Goal: Task Accomplishment & Management: Use online tool/utility

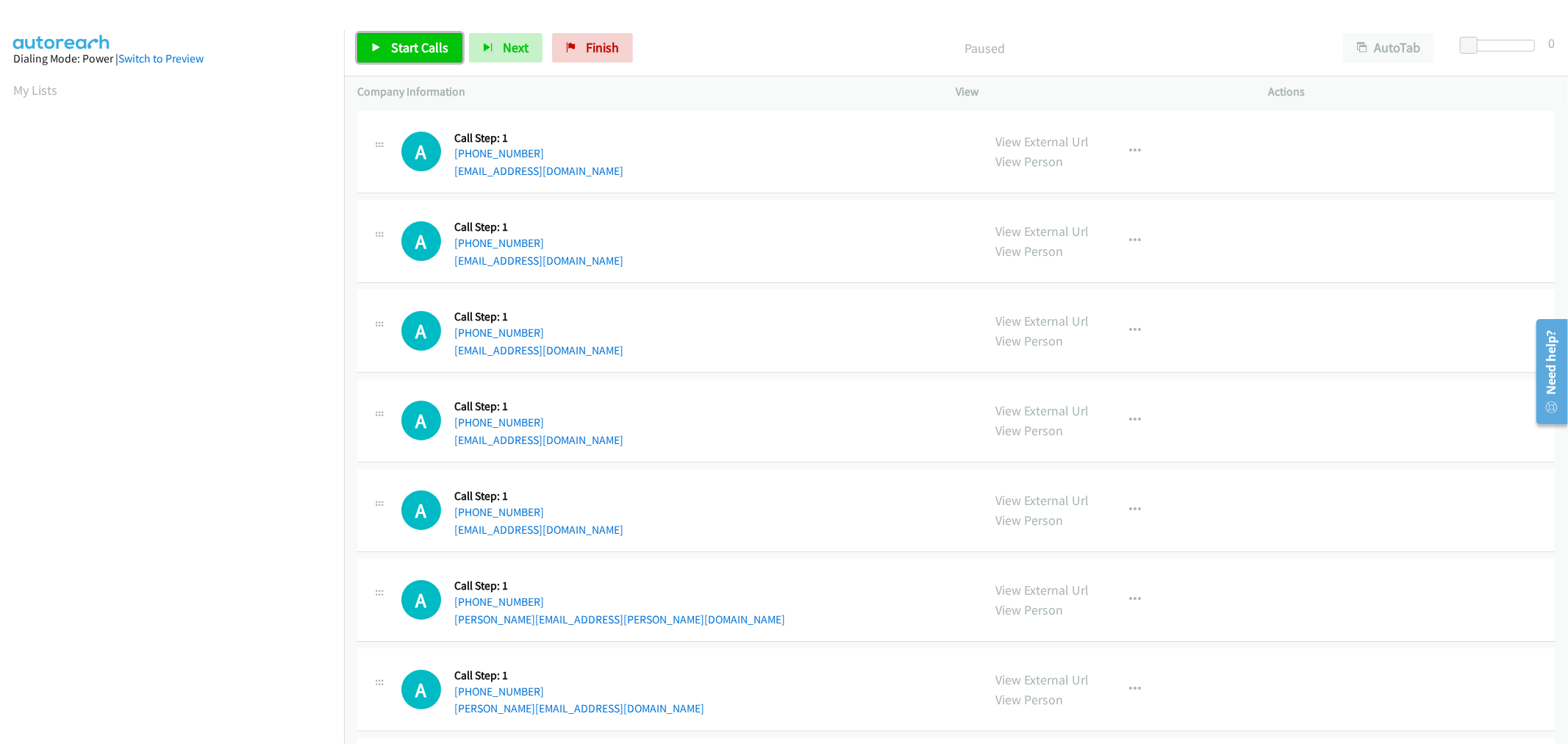
click at [428, 58] on link "Start Calls" at bounding box center [410, 48] width 105 height 30
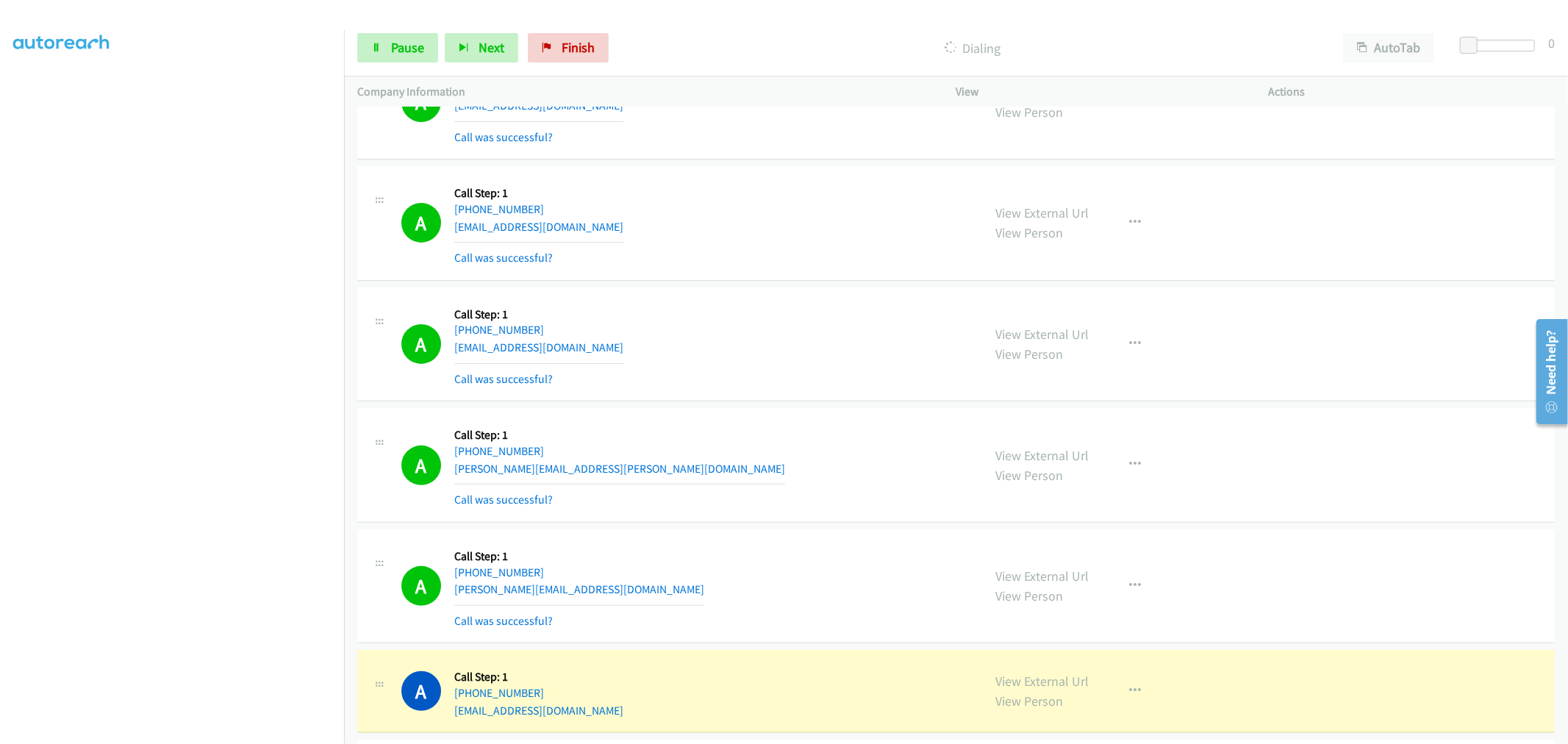
scroll to position [571, 0]
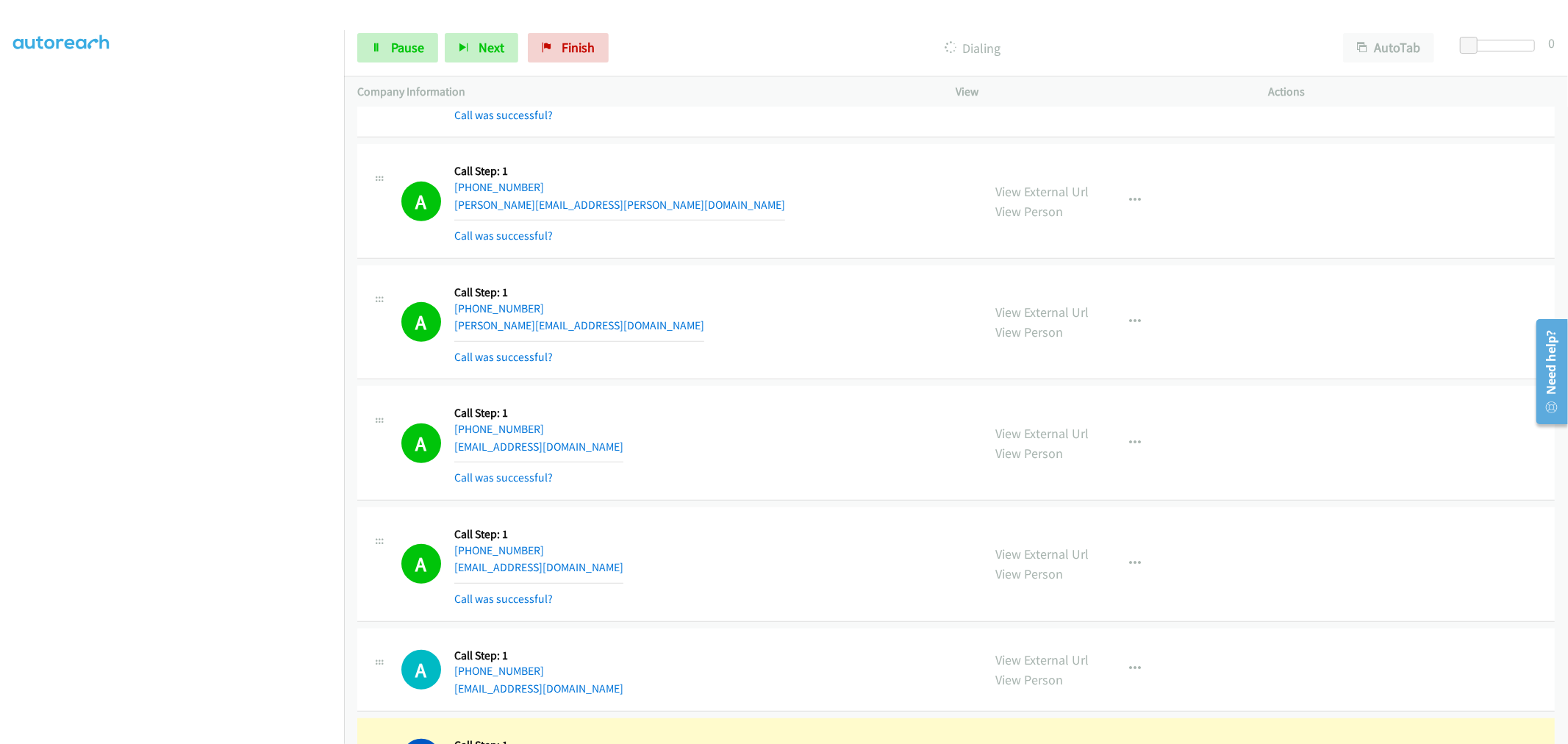
click at [258, 732] on aside "Dialing Mode: Power | Switch to Preview My Lists" at bounding box center [172, 367] width 344 height 814
drag, startPoint x: 793, startPoint y: 420, endPoint x: 750, endPoint y: 422, distance: 43.0
click at [793, 420] on div "A Callback Scheduled Call Step: 1 America/Los_Angeles +1 619-513-5568 domioneva…" at bounding box center [685, 442] width 568 height 87
drag, startPoint x: 1127, startPoint y: 449, endPoint x: 1070, endPoint y: 528, distance: 97.4
click at [1127, 447] on button "button" at bounding box center [1136, 443] width 40 height 30
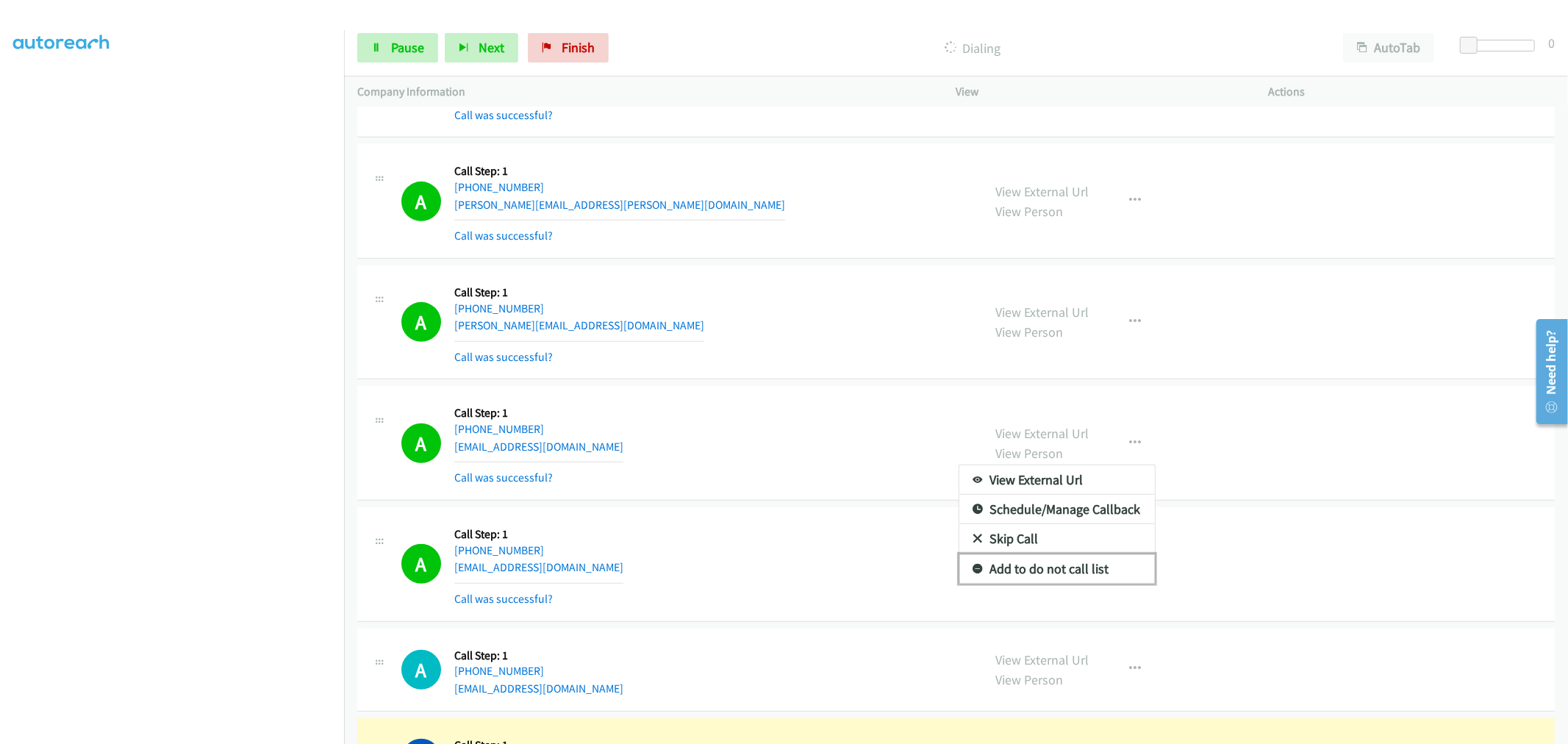
click at [1032, 563] on link "Add to do not call list" at bounding box center [1056, 568] width 195 height 30
click at [794, 420] on div "A Callback Scheduled Call Step: 1 America/Los_Angeles +1 619-513-5568 domioneva…" at bounding box center [685, 442] width 568 height 87
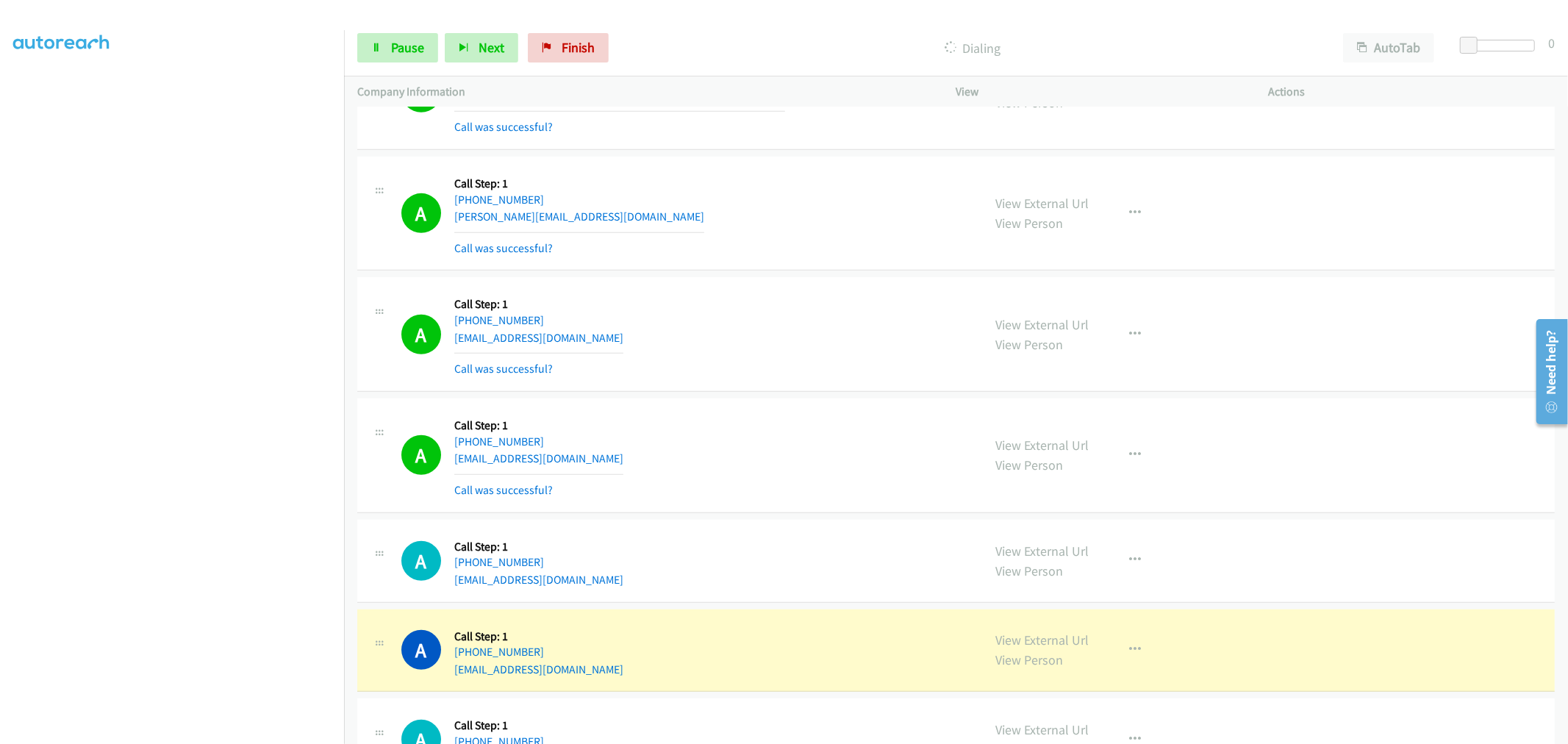
scroll to position [817, 0]
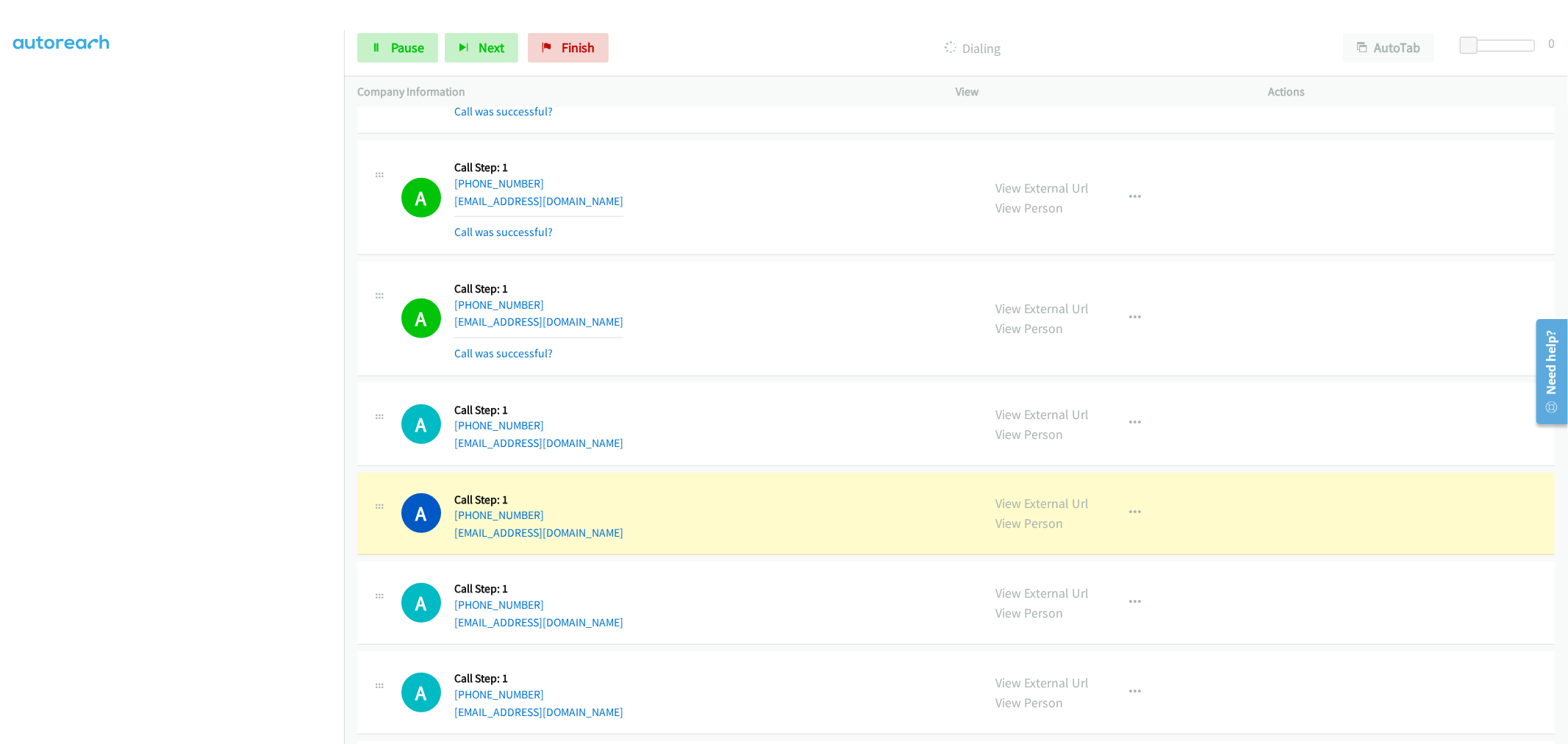
click at [846, 408] on div "A Callback Scheduled Call Step: 1 America/New_York +1 609-743-2227 jodun1418@gm…" at bounding box center [685, 424] width 568 height 56
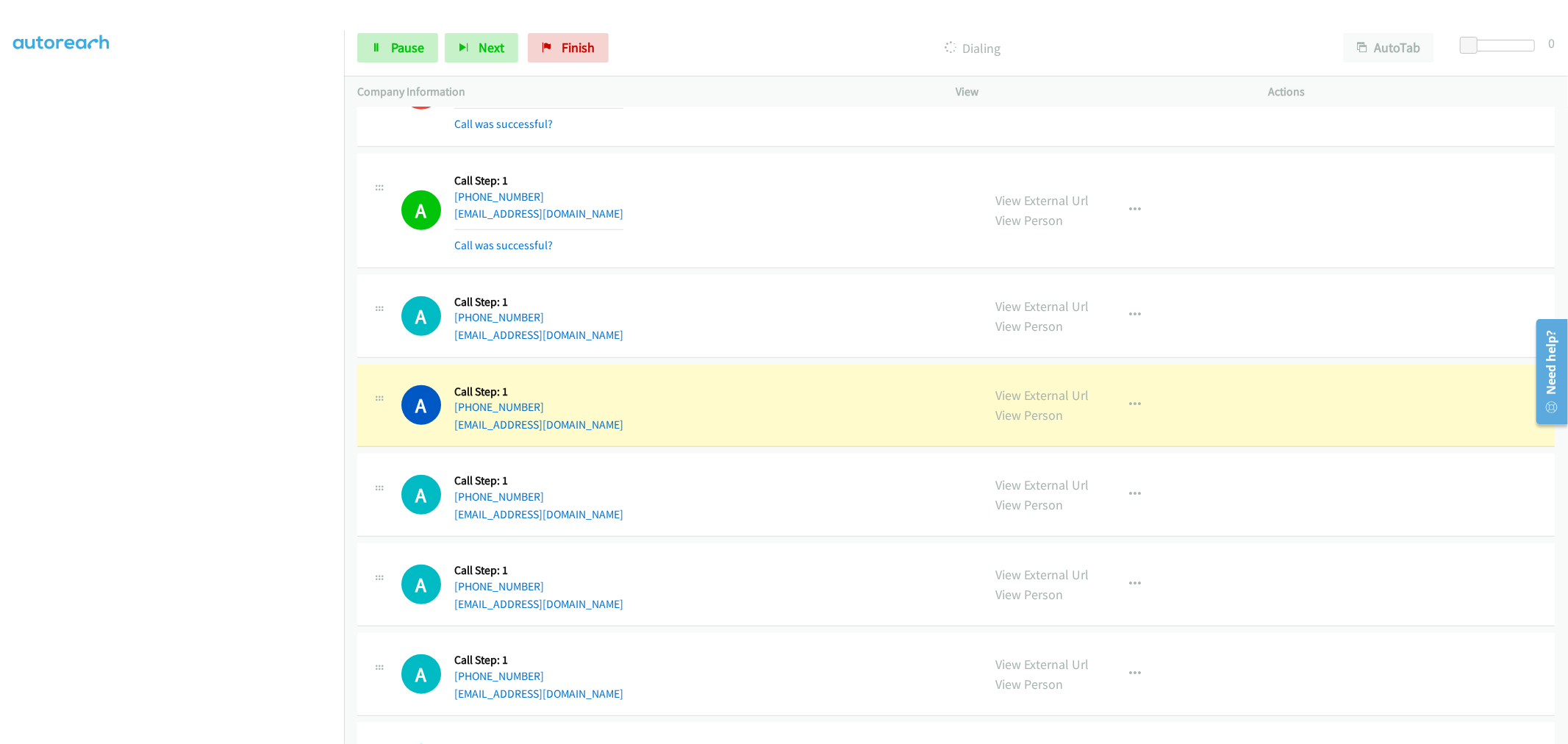
scroll to position [1062, 0]
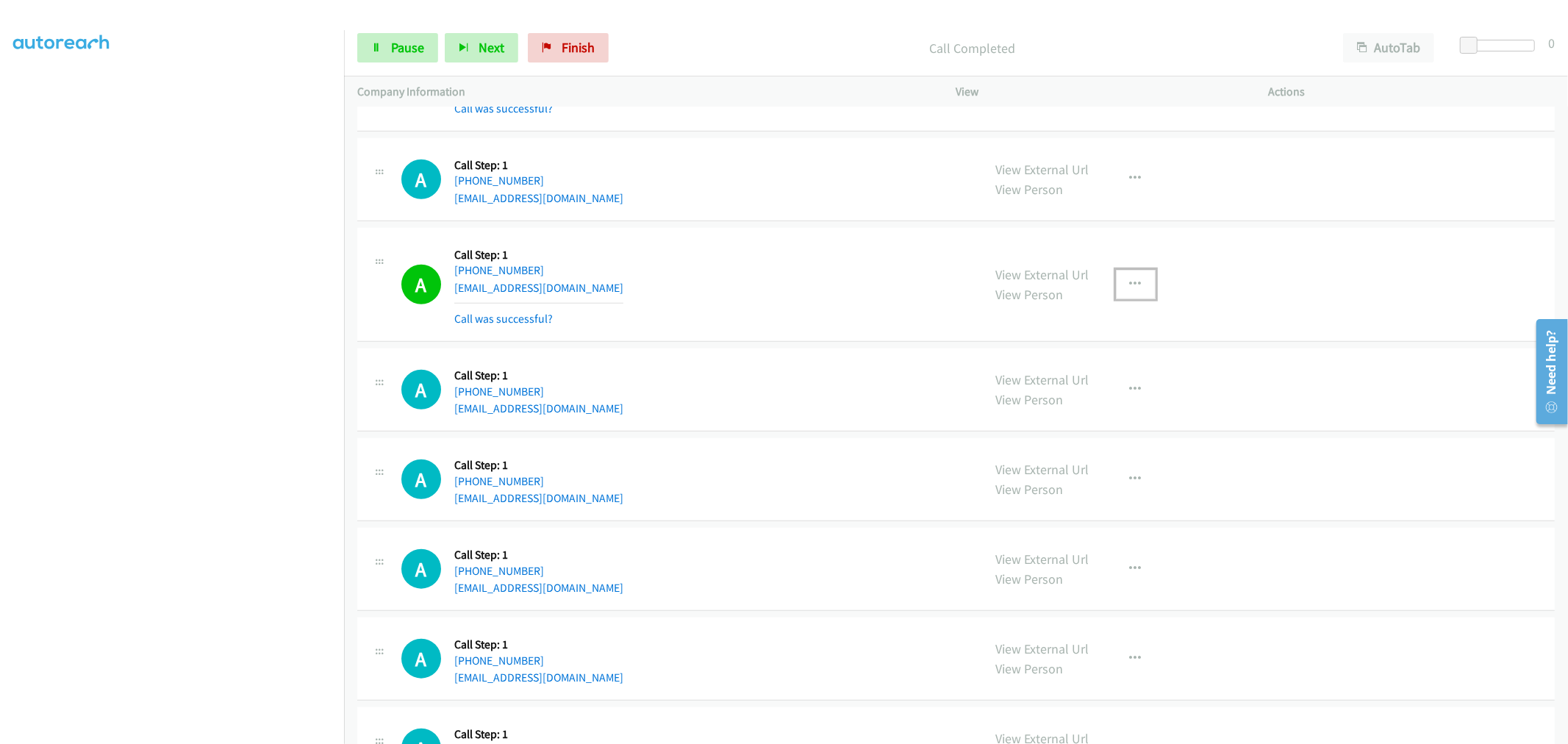
click at [1130, 282] on icon "button" at bounding box center [1136, 284] width 12 height 12
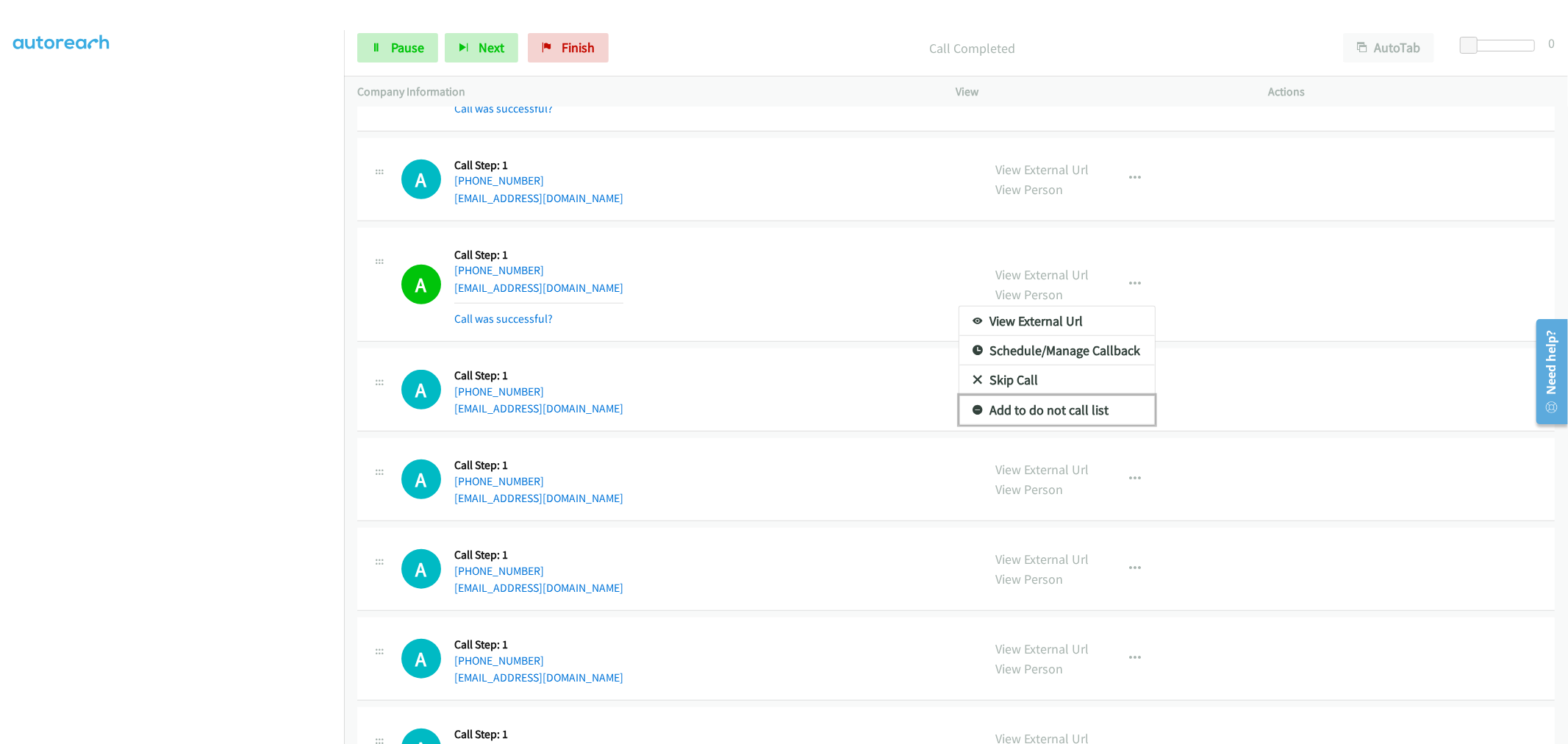
click at [1034, 412] on link "Add to do not call list" at bounding box center [1056, 410] width 195 height 30
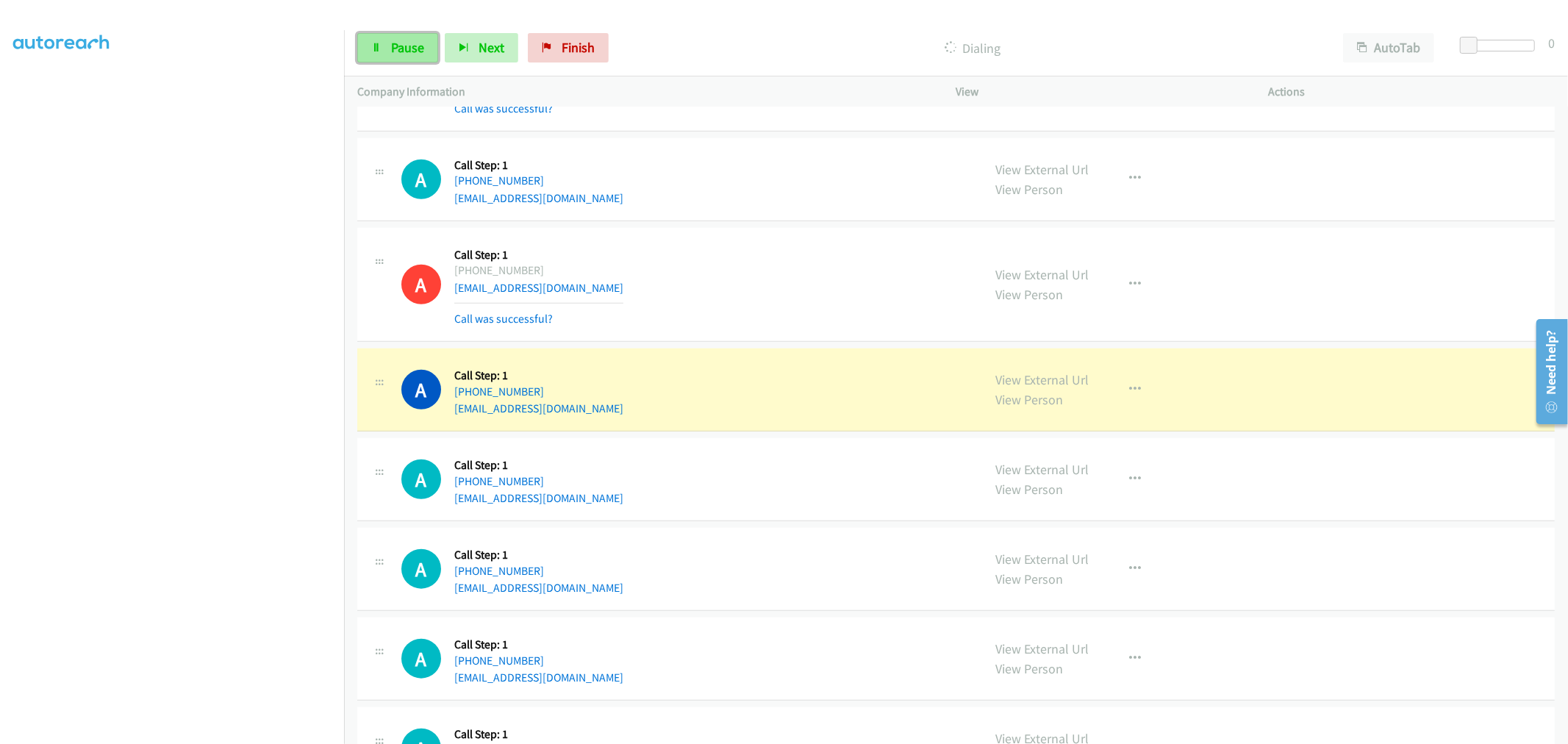
click at [378, 48] on icon at bounding box center [376, 48] width 10 height 10
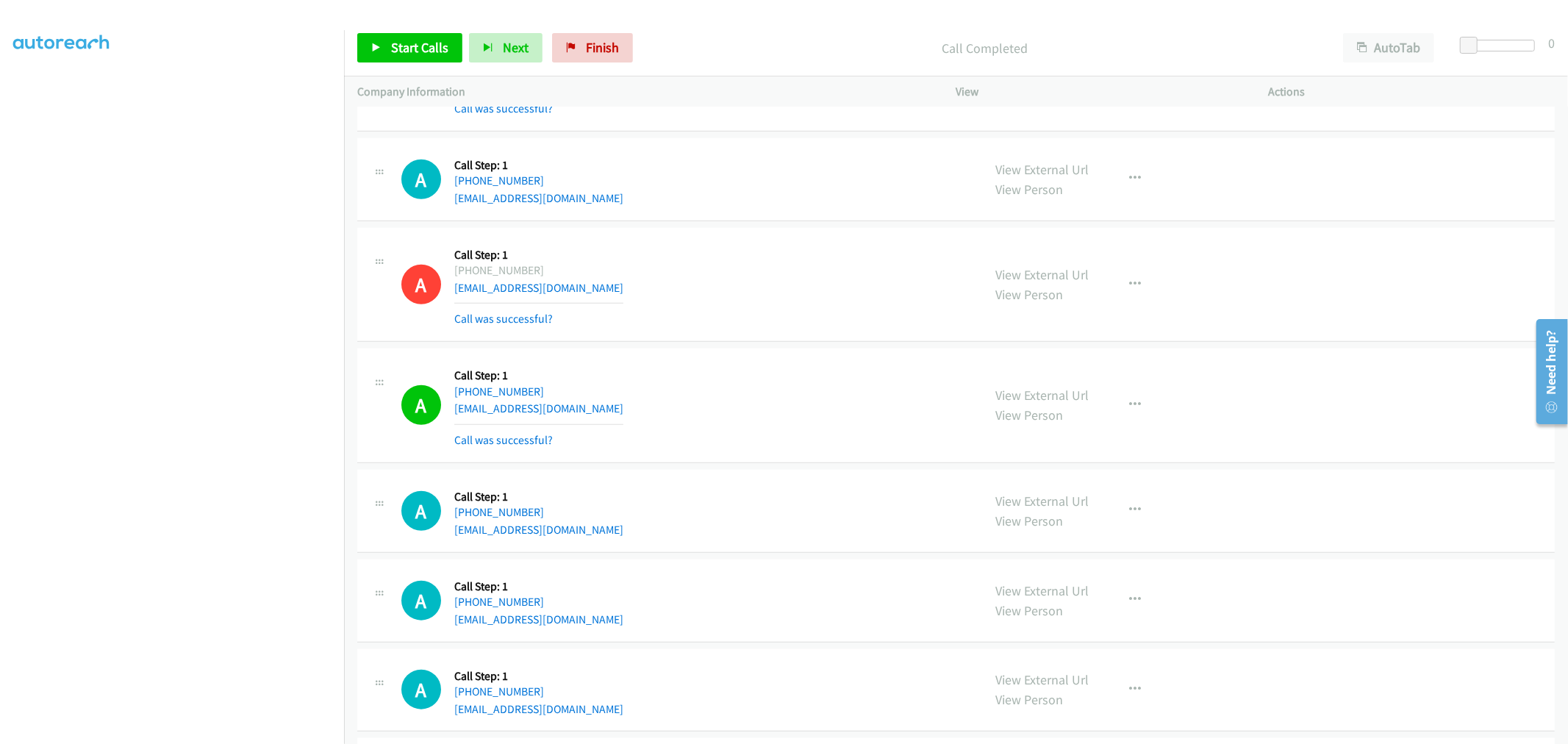
click at [775, 322] on div "A Callback Scheduled Call Step: 1 America/New_York +1 724-882-4571 kliartis@gma…" at bounding box center [685, 285] width 568 height 87
drag, startPoint x: 715, startPoint y: 272, endPoint x: 680, endPoint y: 240, distance: 47.4
click at [715, 270] on div "A Callback Scheduled Call Step: 1 America/New_York +1 724-882-4571 kliartis@gma…" at bounding box center [685, 285] width 568 height 87
click at [429, 42] on span "Start Calls" at bounding box center [420, 47] width 58 height 17
click at [866, 403] on div "A Callback Scheduled Call Step: 1 America/Los_Angeles +1 208-964-1534 roedernor…" at bounding box center [685, 405] width 568 height 87
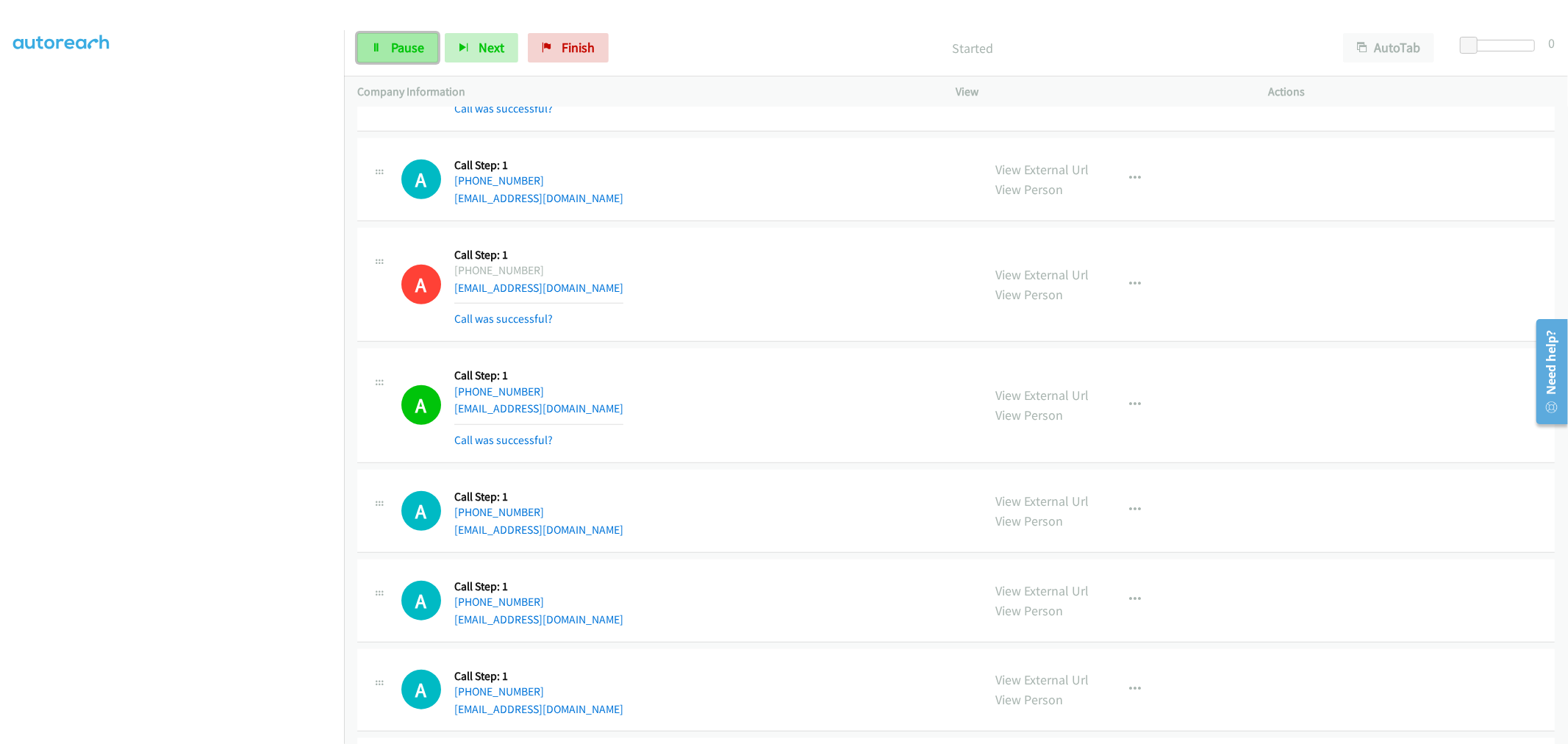
click at [409, 48] on span "Pause" at bounding box center [407, 47] width 33 height 17
click at [404, 48] on span "Start Calls" at bounding box center [420, 47] width 58 height 17
click at [434, 61] on link "Pause" at bounding box center [398, 48] width 81 height 30
click at [410, 54] on span "Start Calls" at bounding box center [420, 47] width 58 height 17
click at [402, 41] on span "Pause" at bounding box center [407, 47] width 33 height 17
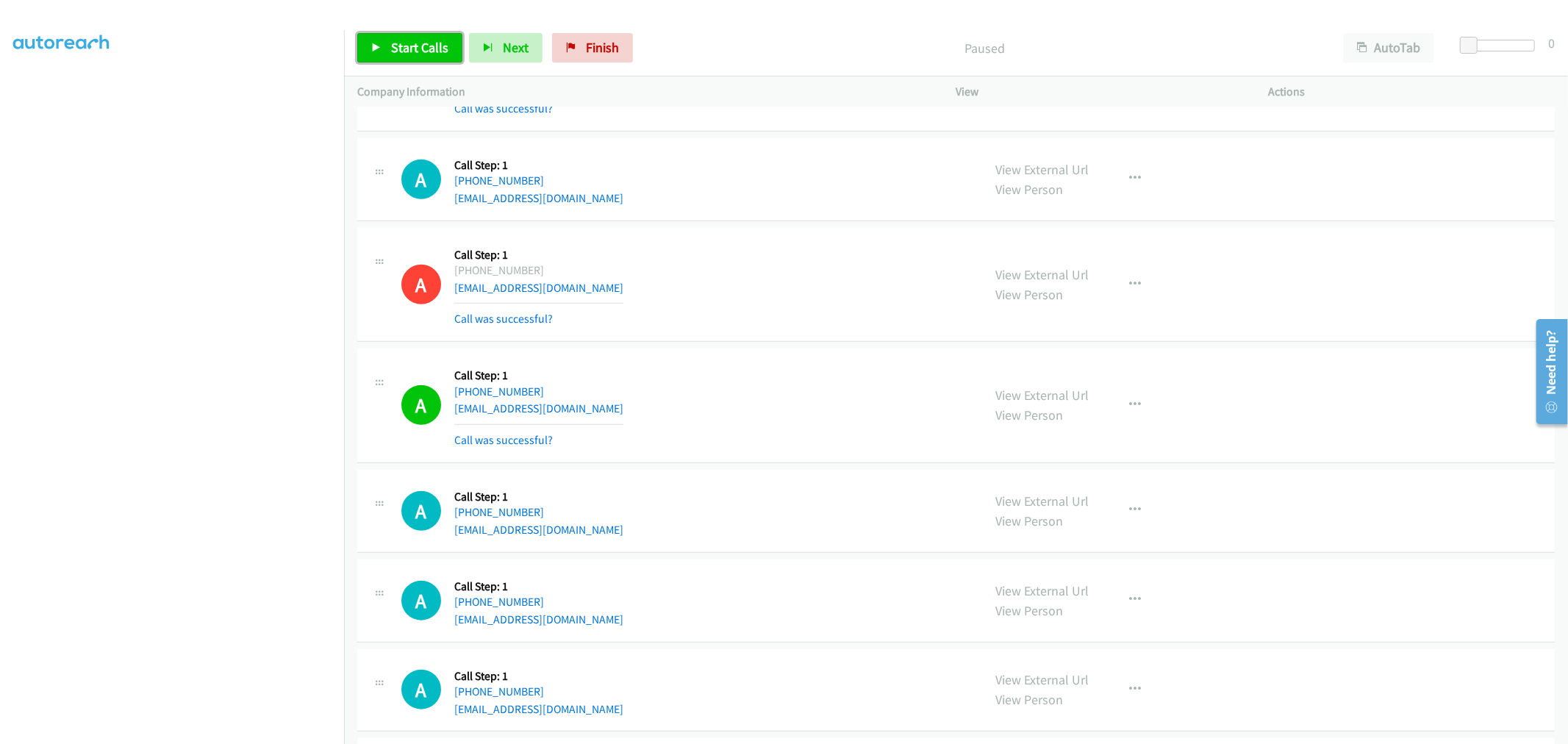
click at [398, 47] on span "Start Calls" at bounding box center [420, 47] width 58 height 17
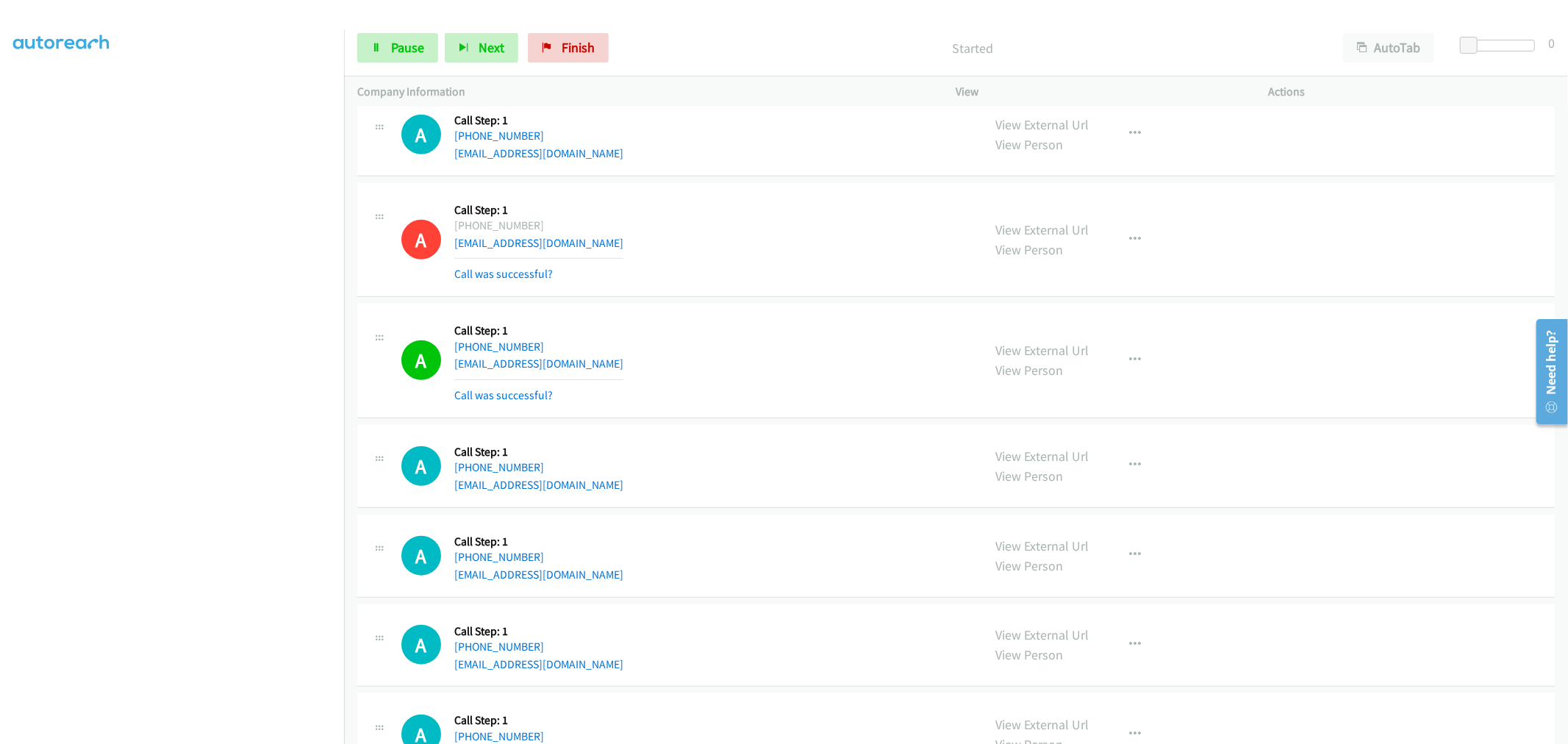
scroll to position [1143, 0]
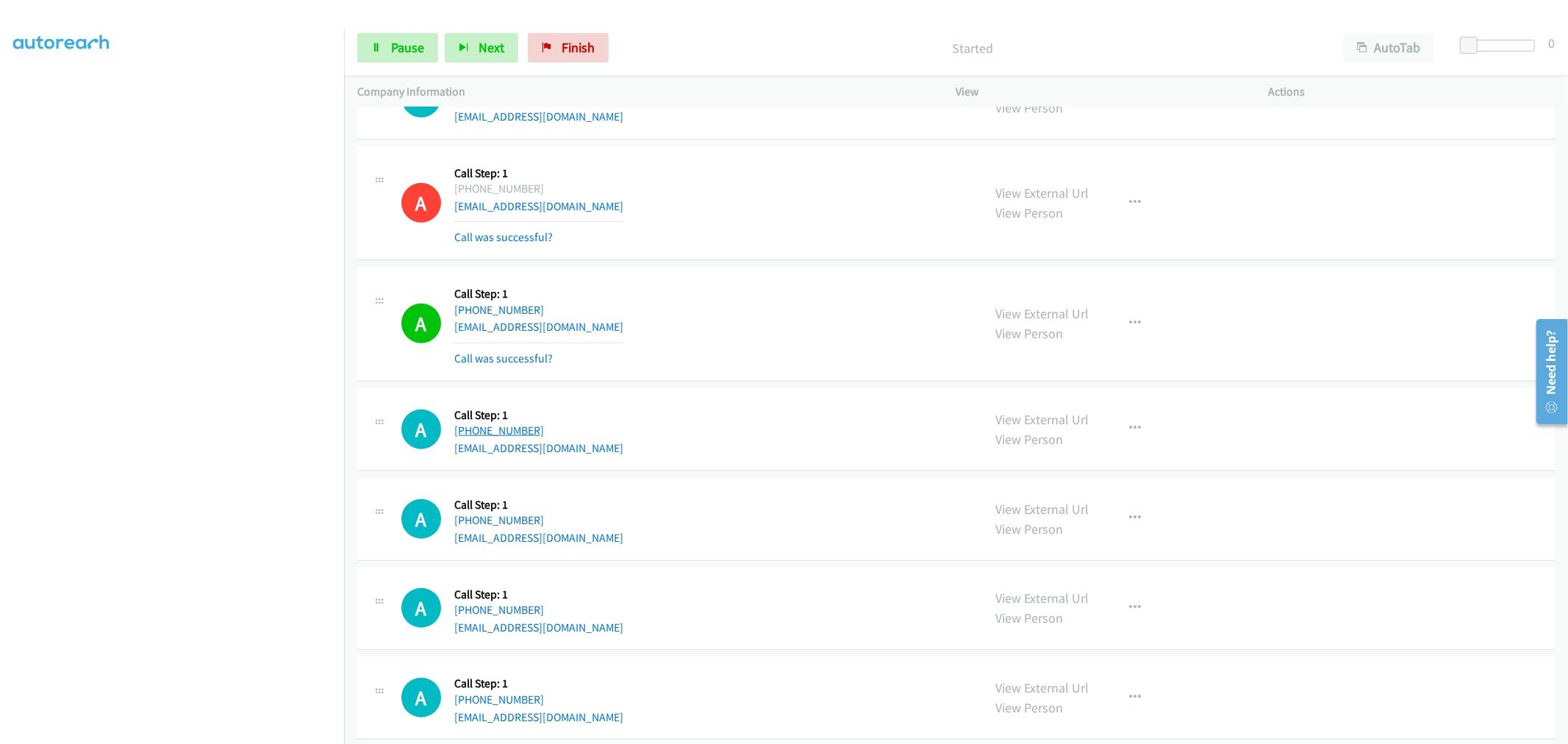
copy link "561-921-7265"
drag, startPoint x: 548, startPoint y: 422, endPoint x: 467, endPoint y: 431, distance: 81.5
click at [467, 431] on div "+1 561-921-7265" at bounding box center [539, 431] width 169 height 18
click at [739, 310] on div "A Callback Scheduled Call Step: 1 America/Los_Angeles +1 208-964-1534 roedernor…" at bounding box center [685, 323] width 568 height 87
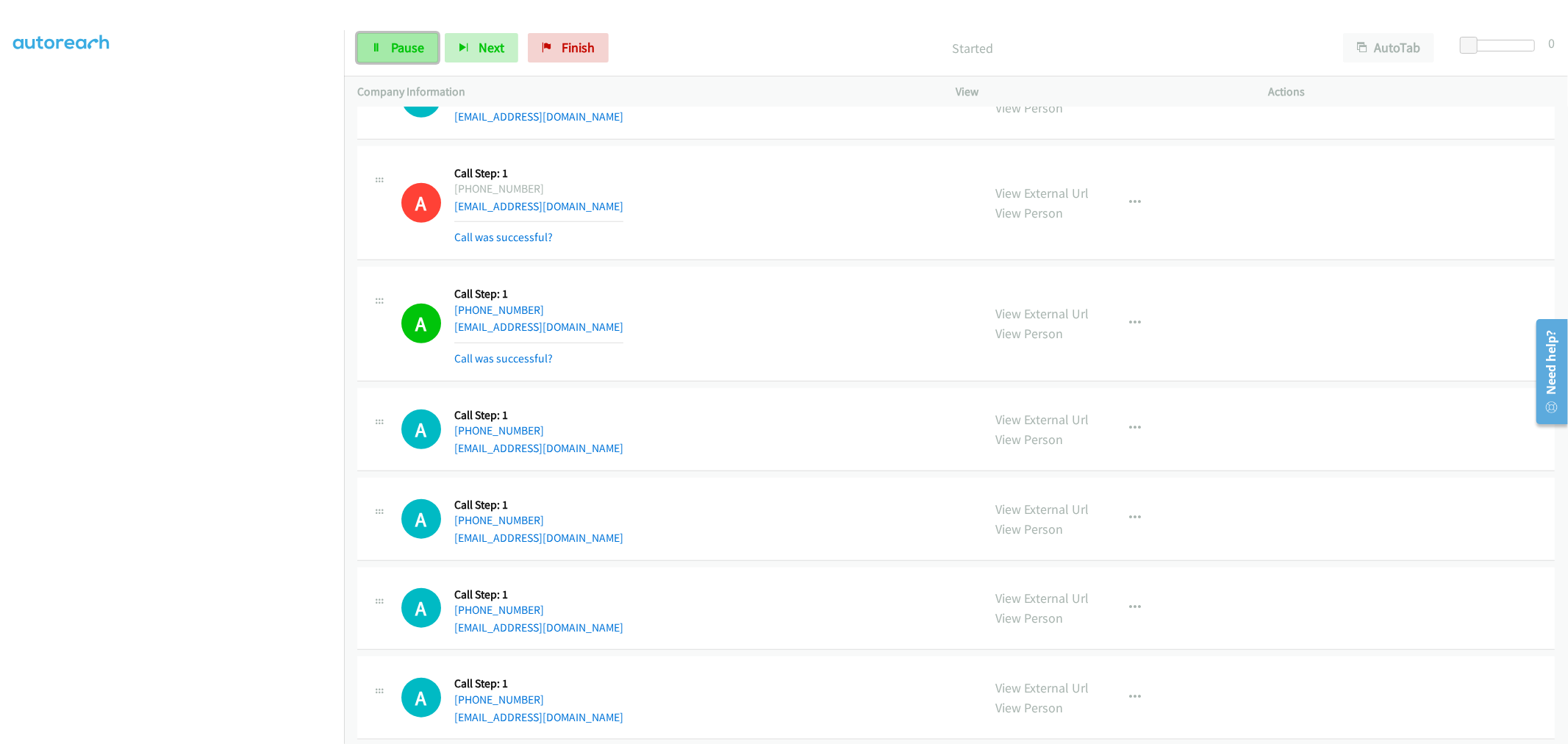
click at [400, 41] on span "Pause" at bounding box center [407, 47] width 33 height 17
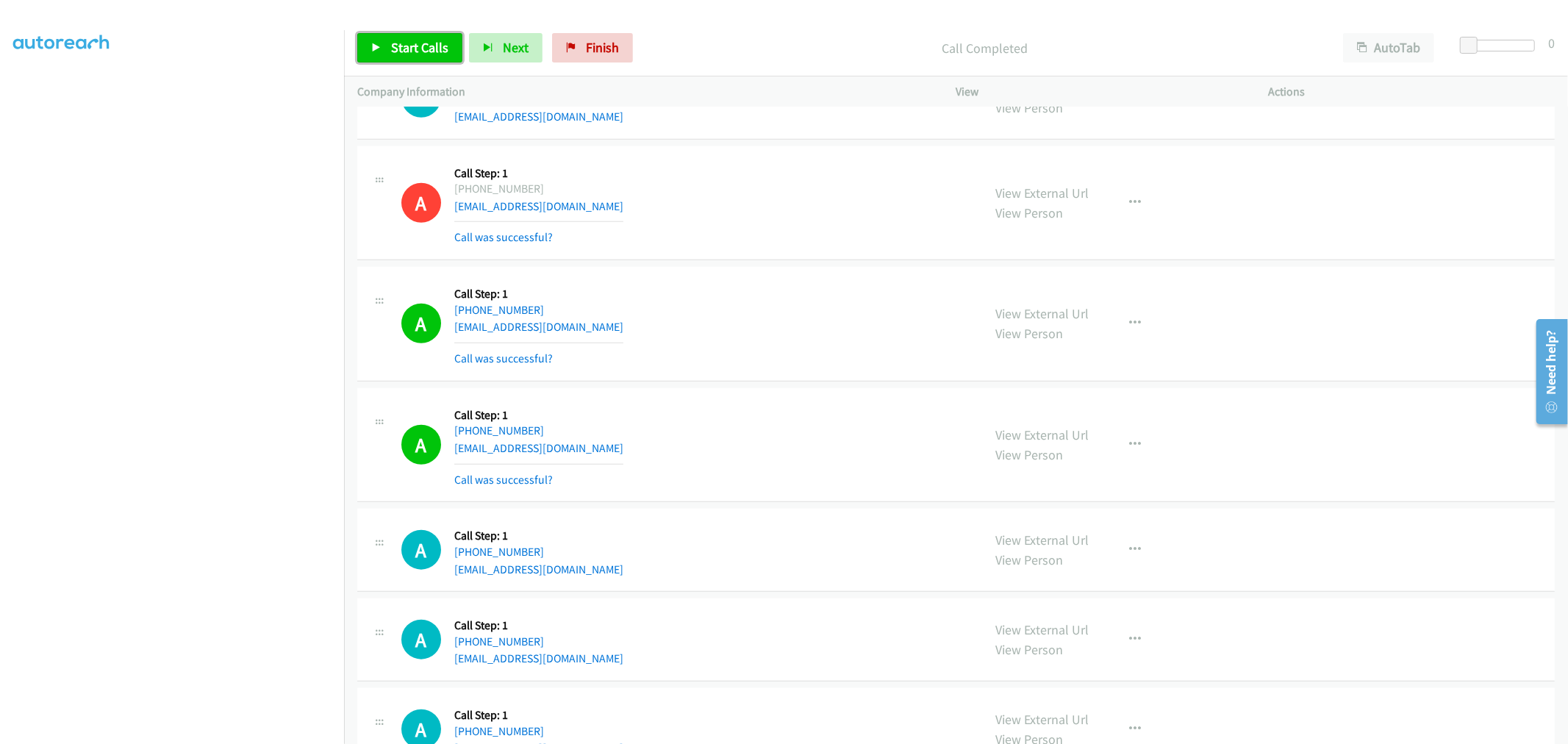
click at [408, 46] on span "Start Calls" at bounding box center [420, 47] width 58 height 17
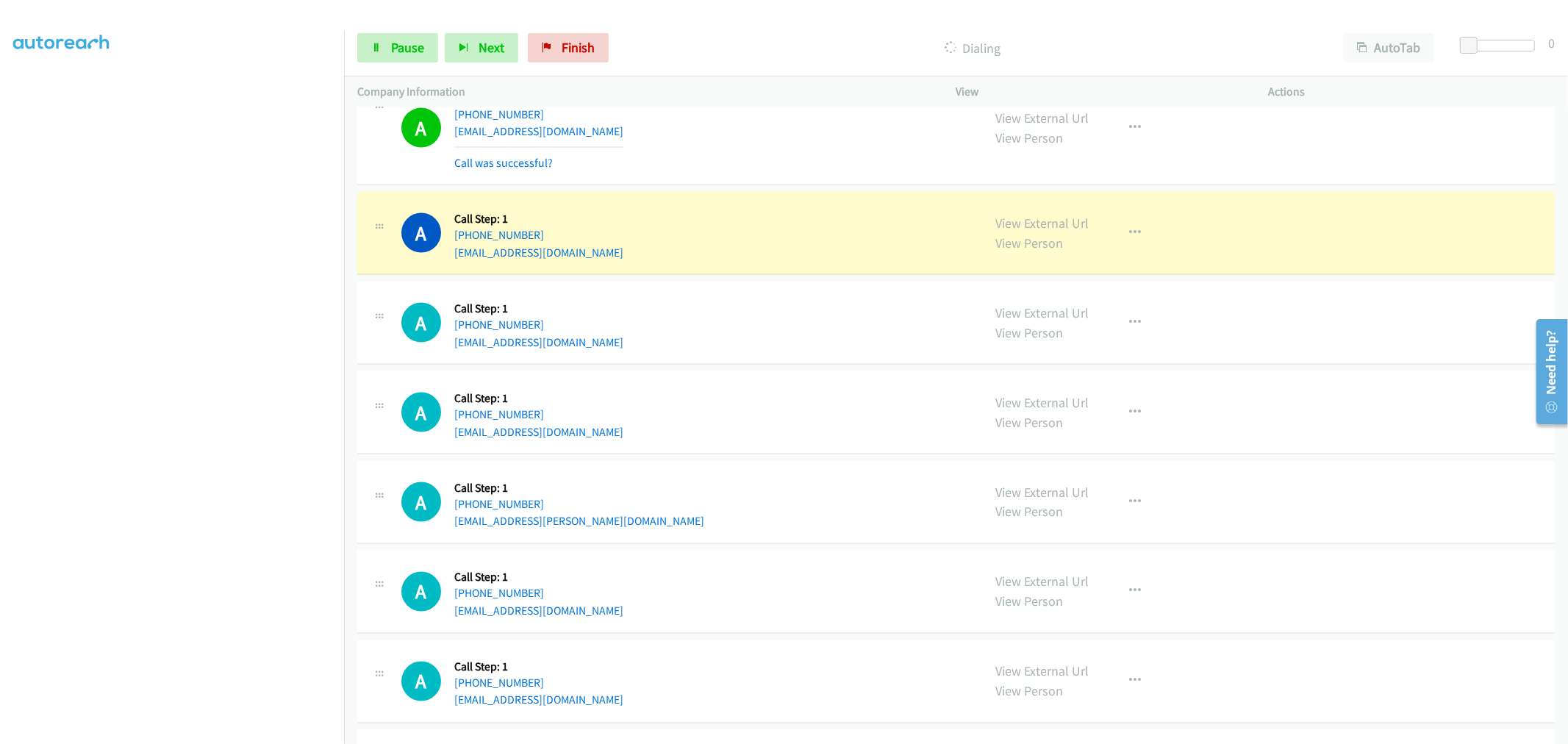
scroll to position [1960, 0]
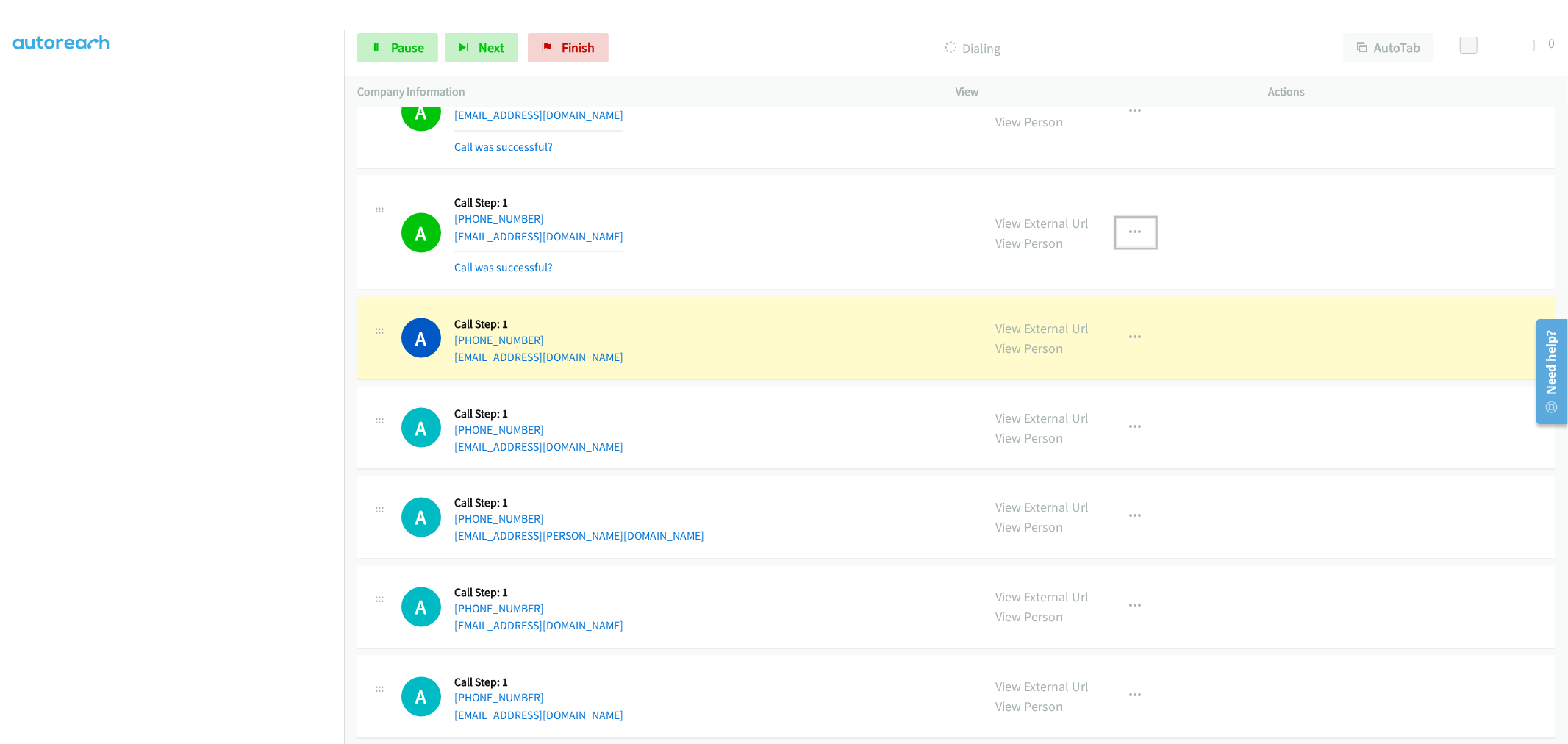
click at [1139, 226] on button "button" at bounding box center [1136, 232] width 40 height 30
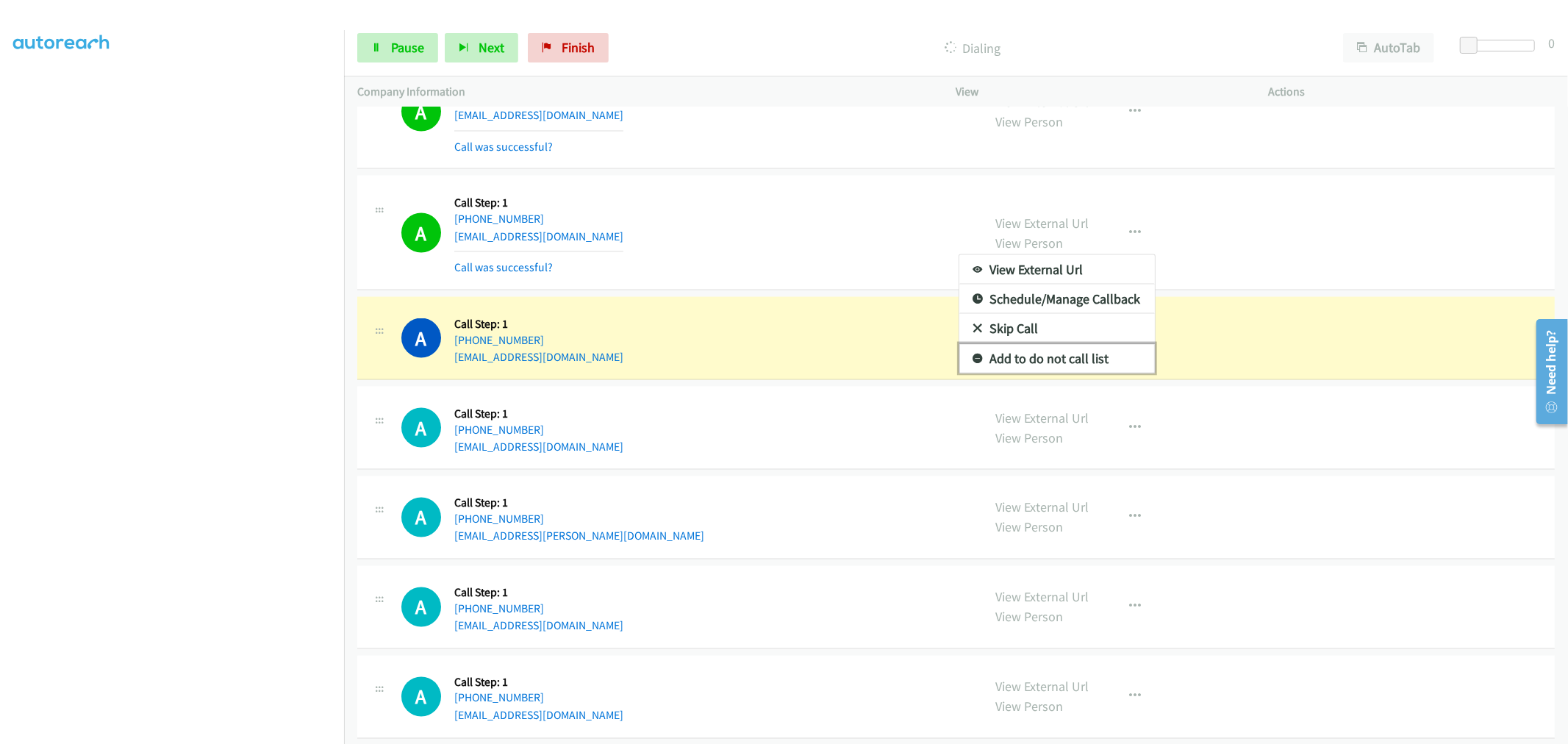
click at [1048, 356] on link "Add to do not call list" at bounding box center [1056, 358] width 195 height 30
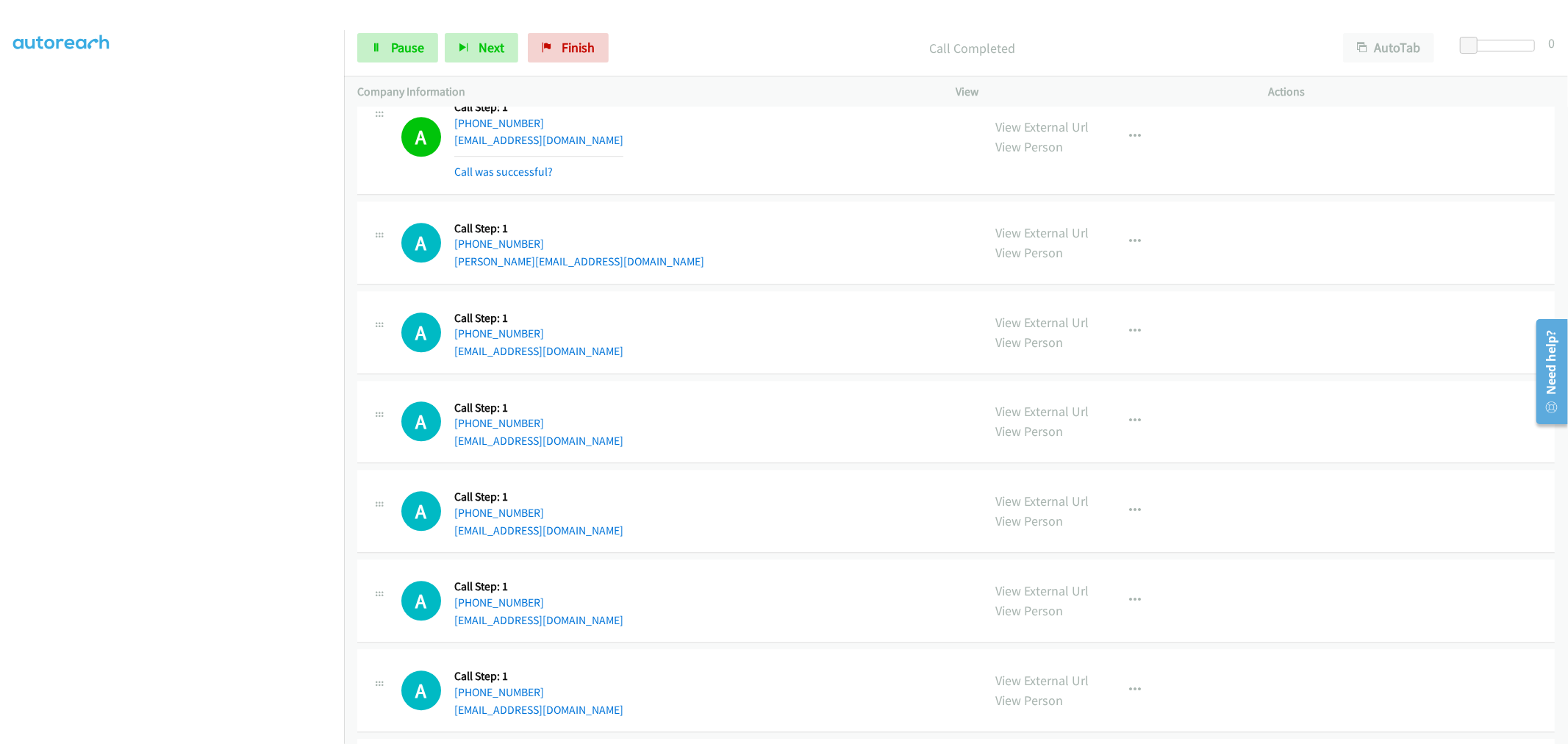
scroll to position [3268, 0]
click at [1130, 146] on button "button" at bounding box center [1136, 135] width 40 height 30
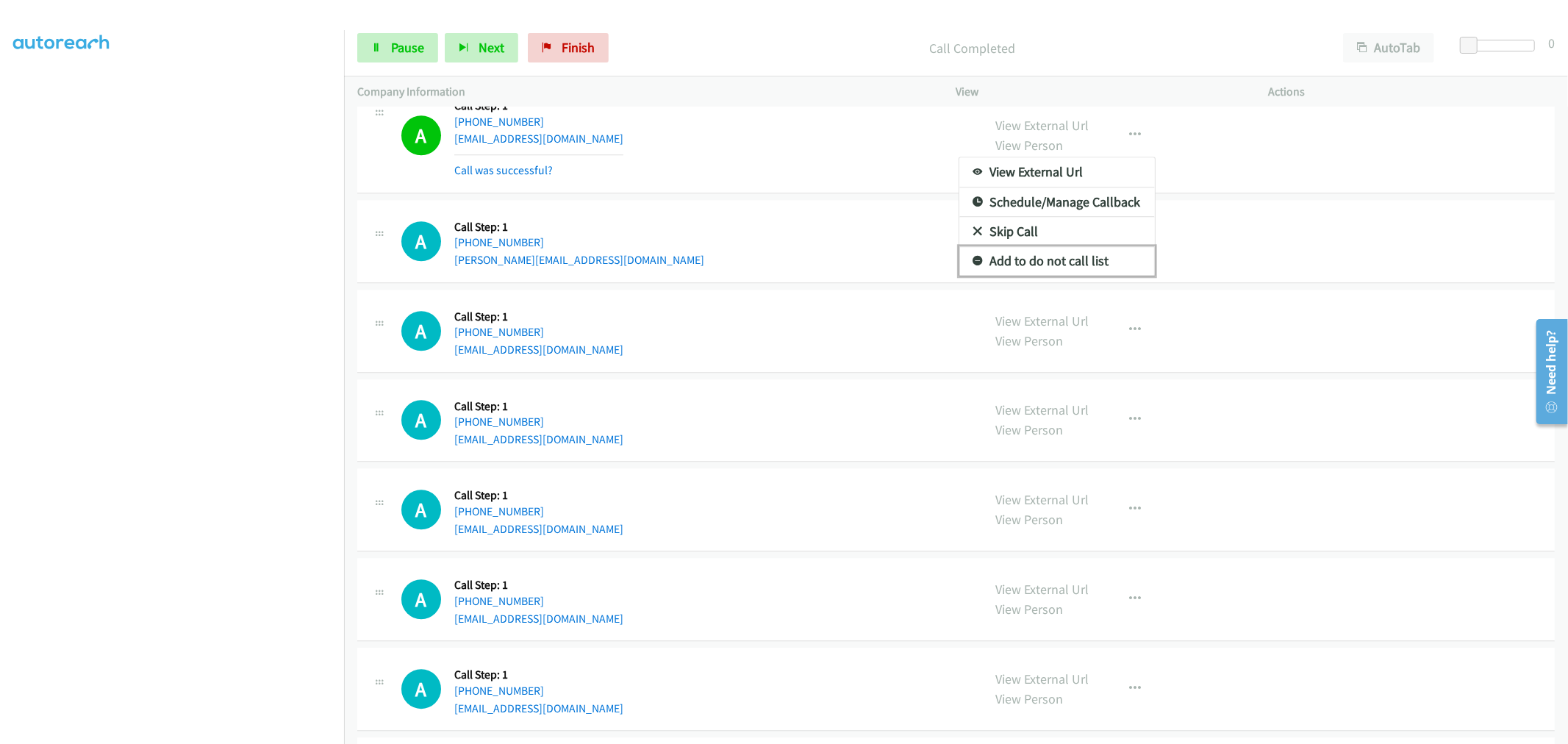
click at [1041, 266] on link "Add to do not call list" at bounding box center [1056, 260] width 195 height 30
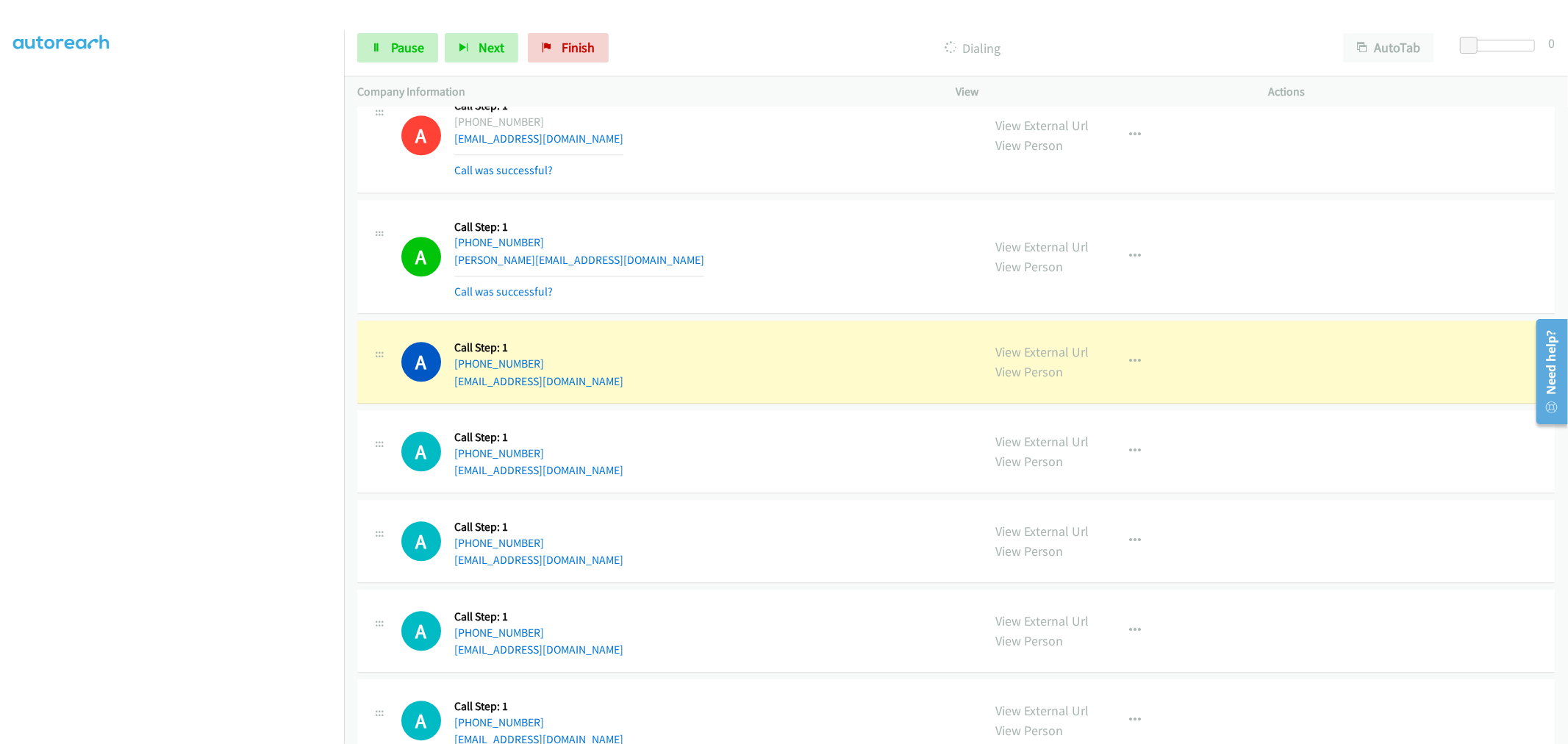
scroll to position [3349, 0]
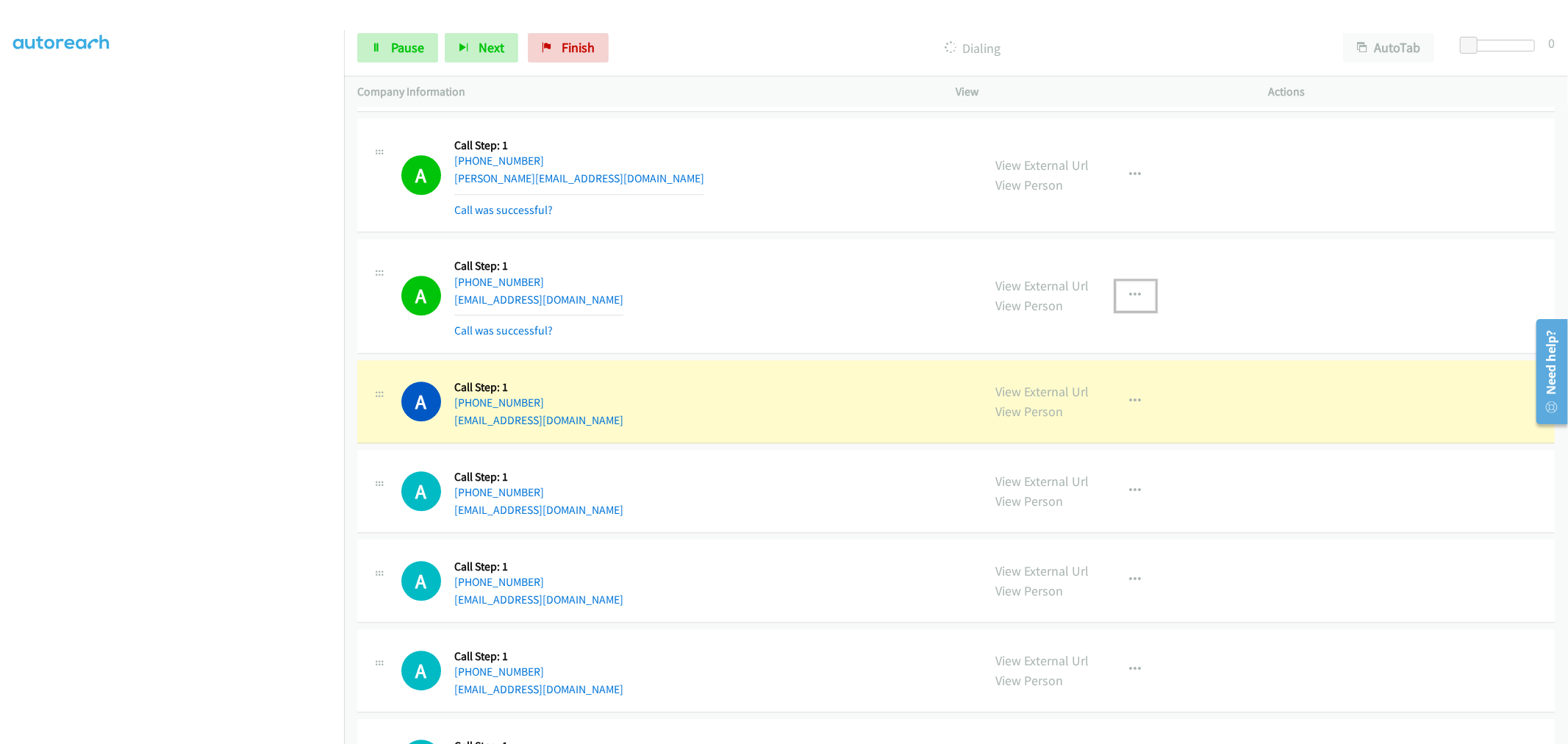
click at [1137, 303] on button "button" at bounding box center [1136, 295] width 40 height 30
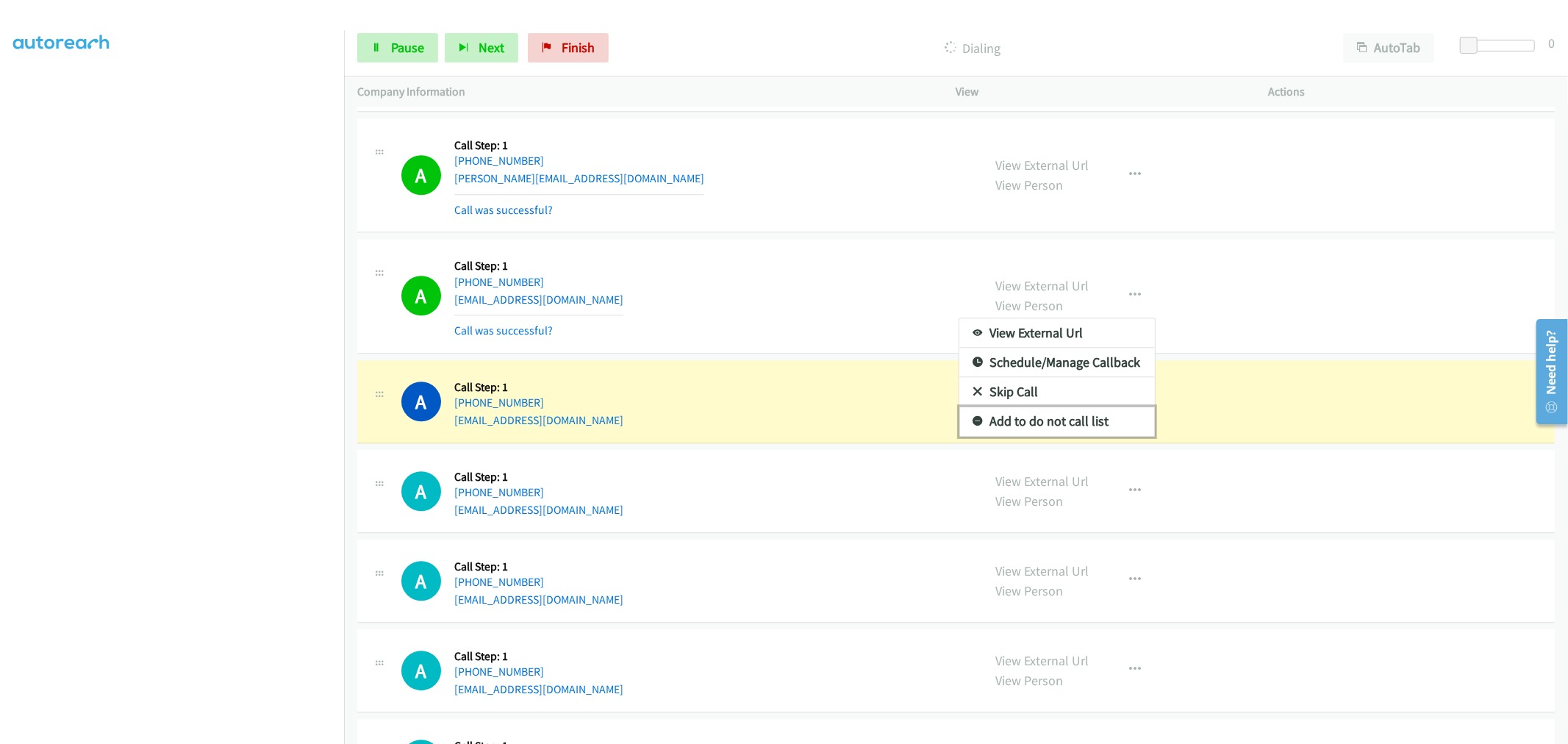
click at [1074, 425] on link "Add to do not call list" at bounding box center [1056, 421] width 195 height 30
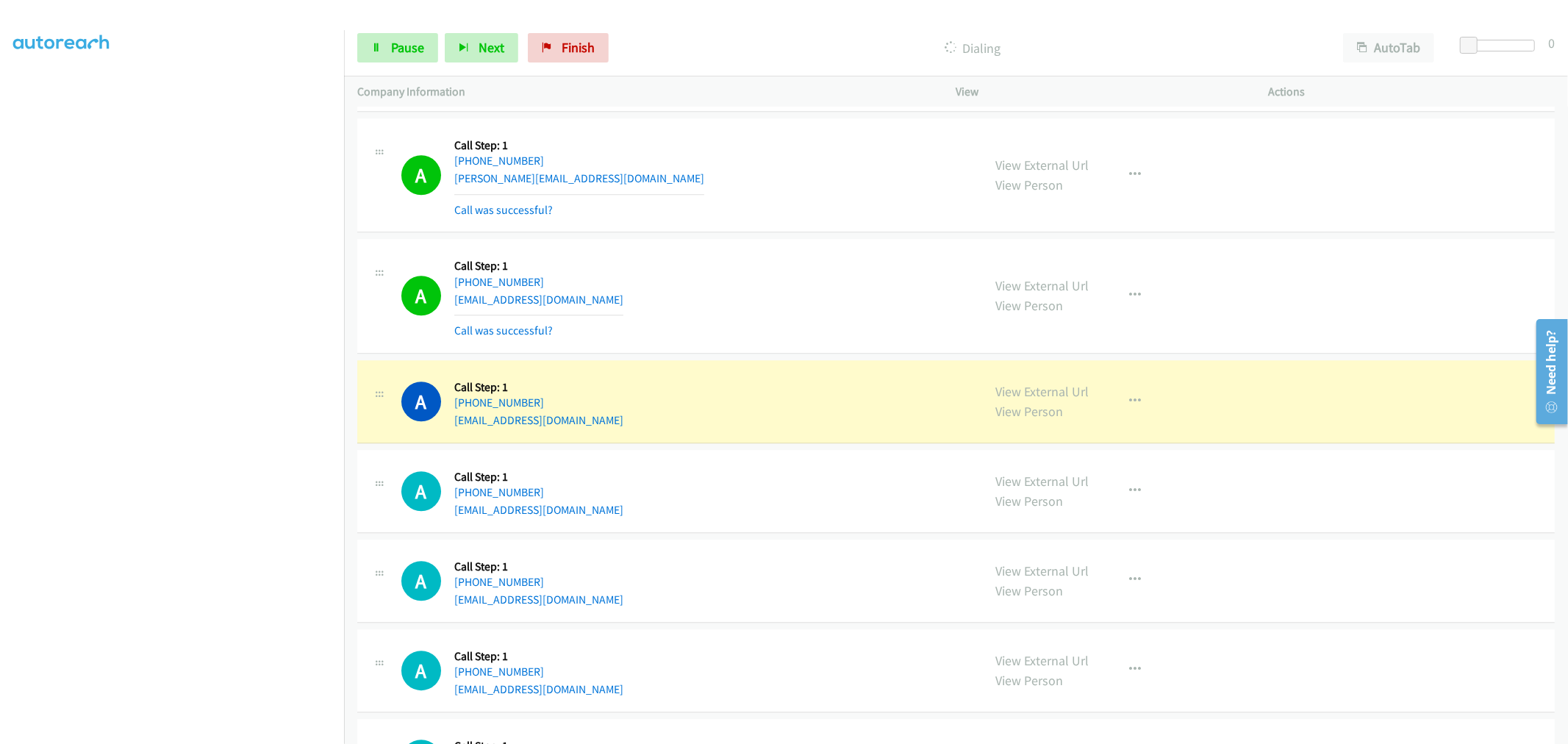
click at [800, 274] on div "A Callback Scheduled Call Step: 1 America/New_York +1 772-929-3811 gurthri@gmai…" at bounding box center [685, 295] width 568 height 87
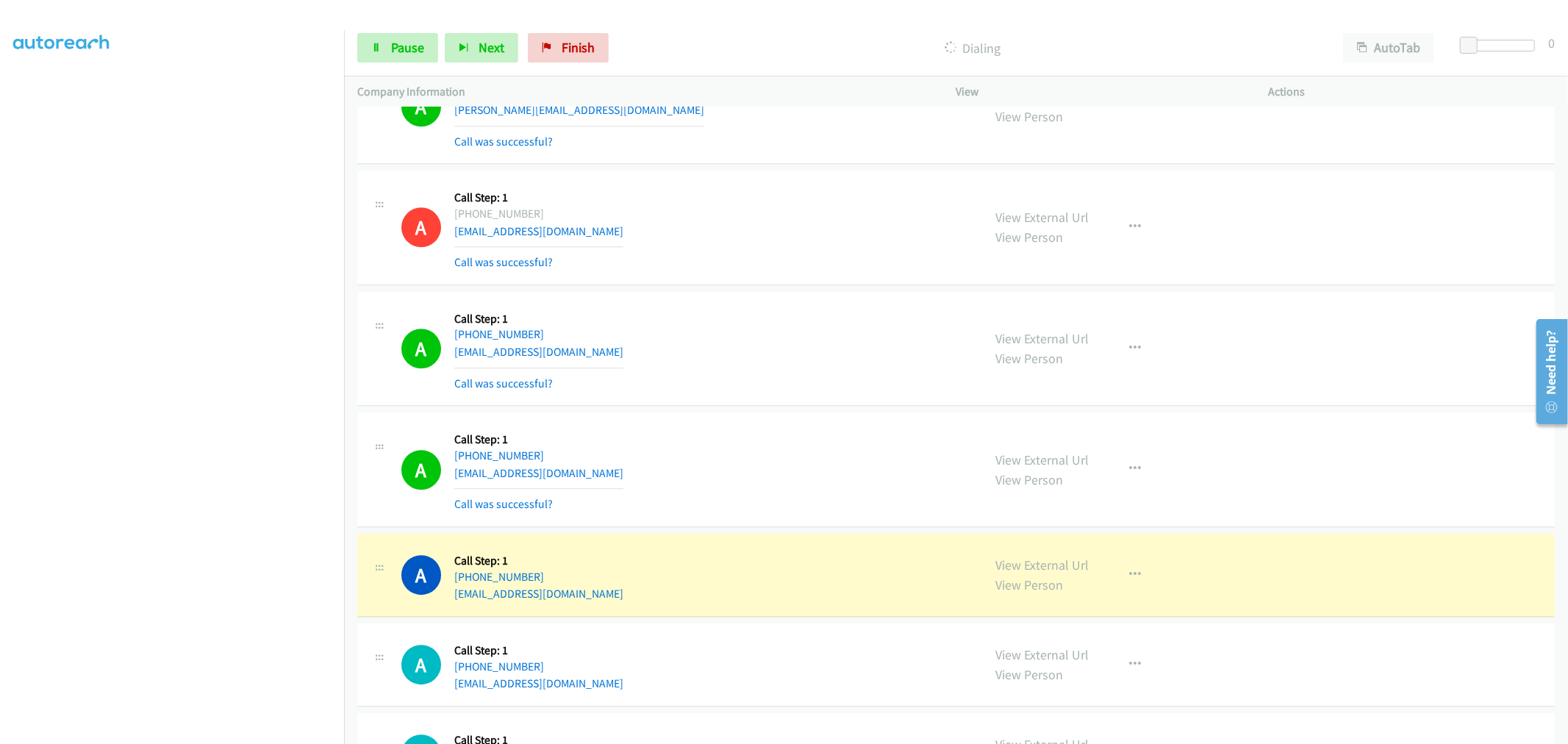
scroll to position [3512, 0]
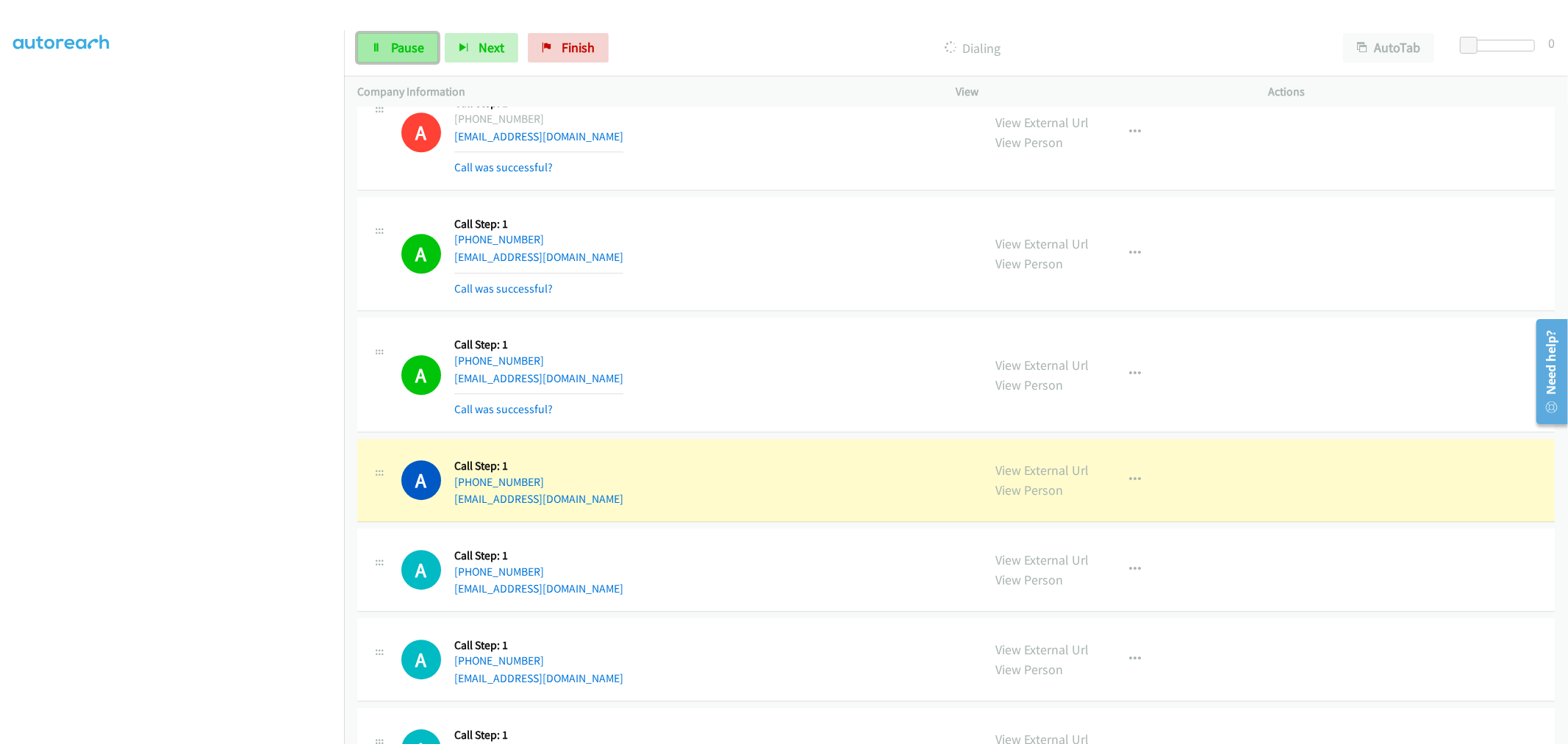
click at [383, 44] on link "Pause" at bounding box center [398, 48] width 81 height 30
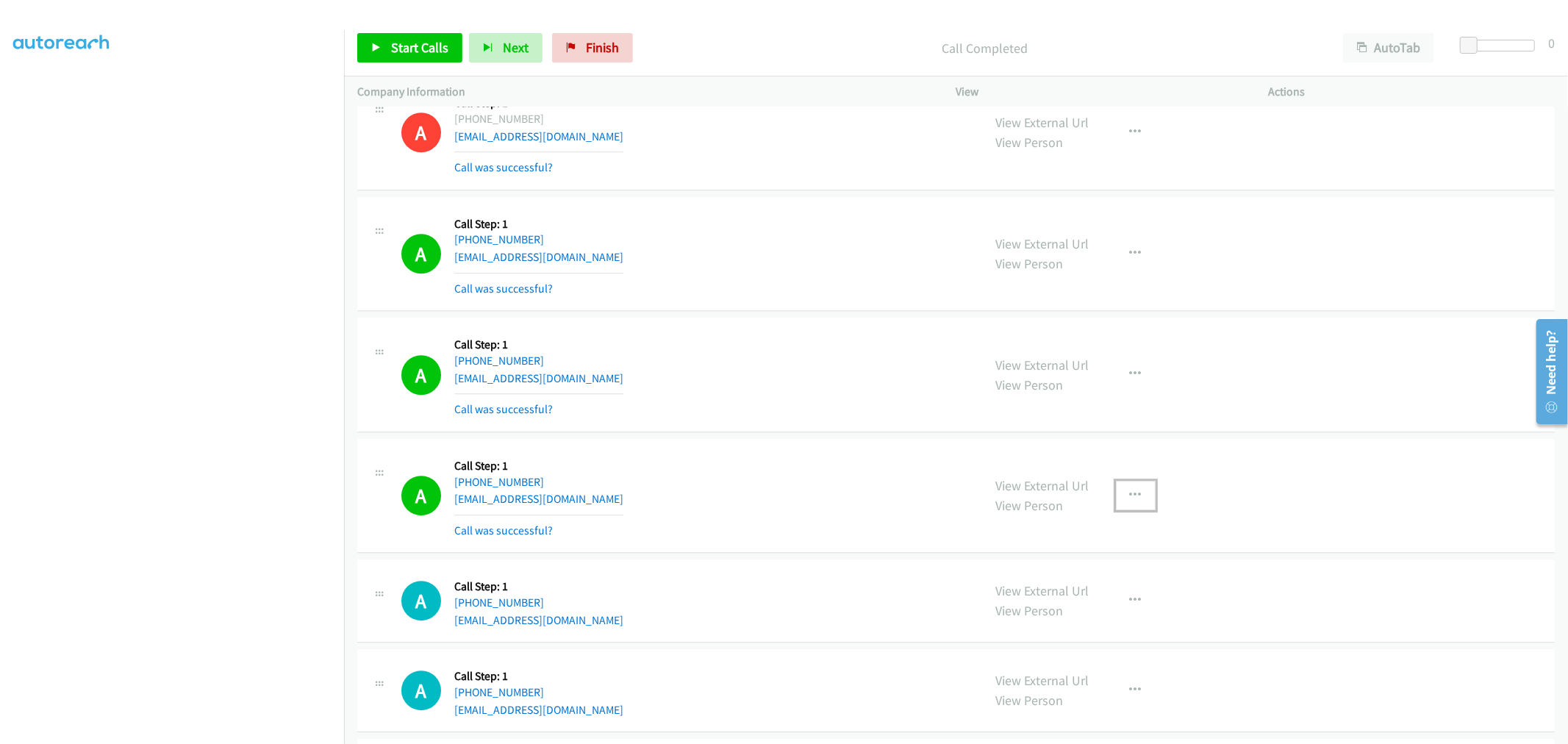
click at [1139, 503] on button "button" at bounding box center [1136, 495] width 40 height 30
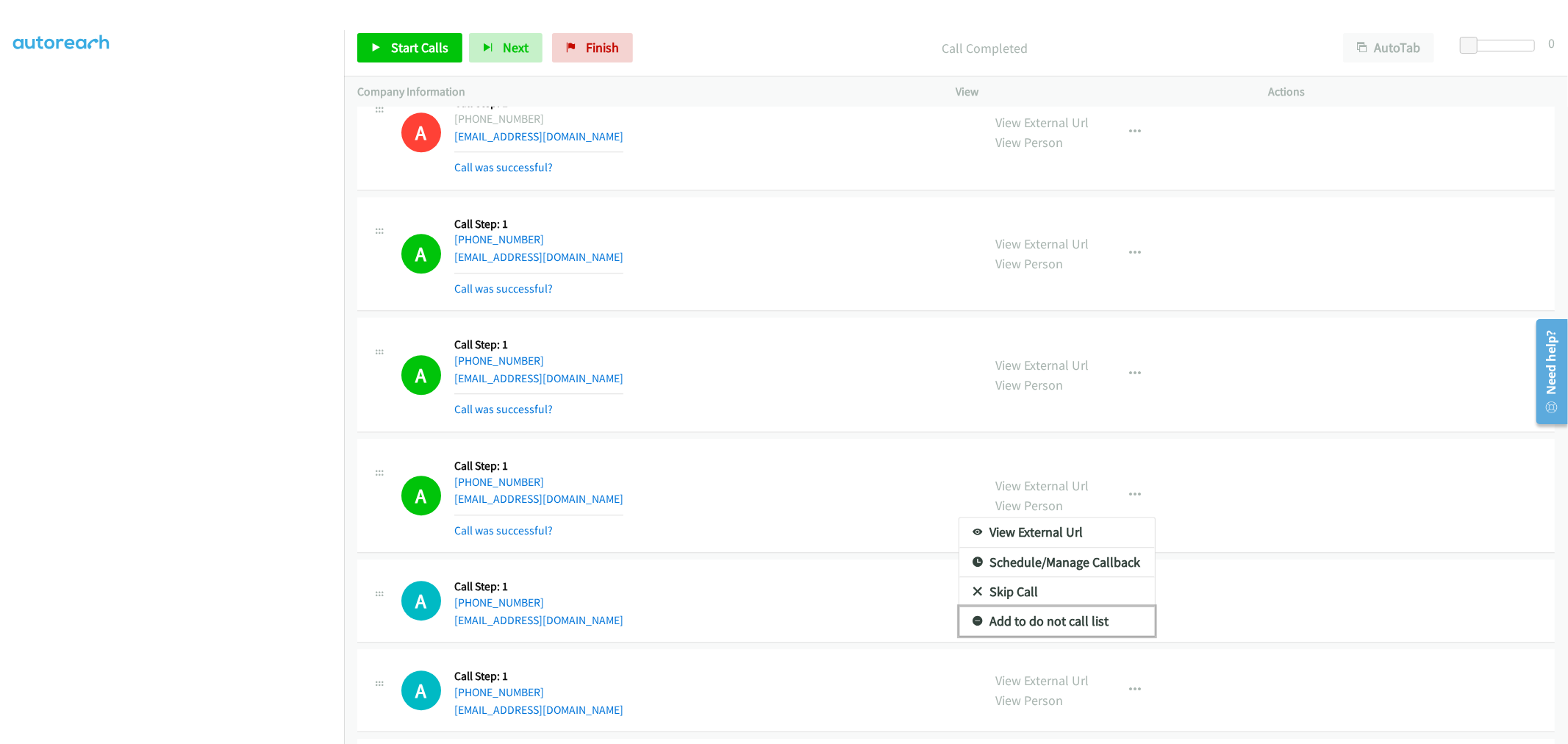
click at [1067, 615] on link "Add to do not call list" at bounding box center [1056, 621] width 195 height 30
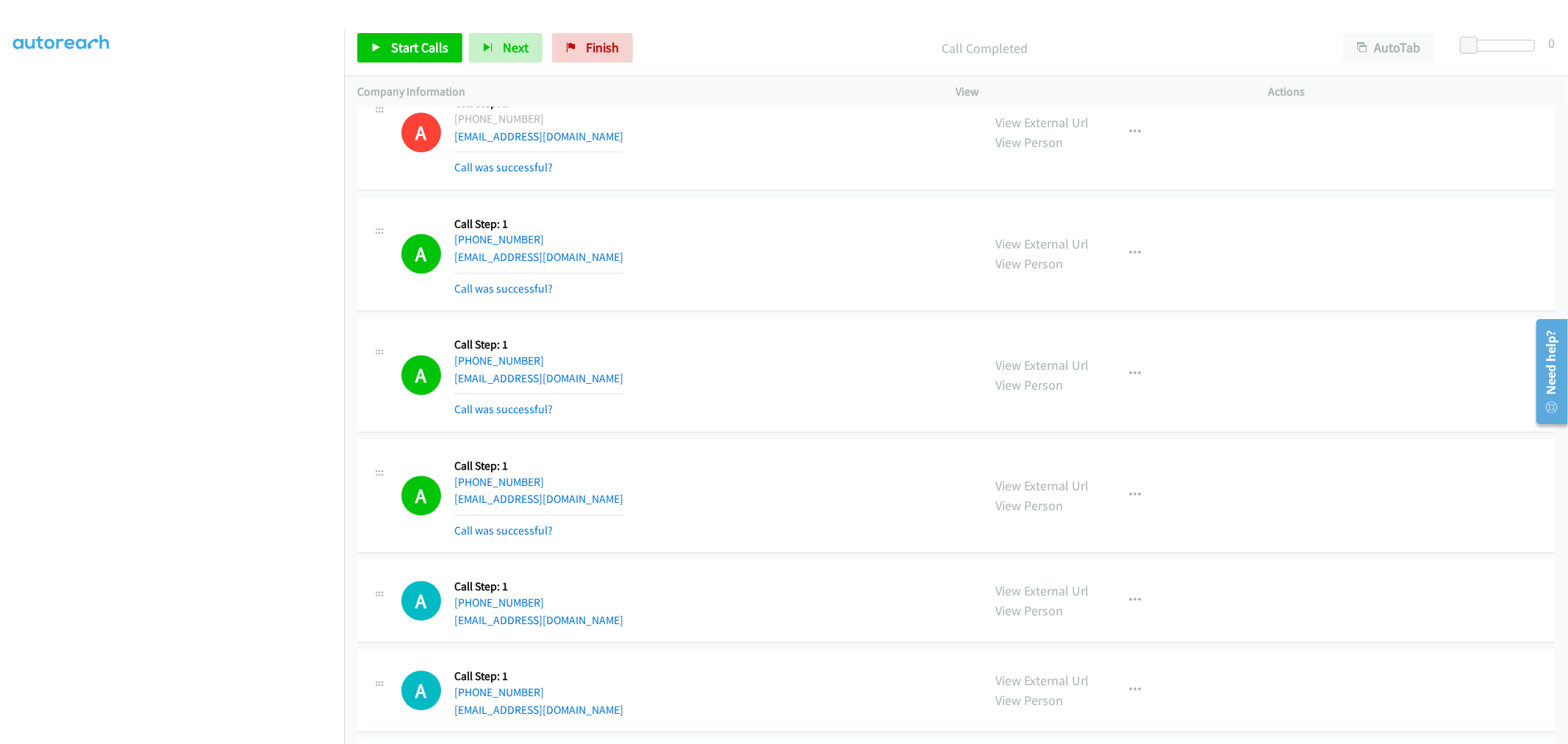
click at [730, 401] on div "A Callback Scheduled Call Step: 1 America/Chicago +1 210-303-2148 ayalajenna6@g…" at bounding box center [685, 374] width 568 height 87
click at [840, 266] on div "A Callback Scheduled Call Step: 1 America/Los_Angeles +1 415-740-7042 kesewaa.m…" at bounding box center [685, 253] width 568 height 87
click at [417, 50] on span "Start Calls" at bounding box center [420, 47] width 58 height 17
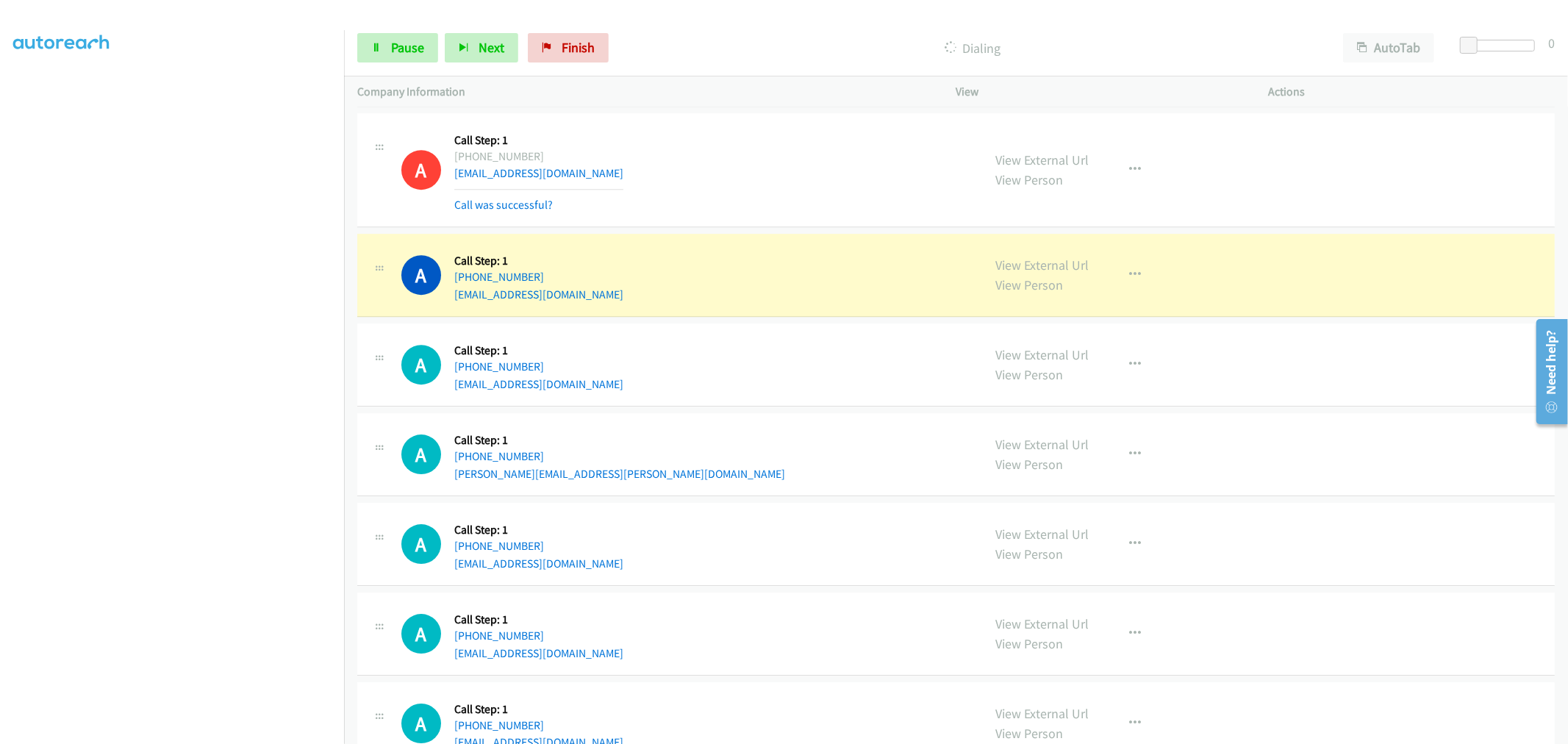
scroll to position [3840, 0]
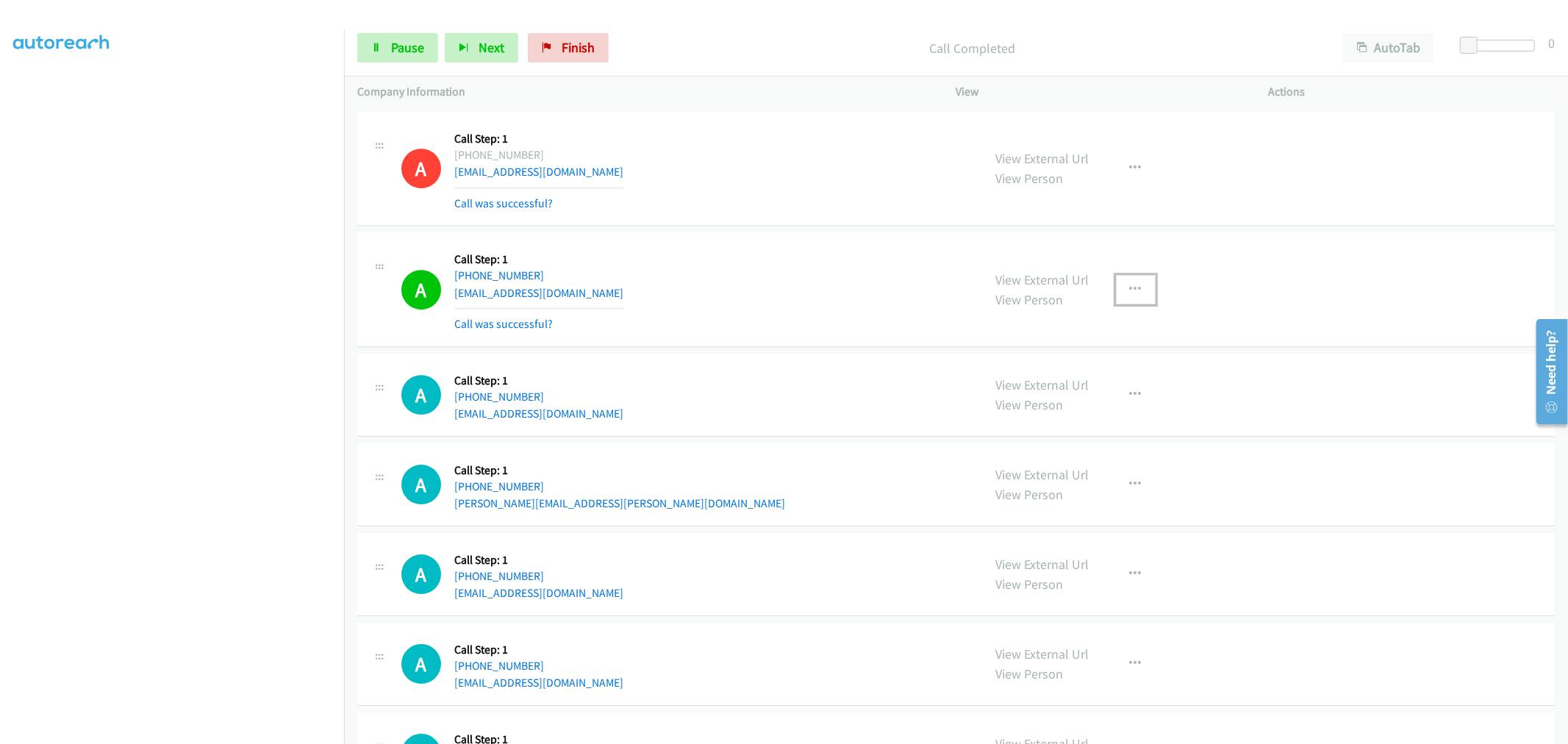
click at [1134, 286] on icon "button" at bounding box center [1136, 289] width 12 height 12
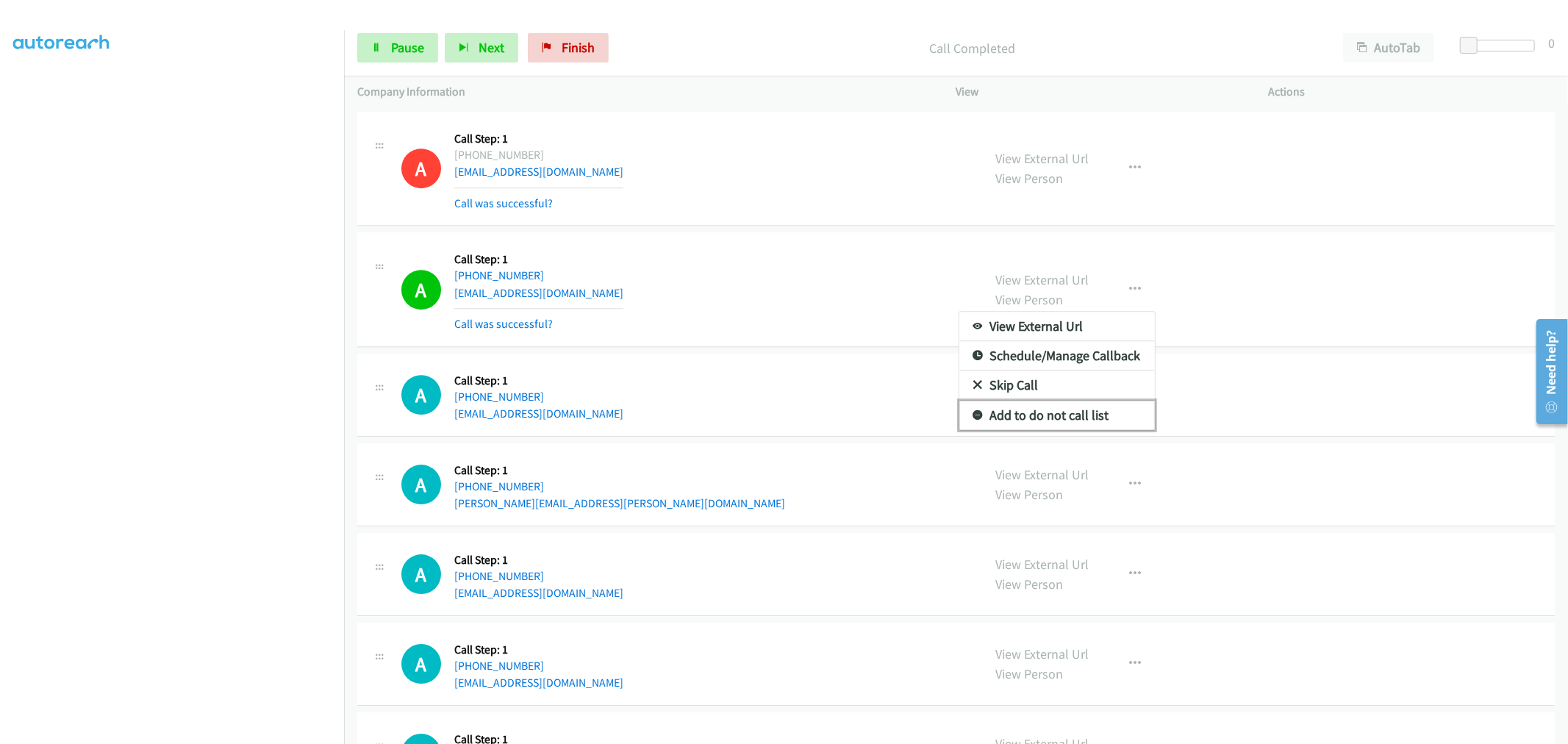
click at [1081, 414] on link "Add to do not call list" at bounding box center [1056, 415] width 195 height 30
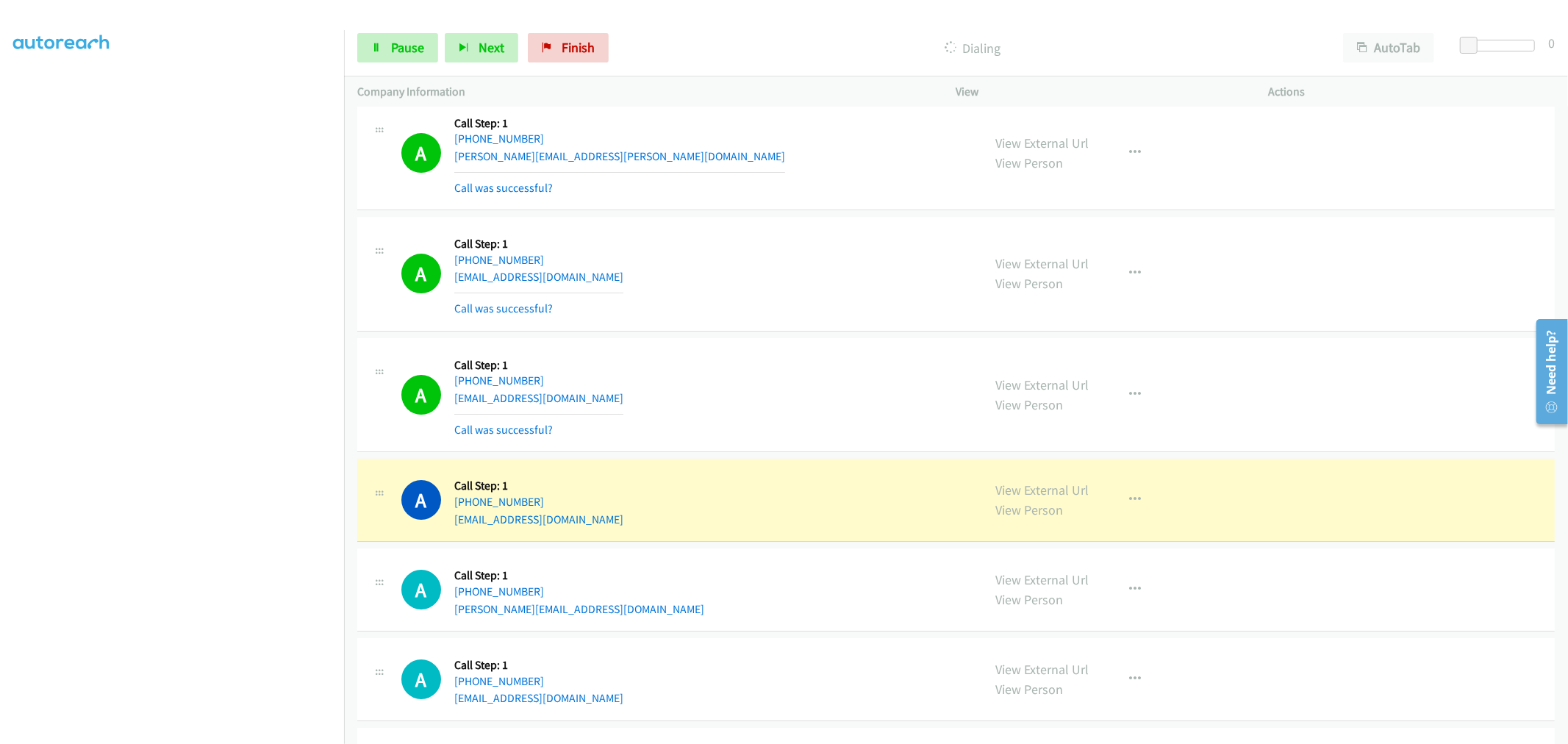
scroll to position [4248, 0]
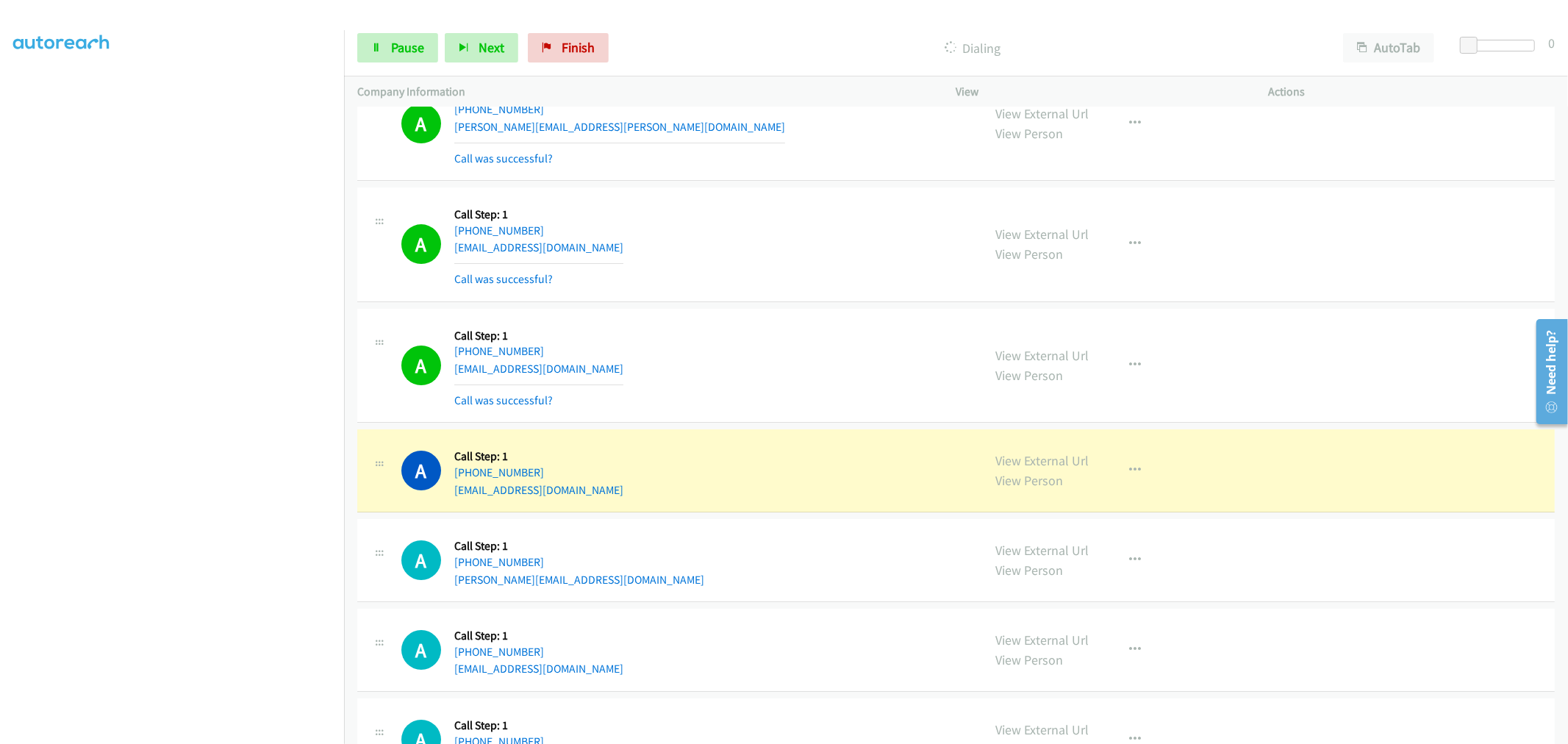
drag, startPoint x: 1031, startPoint y: 465, endPoint x: 1009, endPoint y: 434, distance: 38.0
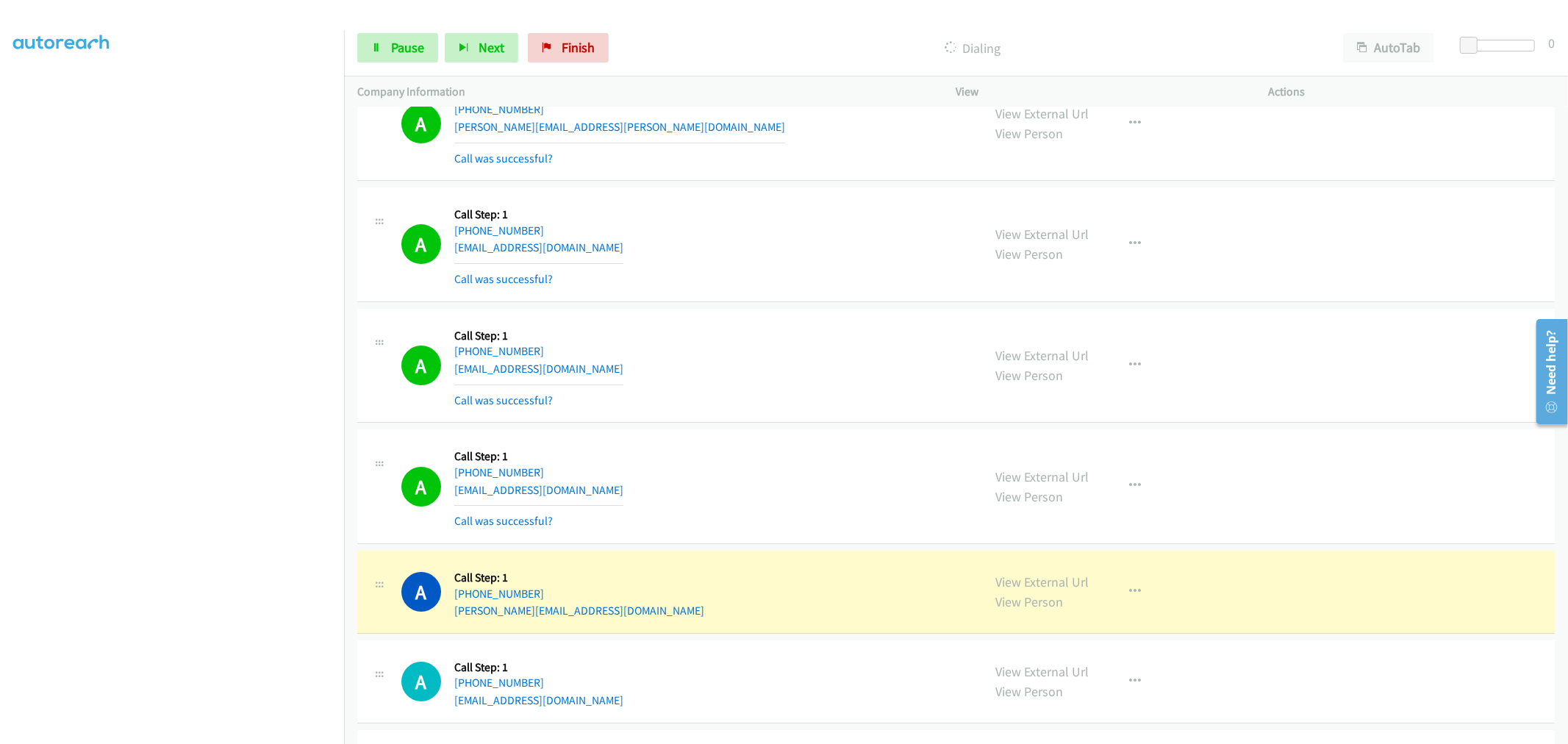
drag, startPoint x: 721, startPoint y: 314, endPoint x: 731, endPoint y: 296, distance: 20.6
click at [721, 314] on div "A Callback Scheduled Call Step: 1 America/Phoenix +1 623-399-0575 p.brady32@yah…" at bounding box center [956, 366] width 1198 height 114
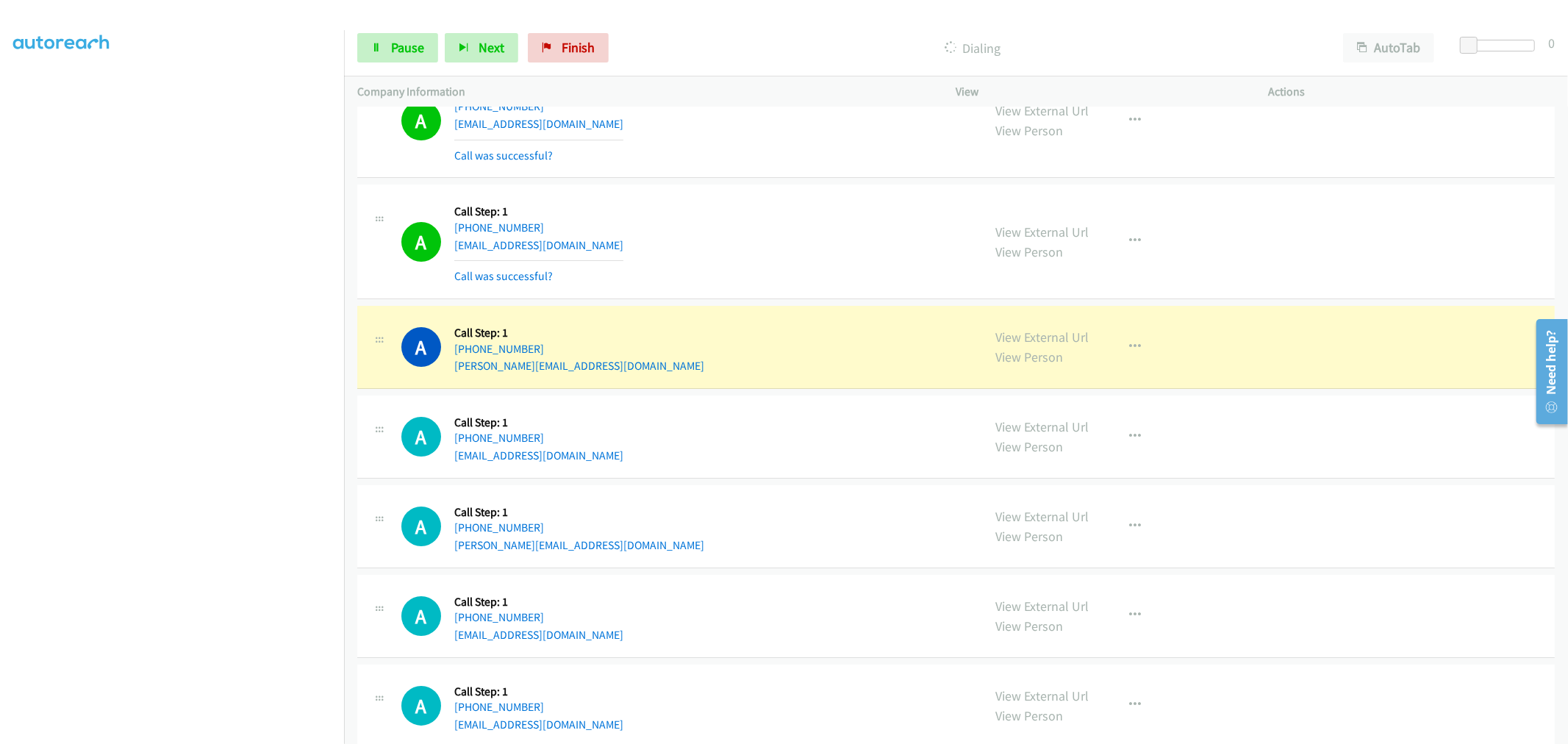
scroll to position [4493, 0]
click at [722, 218] on div "A Callback Scheduled Call Step: 1 America/Los_Angeles +1 949-500-3066 dwertz@ma…" at bounding box center [685, 240] width 568 height 87
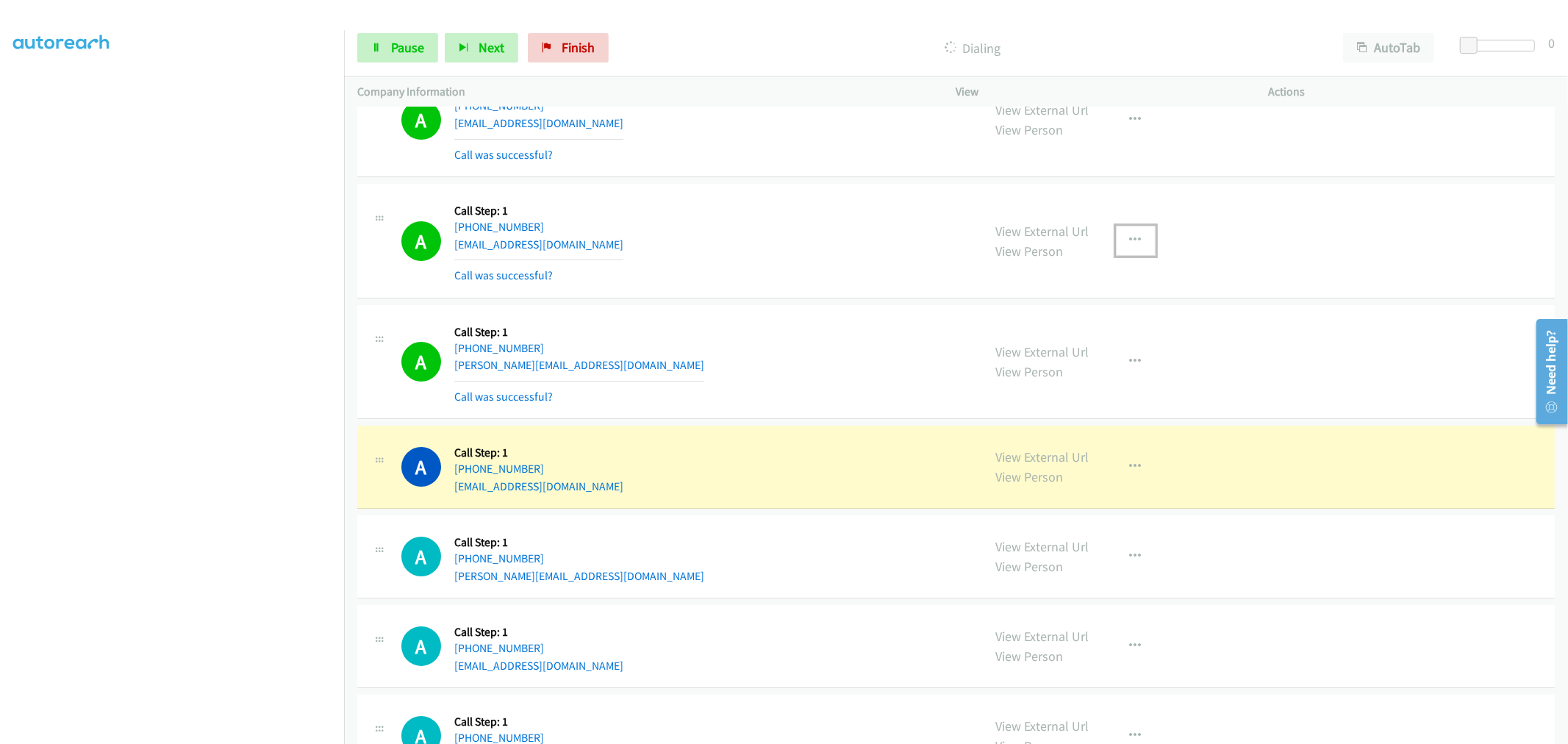
click at [1146, 242] on button "button" at bounding box center [1136, 240] width 40 height 30
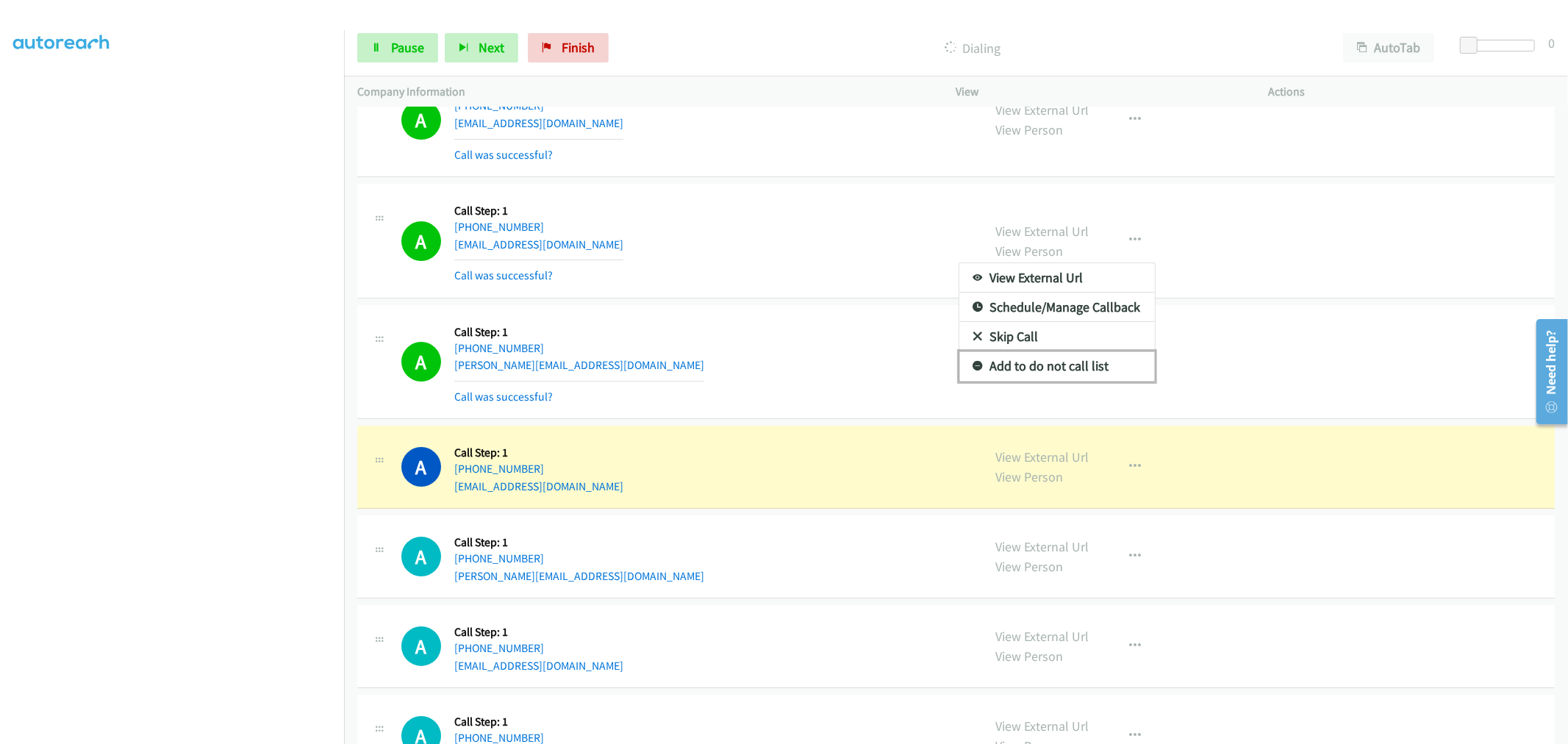
click at [1041, 364] on link "Add to do not call list" at bounding box center [1056, 366] width 195 height 30
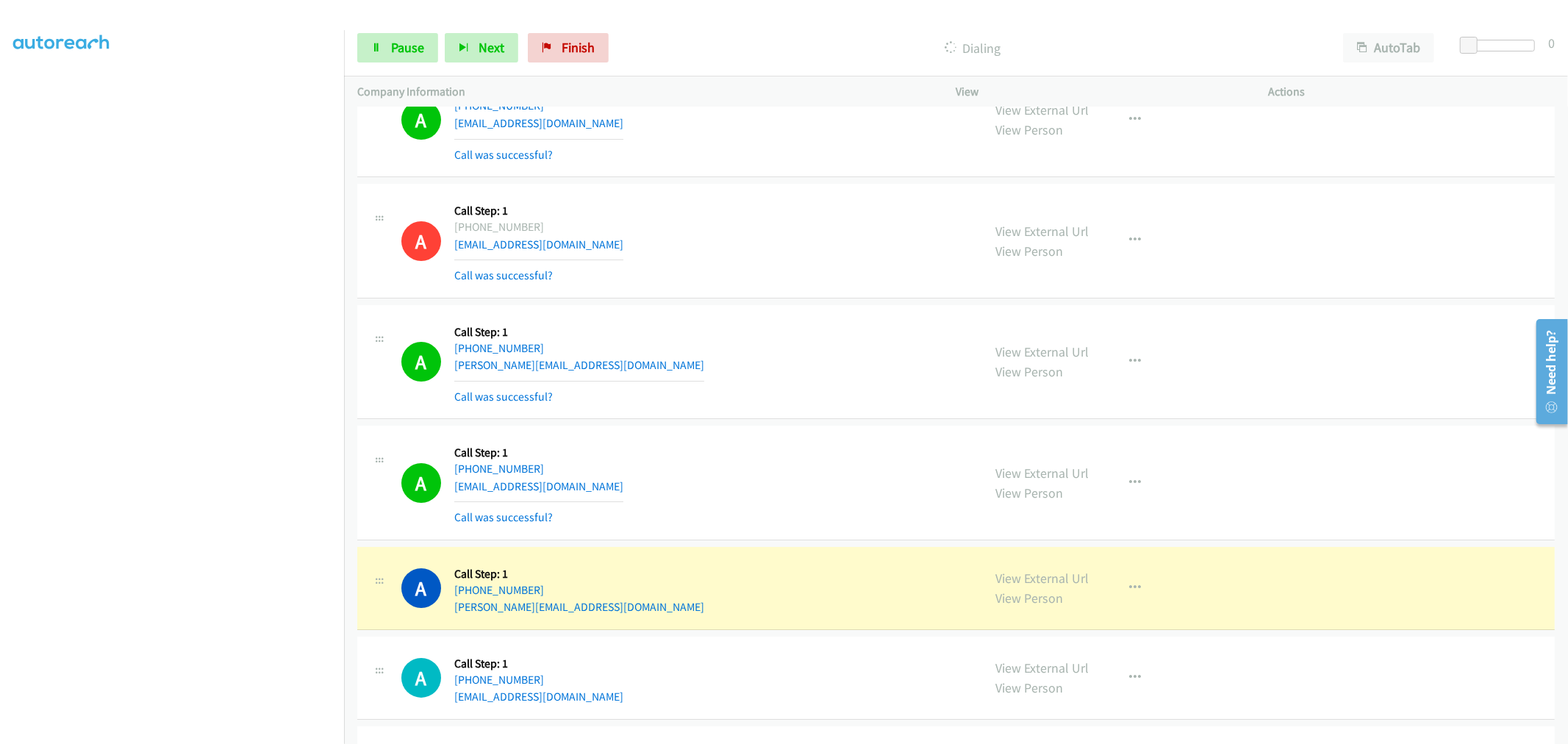
scroll to position [4738, 0]
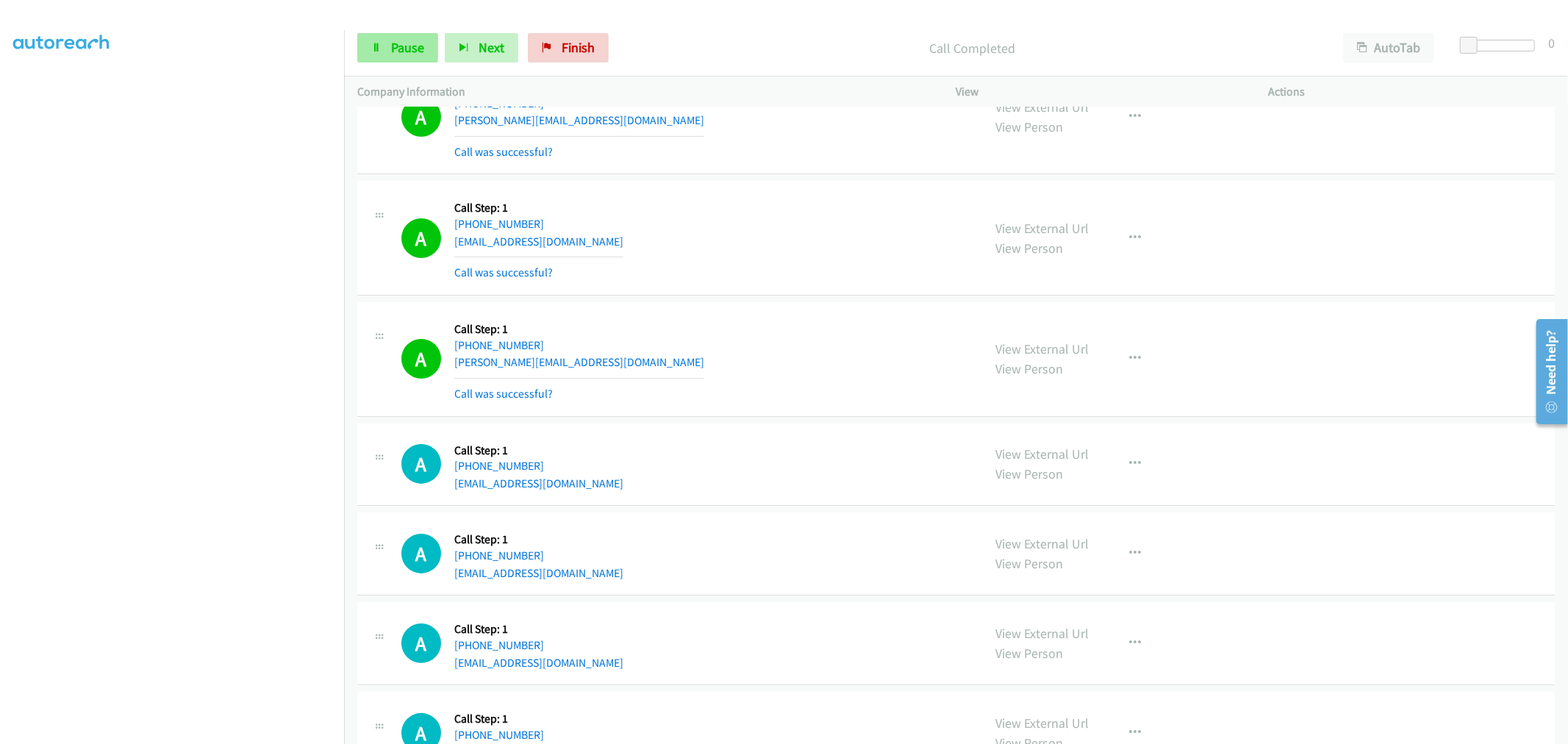
click at [415, 67] on div "Start Calls Pause Next Finish Call Completed AutoTab AutoTab 0" at bounding box center [956, 48] width 1224 height 57
click at [404, 45] on span "Pause" at bounding box center [407, 47] width 33 height 17
click at [404, 45] on span "Start Calls" at bounding box center [420, 47] width 58 height 17
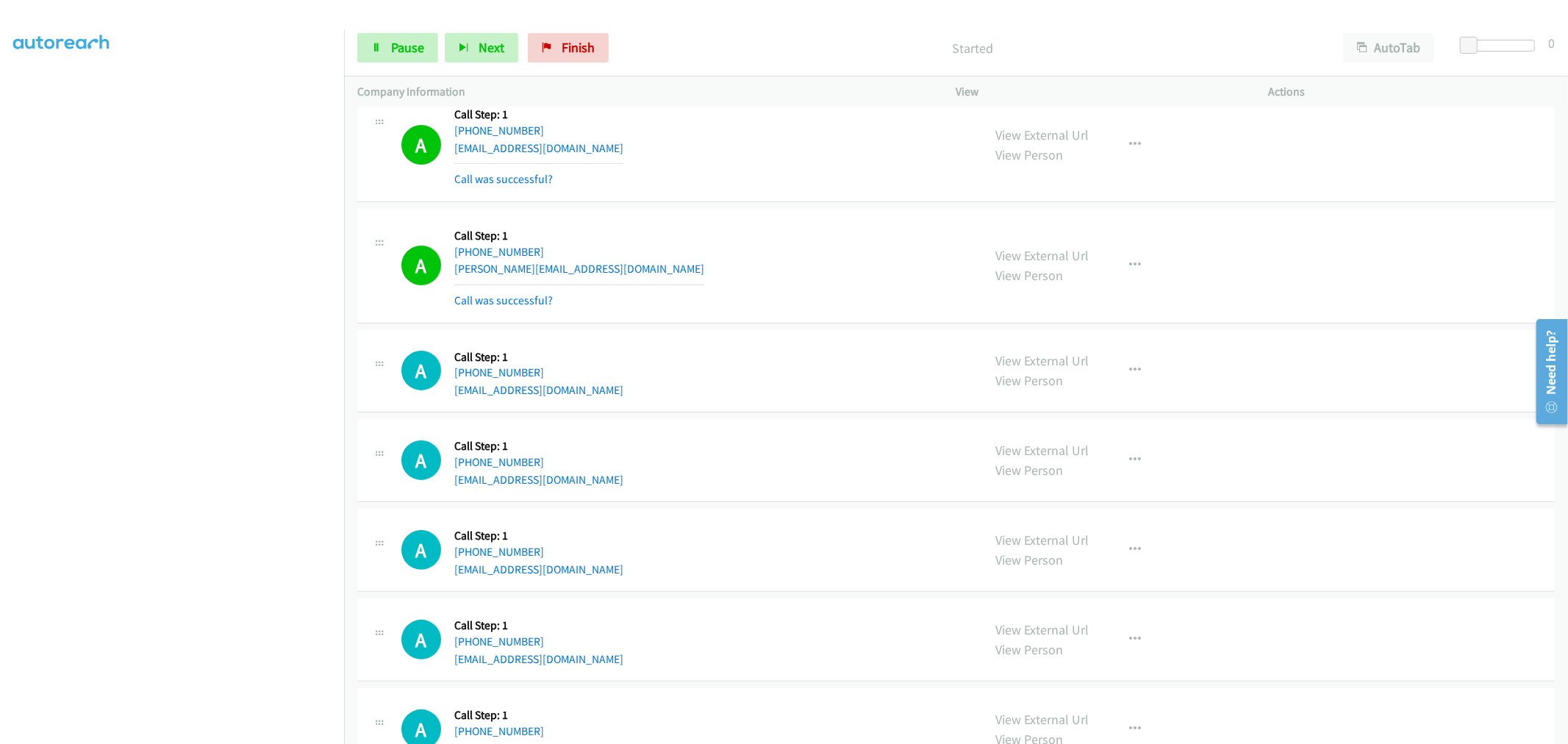
scroll to position [4901, 0]
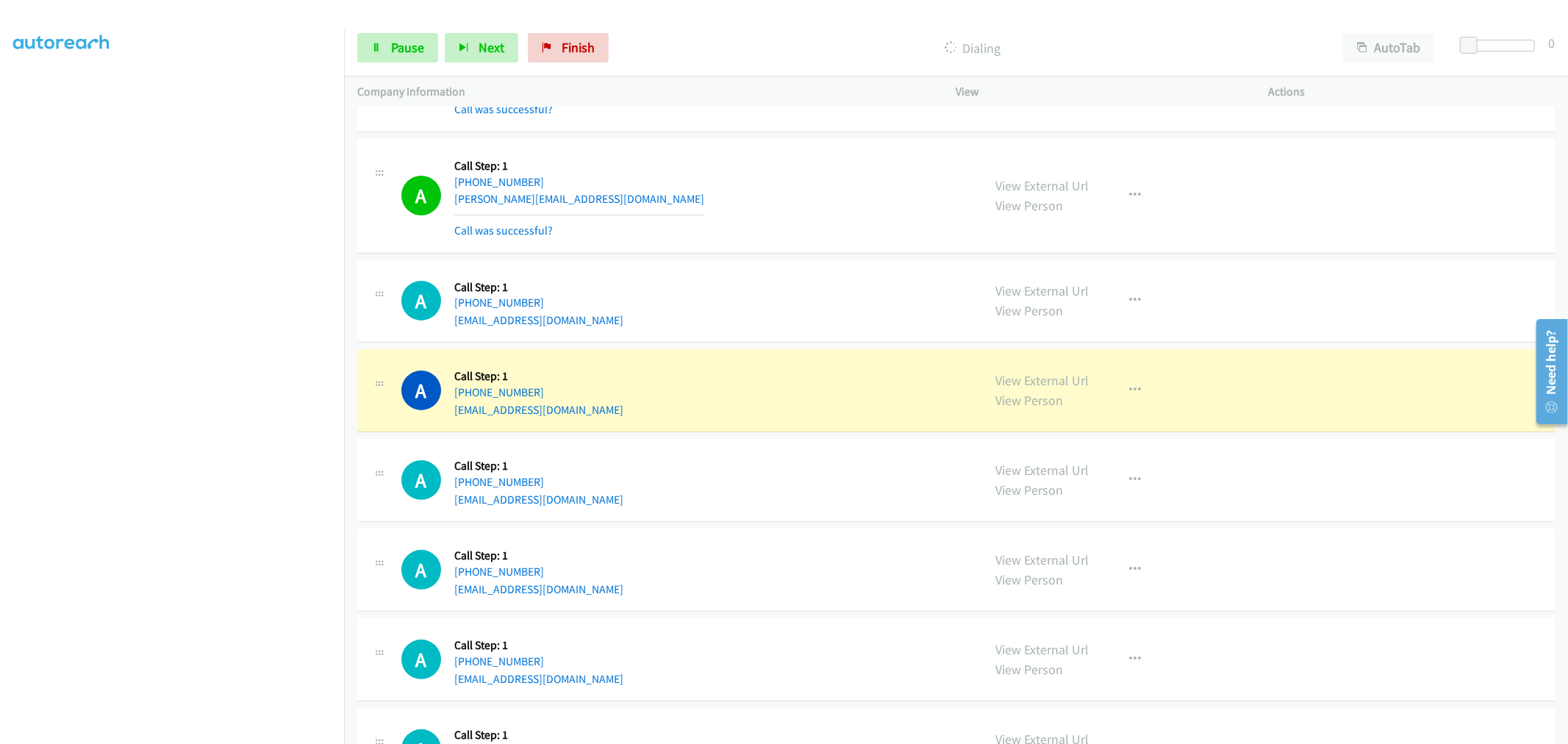
click at [788, 346] on td "A Callback Scheduled Call Step: 1 America/Los_Angeles +1 415-640-1236 boodlebog…" at bounding box center [956, 302] width 1224 height 90
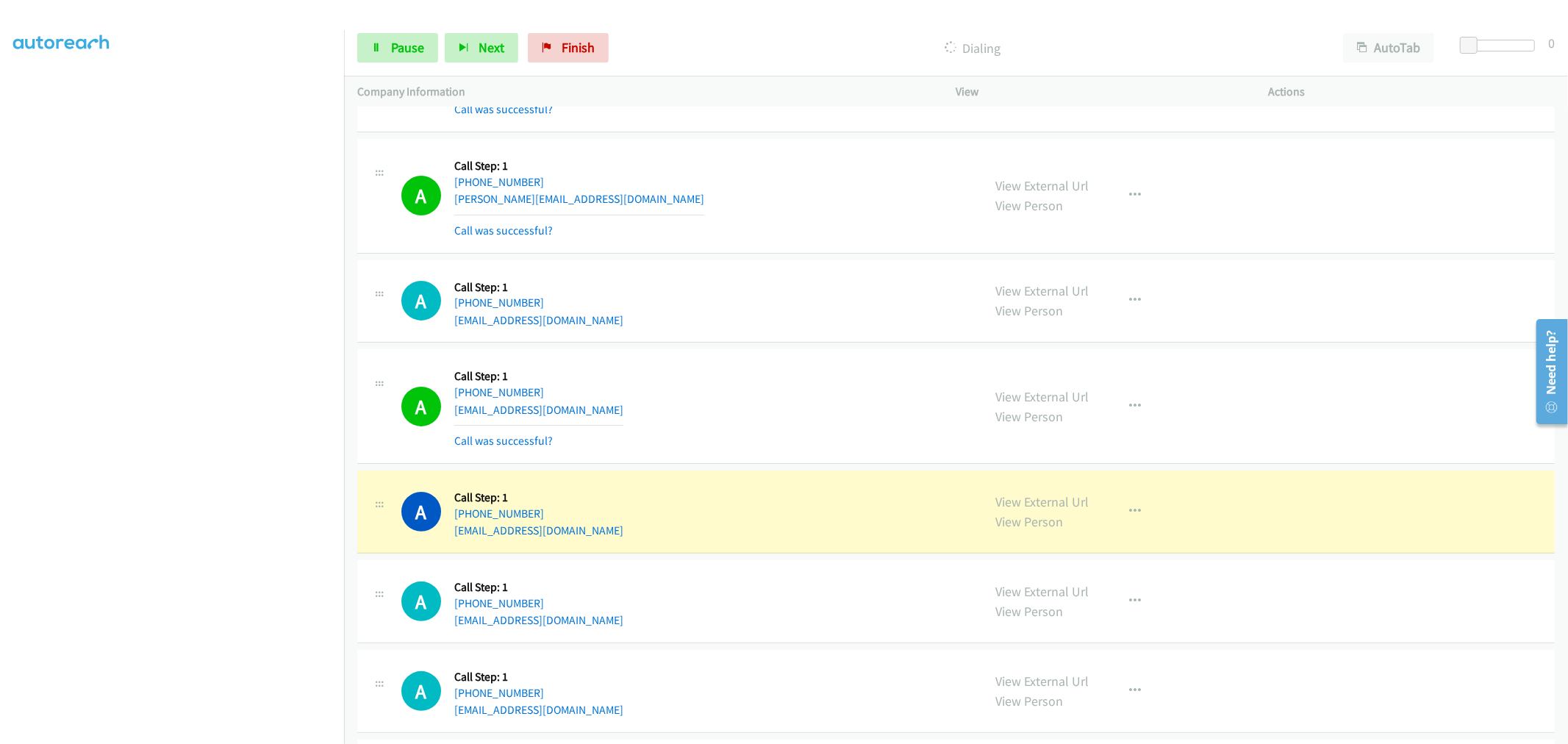
drag, startPoint x: 1014, startPoint y: 505, endPoint x: 888, endPoint y: 371, distance: 183.9
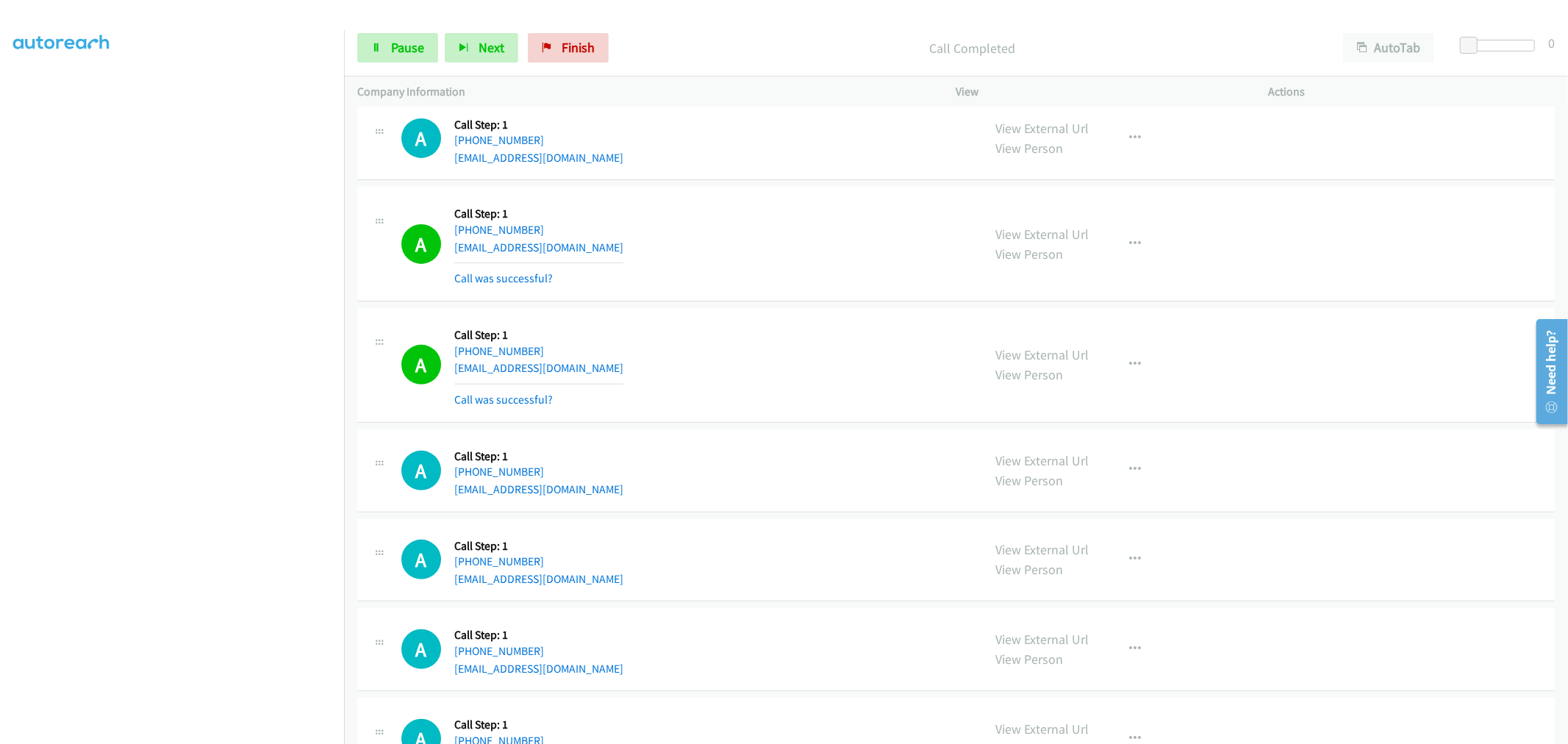
scroll to position [5064, 0]
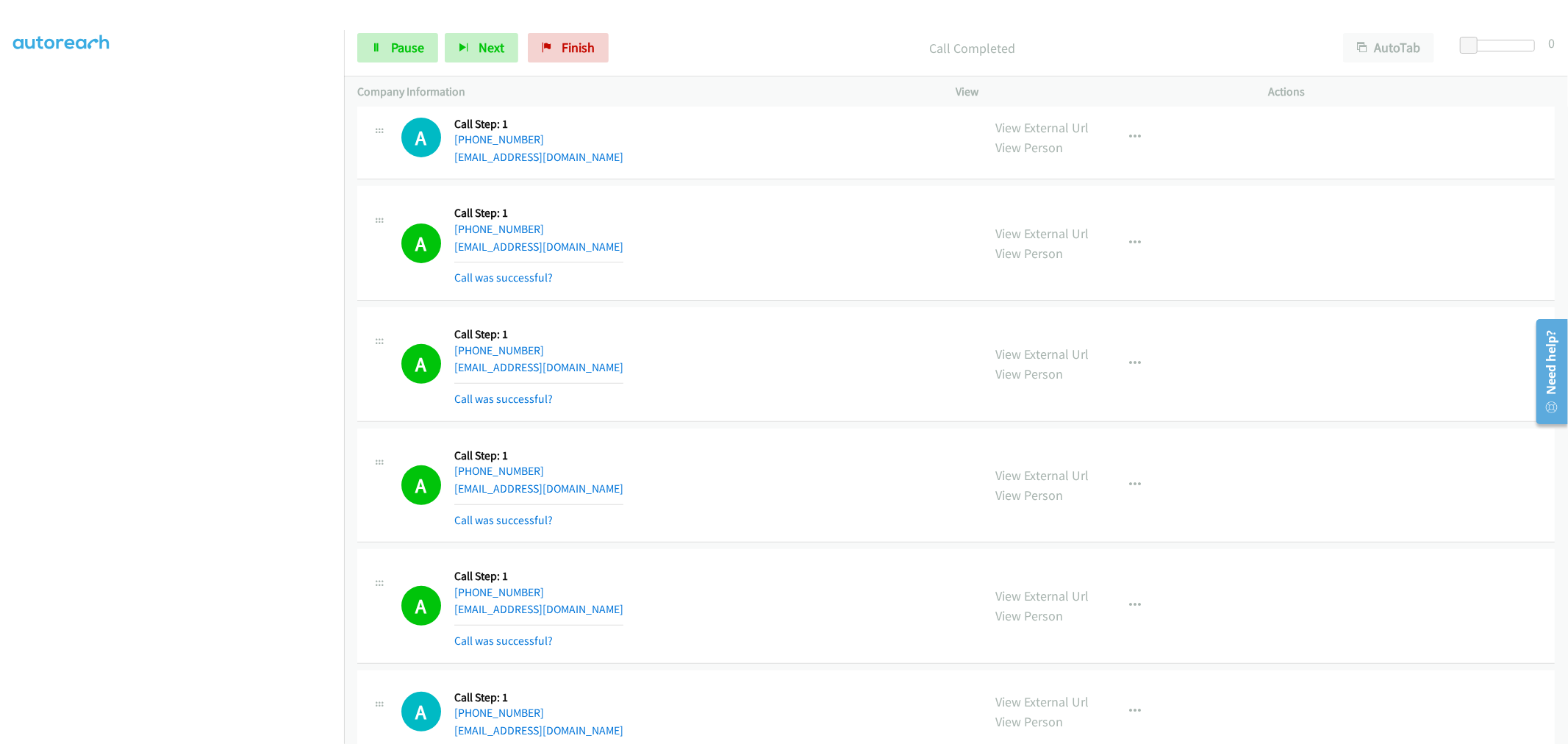
click at [222, 735] on aside "Dialing Mode: Power | Switch to Preview My Lists" at bounding box center [172, 367] width 344 height 814
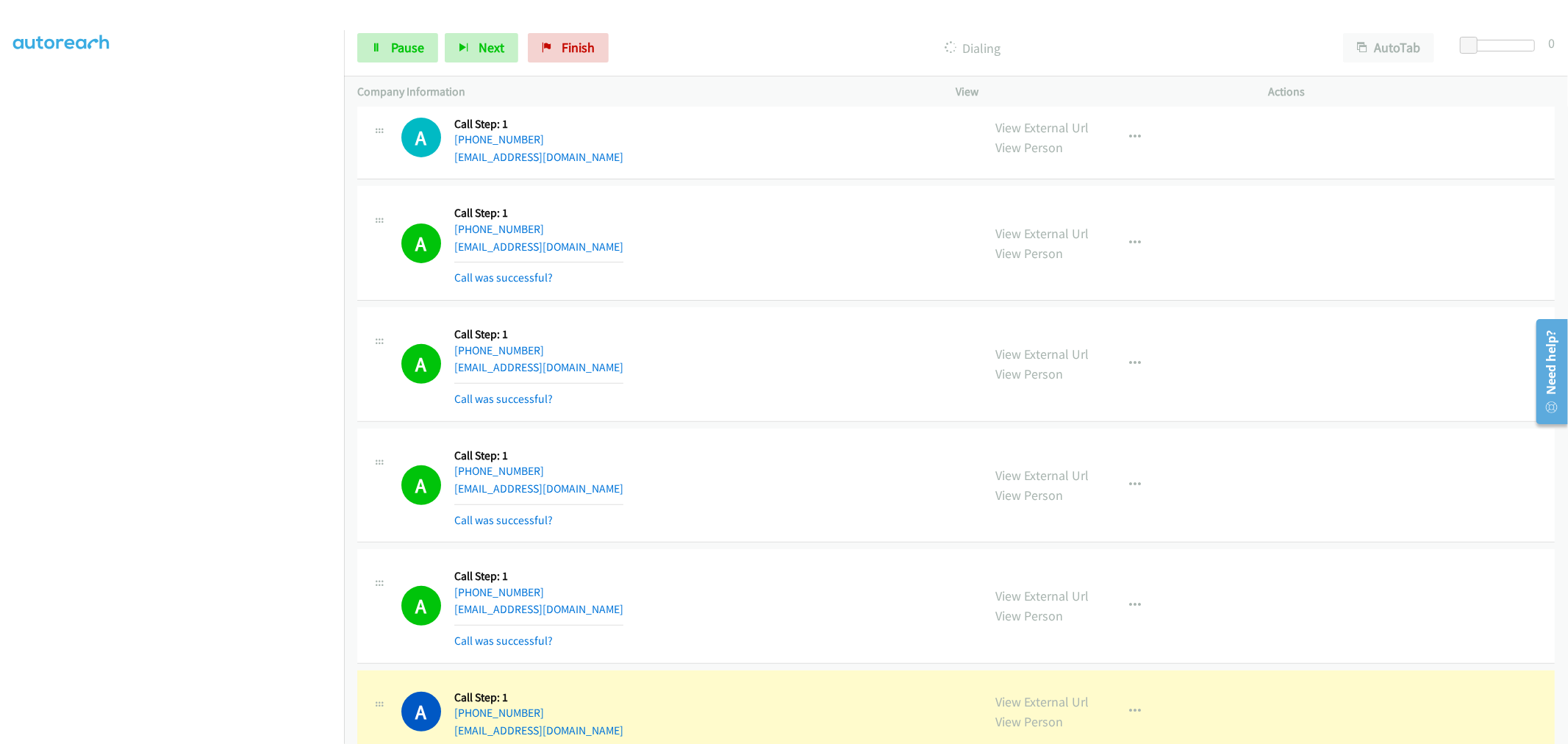
click at [222, 730] on section at bounding box center [172, 395] width 318 height 703
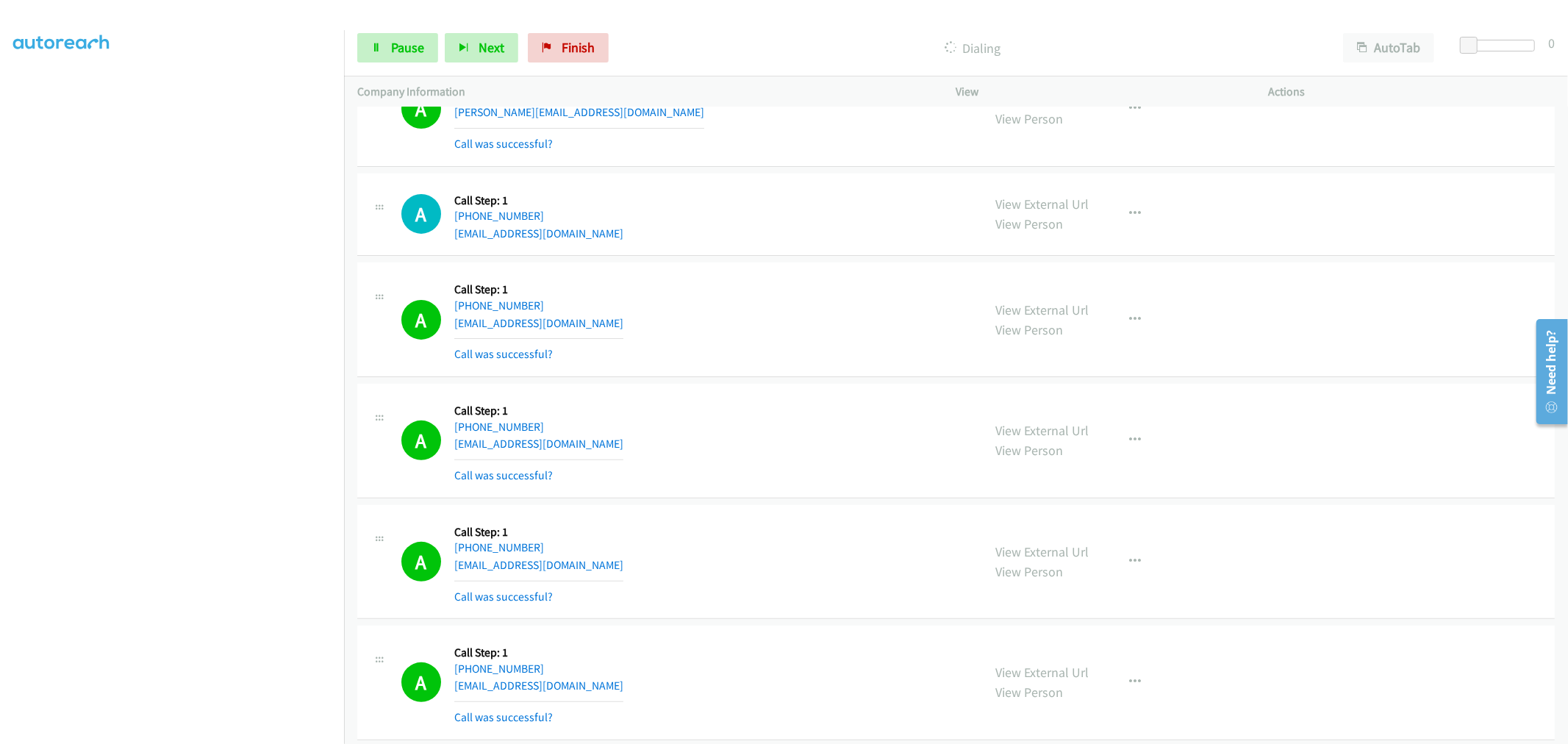
scroll to position [4983, 0]
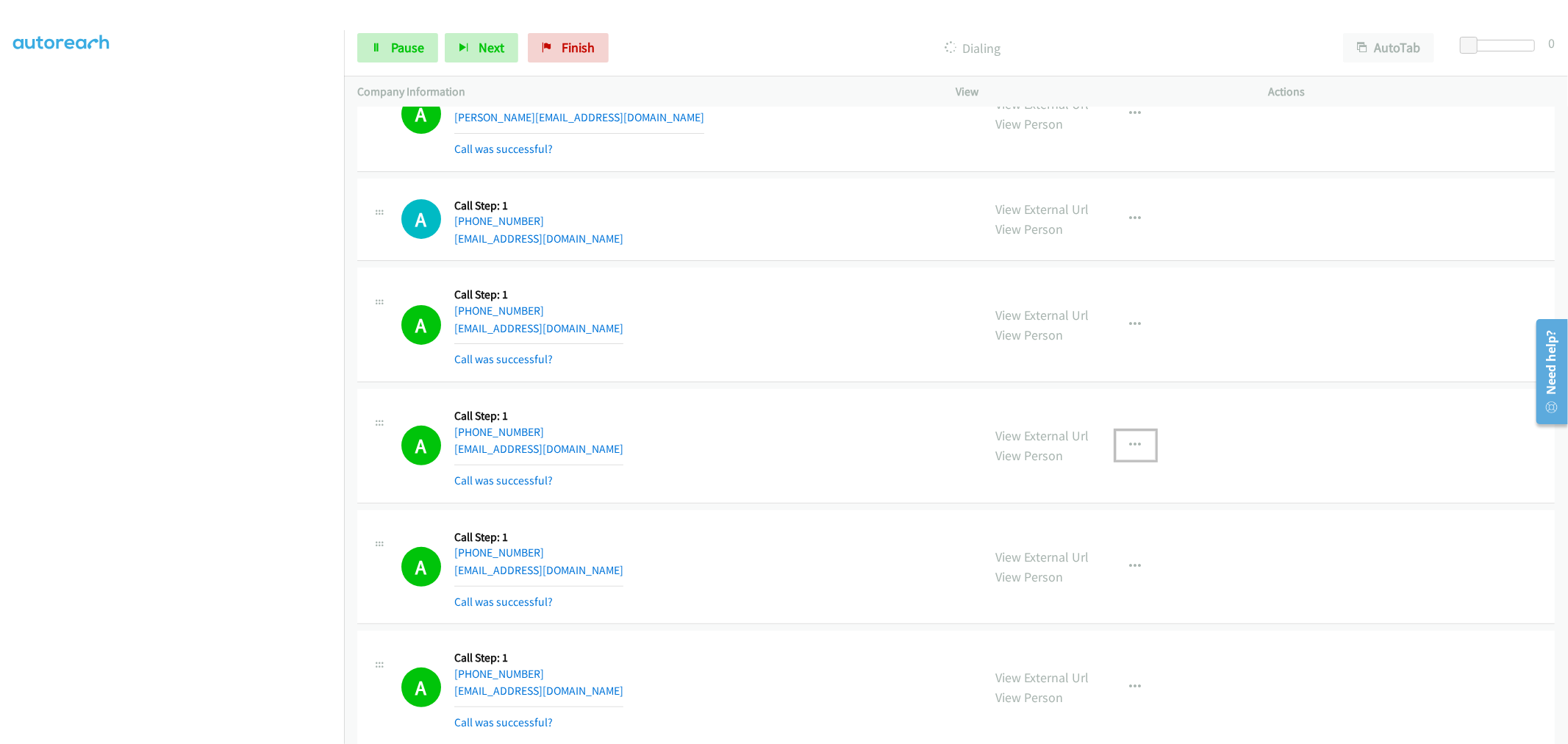
drag, startPoint x: 1137, startPoint y: 446, endPoint x: 1097, endPoint y: 517, distance: 81.5
click at [1137, 446] on button "button" at bounding box center [1136, 445] width 40 height 30
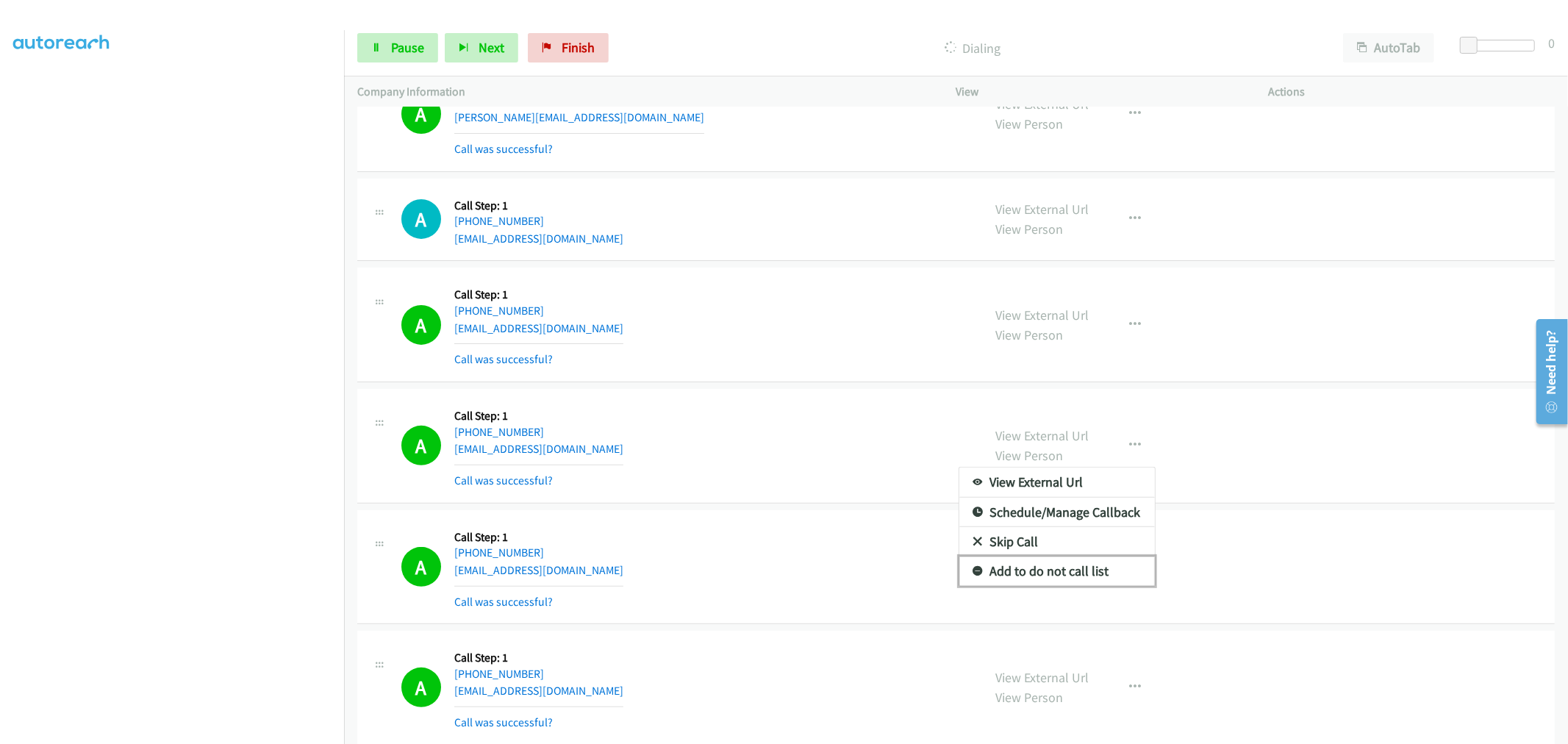
click at [1070, 570] on link "Add to do not call list" at bounding box center [1056, 571] width 195 height 30
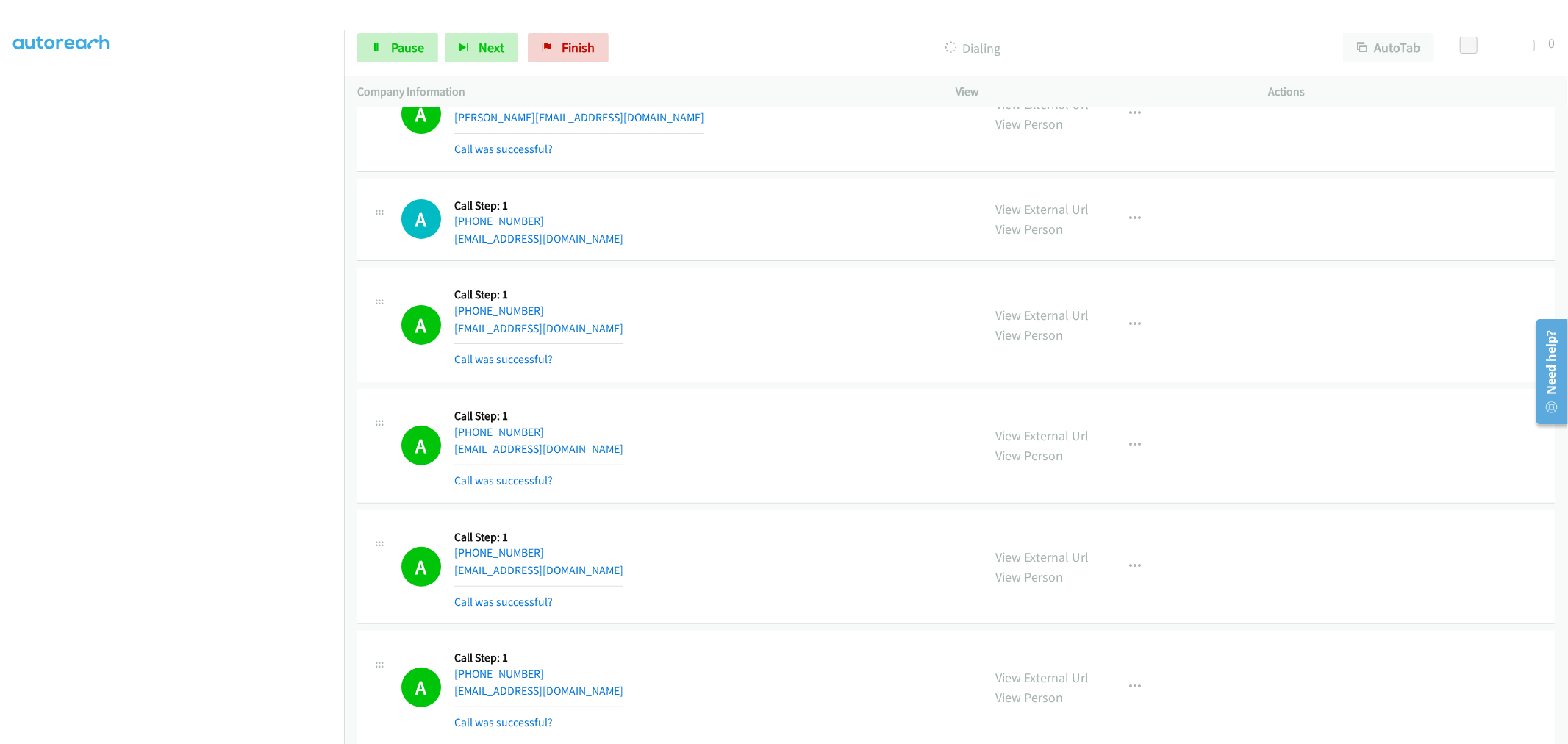
click at [702, 434] on div "A Callback Scheduled Call Step: 1 America/Los_Angeles +1 626-433-7799 hyc924@ou…" at bounding box center [685, 446] width 568 height 87
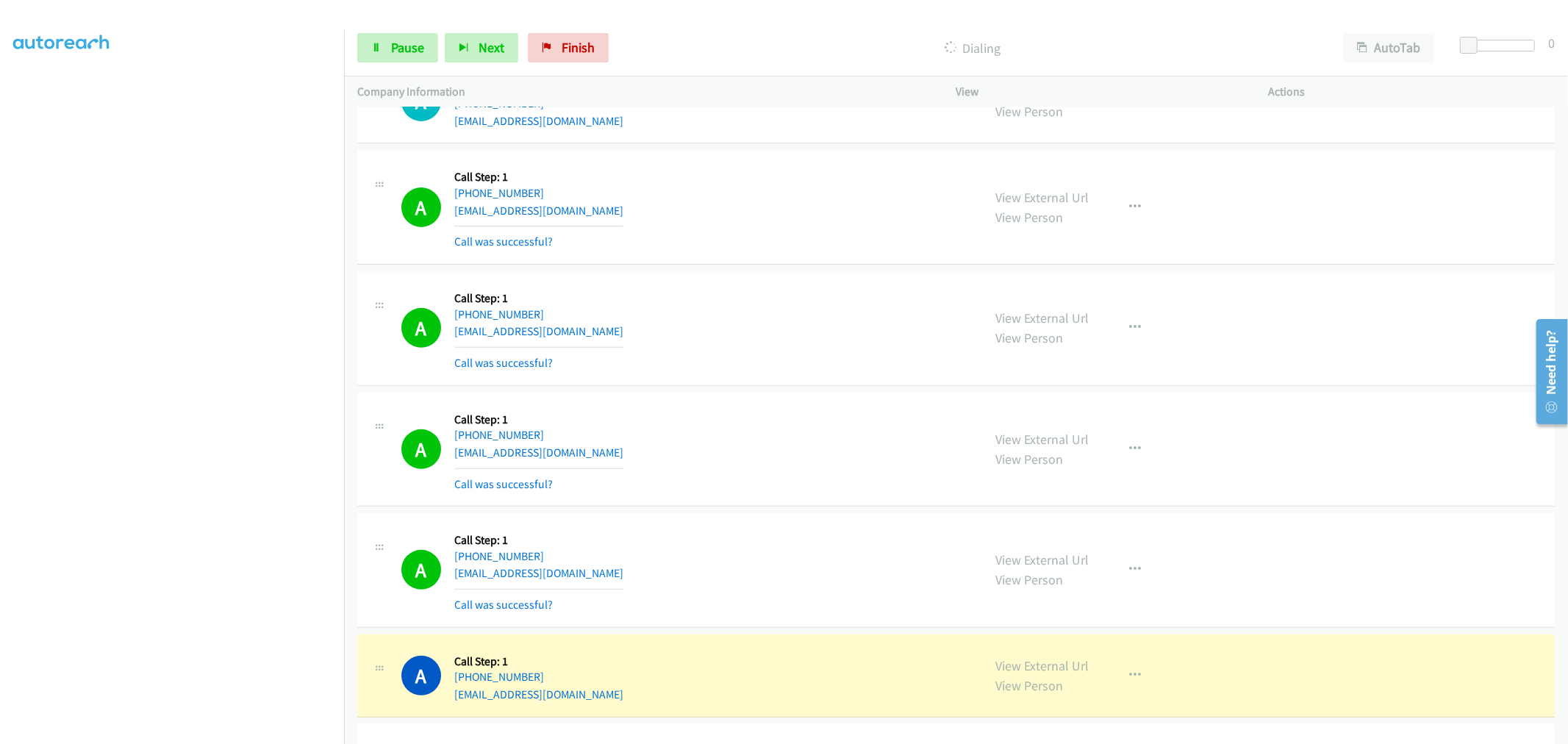
scroll to position [5229, 0]
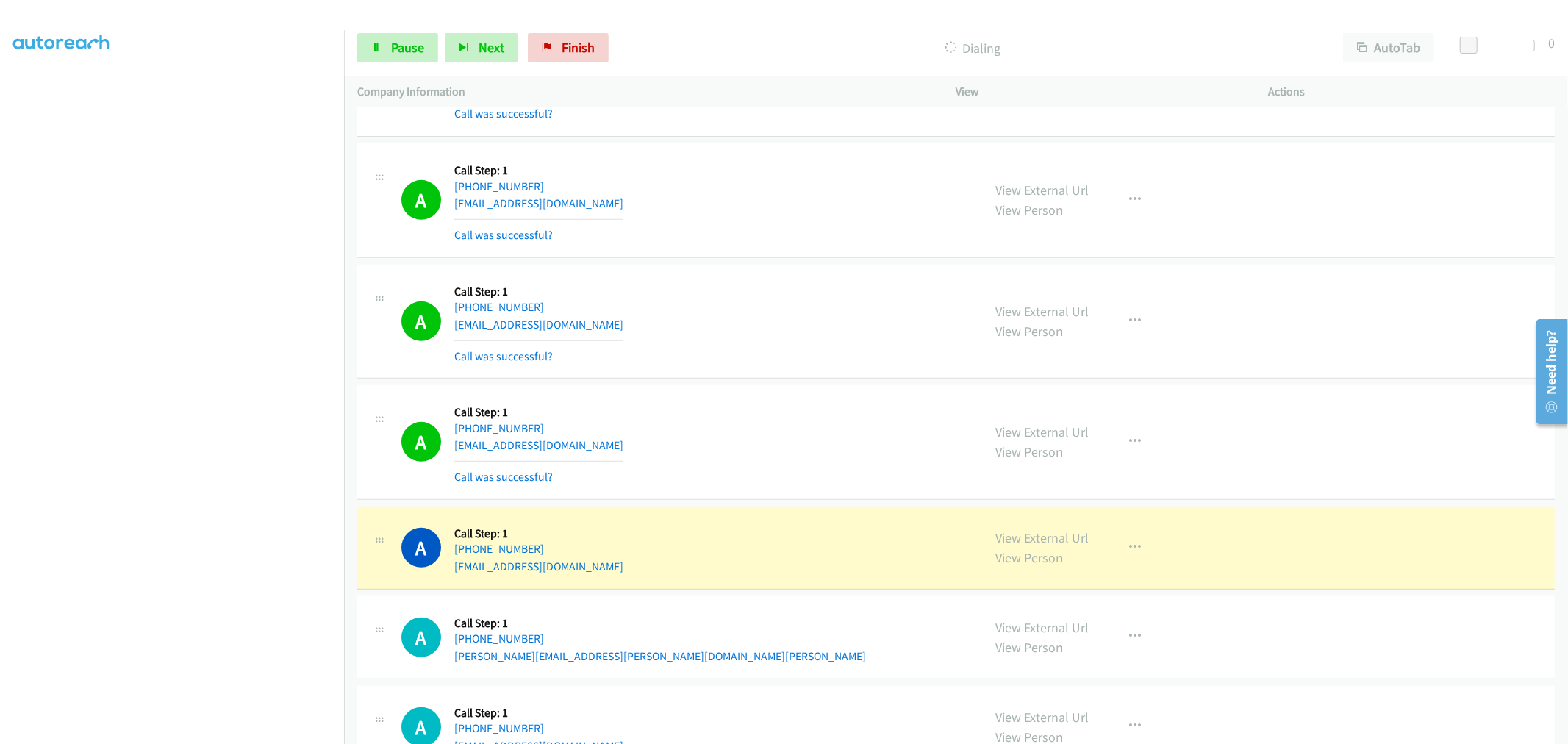
click at [792, 336] on div "A Callback Scheduled Call Step: 1 America/Chicago +1 346-533-2297 fderavineeres…" at bounding box center [685, 322] width 568 height 87
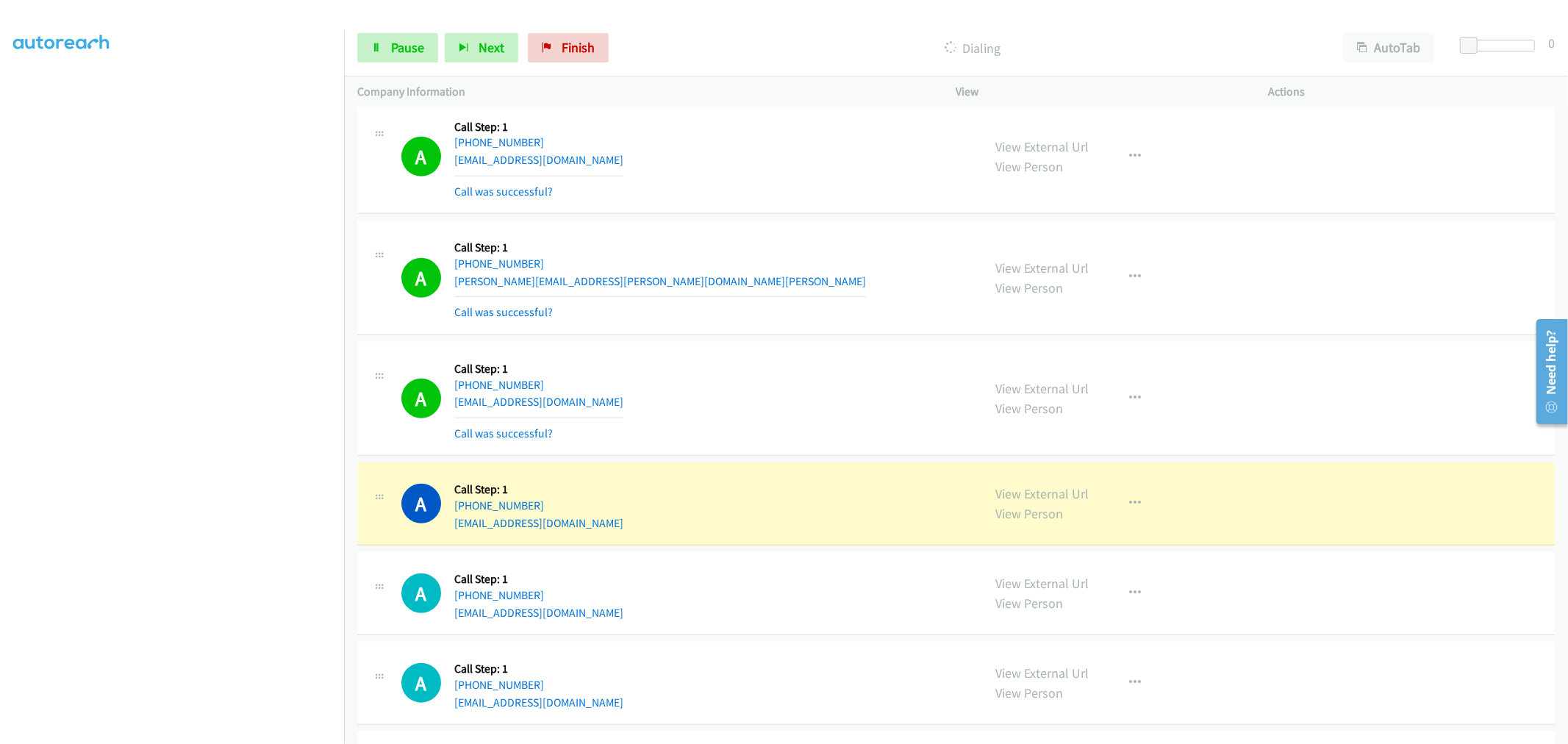
scroll to position [5637, 0]
click at [762, 297] on div "A Callback Scheduled Call Step: 1 America/New_York +1 240-686-9248 jessica.lee@…" at bounding box center [685, 276] width 568 height 87
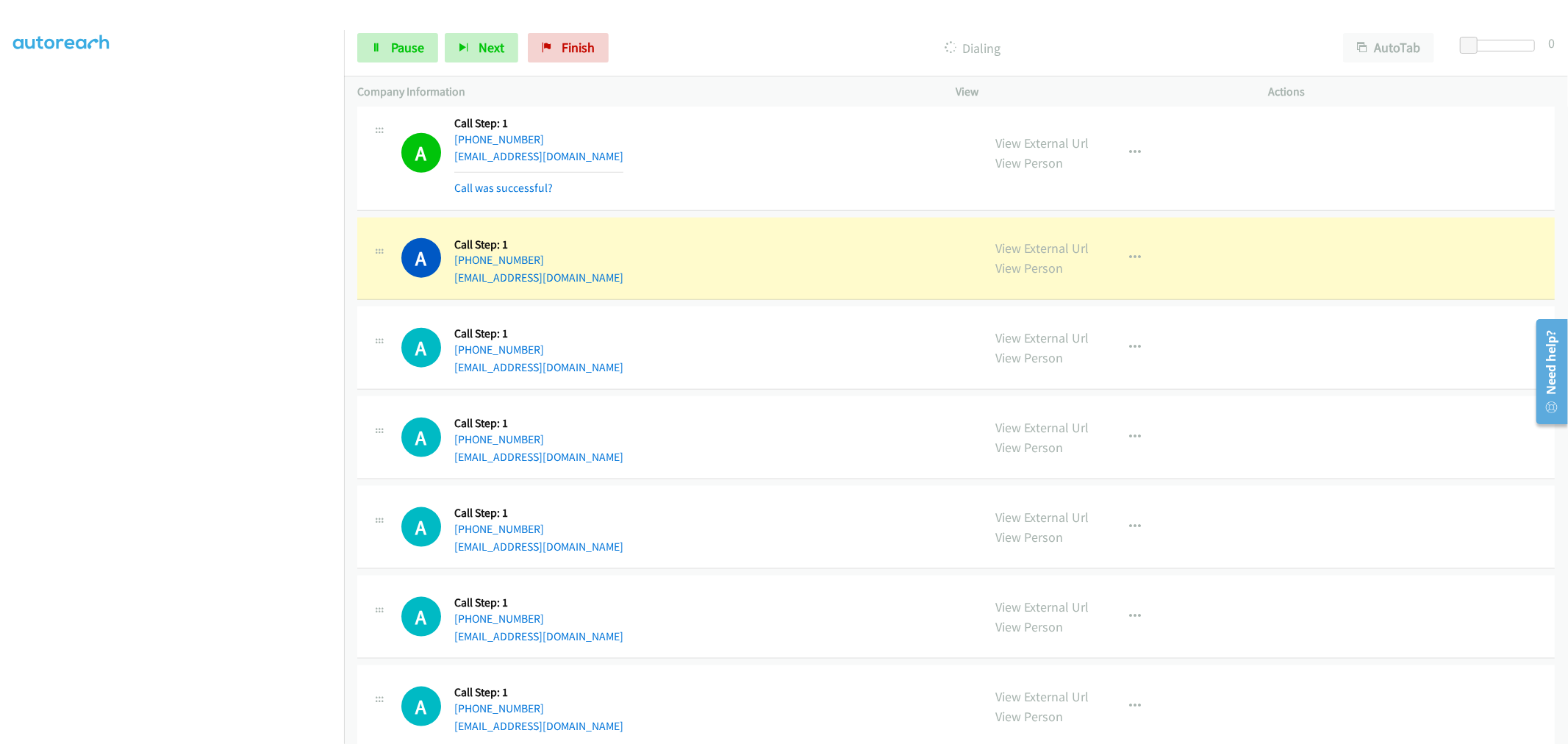
scroll to position [6127, 0]
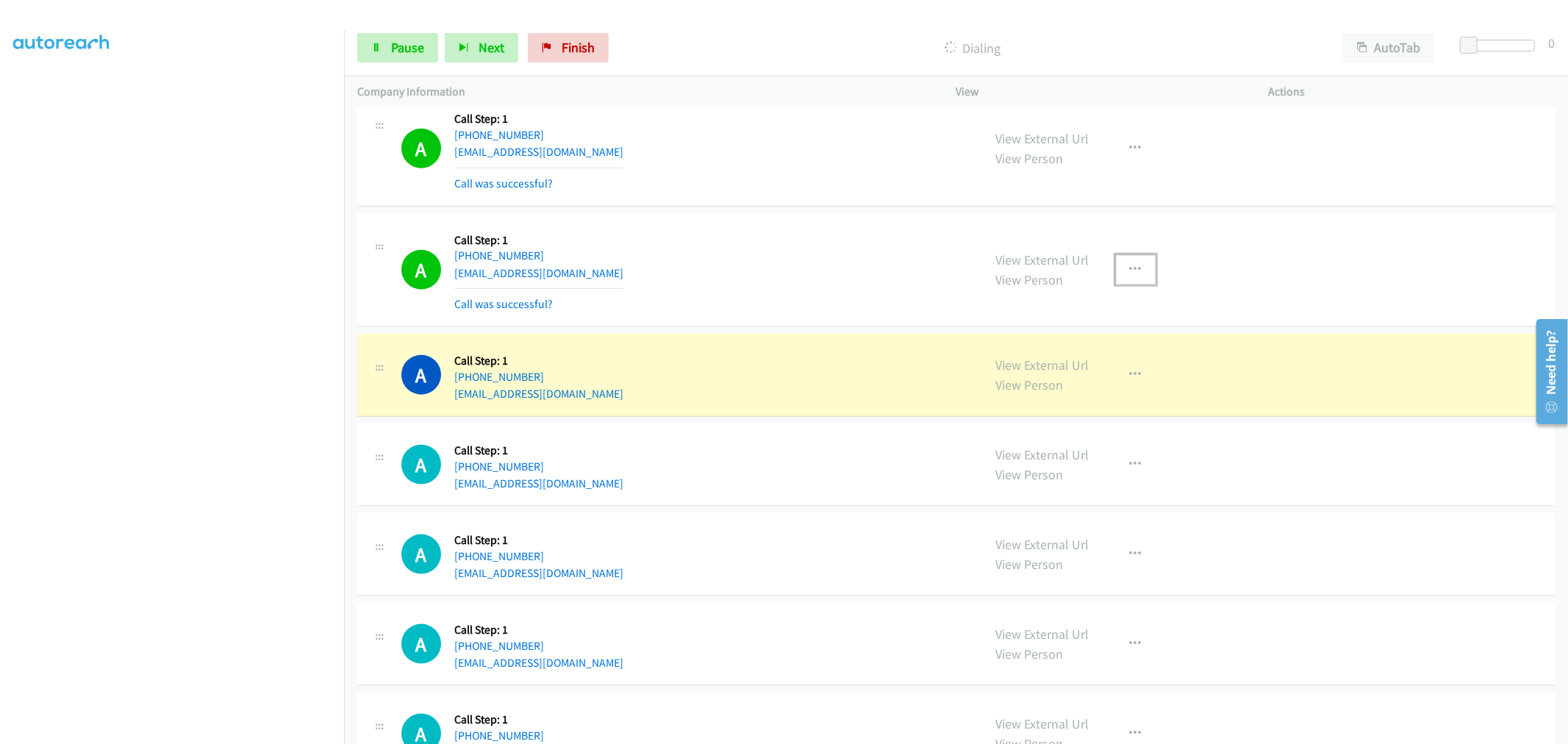
click at [1118, 273] on button "button" at bounding box center [1136, 269] width 40 height 30
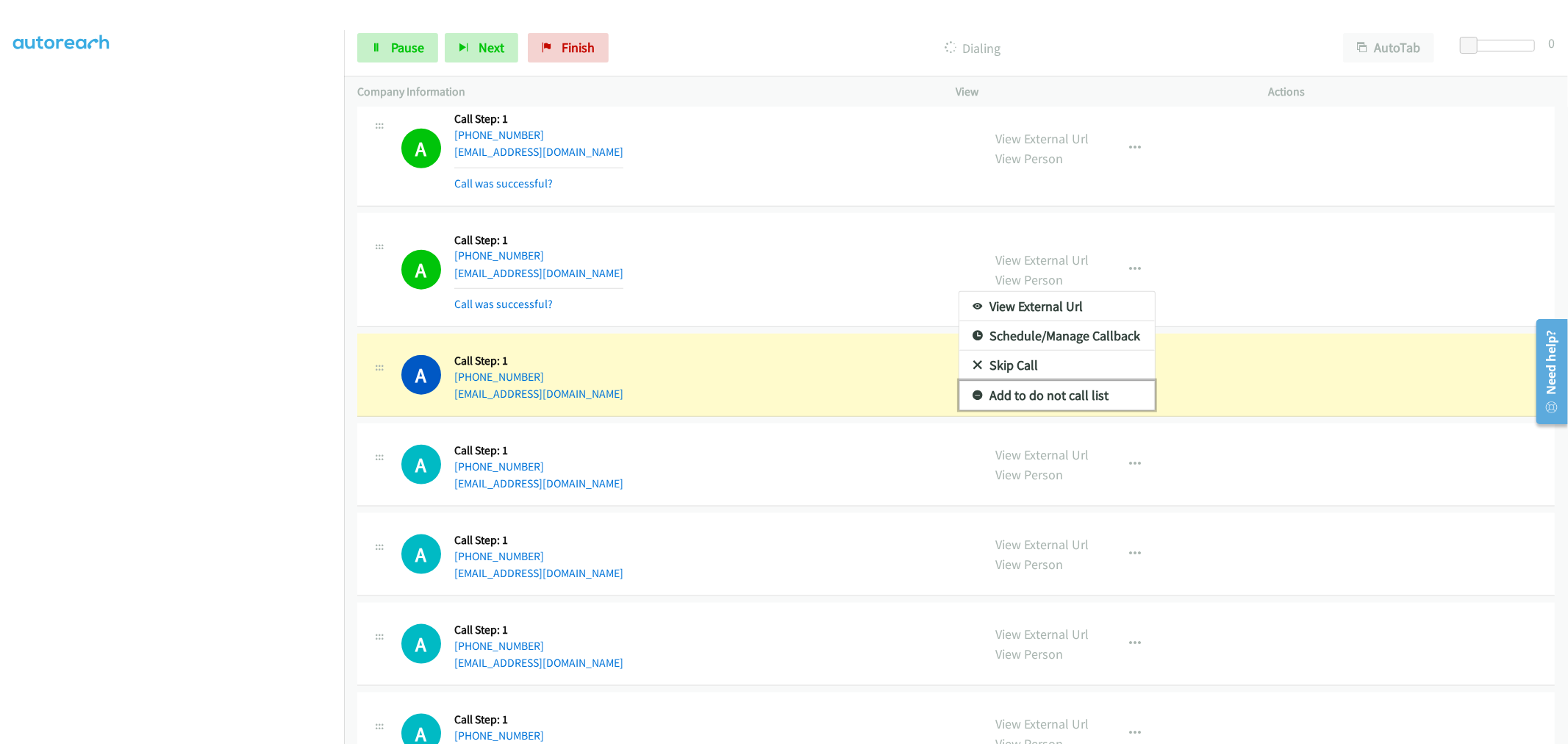
click at [1014, 393] on link "Add to do not call list" at bounding box center [1056, 395] width 195 height 30
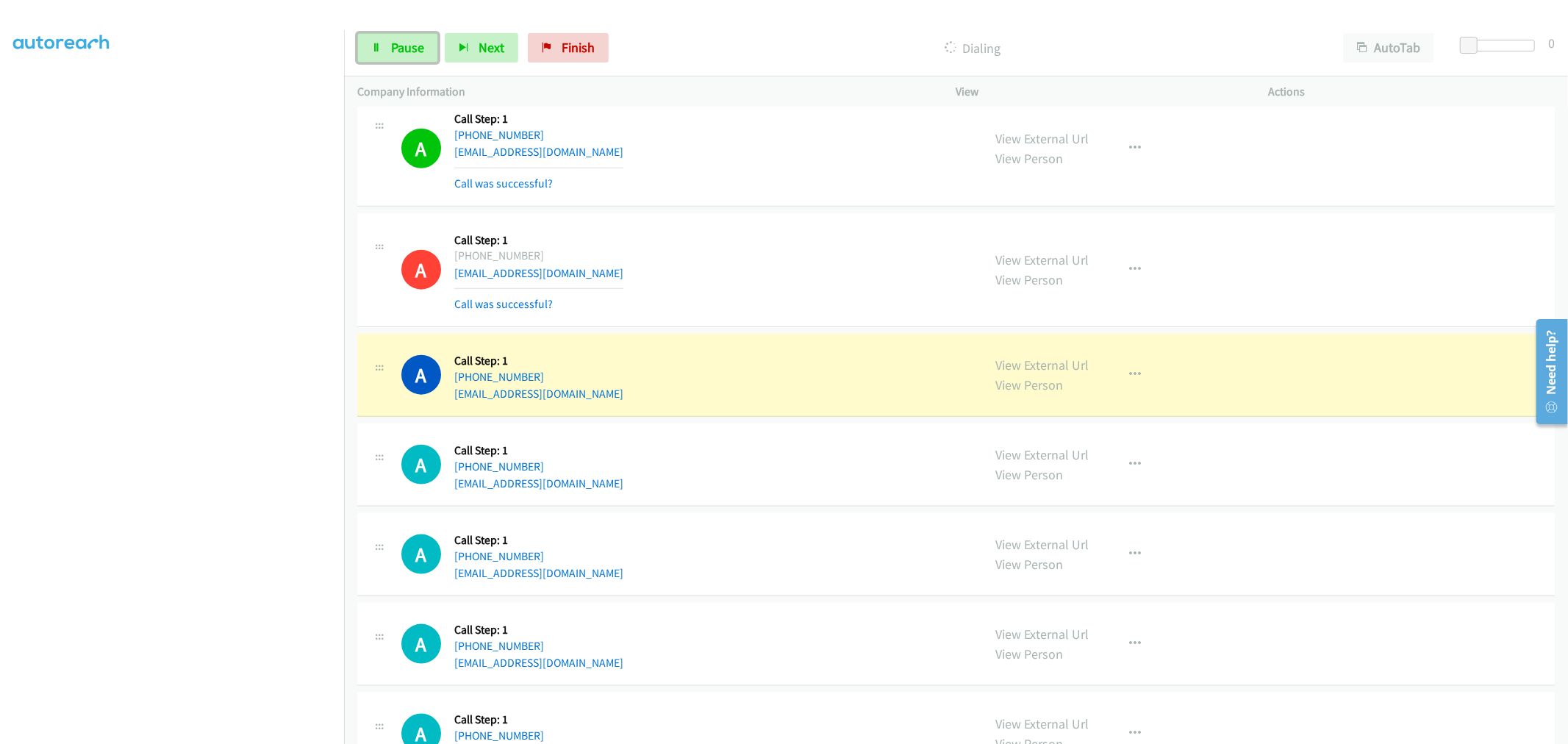
drag, startPoint x: 390, startPoint y: 55, endPoint x: 553, endPoint y: 102, distance: 169.6
click at [391, 55] on span "Pause" at bounding box center [407, 47] width 33 height 17
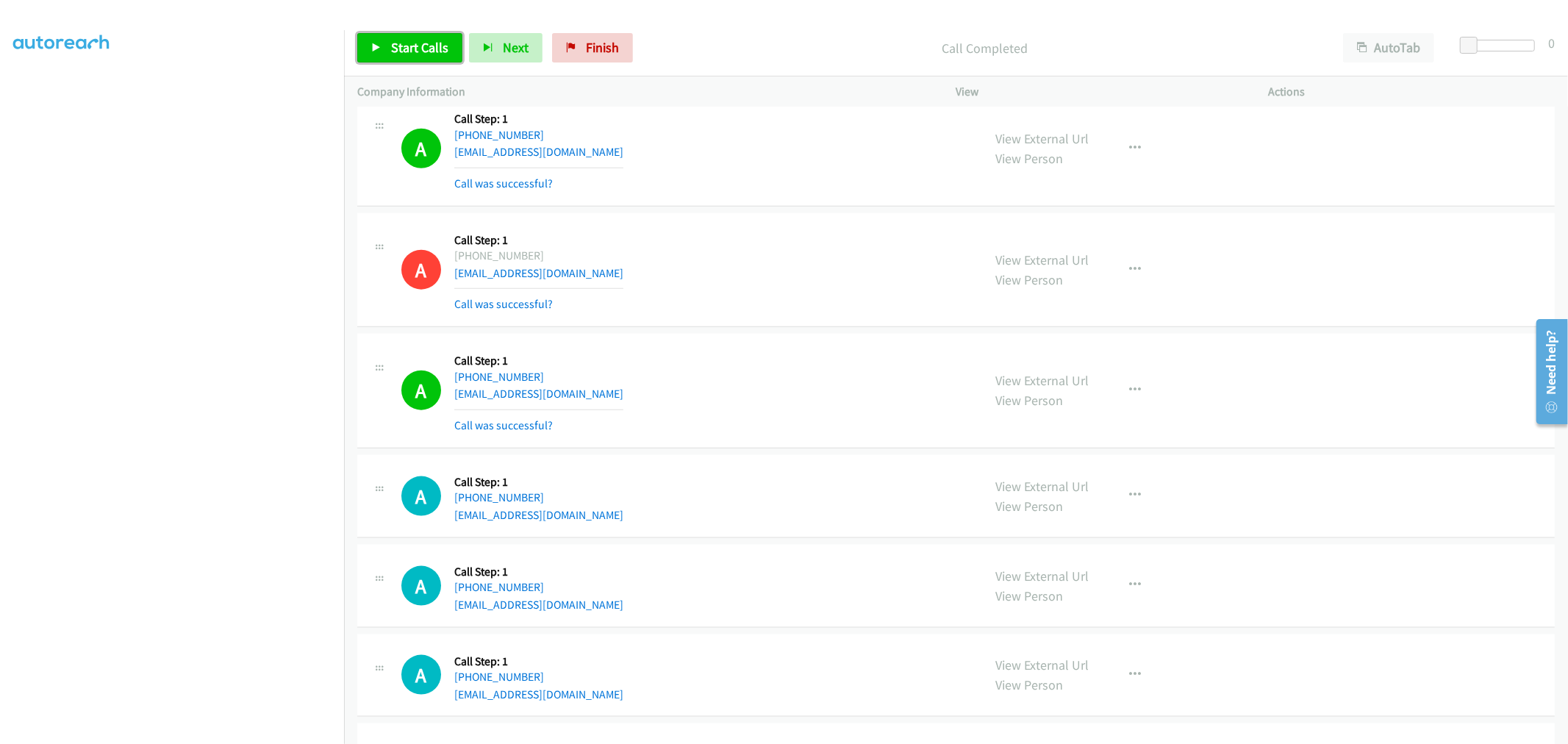
click at [368, 38] on link "Start Calls" at bounding box center [410, 48] width 105 height 30
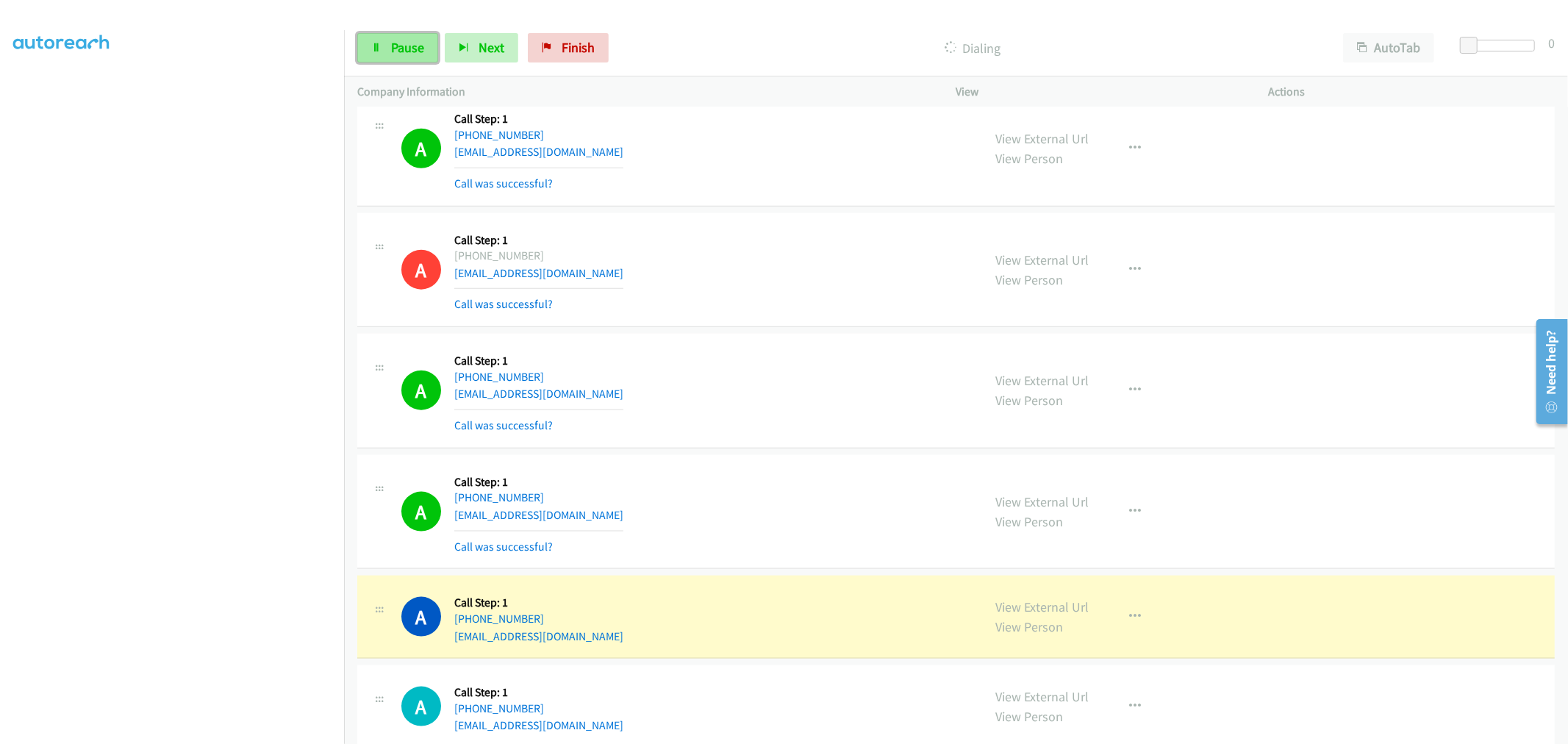
click at [414, 35] on link "Pause" at bounding box center [398, 48] width 81 height 30
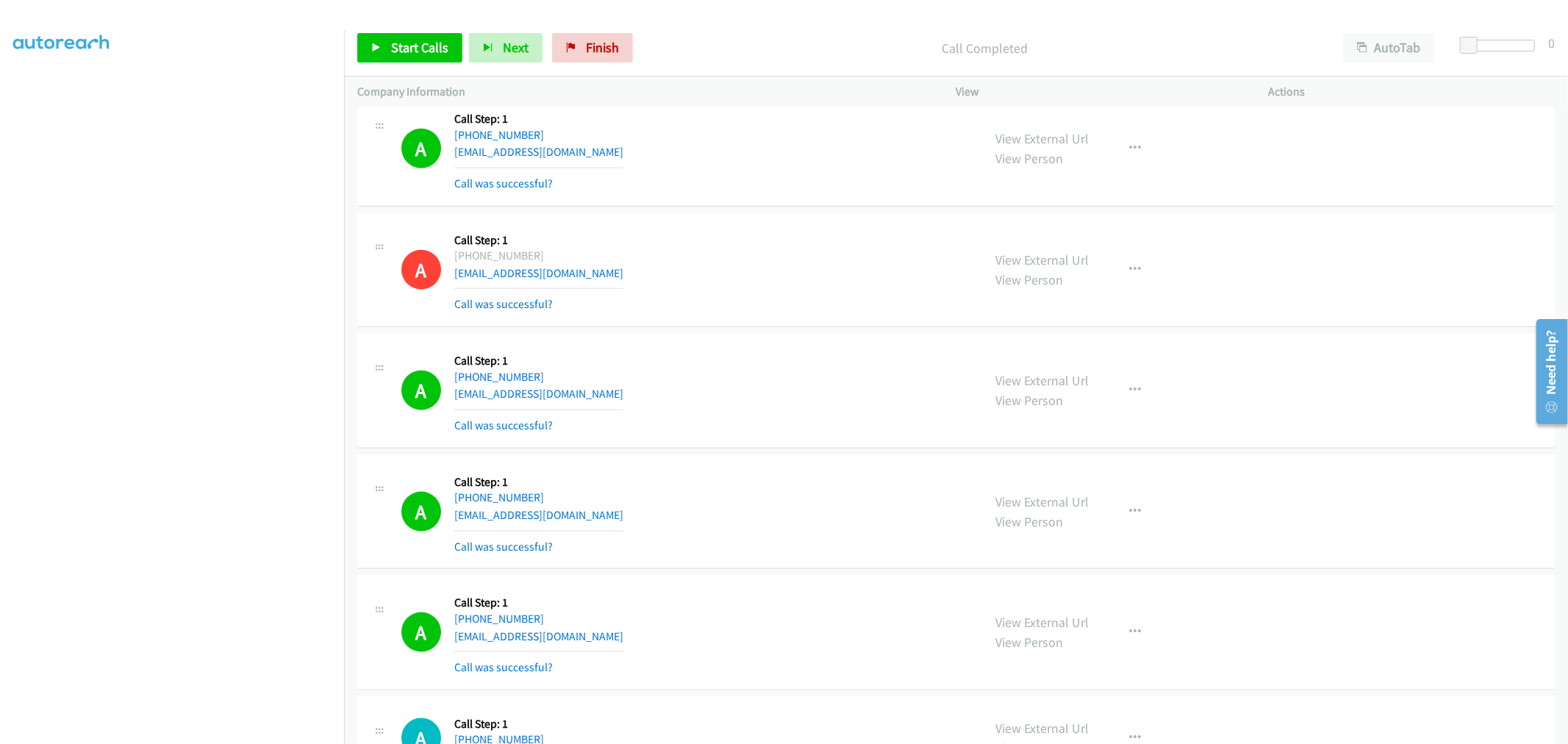
click at [855, 342] on div "A Callback Scheduled Call Step: 1 America/Chicago +1 314-330-0365 mollydanforth…" at bounding box center [956, 391] width 1198 height 114
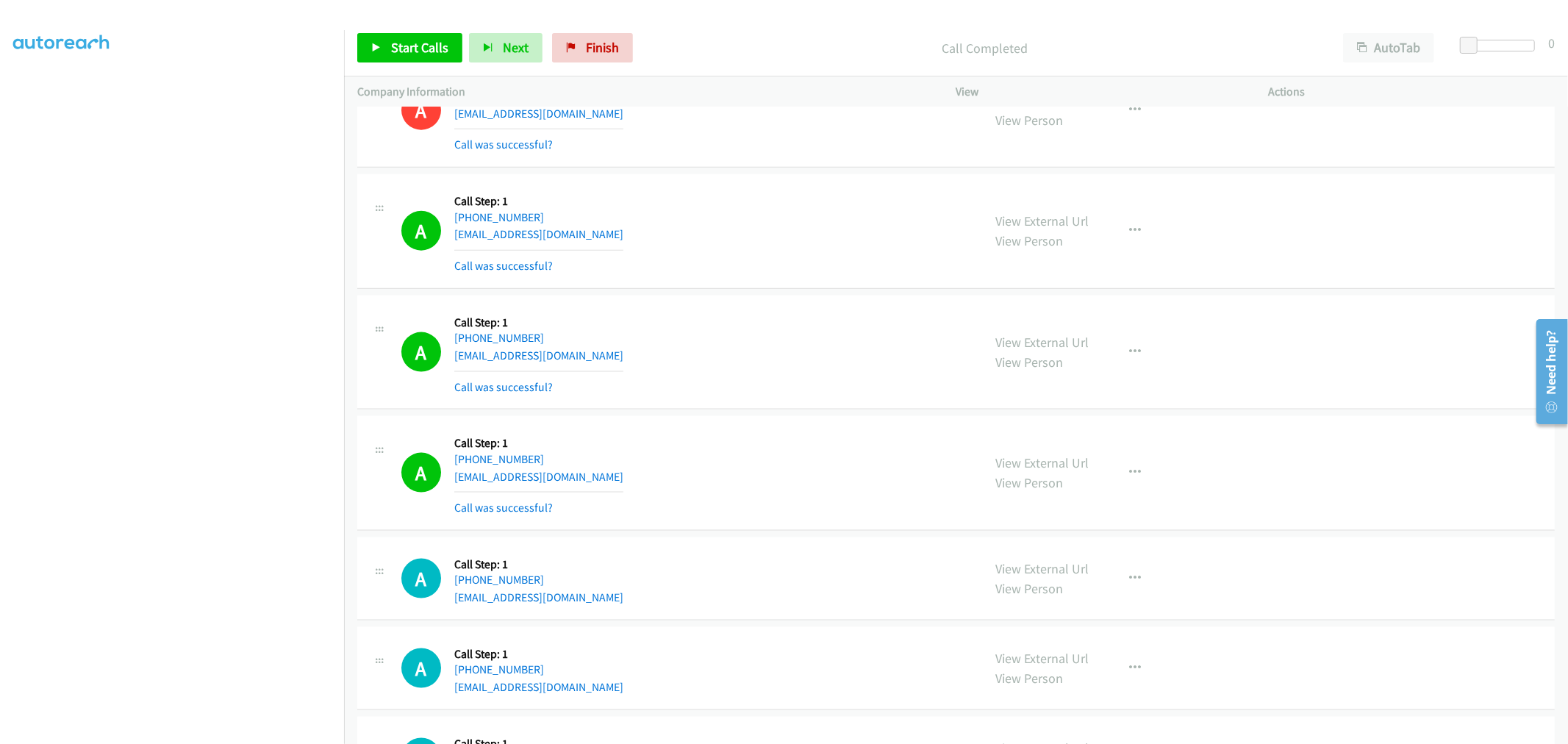
scroll to position [6535, 0]
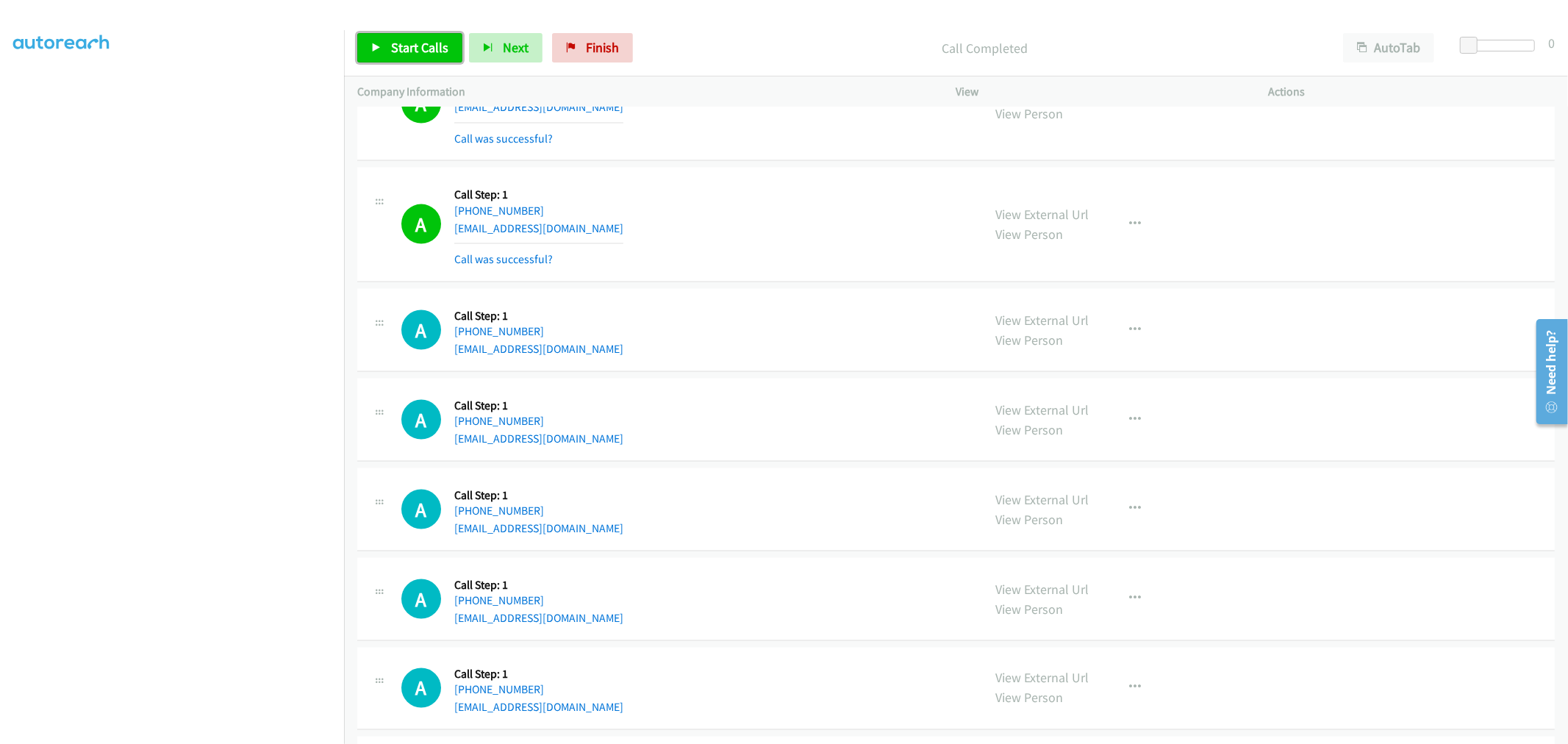
click at [412, 47] on span "Start Calls" at bounding box center [420, 47] width 58 height 17
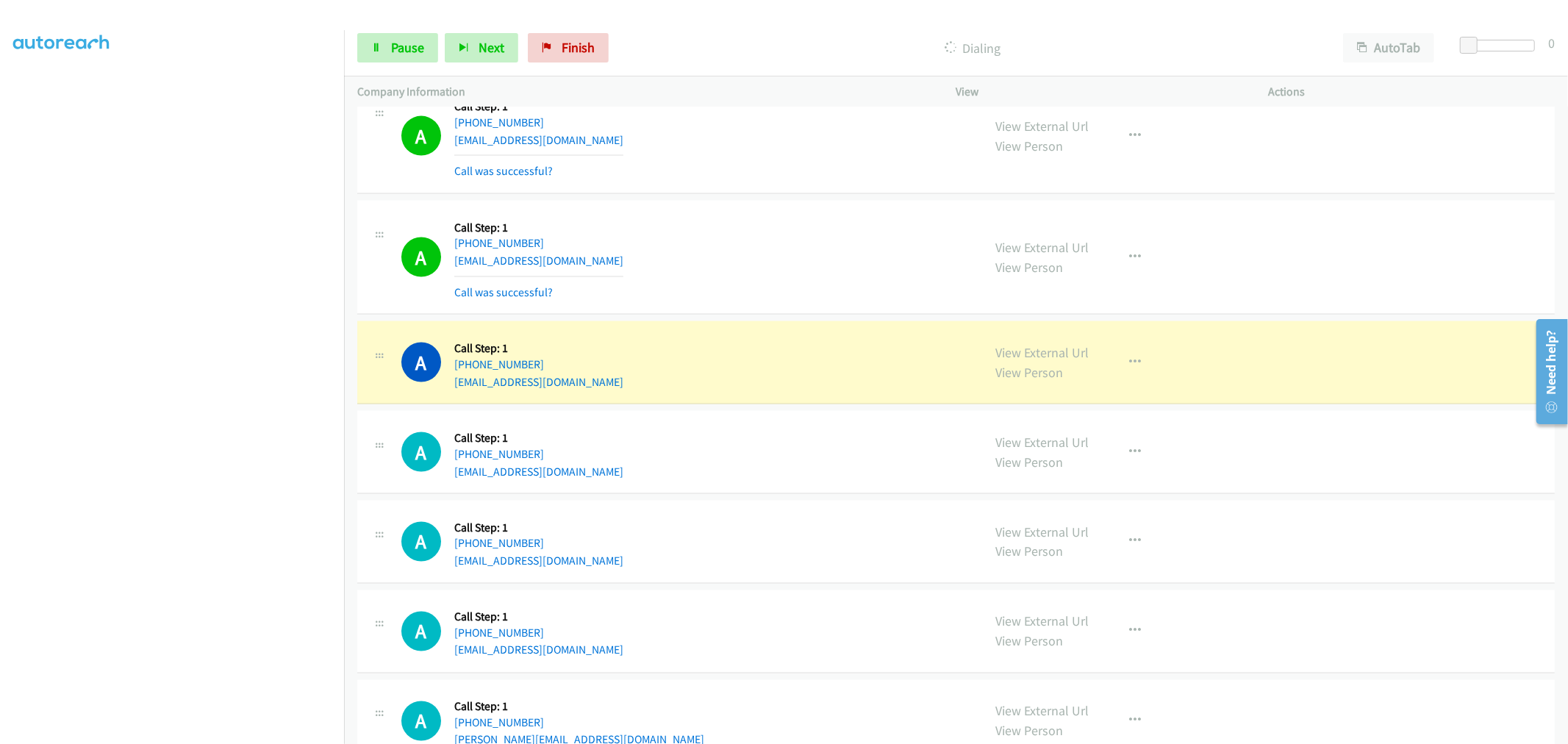
scroll to position [6758, 0]
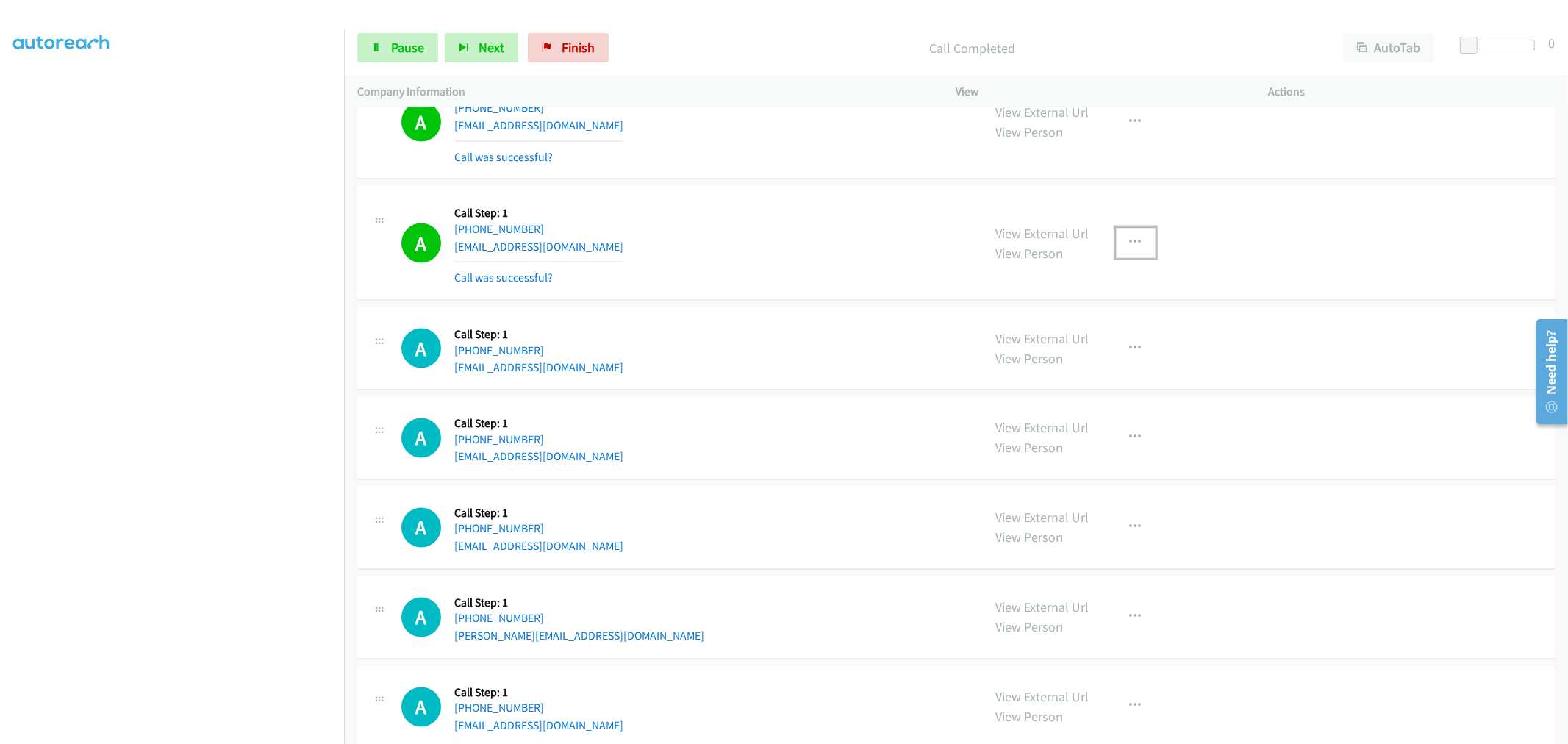
drag, startPoint x: 1126, startPoint y: 246, endPoint x: 1120, endPoint y: 259, distance: 14.3
click at [1130, 246] on icon "button" at bounding box center [1136, 242] width 12 height 12
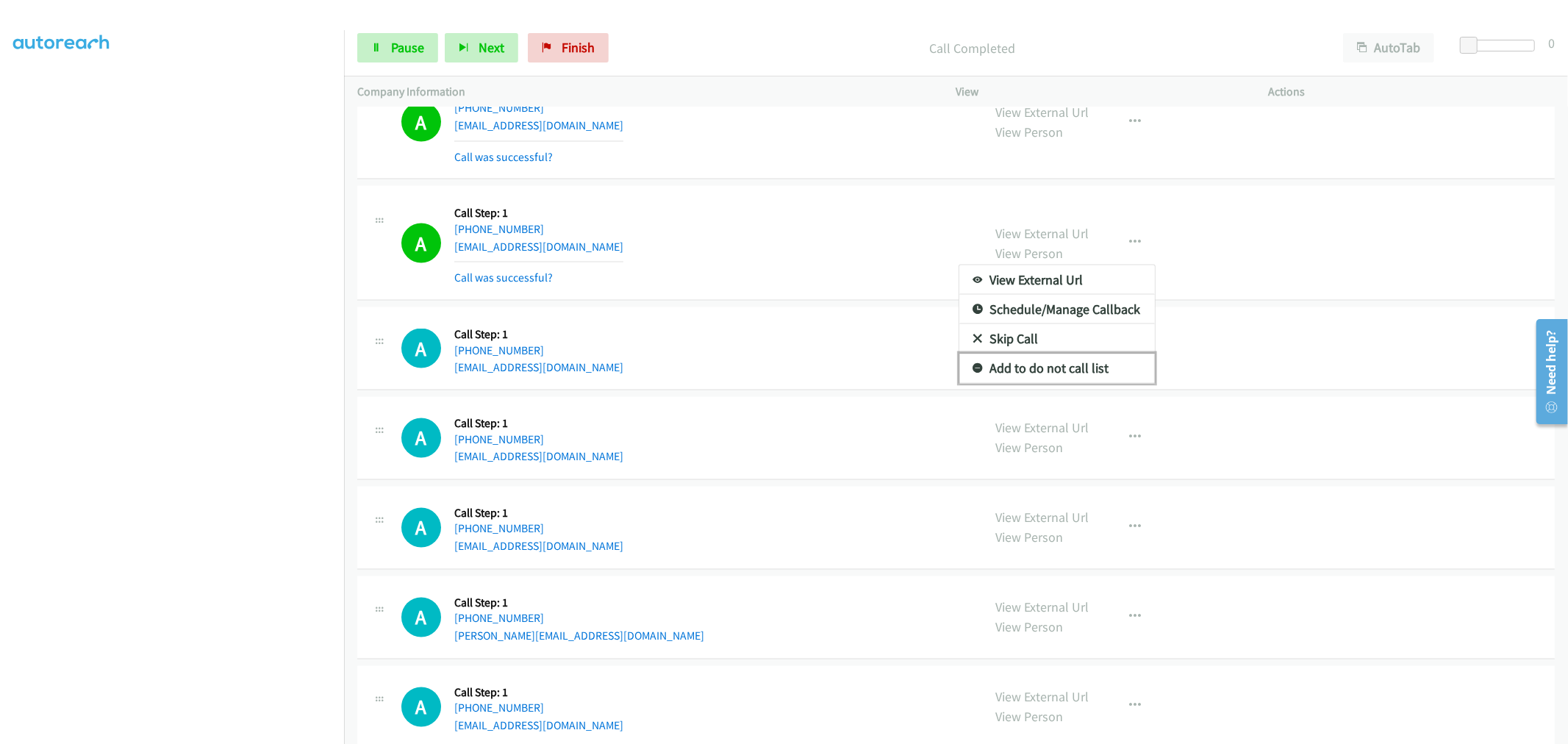
click at [1024, 369] on link "Add to do not call list" at bounding box center [1056, 368] width 195 height 30
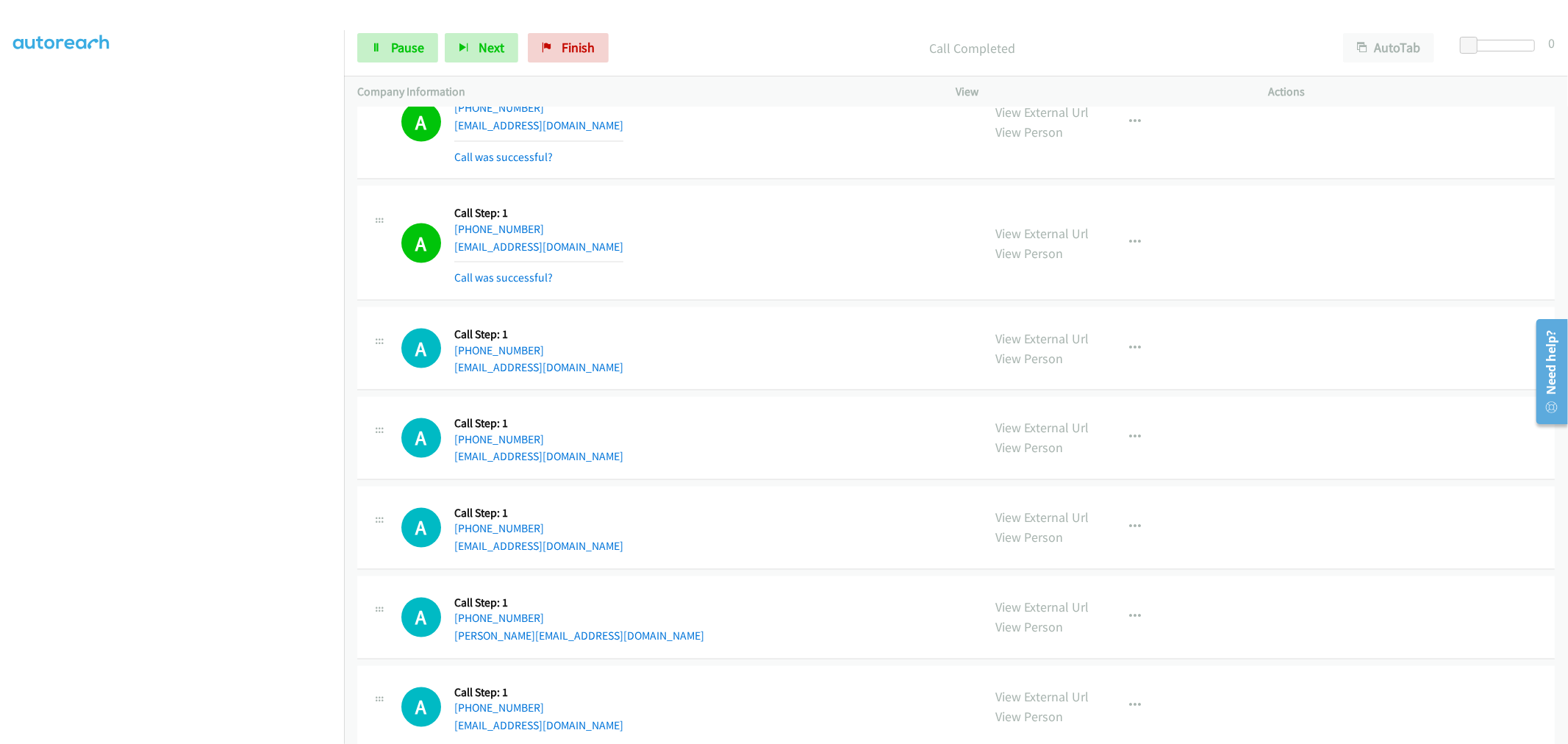
click at [811, 243] on div "A Callback Scheduled Call Step: 1 America/Los_Angeles +1 213-503-9350 jaysee122…" at bounding box center [685, 242] width 568 height 87
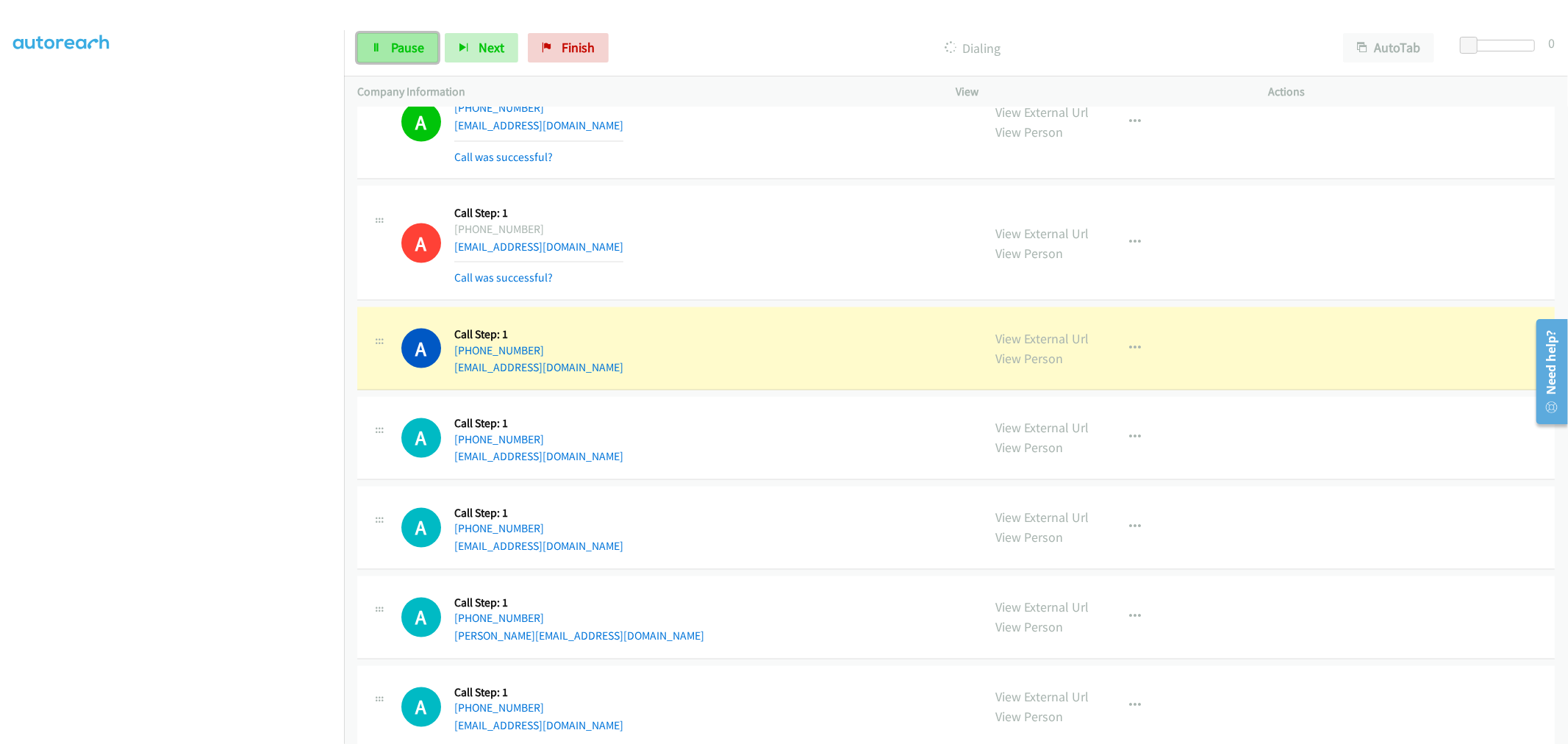
click at [372, 51] on icon at bounding box center [376, 48] width 10 height 10
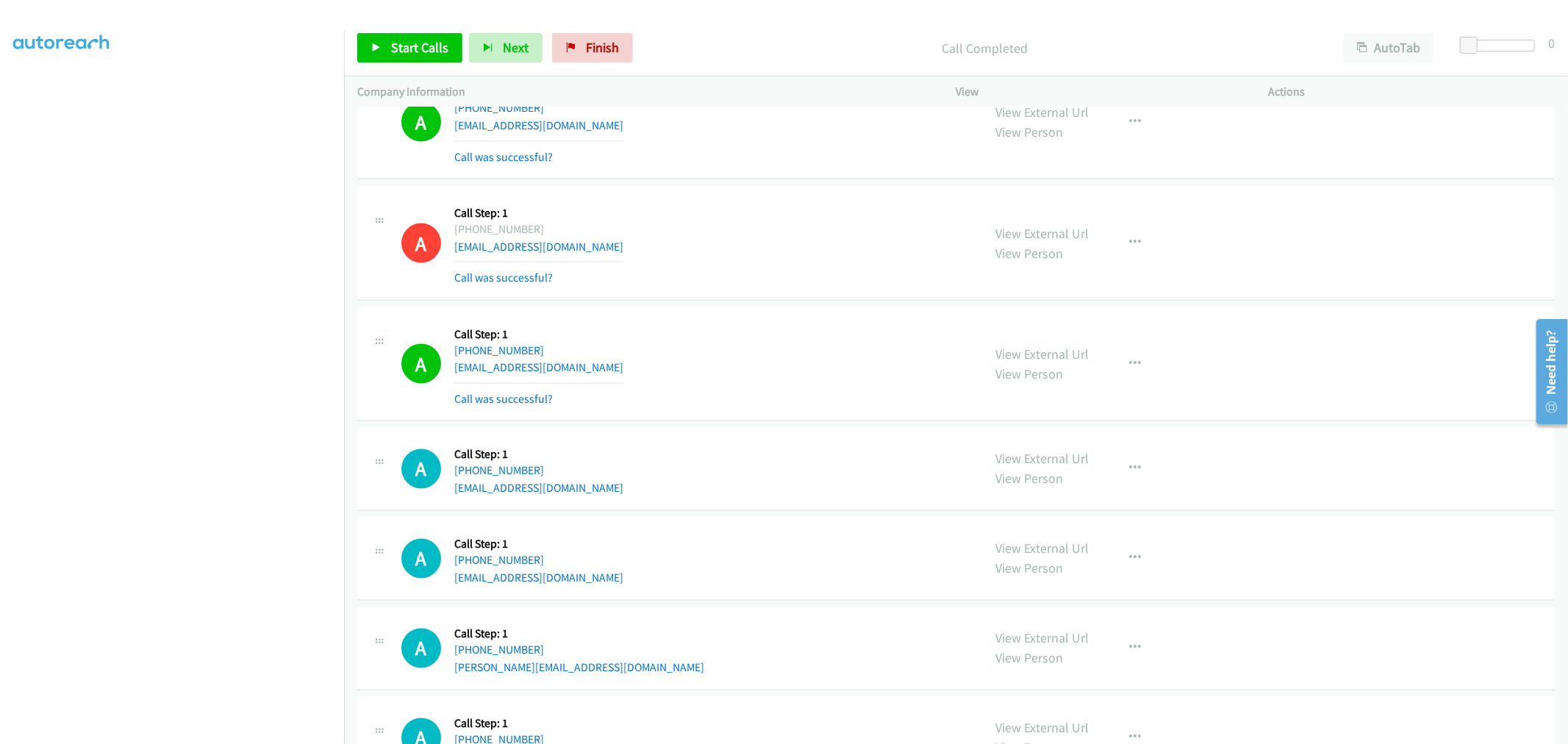
click at [755, 406] on div "A Callback Scheduled Call Step: 1 America/New_York +1 239-245-4752 shannonmarie…" at bounding box center [685, 364] width 568 height 87
click at [450, 44] on link "Start Calls" at bounding box center [410, 48] width 105 height 30
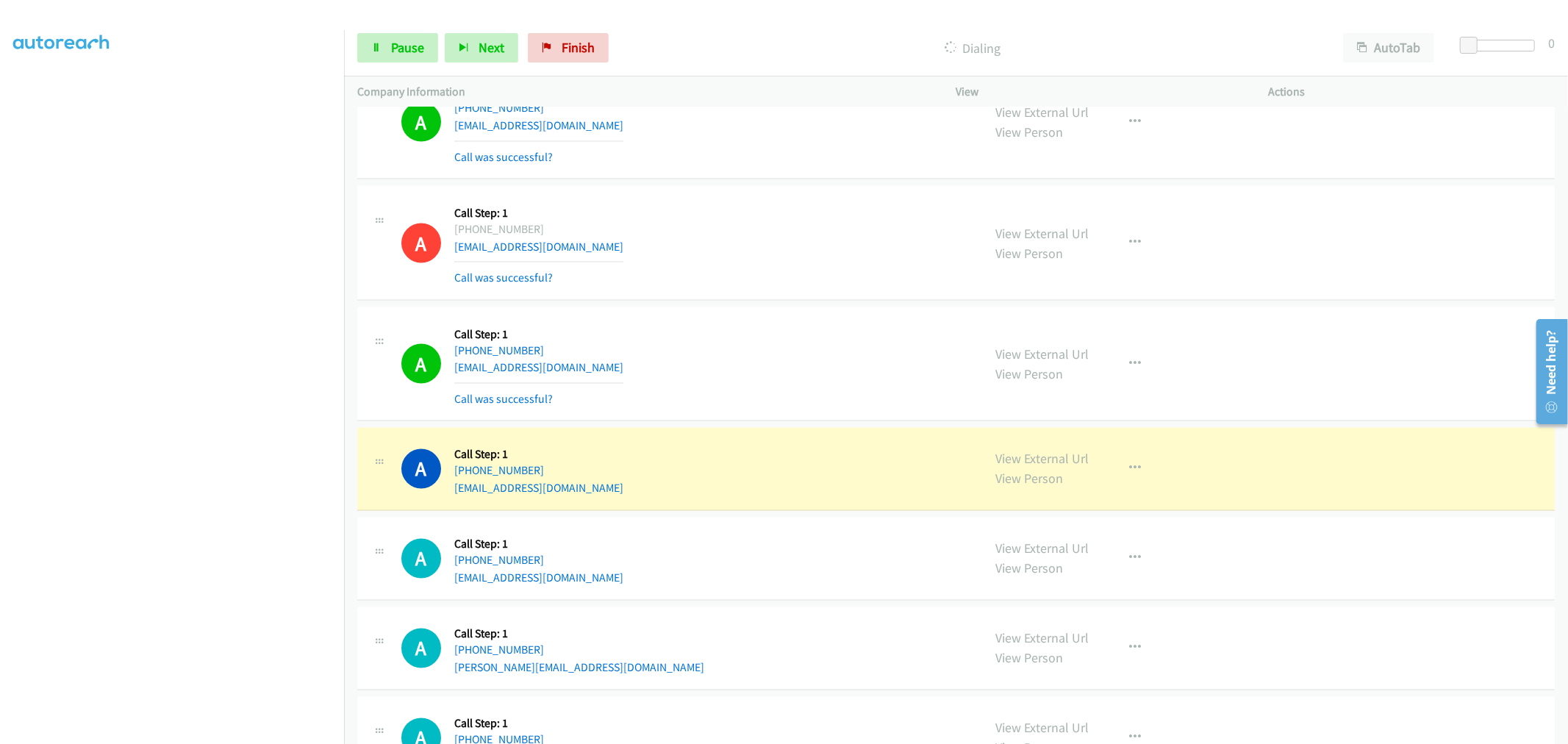
drag, startPoint x: 1050, startPoint y: 462, endPoint x: 930, endPoint y: 349, distance: 164.8
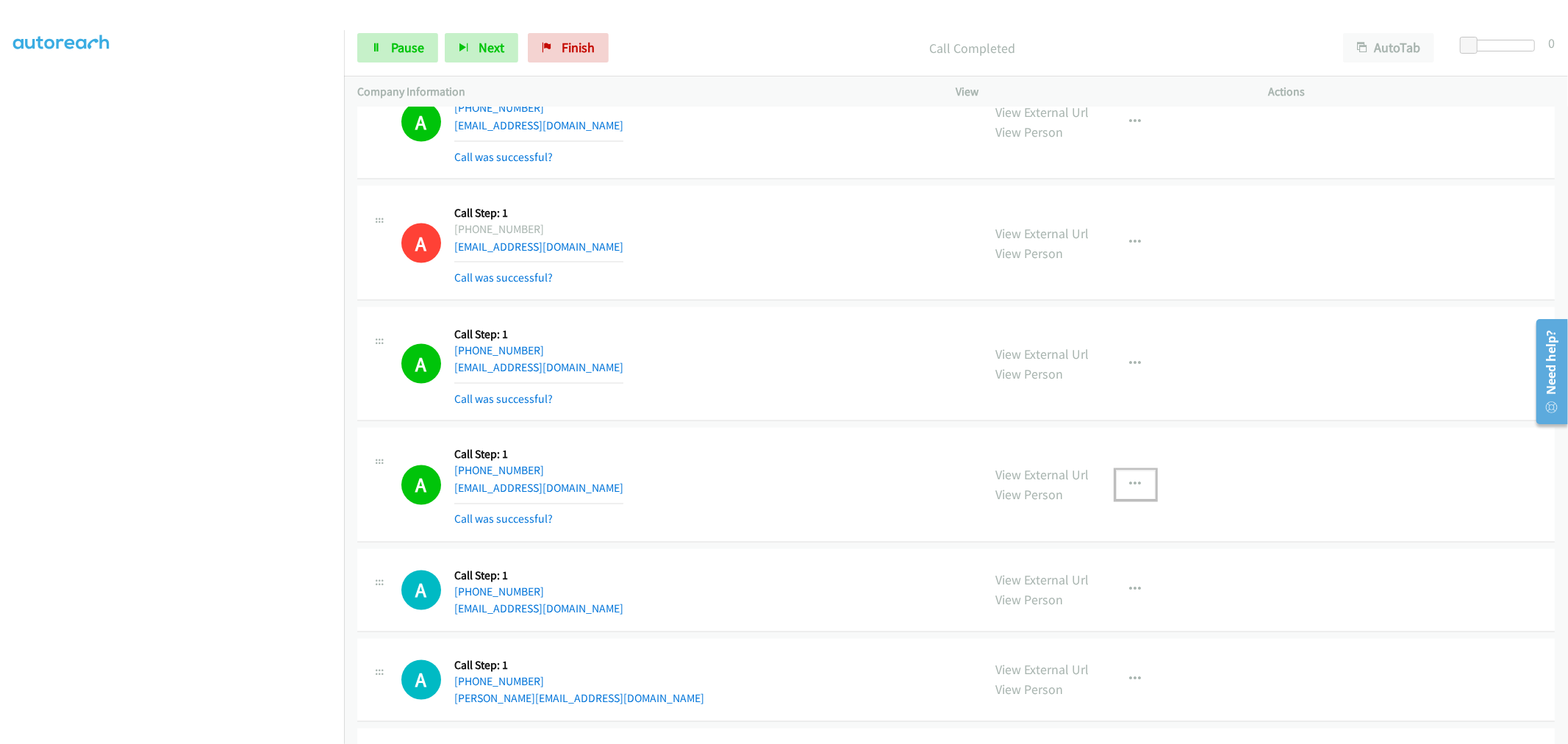
click at [1118, 489] on button "button" at bounding box center [1136, 485] width 40 height 30
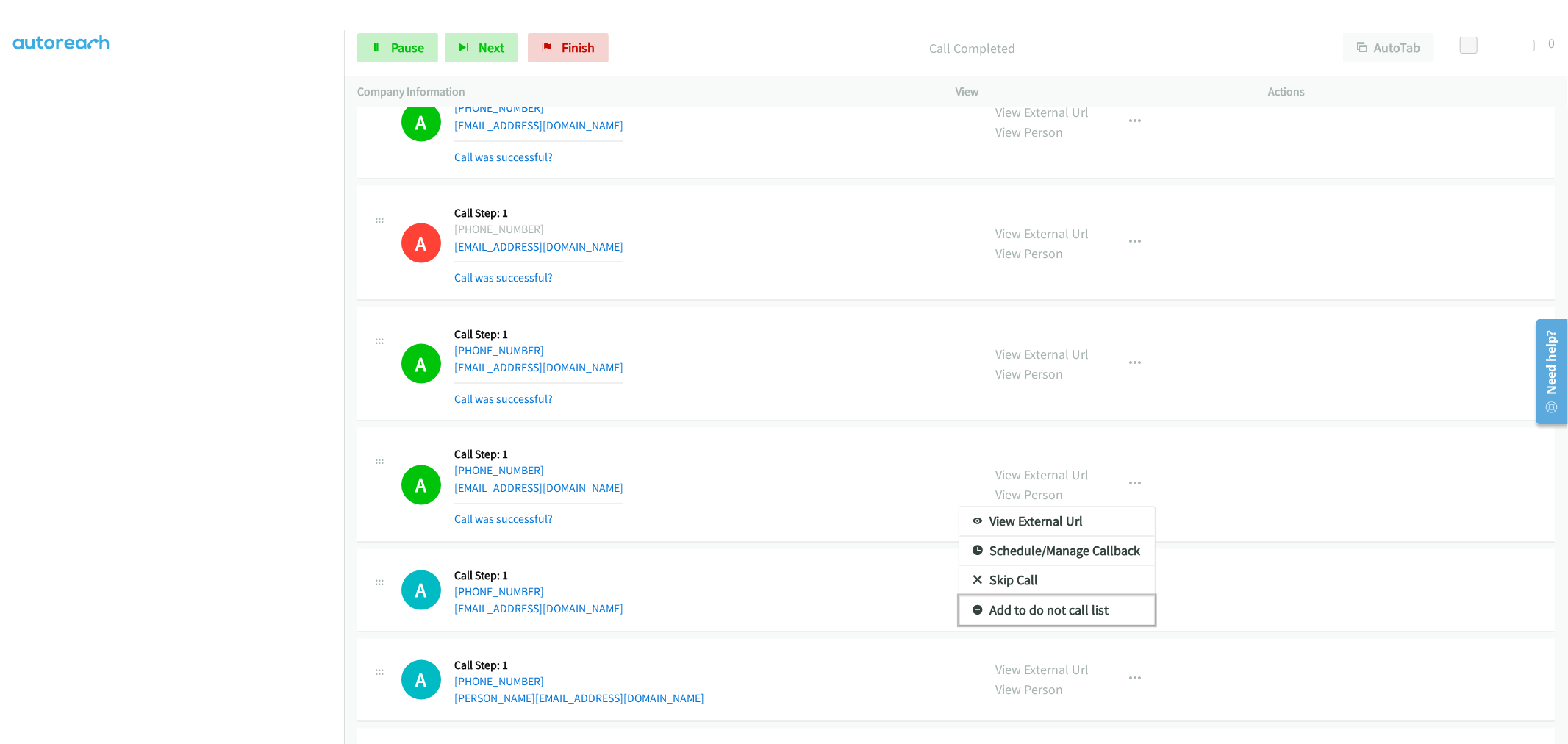
click at [1063, 612] on link "Add to do not call list" at bounding box center [1056, 611] width 195 height 30
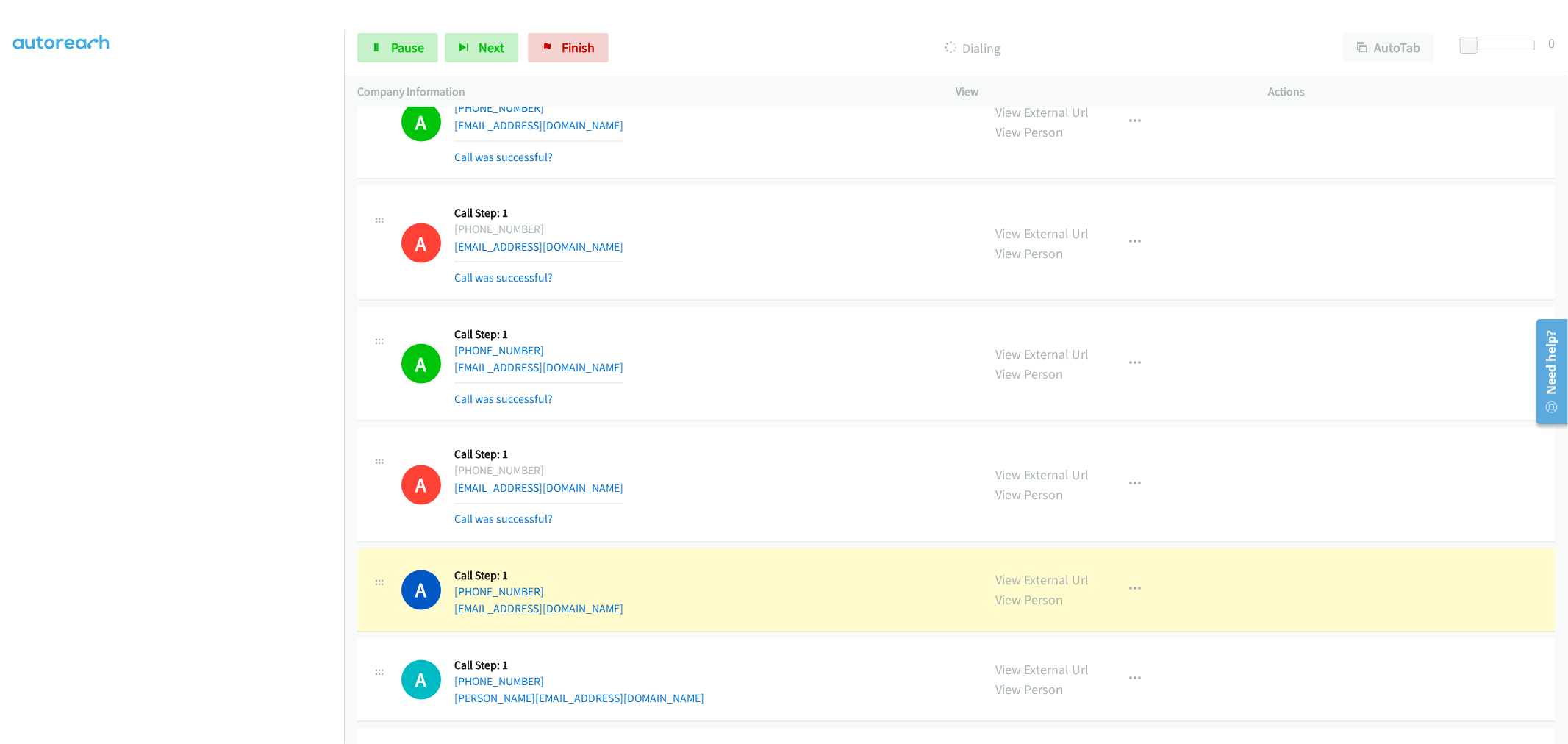
click at [721, 378] on div "A Callback Scheduled Call Step: 1 America/New_York +1 239-245-4752 shannonmarie…" at bounding box center [685, 364] width 568 height 87
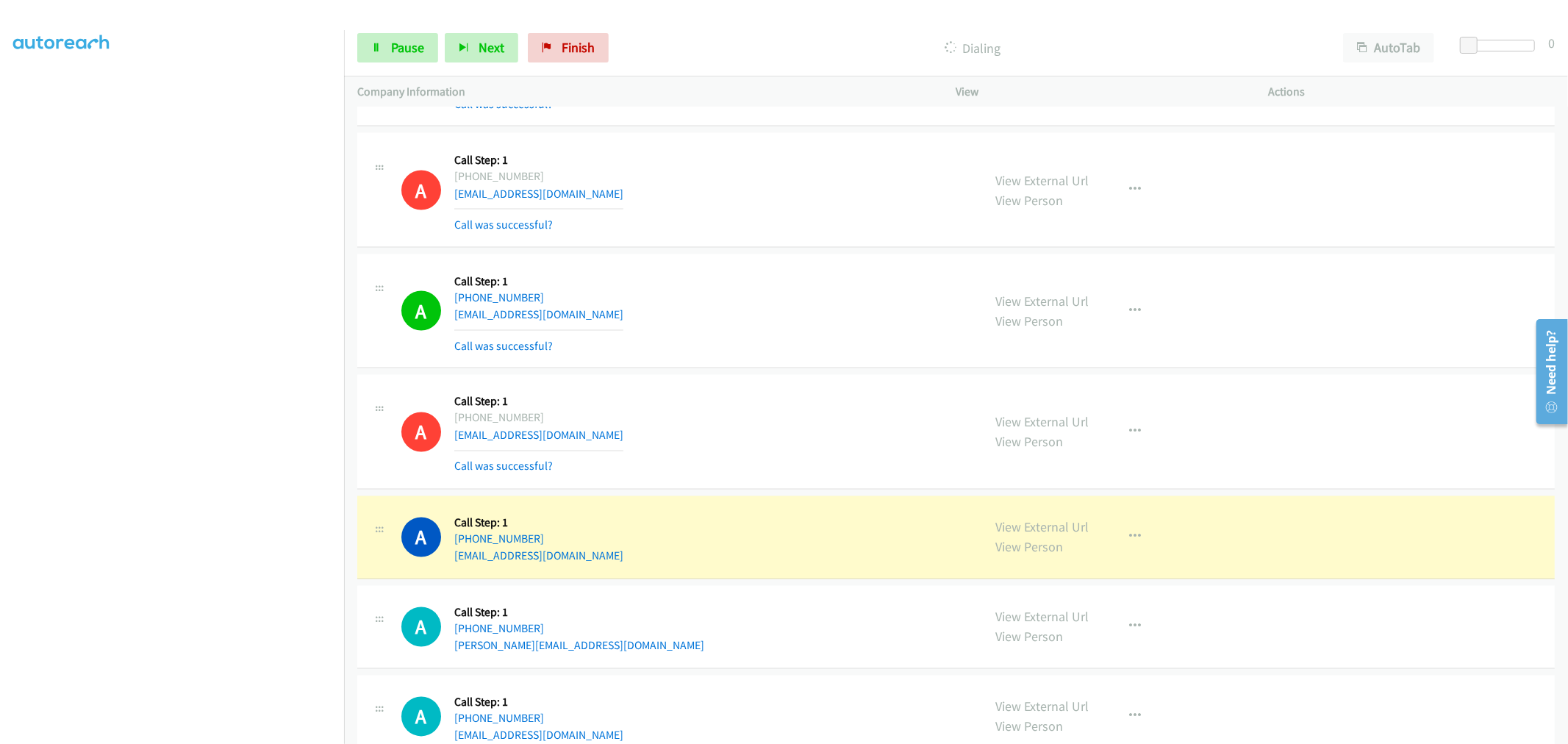
scroll to position [6840, 0]
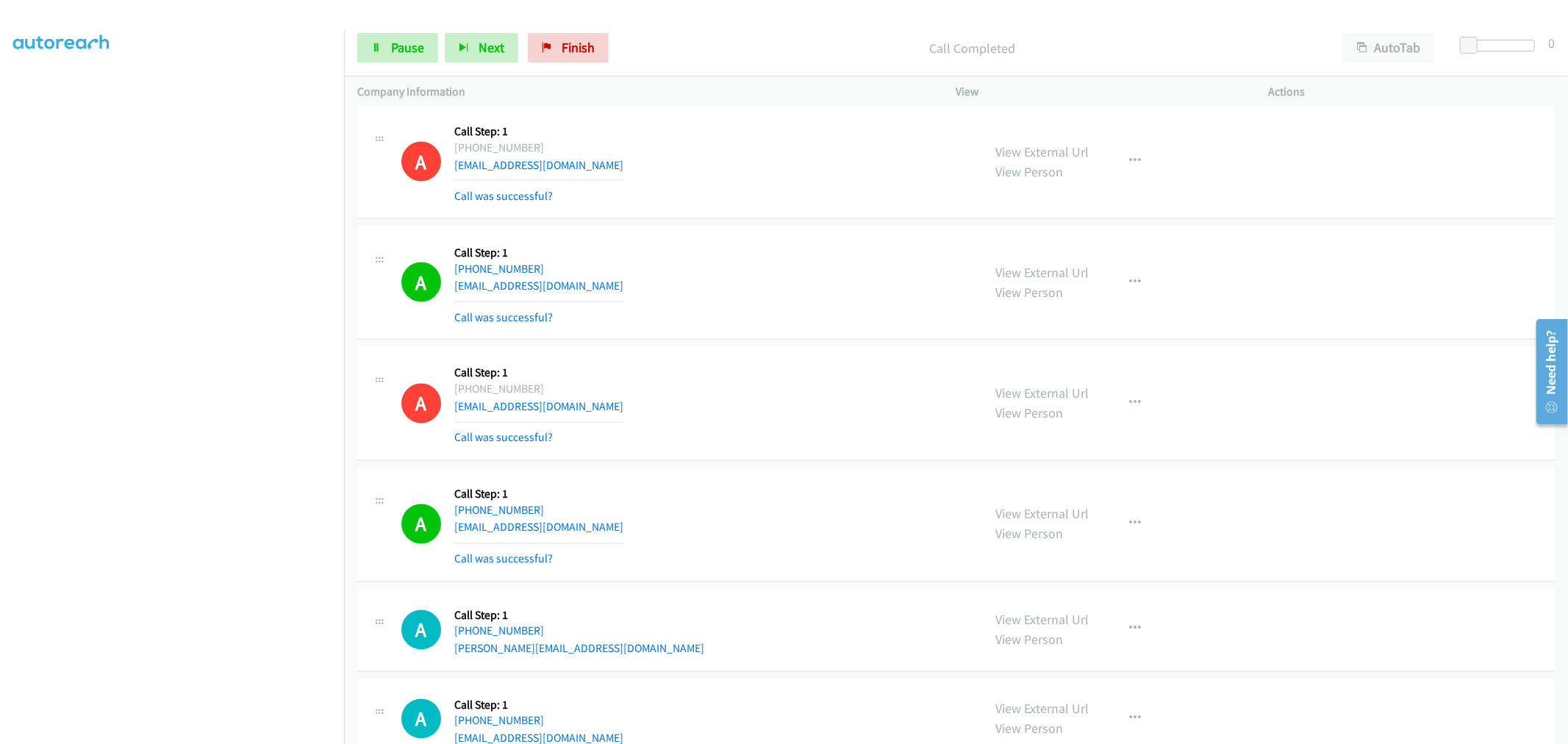
click at [840, 340] on div "A Callback Scheduled Call Step: 1 America/New_York +1 239-245-4752 shannonmarie…" at bounding box center [956, 283] width 1198 height 114
click at [703, 320] on div "A Callback Scheduled Call Step: 1 America/New_York +1 239-245-4752 shannonmarie…" at bounding box center [685, 282] width 568 height 87
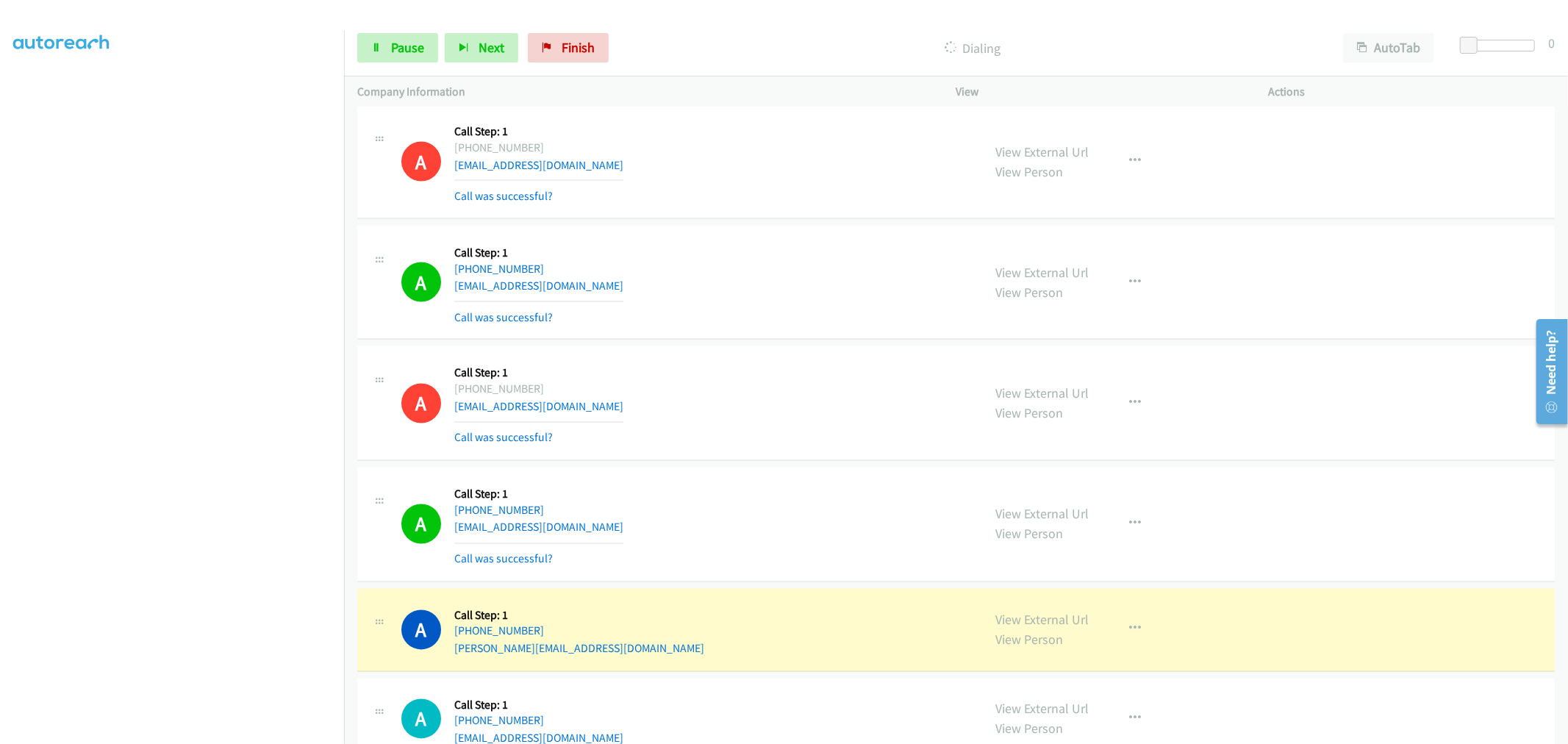
click at [717, 314] on div "A Callback Scheduled Call Step: 1 America/New_York +1 239-245-4752 shannonmarie…" at bounding box center [685, 282] width 568 height 87
click at [841, 355] on div "A Callback Scheduled Call Step: 1 America/Los_Angeles +1 925-596-8465 diego50bm…" at bounding box center [956, 403] width 1198 height 114
drag, startPoint x: 814, startPoint y: 404, endPoint x: 776, endPoint y: 383, distance: 43.4
click at [802, 395] on div "A Callback Scheduled Call Step: 1 America/Los_Angeles +1 925-596-8465 diego50bm…" at bounding box center [685, 403] width 568 height 87
click at [773, 381] on div "A Callback Scheduled Call Step: 1 America/Los_Angeles +1 925-596-8465 diego50bm…" at bounding box center [685, 403] width 568 height 87
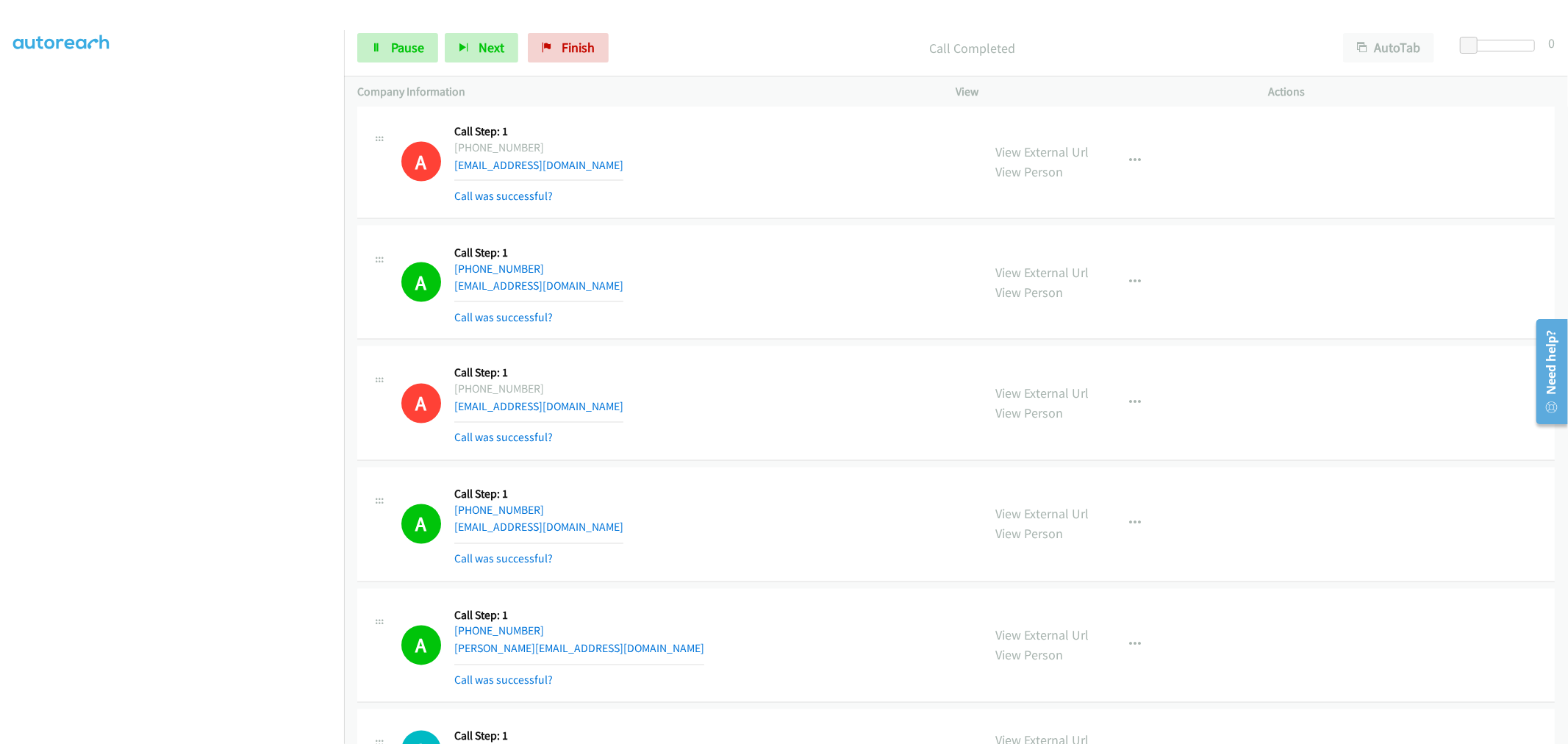
click at [797, 481] on div "A Callback Scheduled Call Step: 1 America/Chicago +1 931-575-7402 garciagavin76…" at bounding box center [956, 524] width 1198 height 114
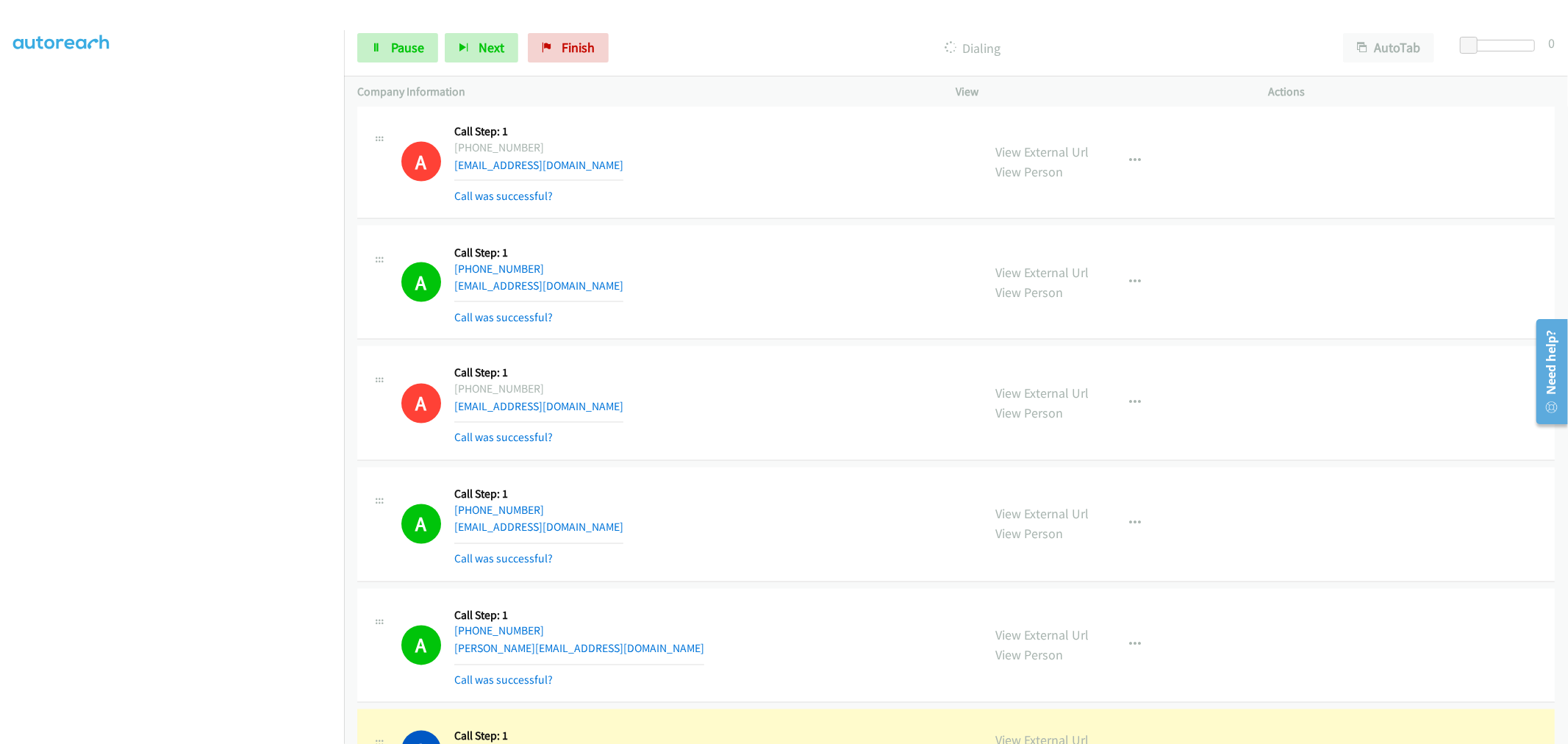
click at [689, 286] on div "A Callback Scheduled Call Step: 1 America/New_York +1 239-245-4752 shannonmarie…" at bounding box center [685, 282] width 568 height 87
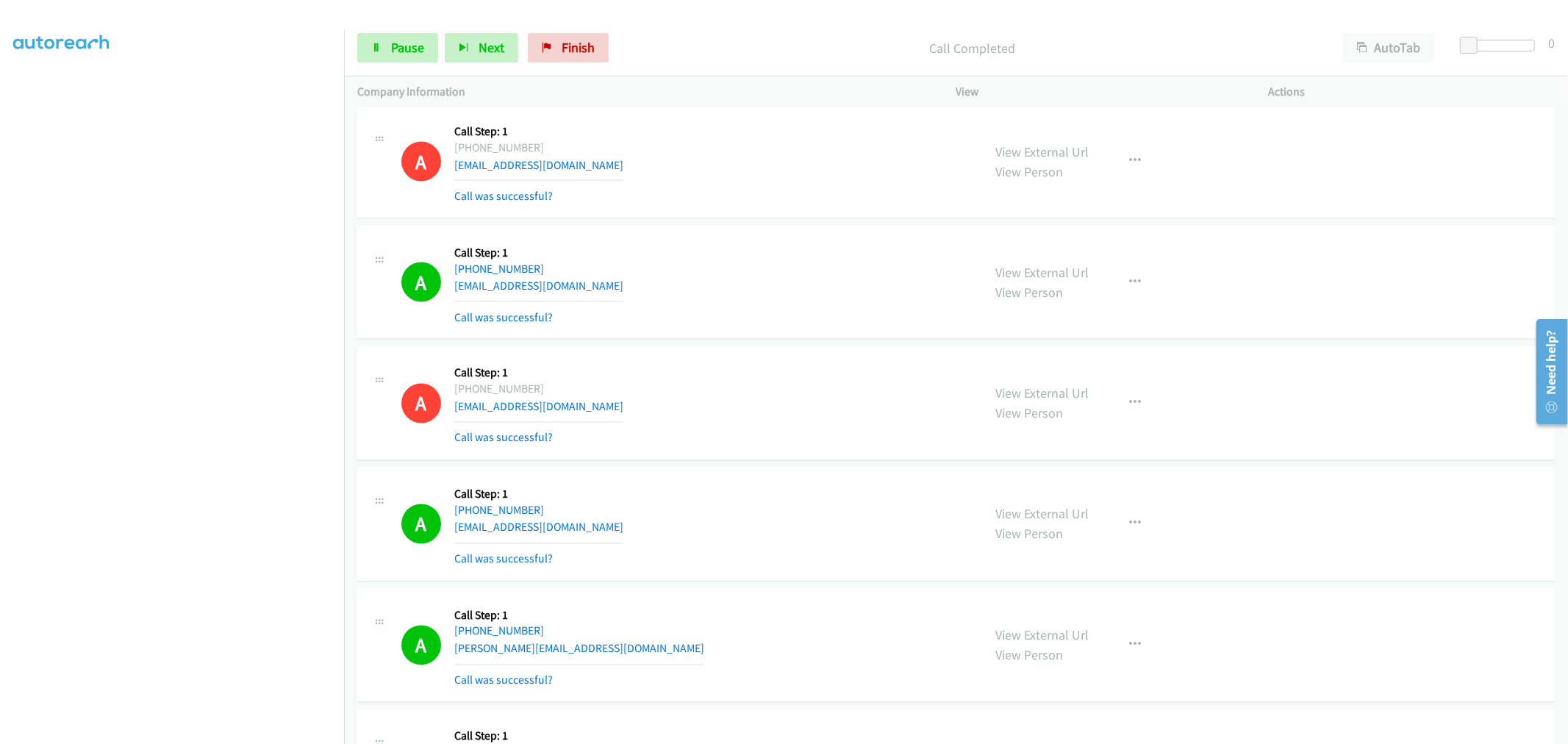
click at [761, 384] on div "A Callback Scheduled Call Step: 1 America/Los_Angeles +1 925-596-8465 diego50bm…" at bounding box center [685, 403] width 568 height 87
click at [693, 377] on div "A Callback Scheduled Call Step: 1 America/Los_Angeles +1 925-596-8465 diego50bm…" at bounding box center [685, 403] width 568 height 87
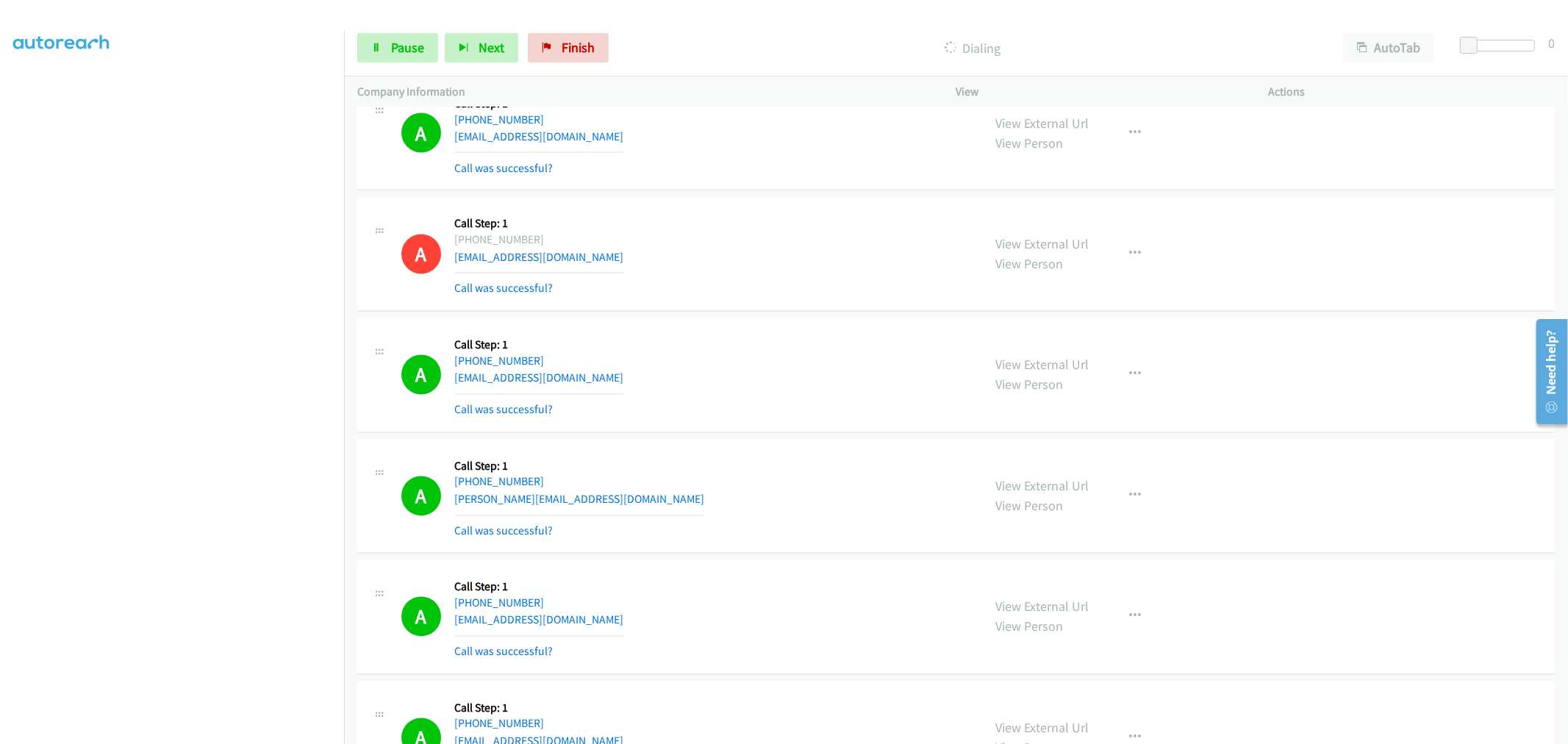
scroll to position [7248, 0]
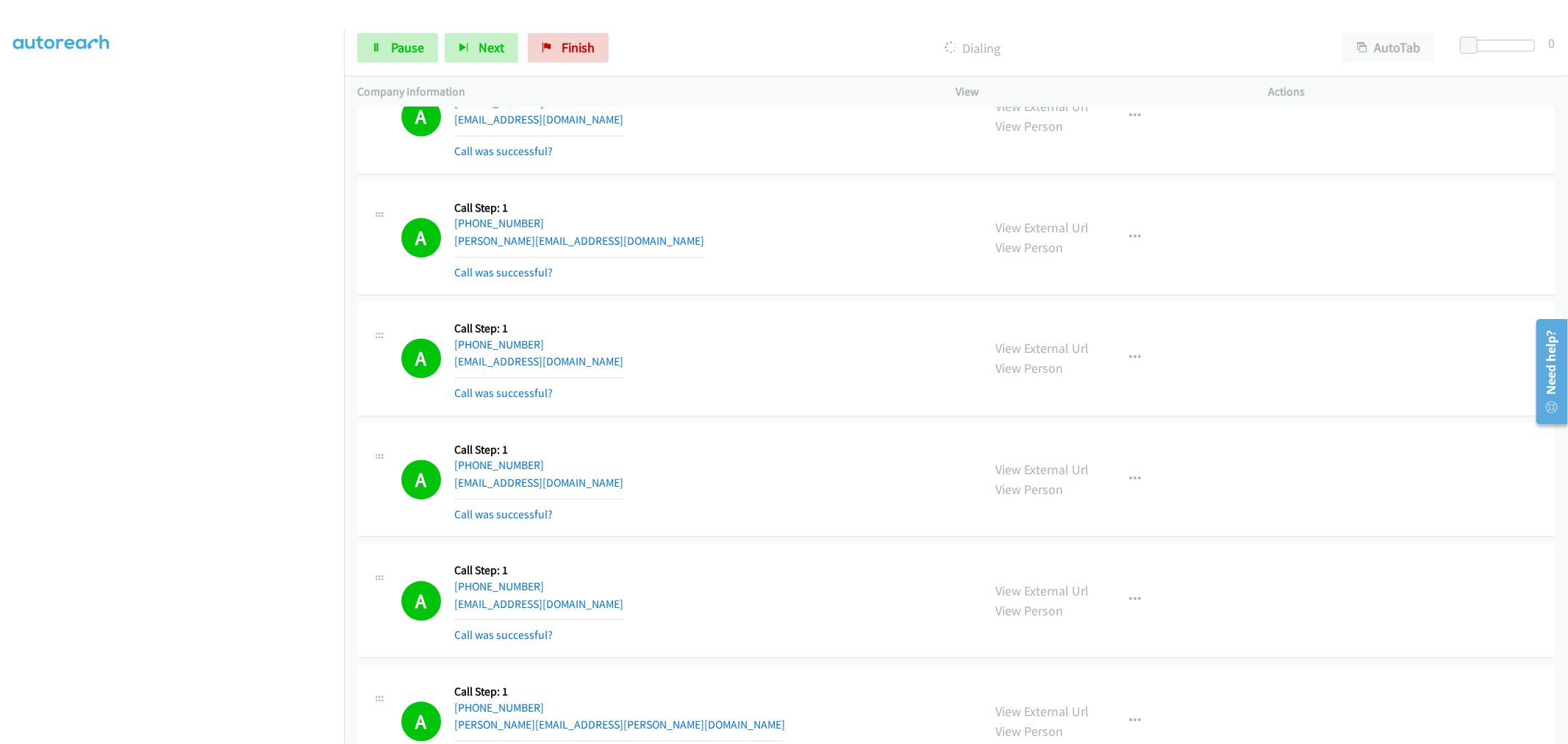
click at [747, 392] on div "A Callback Scheduled Call Step: 1 America/New_York +1 727-213-1577 jams4546@yah…" at bounding box center [685, 358] width 568 height 87
click at [726, 402] on div "A Callback Scheduled Call Step: 1 America/New_York +1 727-213-1577 jams4546@yah…" at bounding box center [685, 358] width 568 height 87
click at [777, 238] on div "A Callback Scheduled Call Step: 1 America/New_York +1 407-408-1493 mauricio@msh…" at bounding box center [685, 237] width 568 height 87
click at [741, 391] on div "A Callback Scheduled Call Step: 1 America/New_York +1 727-213-1577 jams4546@yah…" at bounding box center [685, 358] width 568 height 87
click at [766, 422] on td "A Callback Scheduled Call Step: 1 America/New_York +1 864-631-3497 zoegaltelli@…" at bounding box center [956, 479] width 1224 height 122
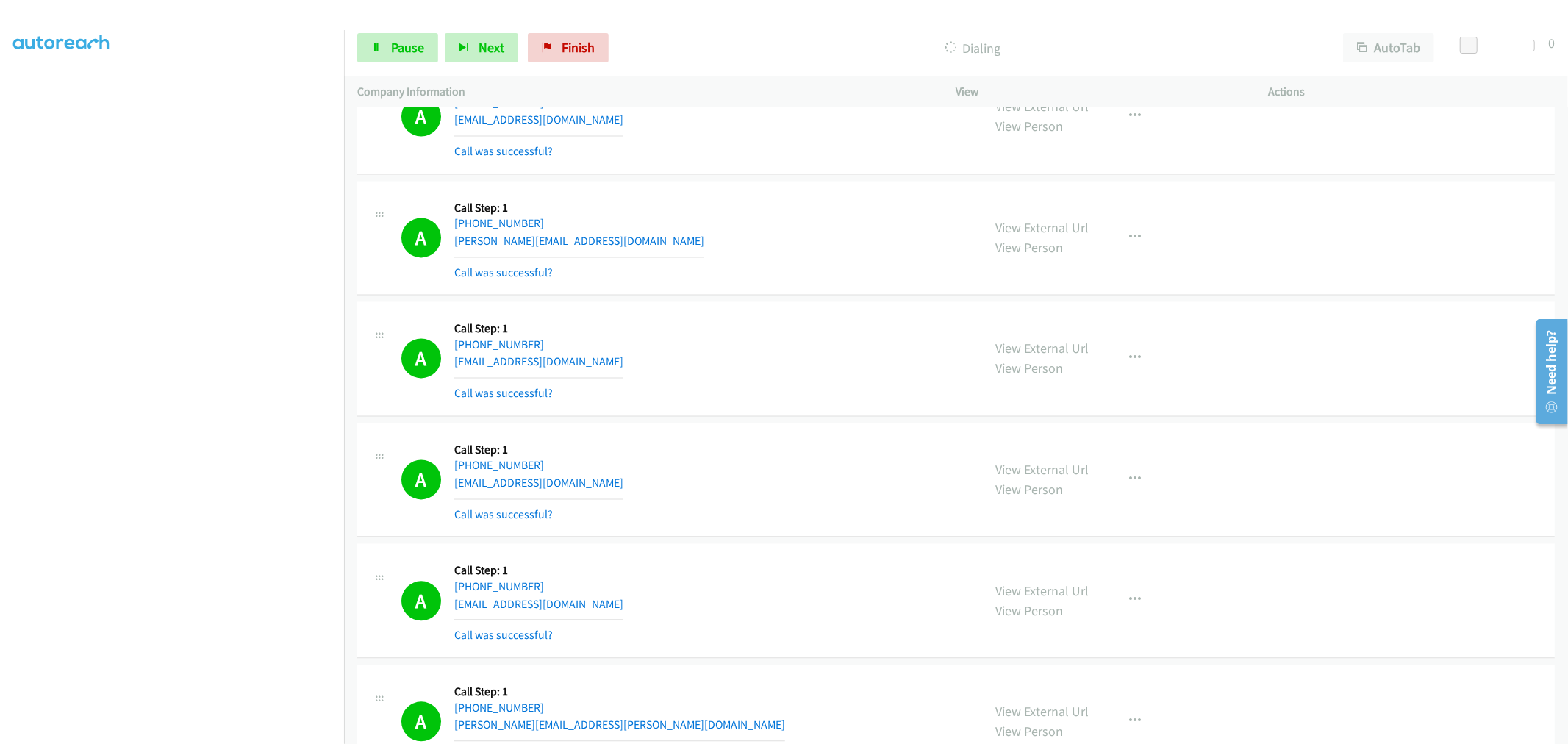
drag, startPoint x: 762, startPoint y: 295, endPoint x: 772, endPoint y: 298, distance: 10.4
click at [765, 295] on div "A Callback Scheduled Call Step: 1 America/New_York +1 407-408-1493 mauricio@msh…" at bounding box center [956, 238] width 1198 height 114
click at [772, 295] on div "A Callback Scheduled Call Step: 1 America/New_York +1 407-408-1493 mauricio@msh…" at bounding box center [956, 238] width 1198 height 114
click at [770, 298] on td "A Callback Scheduled Call Step: 1 America/New_York +1 407-408-1493 mauricio@msh…" at bounding box center [956, 238] width 1224 height 122
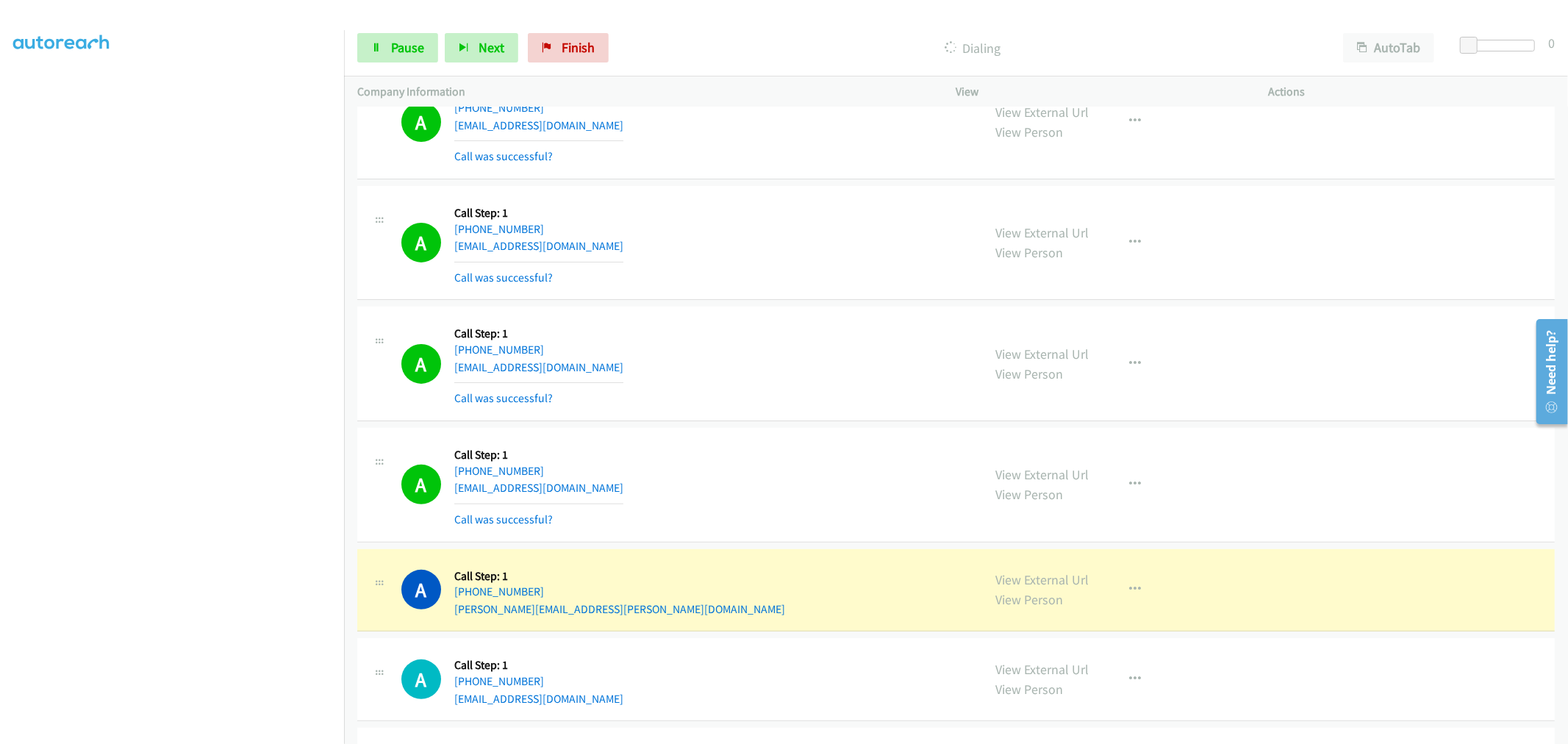
scroll to position [9699, 0]
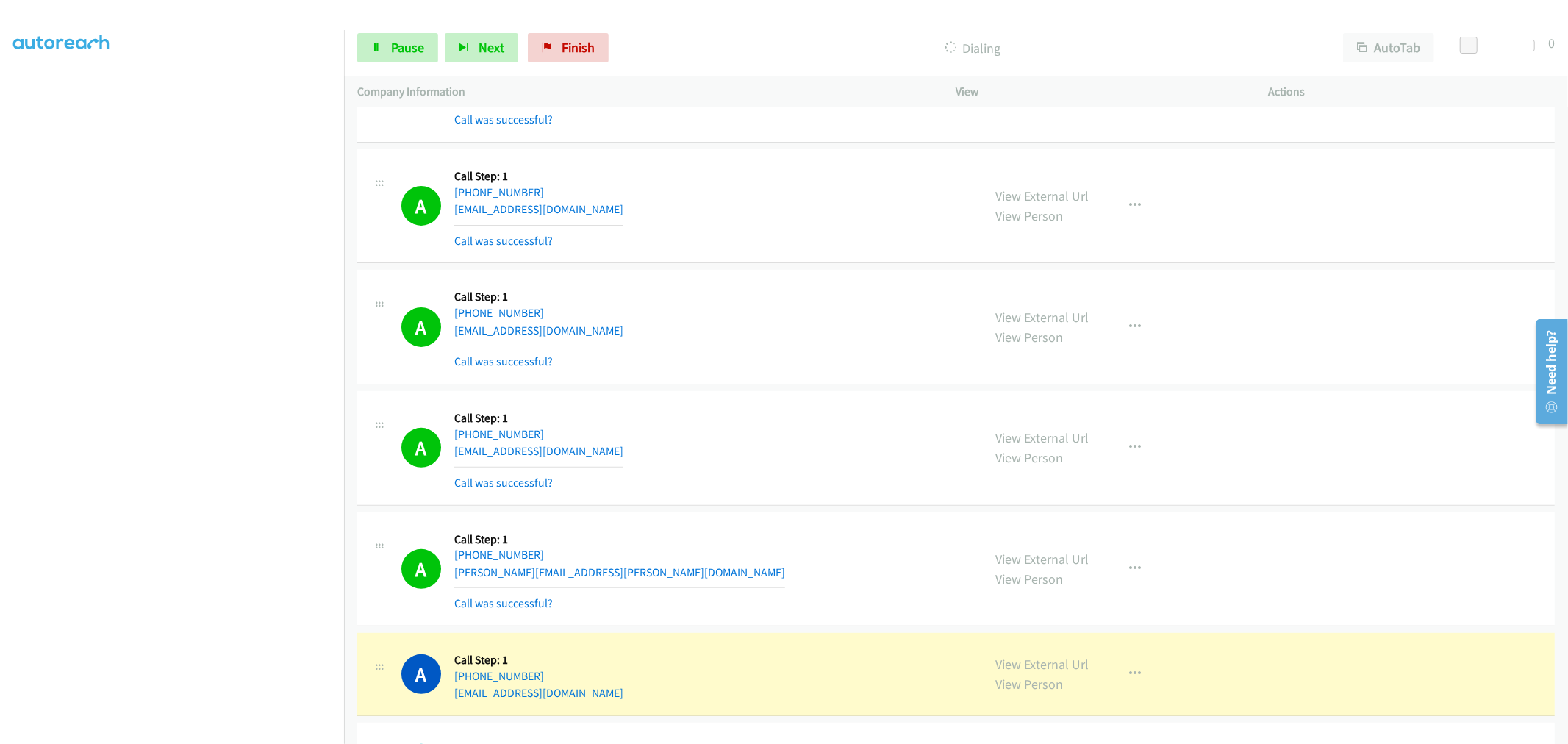
click at [730, 319] on div "A Callback Scheduled Call Step: 1 America/Los_Angeles +1 619-993-9383 jjensen@d…" at bounding box center [685, 326] width 568 height 87
click at [718, 354] on div "A Callback Scheduled Call Step: 1 America/Los_Angeles +1 619-993-9383 jjensen@d…" at bounding box center [685, 326] width 568 height 87
click at [798, 307] on div "A Callback Scheduled Call Step: 1 America/Los_Angeles +1 619-993-9383 jjensen@d…" at bounding box center [685, 326] width 568 height 87
click at [391, 46] on span "Pause" at bounding box center [407, 47] width 33 height 17
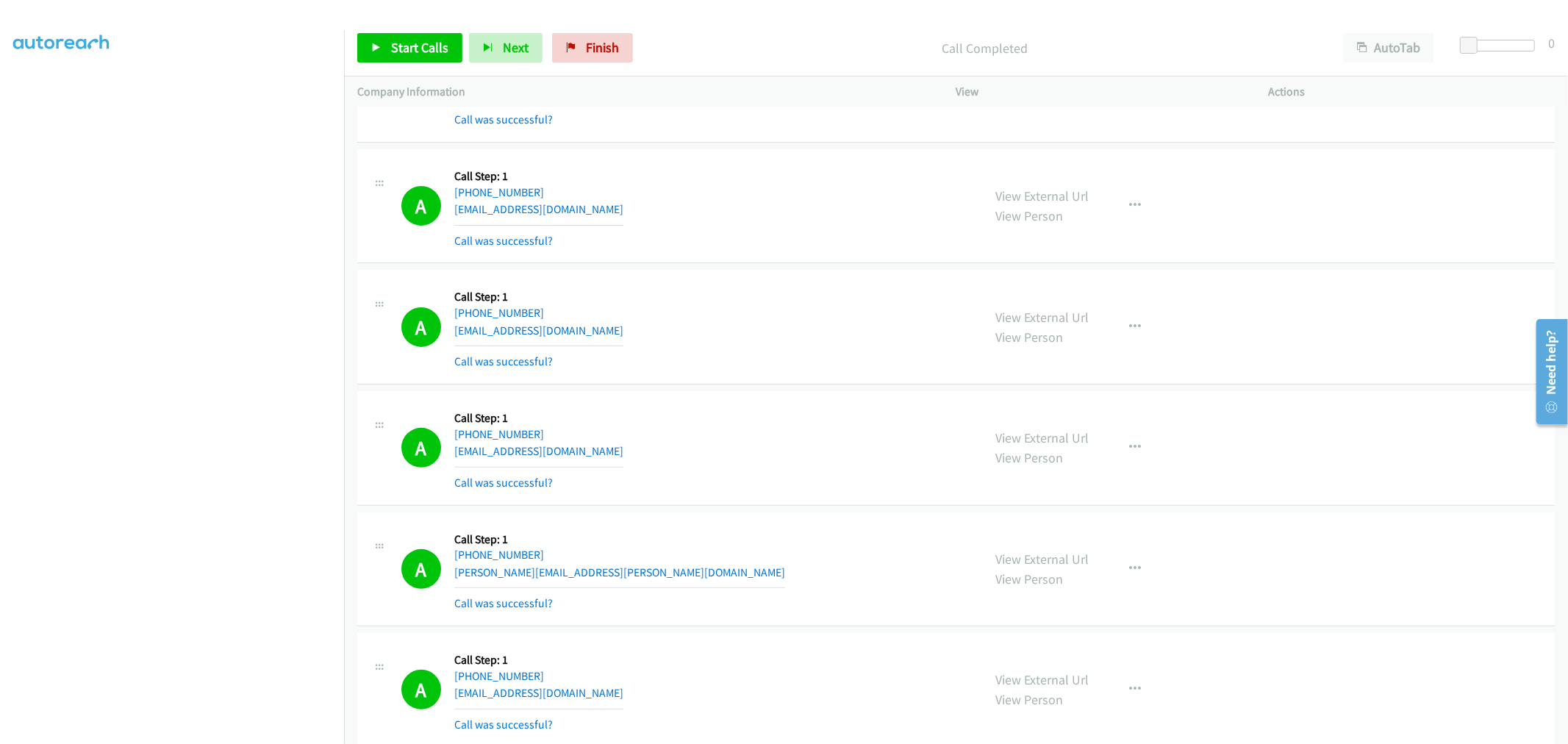
click at [812, 366] on div "A Callback Scheduled Call Step: 1 America/Los_Angeles +1 619-993-9383 jjensen@d…" at bounding box center [685, 326] width 568 height 87
click at [692, 379] on div "A Callback Scheduled Call Step: 1 America/Los_Angeles +1 619-993-9383 jjensen@d…" at bounding box center [956, 327] width 1198 height 114
click at [423, 60] on link "Start Calls" at bounding box center [410, 48] width 105 height 30
click at [719, 410] on div "A Callback Scheduled Call Step: 1 America/New_York +1 516-312-8433 john_kennedy…" at bounding box center [685, 448] width 568 height 87
click at [768, 348] on div "A Callback Scheduled Call Step: 1 America/Los_Angeles +1 619-993-9383 jjensen@d…" at bounding box center [685, 326] width 568 height 87
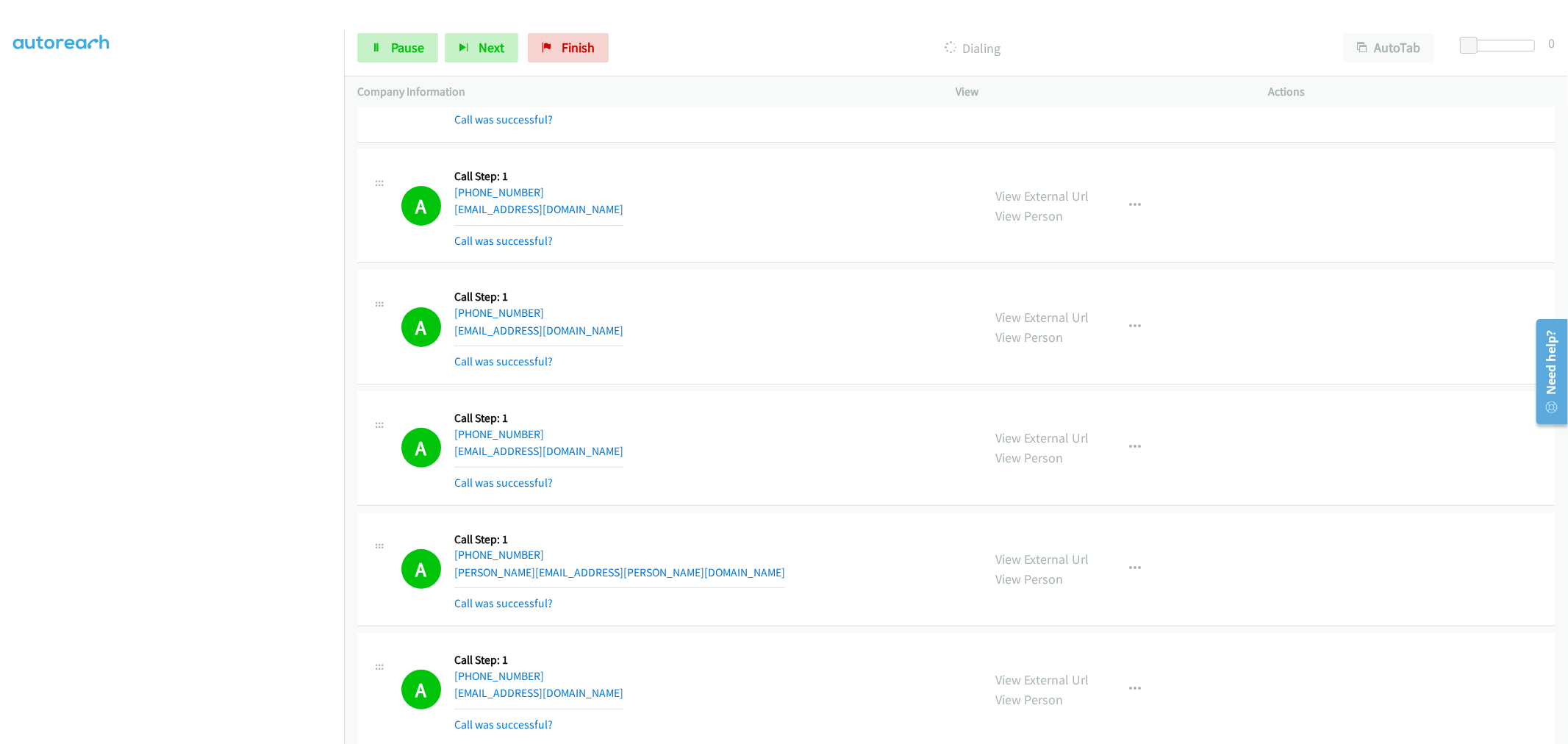
click at [750, 354] on div "A Callback Scheduled Call Step: 1 America/Los_Angeles +1 619-993-9383 jjensen@d…" at bounding box center [685, 326] width 568 height 87
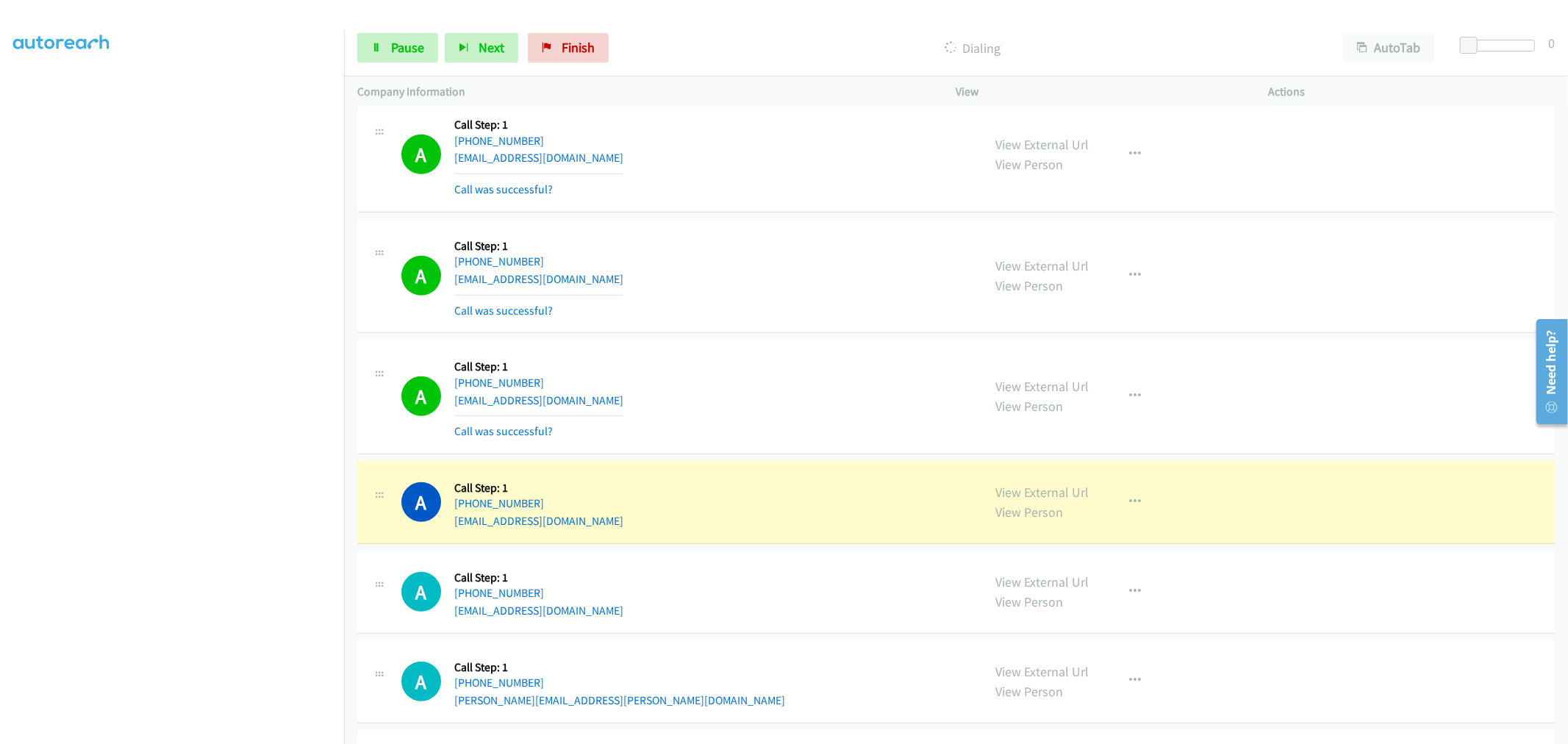
scroll to position [10271, 0]
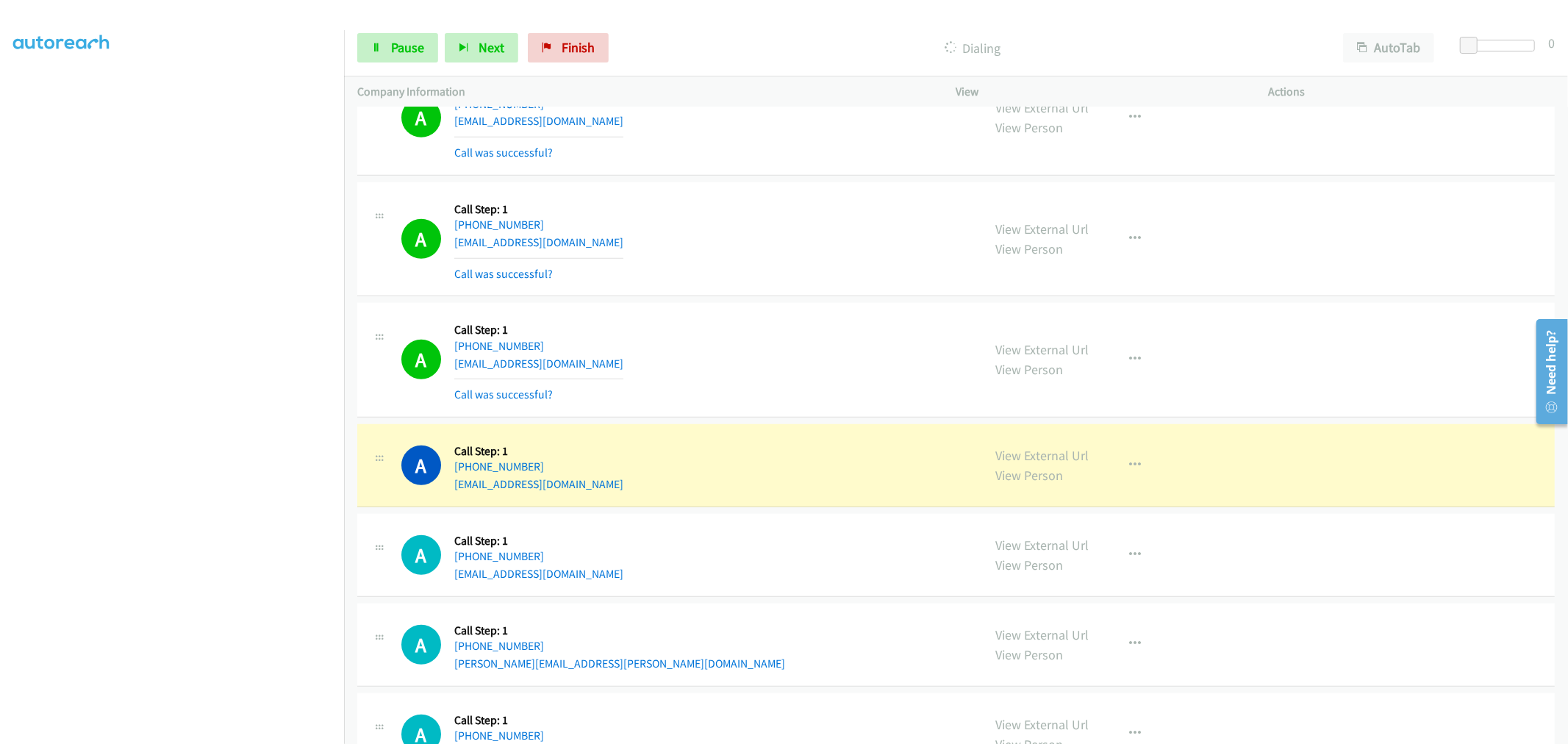
click at [773, 306] on td "A Callback Scheduled Call Step: 1 America/Denver +1 970-274-9818 coolplantain7@…" at bounding box center [956, 360] width 1224 height 122
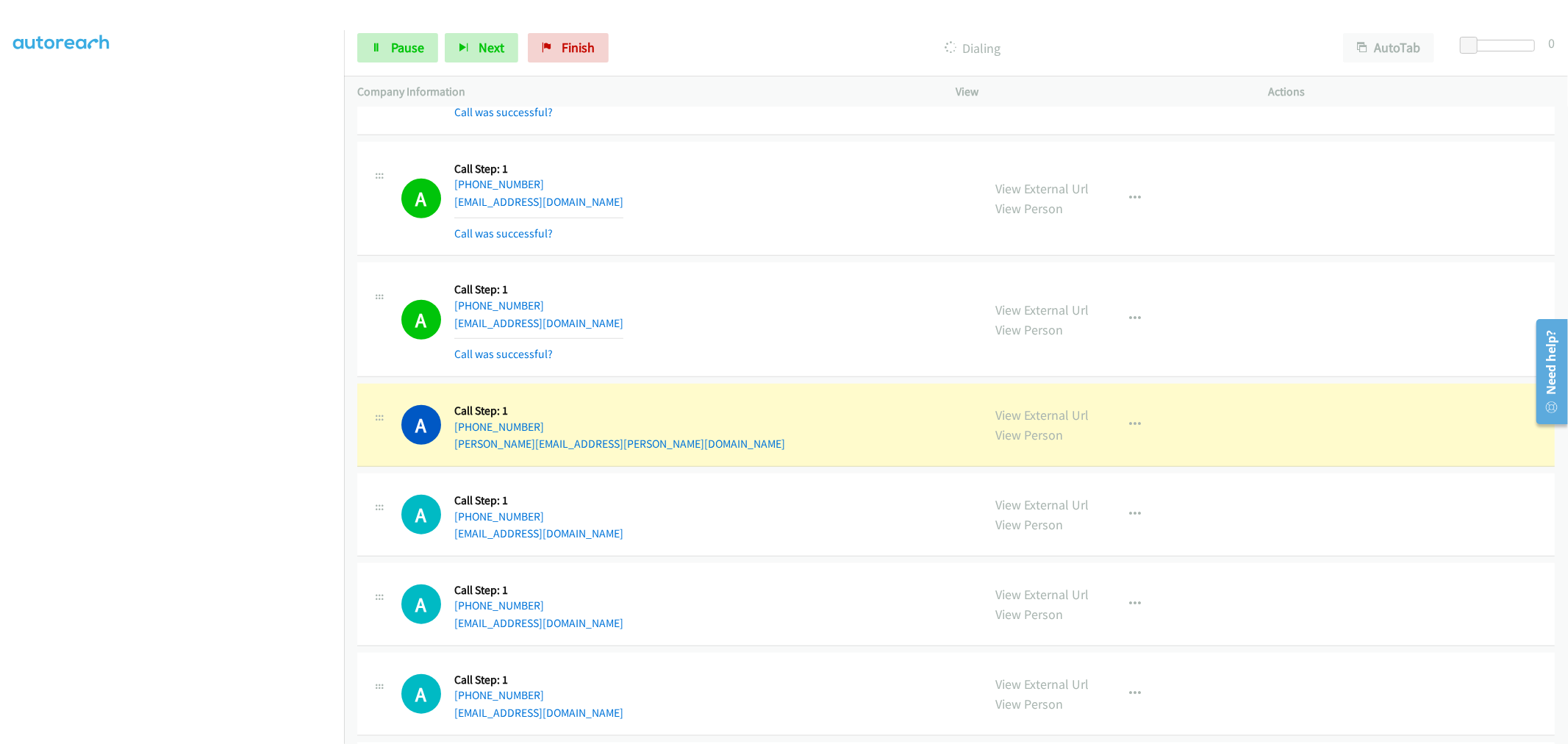
scroll to position [10679, 0]
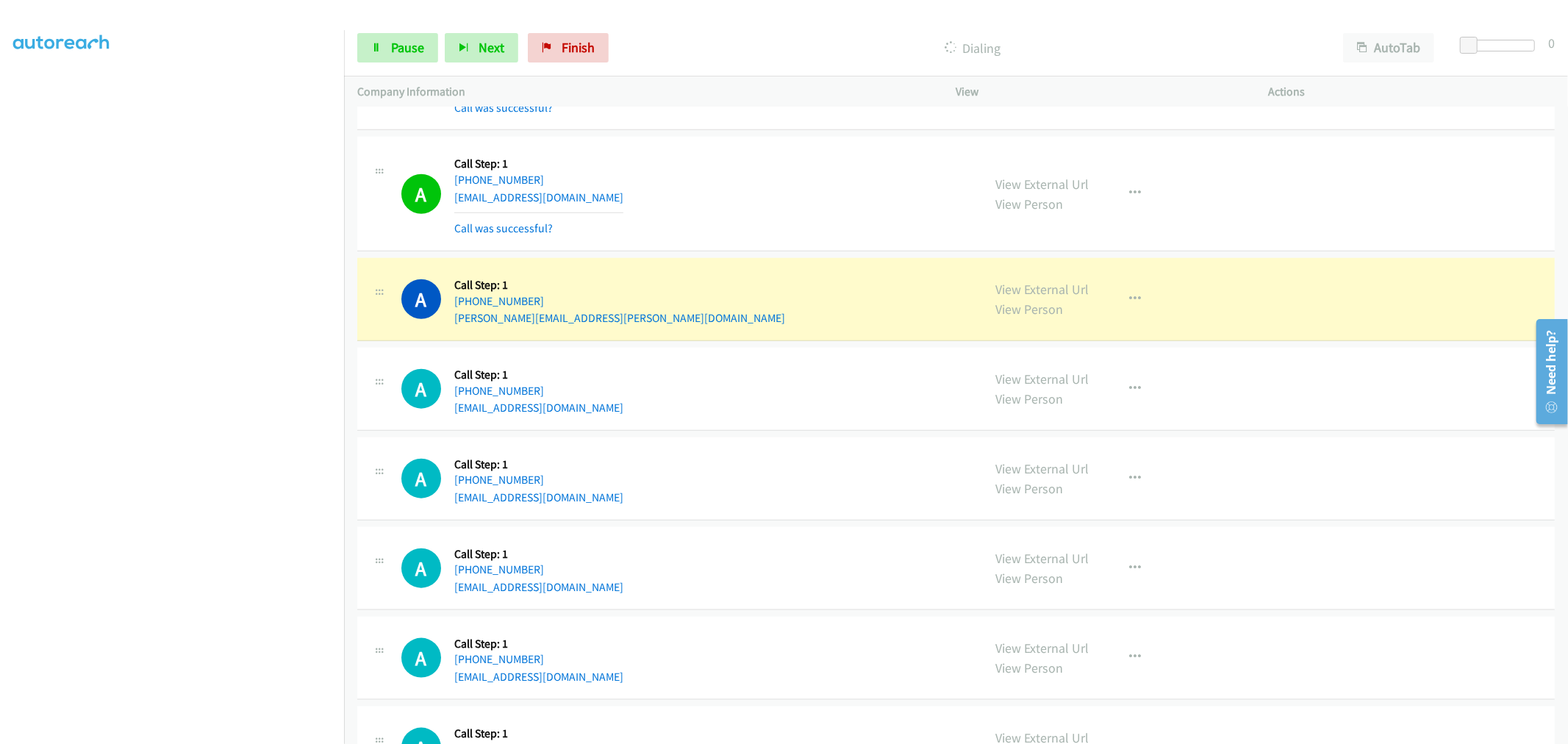
click at [758, 143] on div "A Callback Scheduled Call Step: 1 America/Los_Angeles +1 323-834-1180 bardalesj…" at bounding box center [956, 194] width 1198 height 114
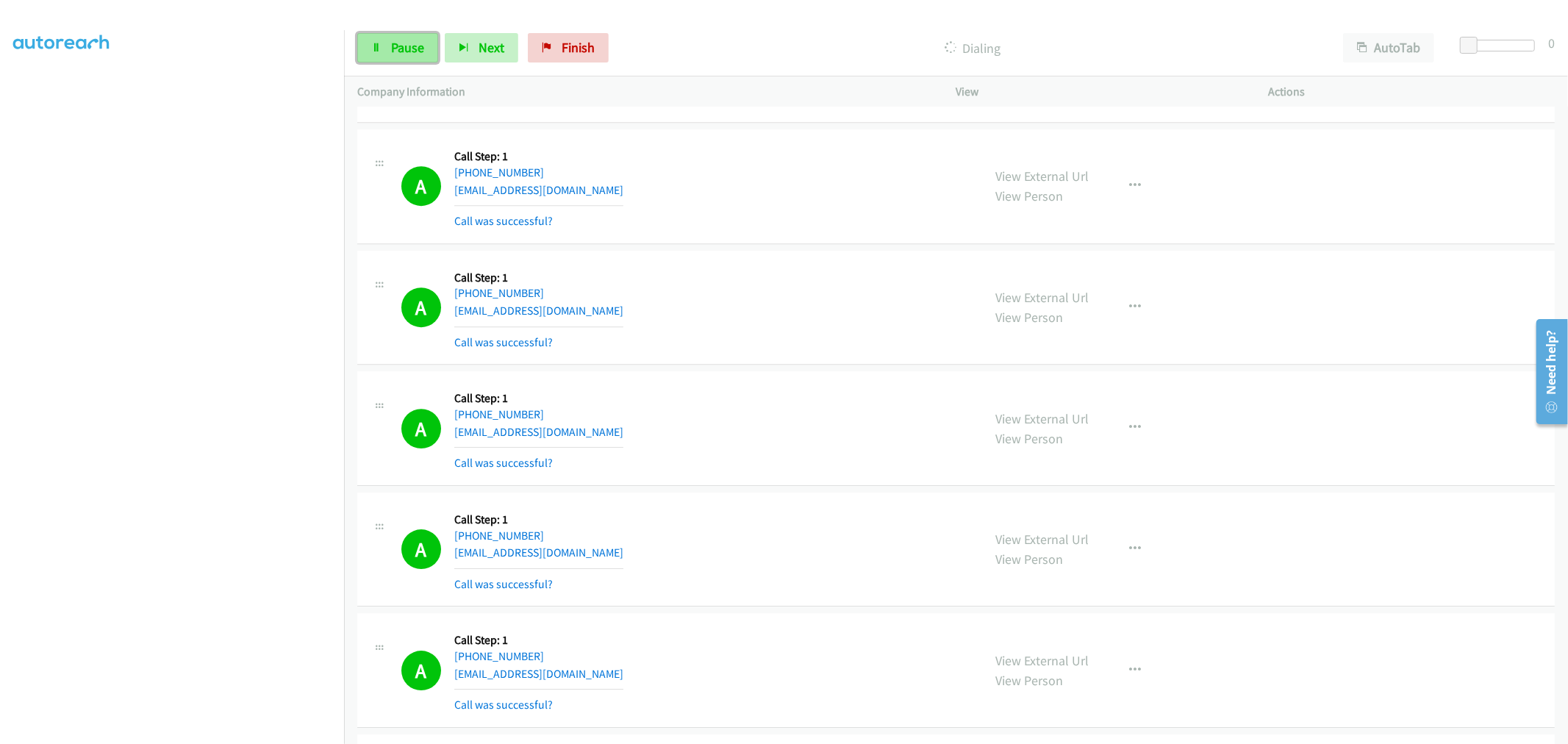
click at [399, 50] on span "Pause" at bounding box center [407, 47] width 33 height 17
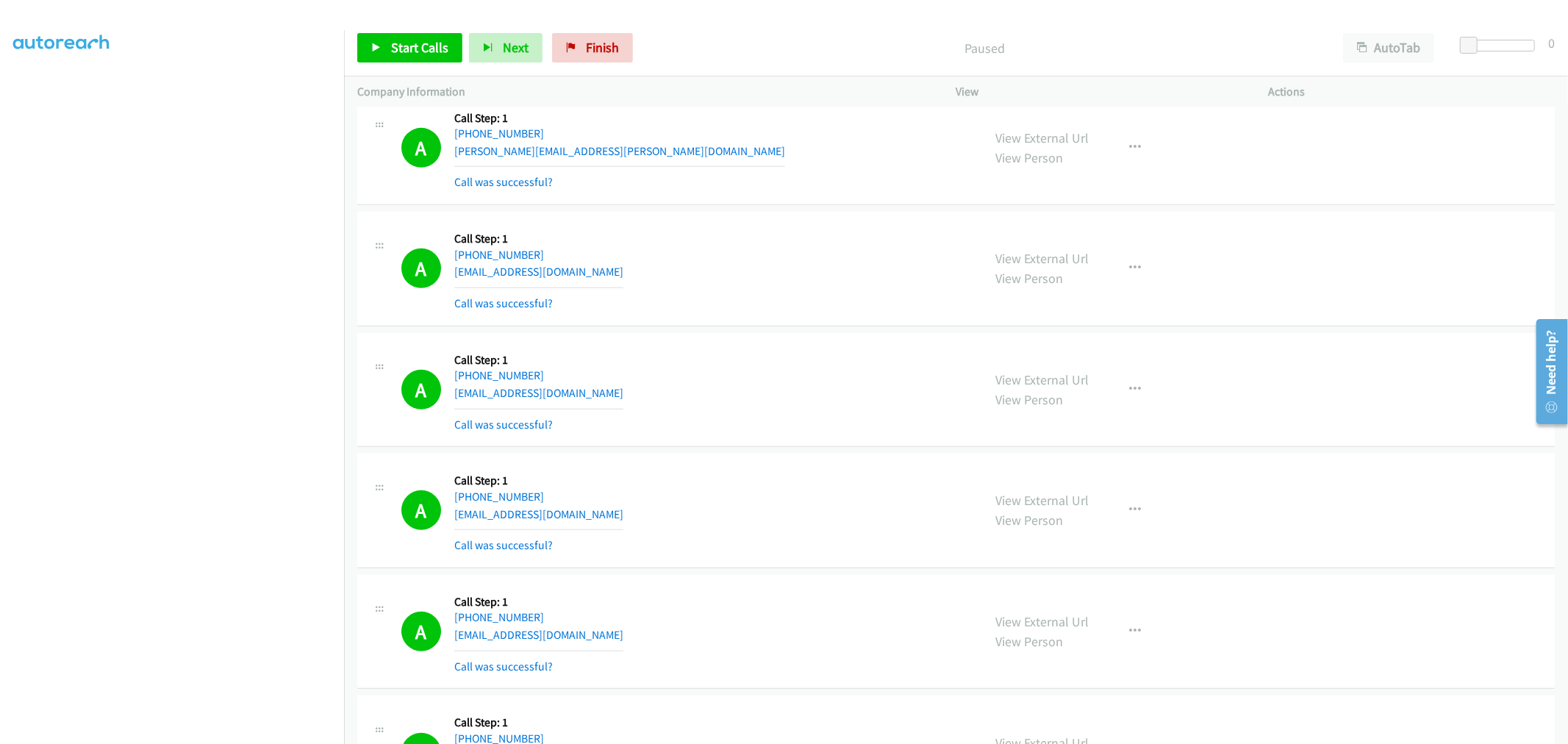
scroll to position [10142, 0]
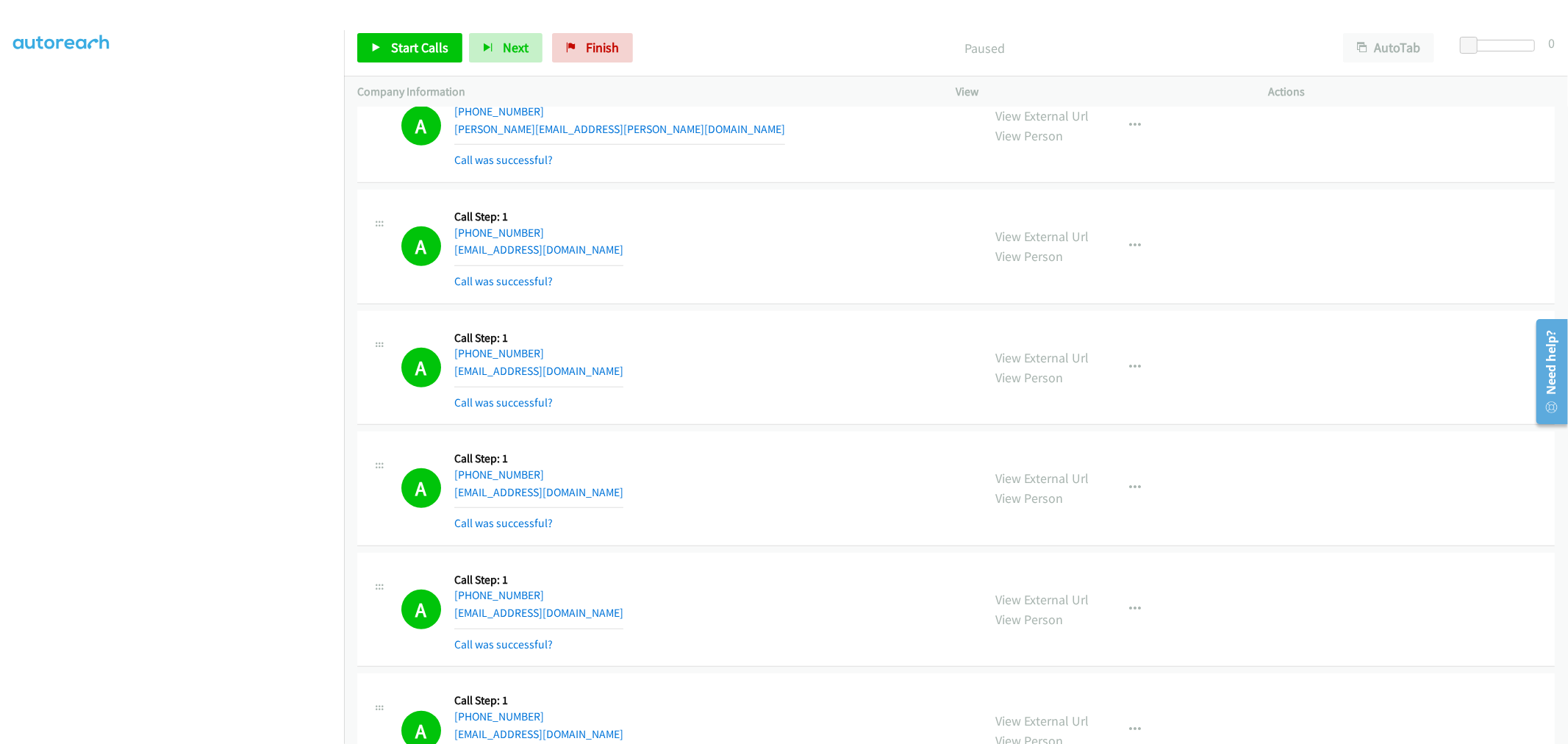
click at [741, 300] on div "A Callback Scheduled Call Step: 1 America/New_York +1 607-543-0046 scottstanley…" at bounding box center [956, 247] width 1198 height 114
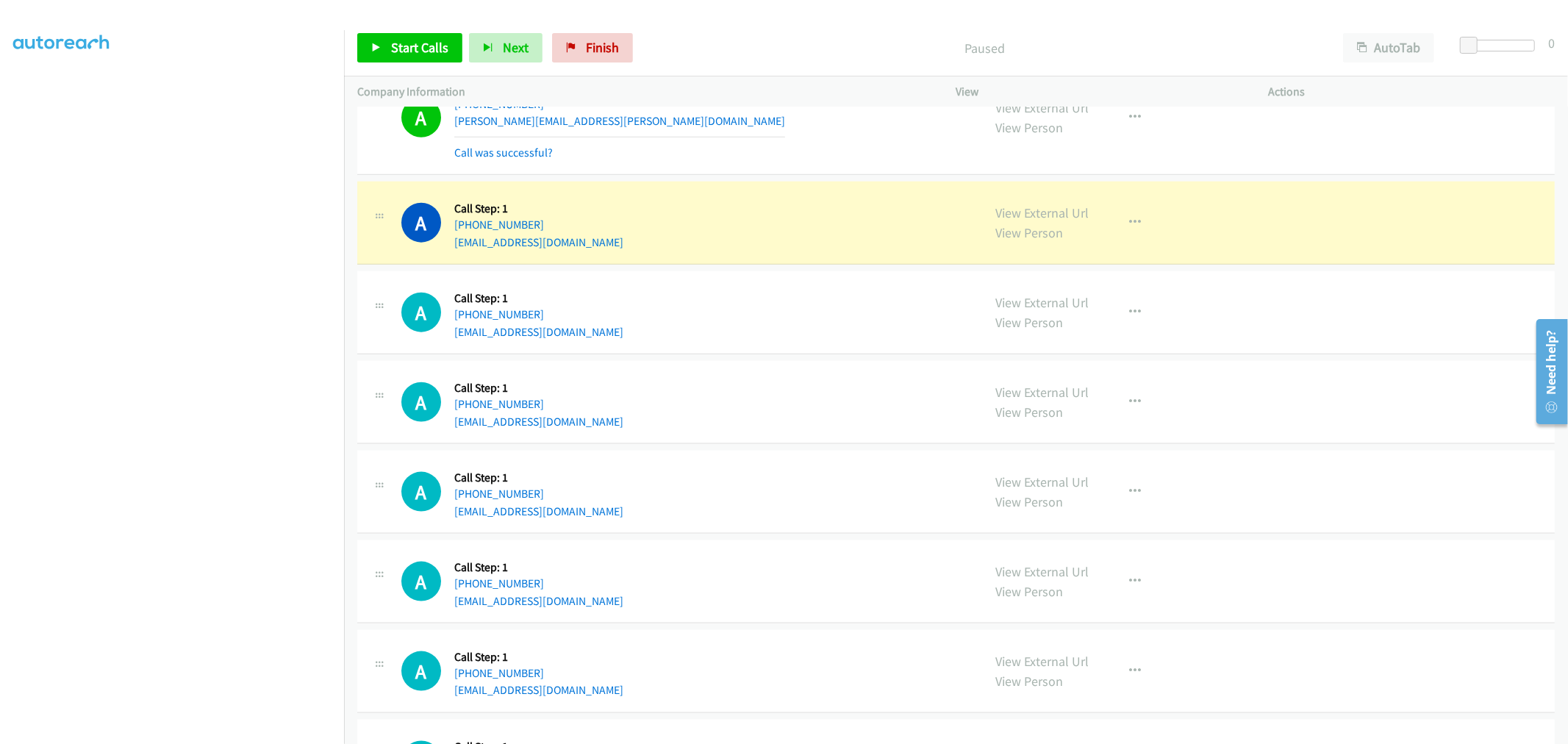
scroll to position [10878, 0]
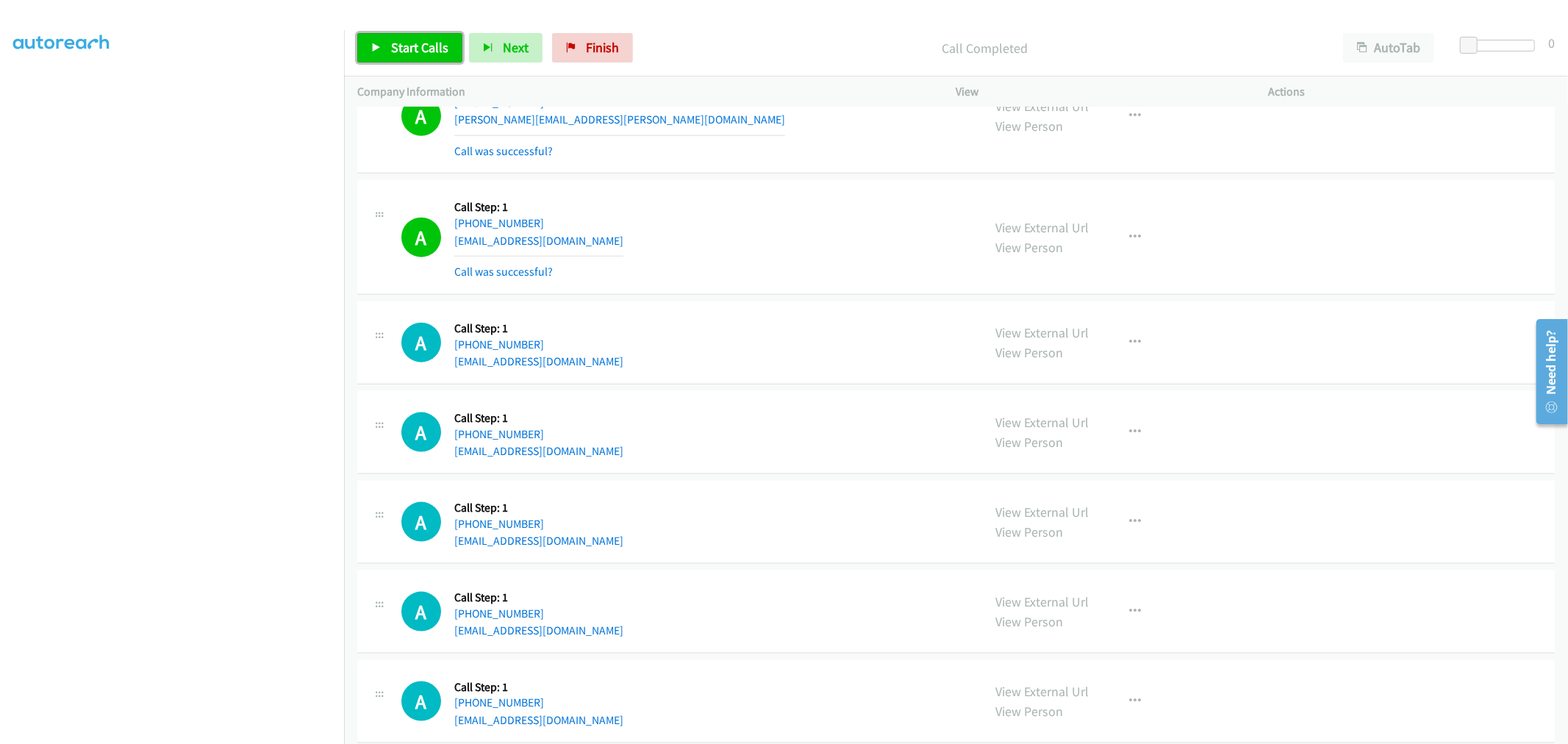
click at [401, 44] on span "Start Calls" at bounding box center [420, 47] width 58 height 17
click at [821, 254] on div "A Callback Scheduled Call Step: 1 America/New_York +1 202-699-9981 byamba.chulu…" at bounding box center [685, 237] width 568 height 87
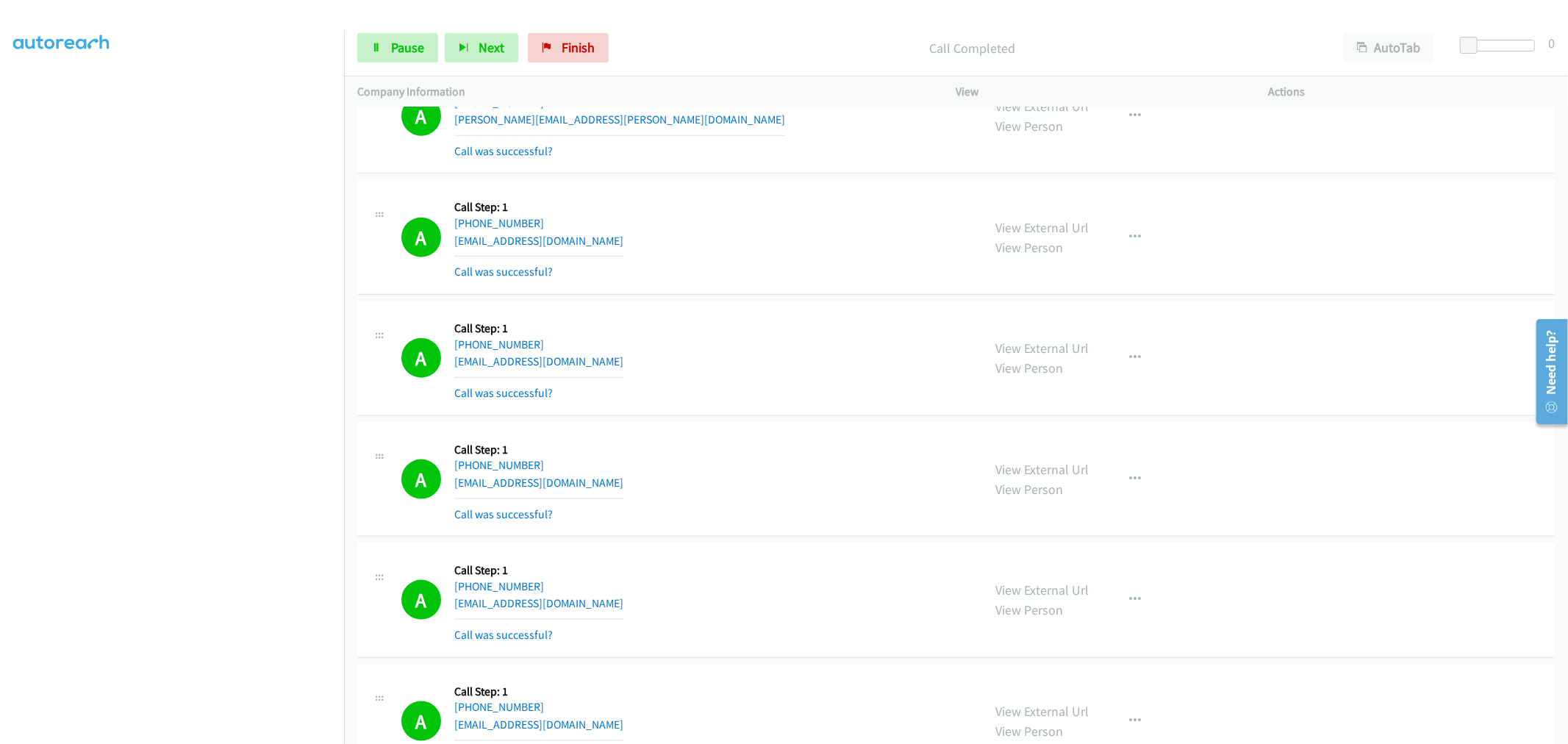
click at [769, 281] on div "A Callback Scheduled Call Step: 1 America/New_York +1 202-699-9981 byamba.chulu…" at bounding box center [685, 237] width 568 height 87
drag, startPoint x: 766, startPoint y: 290, endPoint x: 766, endPoint y: 206, distance: 84.0
click at [742, 226] on div "A Callback Scheduled Call Step: 1 America/New_York +1 202-699-9981 byamba.chulu…" at bounding box center [685, 237] width 568 height 87
drag, startPoint x: 774, startPoint y: 295, endPoint x: 772, endPoint y: 263, distance: 32.1
click at [770, 266] on div "A Callback Scheduled Call Step: 1 America/New_York +1 202-699-9981 byamba.chulu…" at bounding box center [685, 237] width 568 height 87
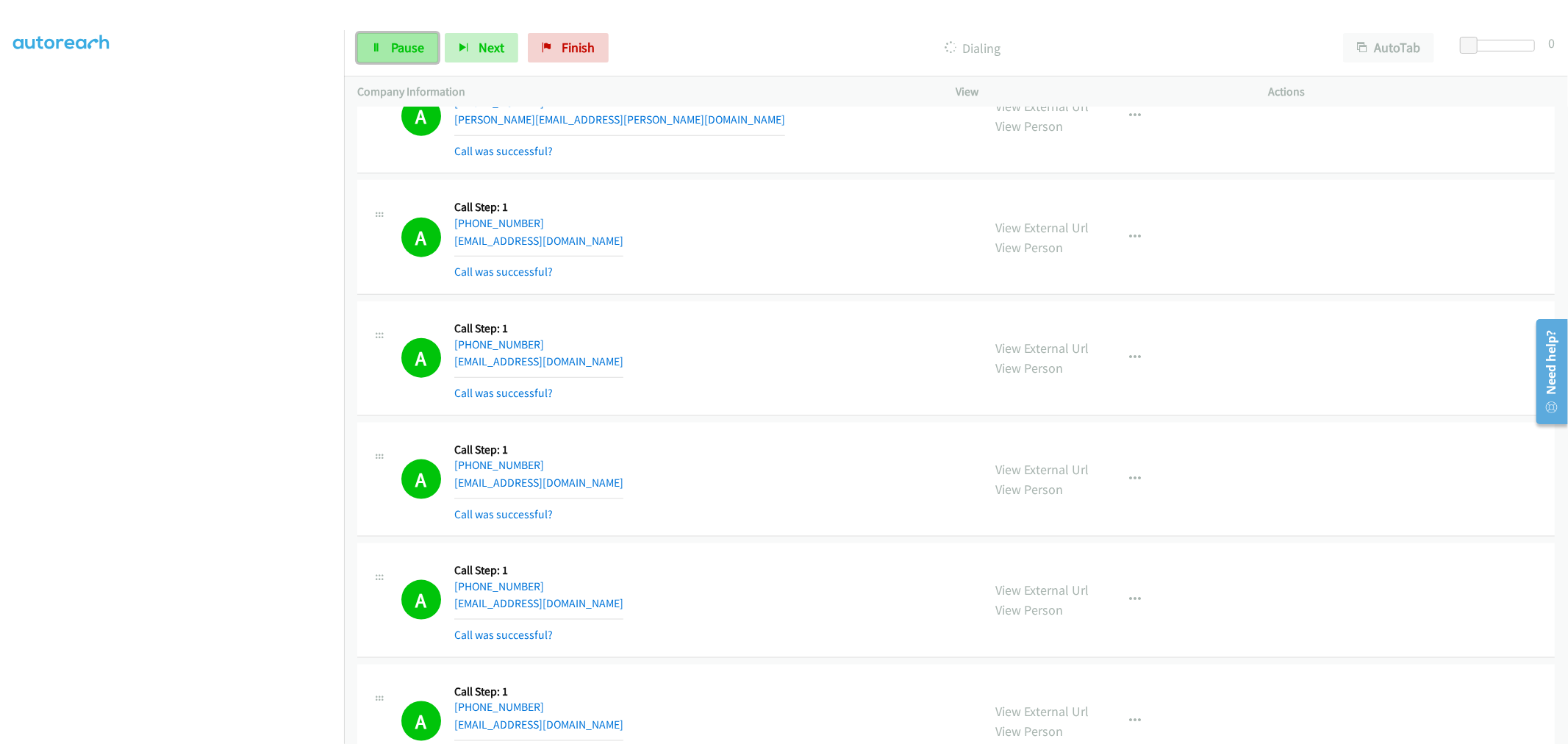
click at [398, 44] on span "Pause" at bounding box center [407, 47] width 33 height 17
click at [704, 295] on div "A Callback Scheduled Call Step: 1 America/New_York +1 202-699-9981 byamba.chulu…" at bounding box center [956, 237] width 1198 height 114
click at [768, 281] on div "A Callback Scheduled Call Step: 1 America/New_York +1 202-699-9981 byamba.chulu…" at bounding box center [685, 237] width 568 height 87
click at [818, 295] on div "A Callback Scheduled Call Step: 1 America/New_York +1 202-699-9981 byamba.chulu…" at bounding box center [956, 237] width 1198 height 114
click at [851, 364] on div "A Callback Scheduled Call Step: 1 America/Chicago +1 346-932-2775 ngocdangmtv@y…" at bounding box center [685, 358] width 568 height 87
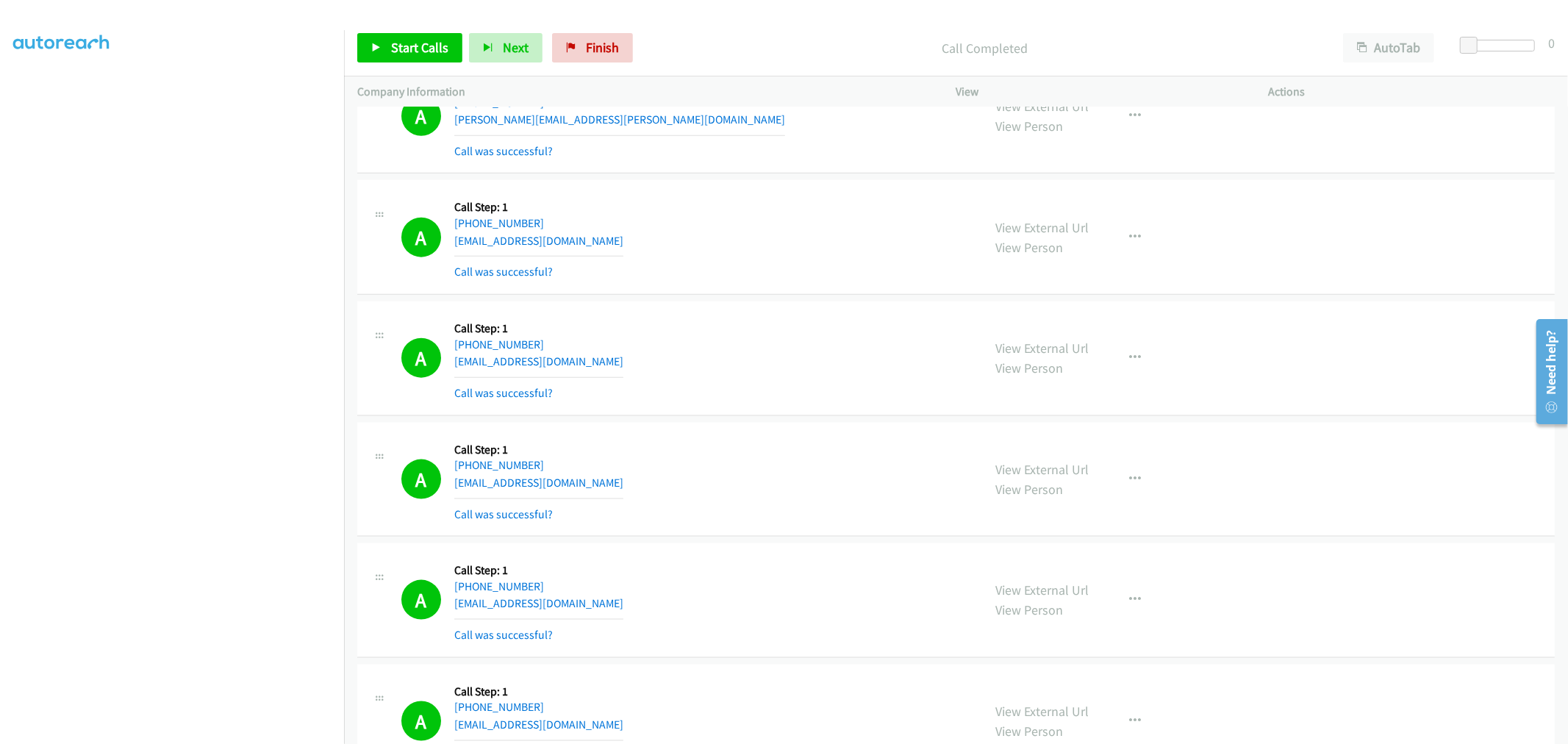
click at [795, 174] on div "A Callback Scheduled Call Step: 1 America/New_York +1 302-275-7044 julian.gibel…" at bounding box center [956, 116] width 1198 height 114
click at [790, 184] on td "A Callback Scheduled Call Step: 1 America/New_York +1 202-699-9981 byamba.chulu…" at bounding box center [956, 238] width 1224 height 122
click at [739, 191] on div "A Callback Scheduled Call Step: 1 America/New_York +1 202-699-9981 byamba.chulu…" at bounding box center [956, 237] width 1198 height 114
click at [783, 305] on td "A Callback Scheduled Call Step: 1 America/Chicago +1 346-932-2775 ngocdangmtv@y…" at bounding box center [956, 358] width 1224 height 122
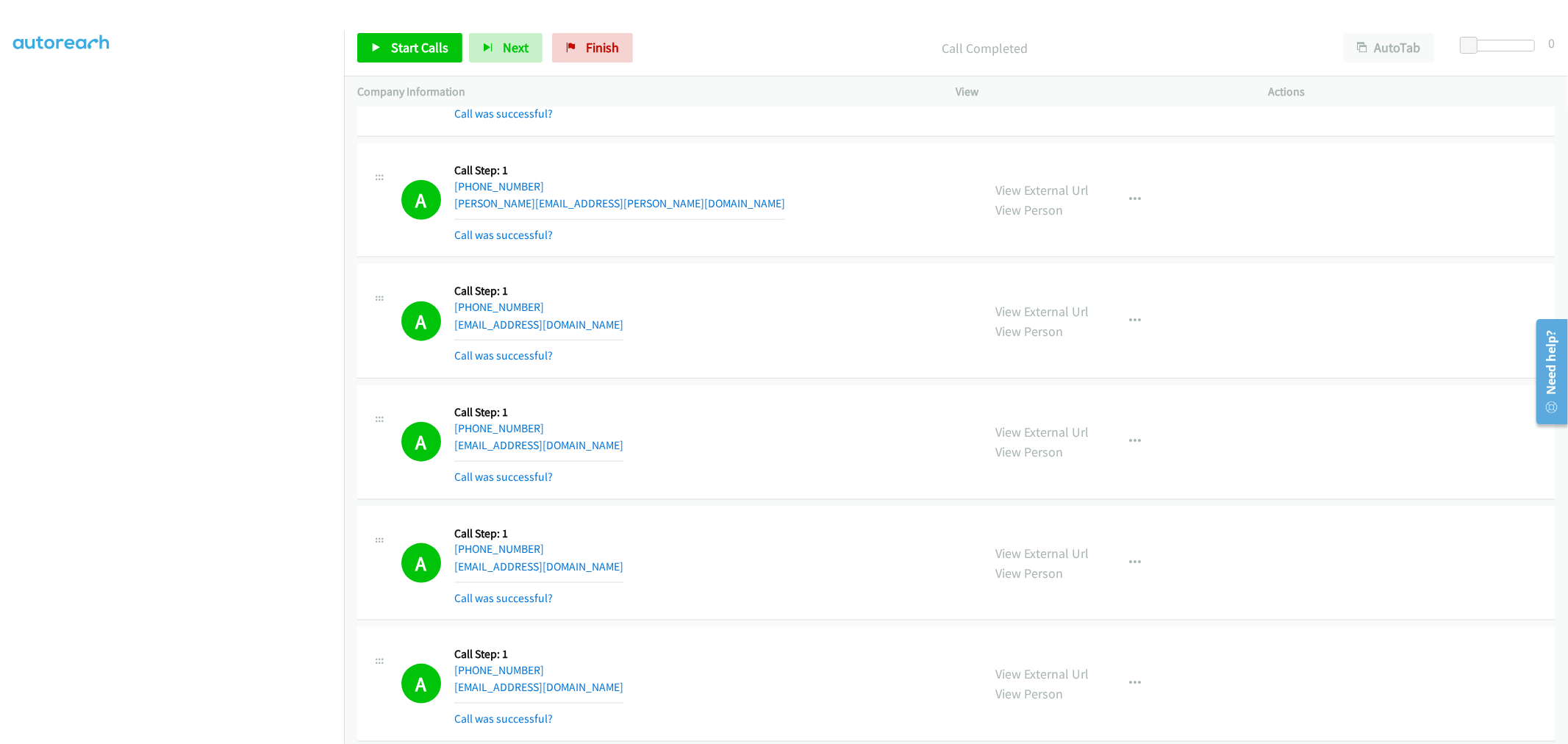
scroll to position [10715, 0]
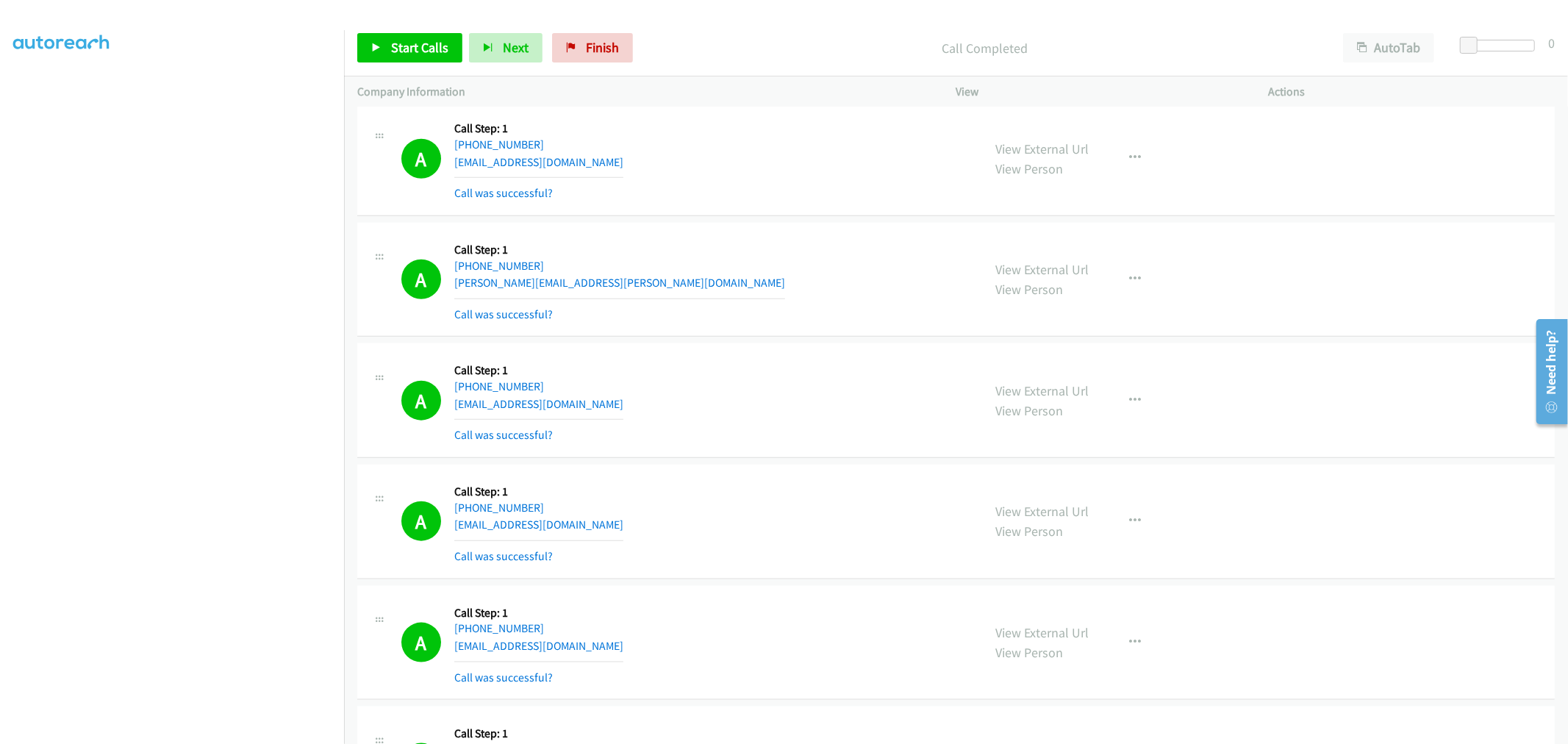
click at [783, 340] on td "A Callback Scheduled Call Step: 1 America/New_York +1 302-275-7044 julian.gibel…" at bounding box center [956, 279] width 1224 height 122
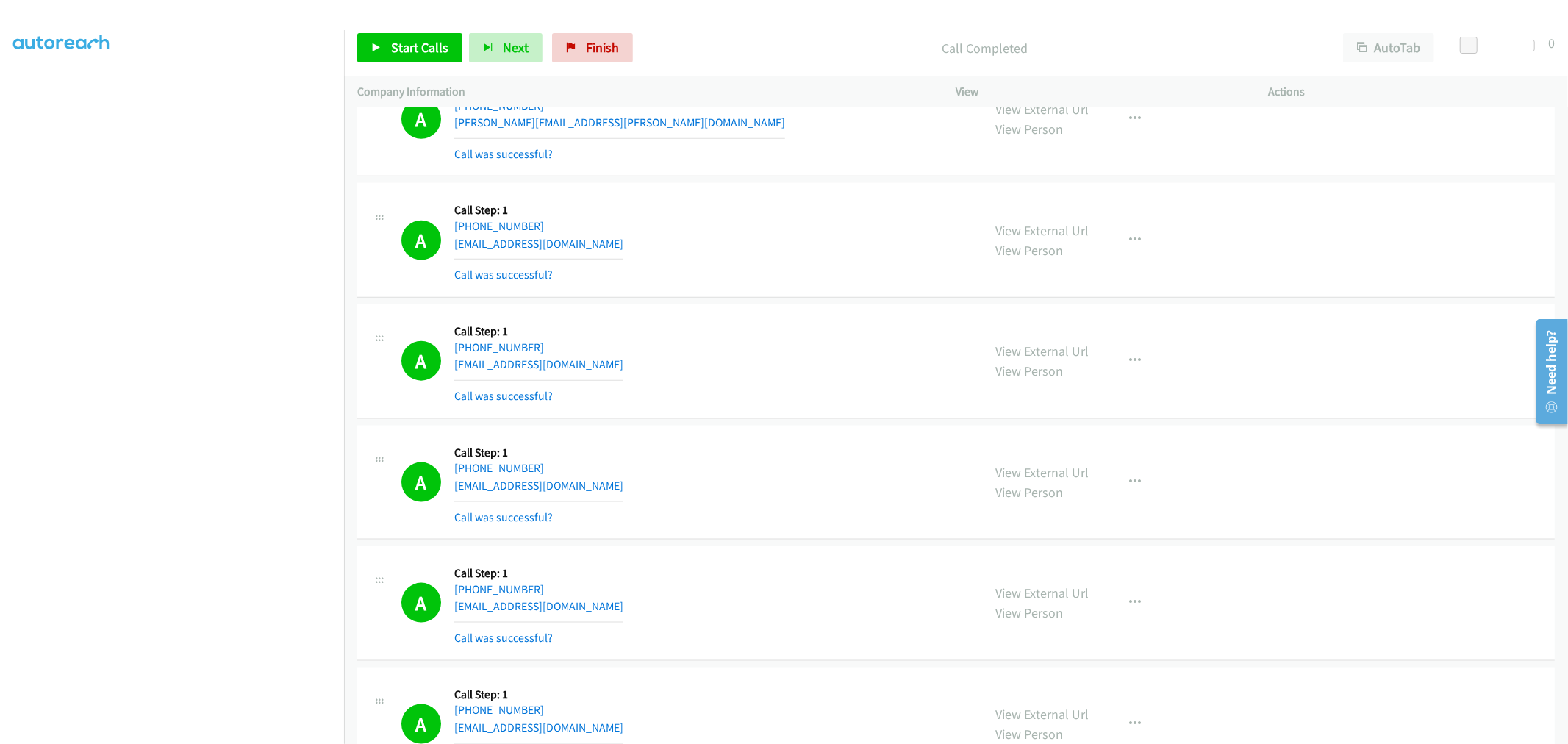
scroll to position [10878, 0]
click at [789, 305] on td "A Callback Scheduled Call Step: 1 America/Chicago +1 346-932-2775 ngocdangmtv@y…" at bounding box center [956, 358] width 1224 height 122
click at [793, 420] on td "A Callback Scheduled Call Step: 1 America/Chicago +1 346-932-2775 ngocdangmtv@y…" at bounding box center [956, 358] width 1224 height 122
click at [785, 298] on td "A Callback Scheduled Call Step: 1 America/New_York +1 202-699-9981 byamba.chulu…" at bounding box center [956, 238] width 1224 height 122
click at [783, 304] on td "A Callback Scheduled Call Step: 1 America/Chicago +1 346-932-2775 ngocdangmtv@y…" at bounding box center [956, 358] width 1224 height 122
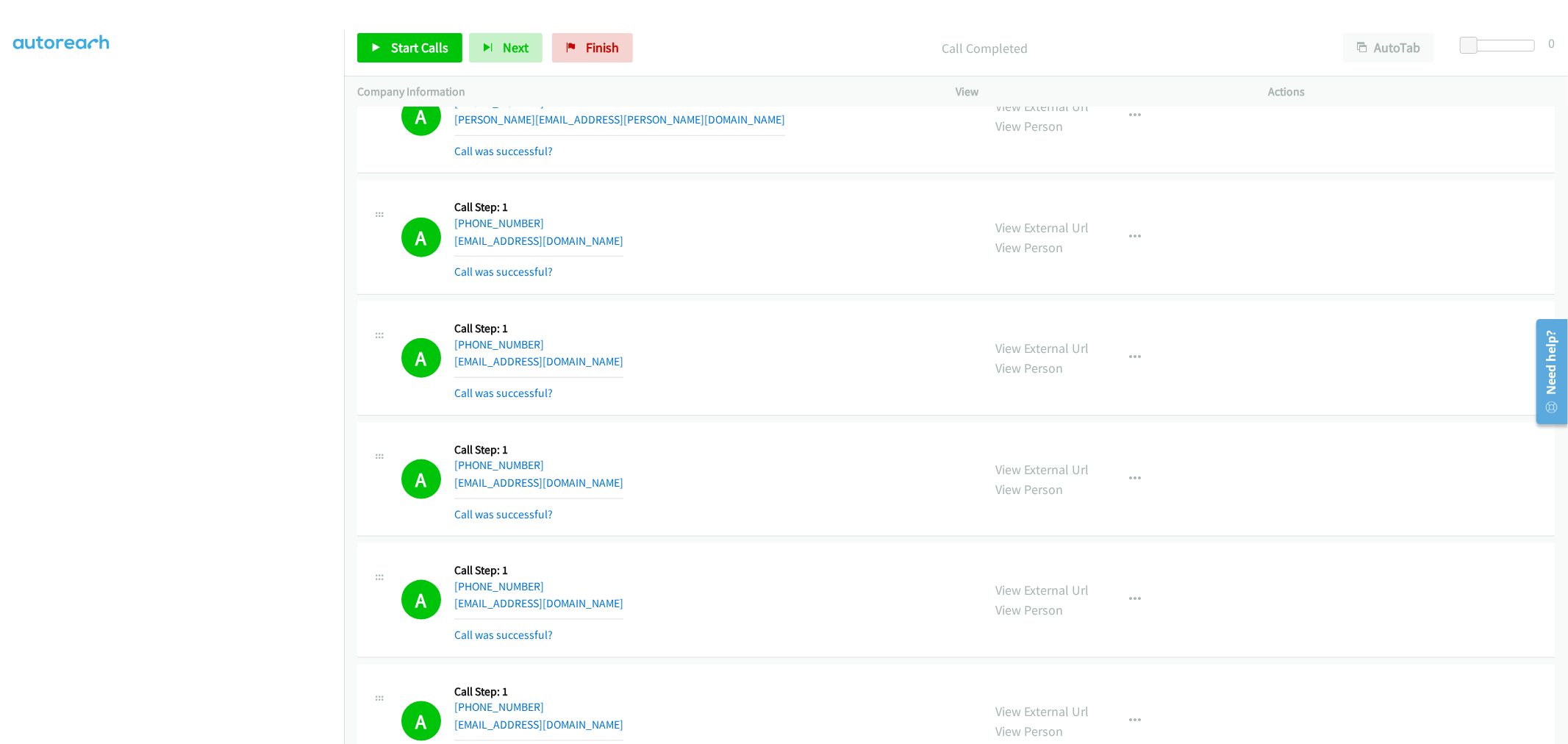
click at [754, 290] on div "A Callback Scheduled Call Step: 1 America/New_York +1 202-699-9981 byamba.chulu…" at bounding box center [956, 237] width 1198 height 114
click at [788, 298] on td "A Callback Scheduled Call Step: 1 America/New_York +1 202-699-9981 byamba.chulu…" at bounding box center [956, 238] width 1224 height 122
click at [735, 363] on div "A Callback Scheduled Call Step: 1 America/Chicago +1 346-932-2775 ngocdangmtv@y…" at bounding box center [685, 358] width 568 height 87
click at [780, 290] on div "A Callback Scheduled Call Step: 1 America/New_York +1 202-699-9981 byamba.chulu…" at bounding box center [956, 237] width 1198 height 114
click at [788, 275] on div "A Callback Scheduled Call Step: 1 America/New_York +1 202-699-9981 byamba.chulu…" at bounding box center [685, 237] width 568 height 87
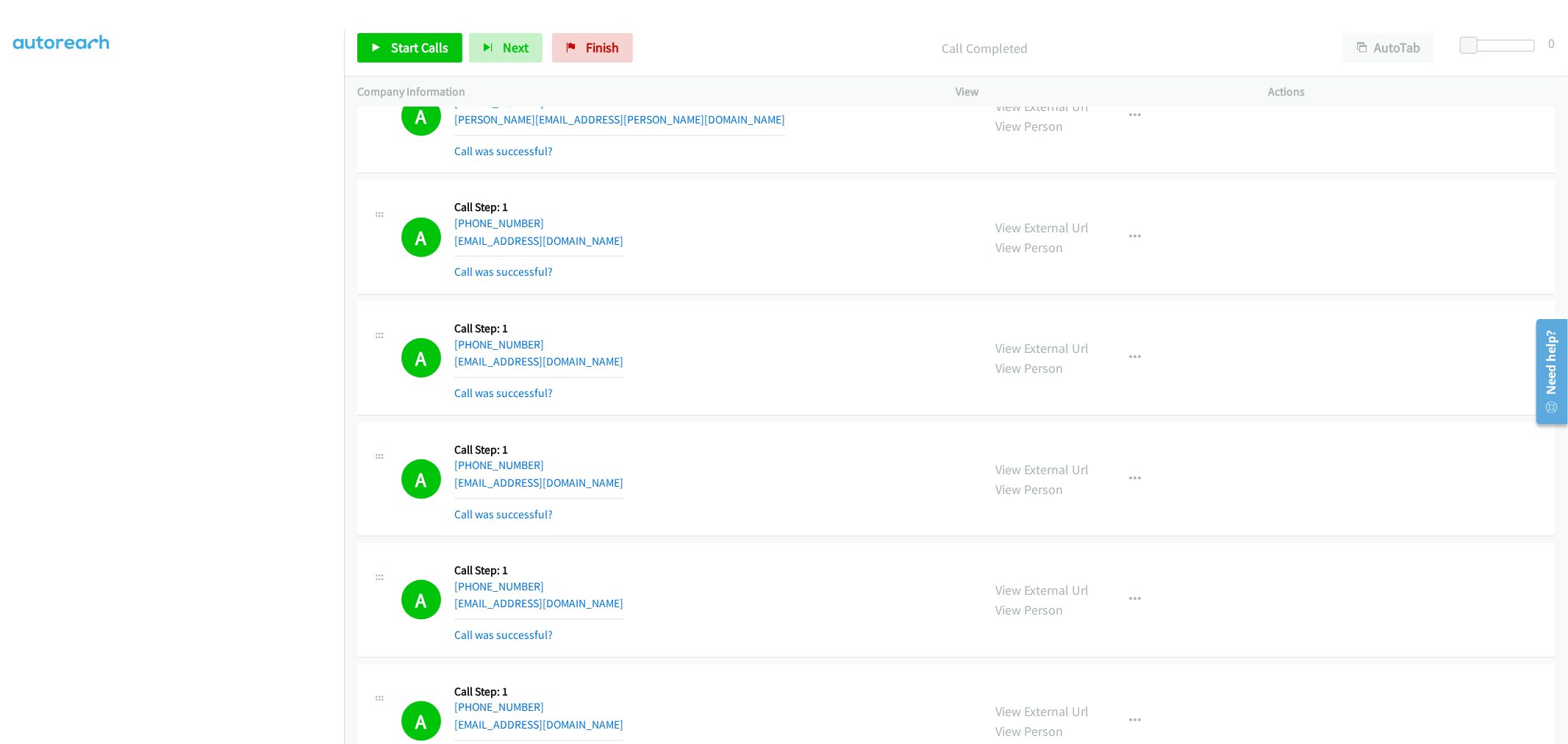
click at [766, 170] on div "A Callback Scheduled Call Step: 1 America/New_York +1 302-275-7044 julian.gibel…" at bounding box center [956, 116] width 1198 height 114
click at [391, 47] on span "Start Calls" at bounding box center [420, 47] width 58 height 17
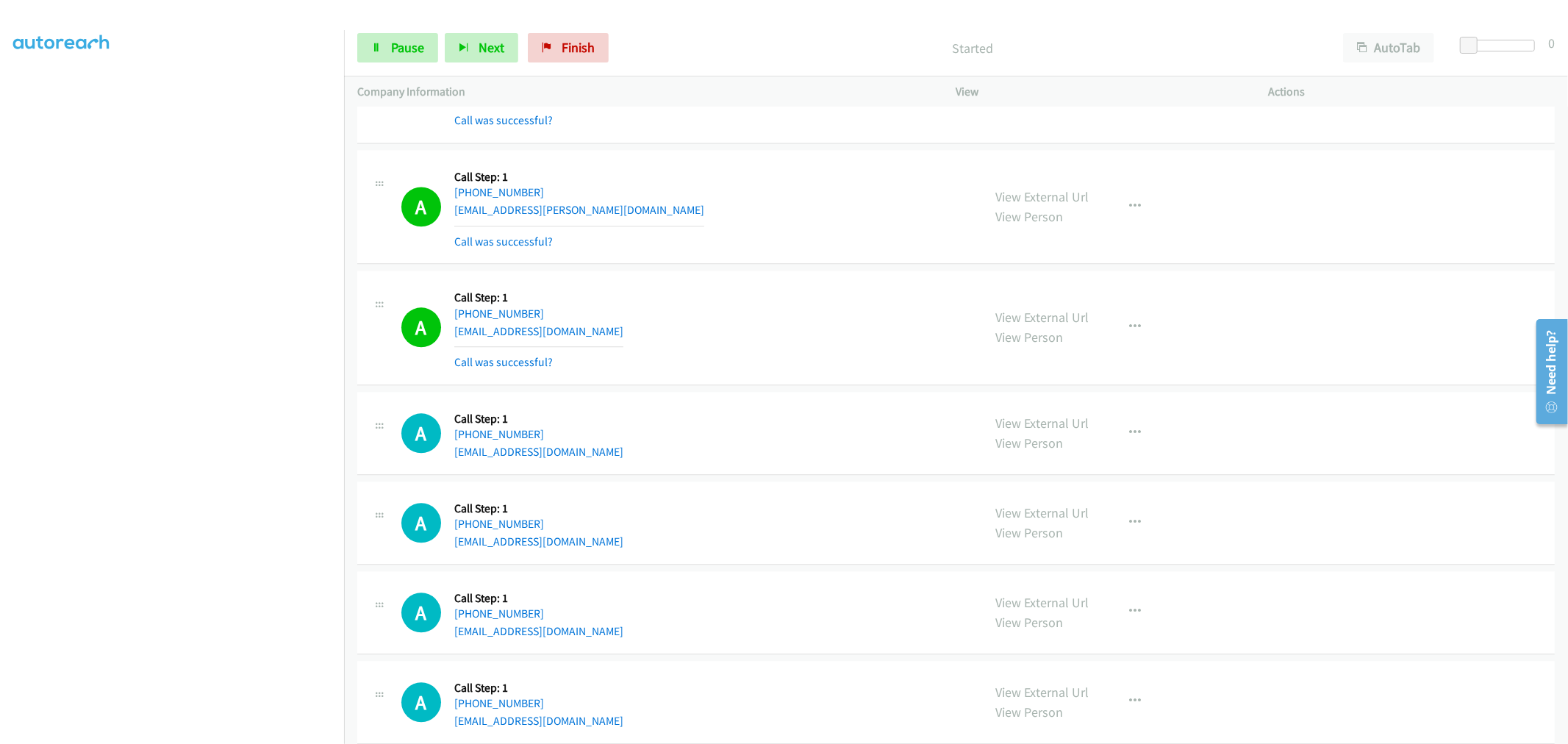
scroll to position [12212, 0]
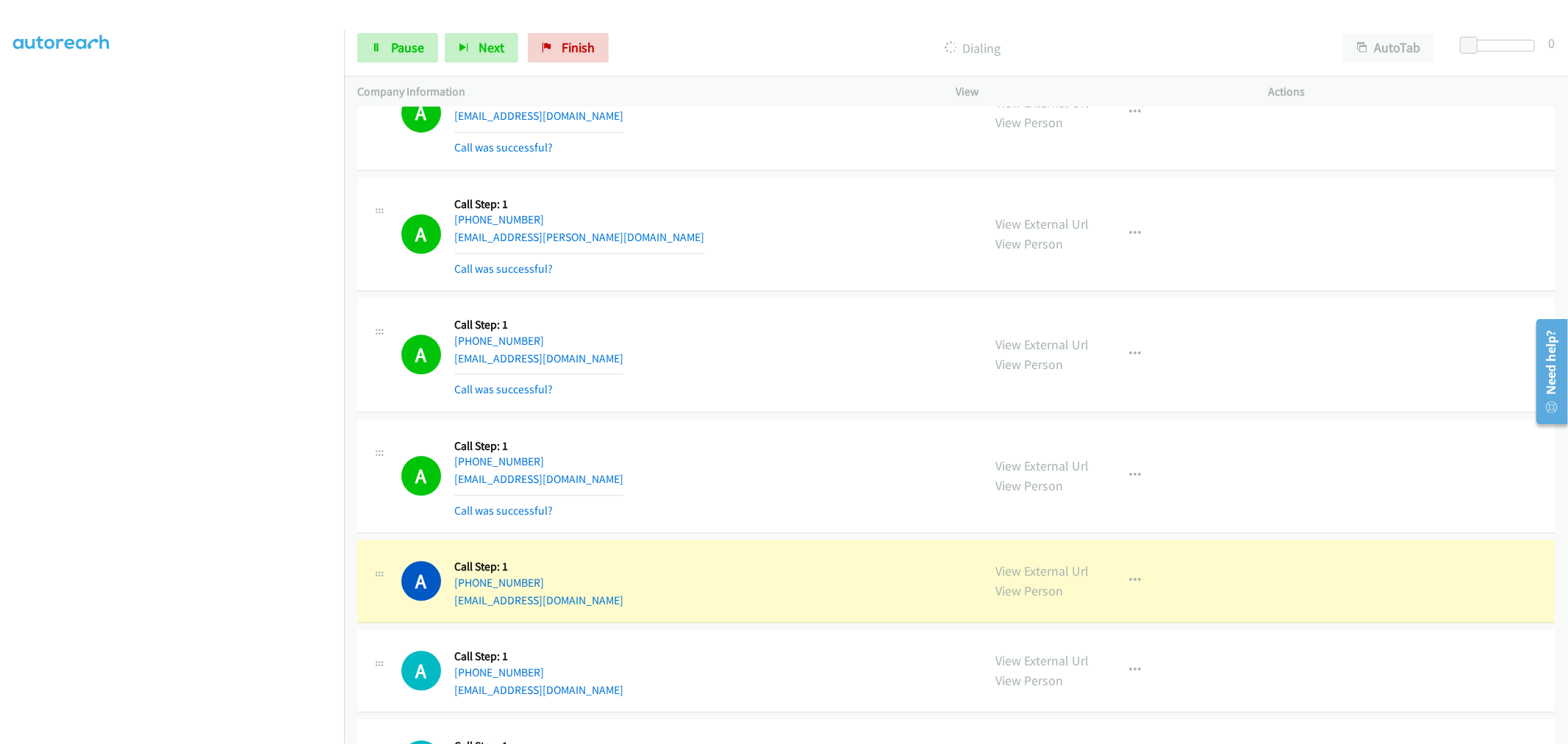
click at [772, 295] on td "A Callback Scheduled Call Step: 1 America/New_York +1 678-956-0865 mj.shaw@glbs…" at bounding box center [956, 234] width 1224 height 122
click at [777, 278] on div "A Callback Scheduled Call Step: 1 America/New_York +1 678-956-0865 mj.shaw@glbs…" at bounding box center [685, 233] width 568 height 87
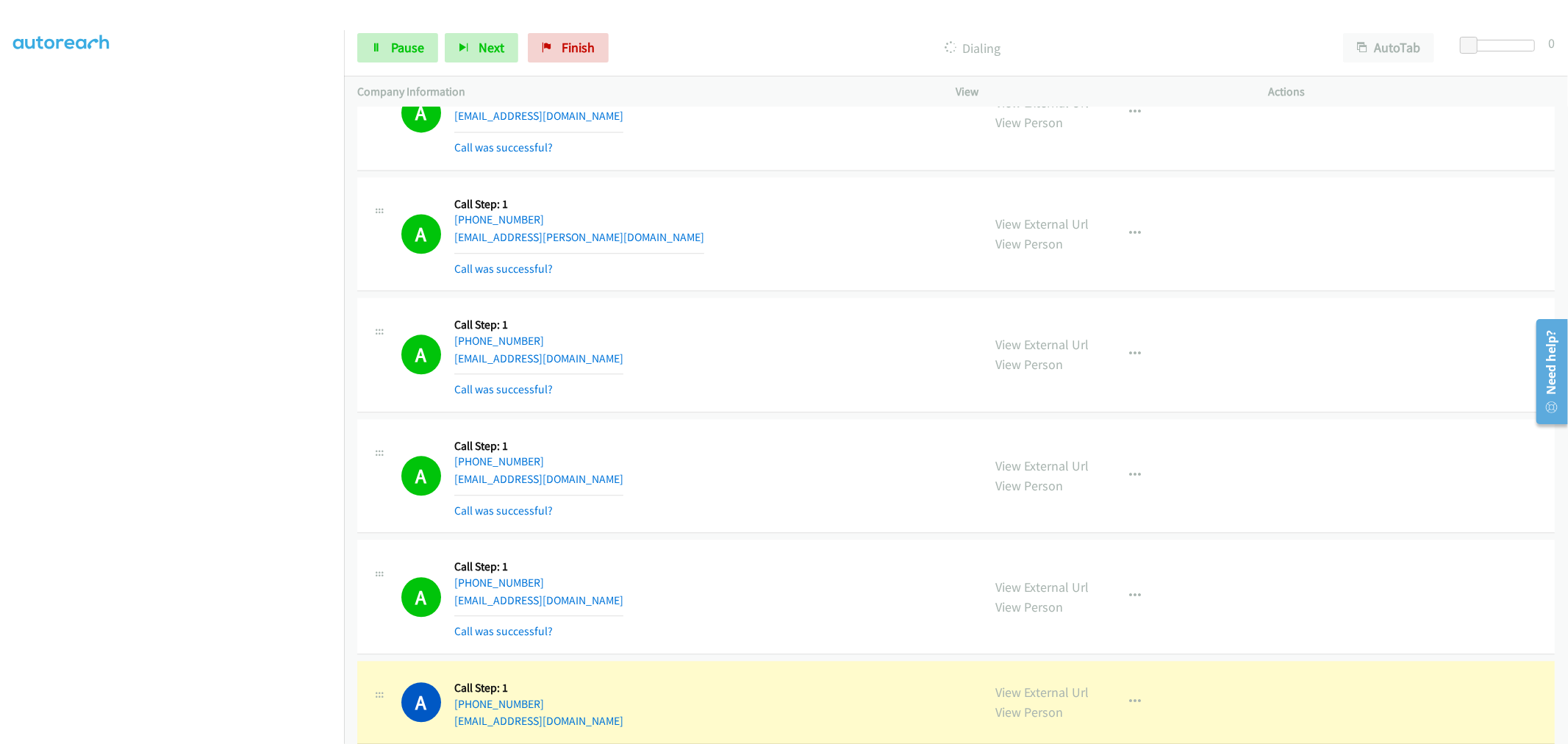
click at [776, 292] on div "A Callback Scheduled Call Step: 1 America/New_York +1 678-956-0865 mj.shaw@glbs…" at bounding box center [956, 234] width 1198 height 114
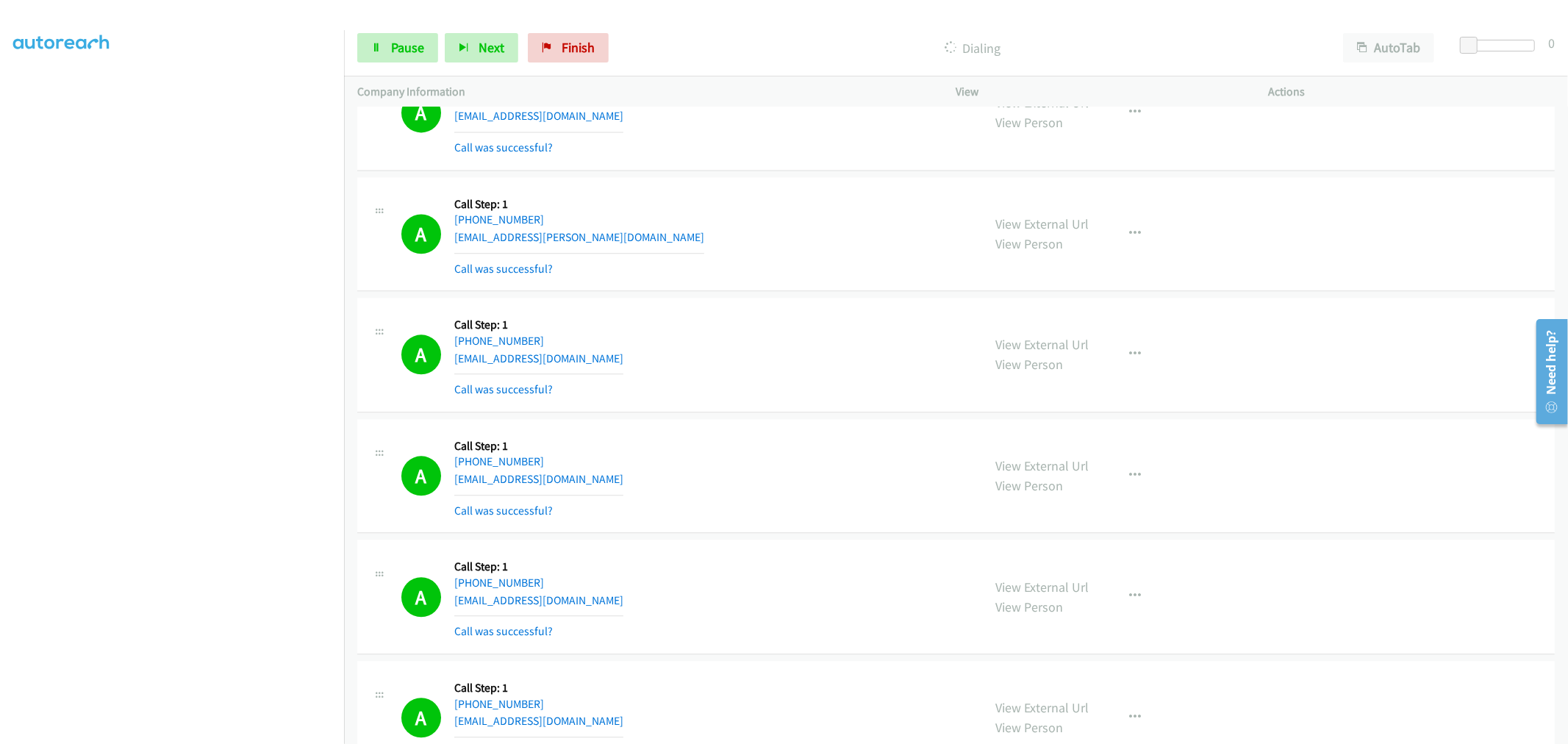
click at [639, 386] on div "A Callback Scheduled Call Step: 1 America/Los_Angeles +1 820-465-9204 jasmines@…" at bounding box center [685, 354] width 568 height 87
click at [783, 292] on div "A Callback Scheduled Call Step: 1 America/New_York +1 678-956-0865 mj.shaw@glbs…" at bounding box center [956, 234] width 1198 height 114
click at [800, 303] on td "A Callback Scheduled Call Step: 1 America/Los_Angeles +1 820-465-9204 jasmines@…" at bounding box center [956, 355] width 1224 height 122
click at [386, 46] on link "Pause" at bounding box center [398, 48] width 81 height 30
click at [784, 245] on div "A Callback Scheduled Call Step: 1 America/New_York +1 678-956-0865 mj.shaw@glbs…" at bounding box center [685, 233] width 568 height 87
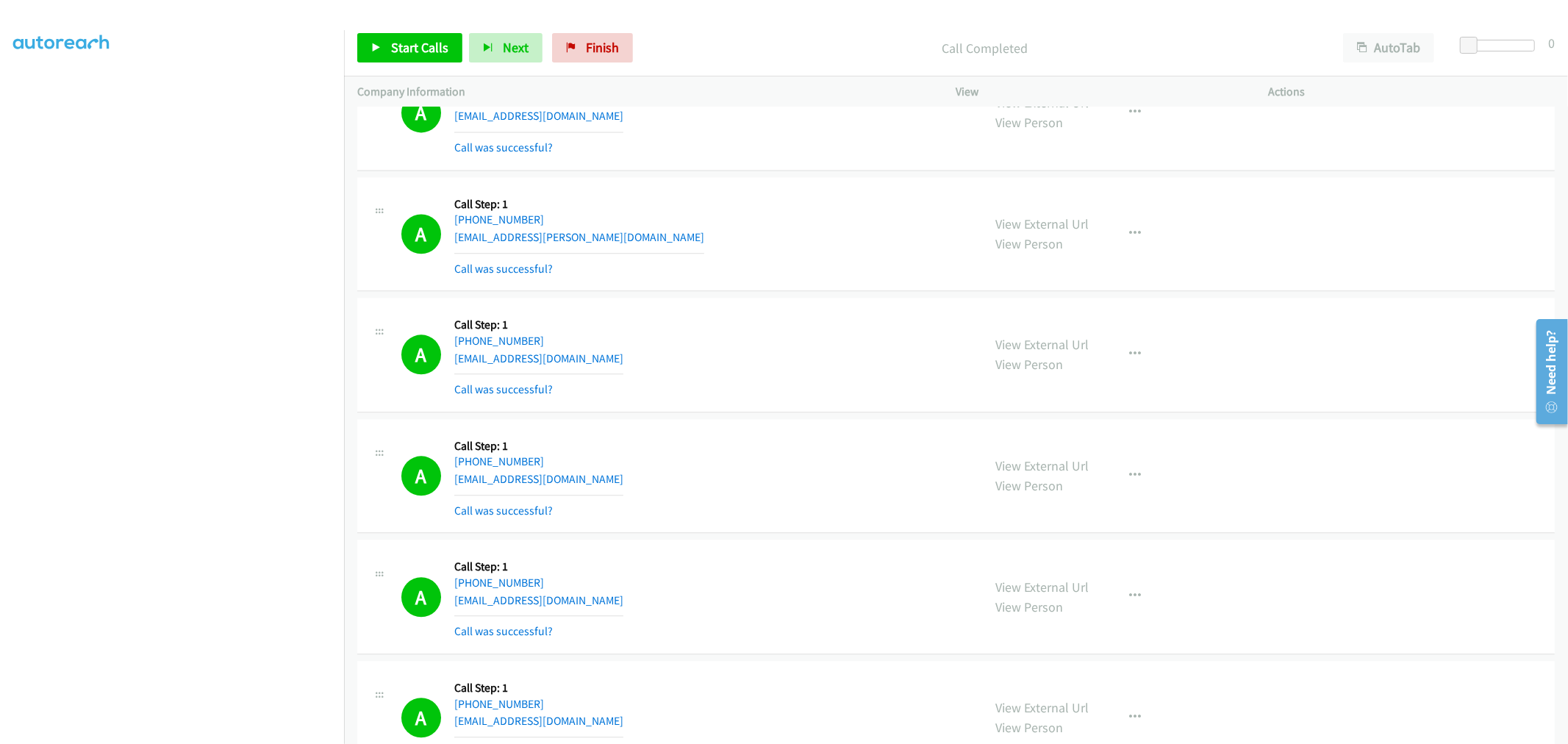
click at [775, 256] on div "A Callback Scheduled Call Step: 1 America/New_York +1 678-956-0865 mj.shaw@glbs…" at bounding box center [685, 233] width 568 height 87
click at [774, 326] on div "A Callback Scheduled Call Step: 1 America/Los_Angeles +1 820-465-9204 jasmines@…" at bounding box center [685, 354] width 568 height 87
click at [778, 292] on div "A Callback Scheduled Call Step: 1 America/New_York +1 678-956-0865 mj.shaw@glbs…" at bounding box center [956, 234] width 1198 height 114
drag, startPoint x: 1020, startPoint y: 346, endPoint x: 1012, endPoint y: 344, distance: 8.2
click at [776, 291] on div "A Callback Scheduled Call Step: 1 America/New_York +1 678-956-0865 mj.shaw@glbs…" at bounding box center [956, 234] width 1198 height 114
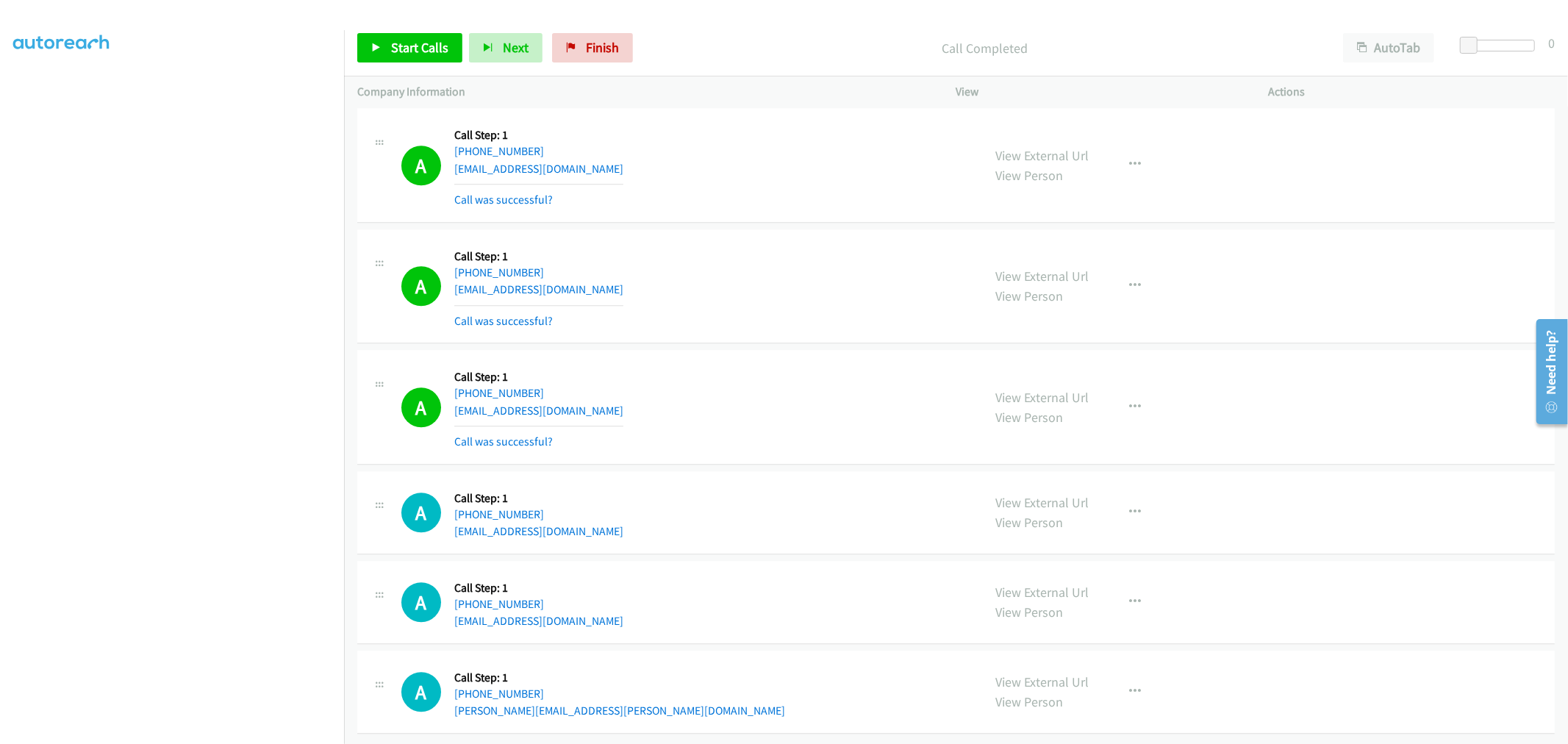
scroll to position [12663, 0]
drag, startPoint x: 983, startPoint y: 266, endPoint x: 894, endPoint y: 259, distance: 89.3
click at [983, 266] on div "View External Url View Person View External Url Email Schedule/Manage Callback …" at bounding box center [1146, 286] width 326 height 87
click at [770, 249] on div "A Callback Scheduled Call Step: 1 America/New_York +1 856-562-9433 joegardiner3…" at bounding box center [685, 286] width 568 height 87
click at [702, 245] on div "A Callback Scheduled Call Step: 1 America/New_York +1 856-562-9433 joegardiner3…" at bounding box center [685, 286] width 568 height 87
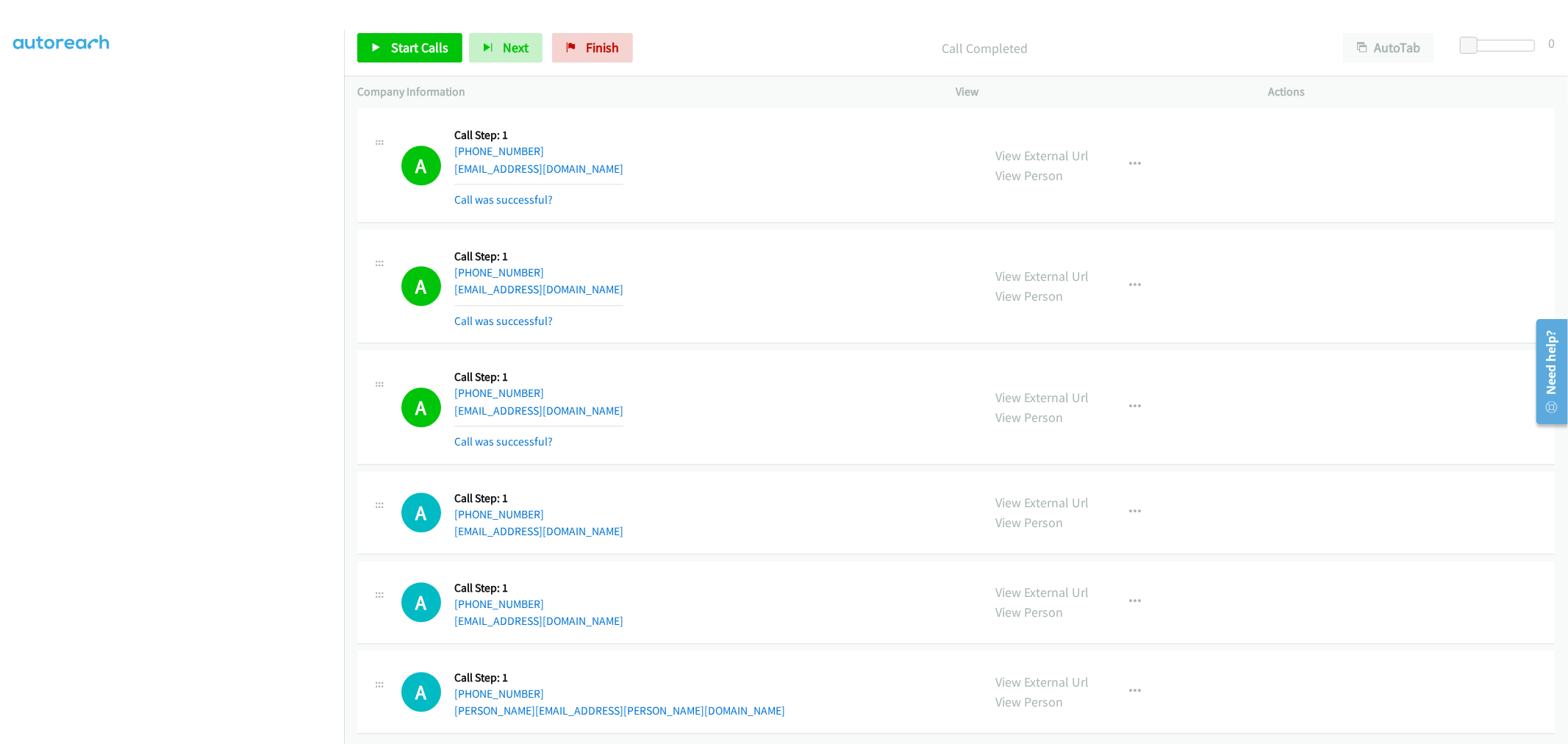
click at [718, 242] on div "A Callback Scheduled Call Step: 1 America/New_York +1 856-562-9433 joegardiner3…" at bounding box center [685, 286] width 568 height 87
click at [717, 242] on div "A Callback Scheduled Call Step: 1 America/New_York +1 856-562-9433 joegardiner3…" at bounding box center [685, 286] width 568 height 87
click at [419, 53] on span "Start Calls" at bounding box center [420, 47] width 58 height 17
click at [774, 367] on div "A Callback Scheduled Call Step: 1 America/Los_Angeles +1 949-444-1747 gadamswon…" at bounding box center [685, 406] width 568 height 87
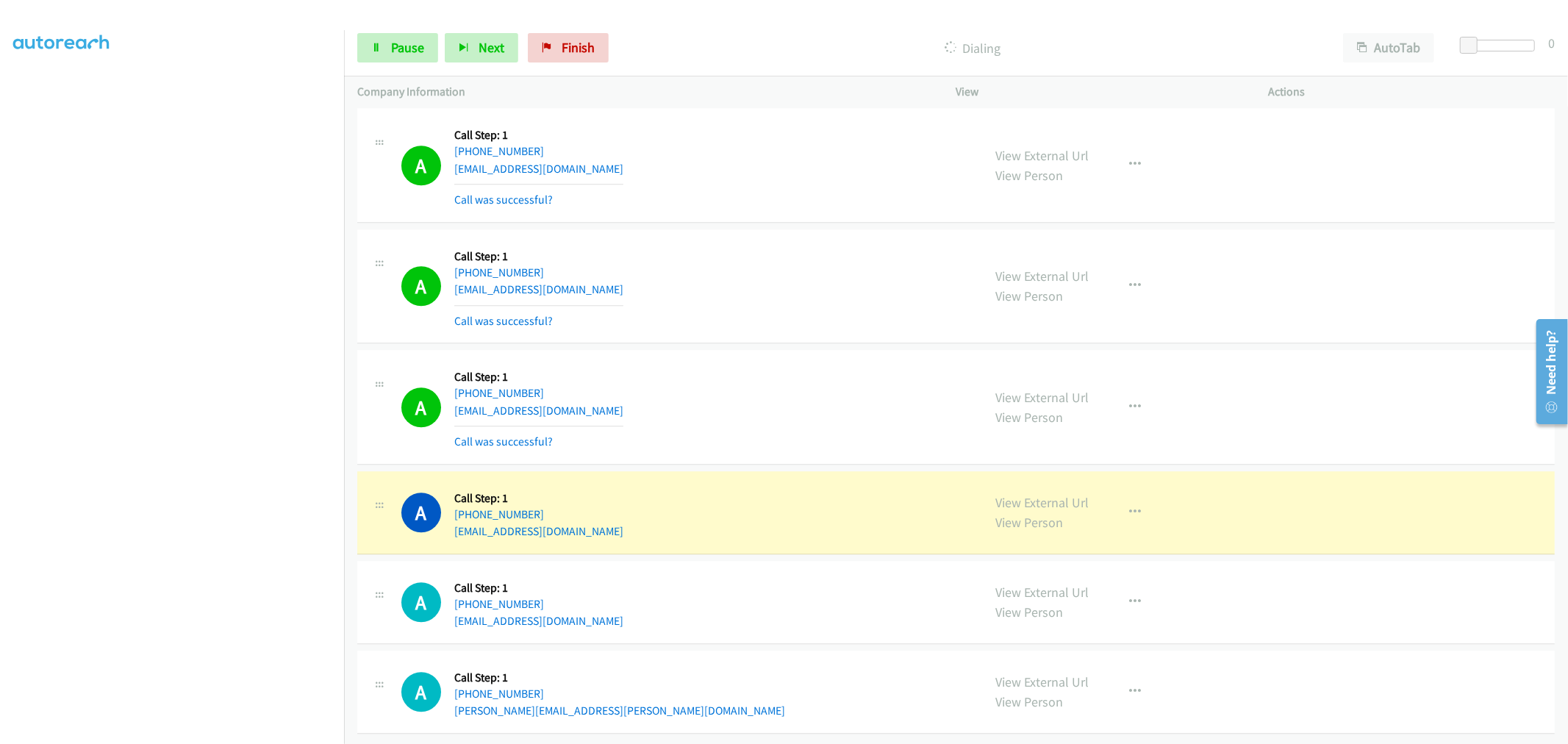
click at [754, 394] on div "A Callback Scheduled Call Step: 1 America/Los_Angeles +1 949-444-1747 gadamswon…" at bounding box center [685, 406] width 568 height 87
click at [762, 281] on div "A Callback Scheduled Call Step: 1 America/New_York +1 856-562-9433 joegardiner3…" at bounding box center [685, 286] width 568 height 87
click at [799, 249] on div "A Callback Scheduled Call Step: 1 America/New_York +1 856-562-9433 joegardiner3…" at bounding box center [685, 286] width 568 height 87
click at [793, 317] on div "A Callback Scheduled Call Step: 1 America/New_York +1 856-562-9433 joegardiner3…" at bounding box center [685, 286] width 568 height 87
click at [748, 262] on div "A Callback Scheduled Call Step: 1 America/New_York +1 856-562-9433 joegardiner3…" at bounding box center [685, 286] width 568 height 87
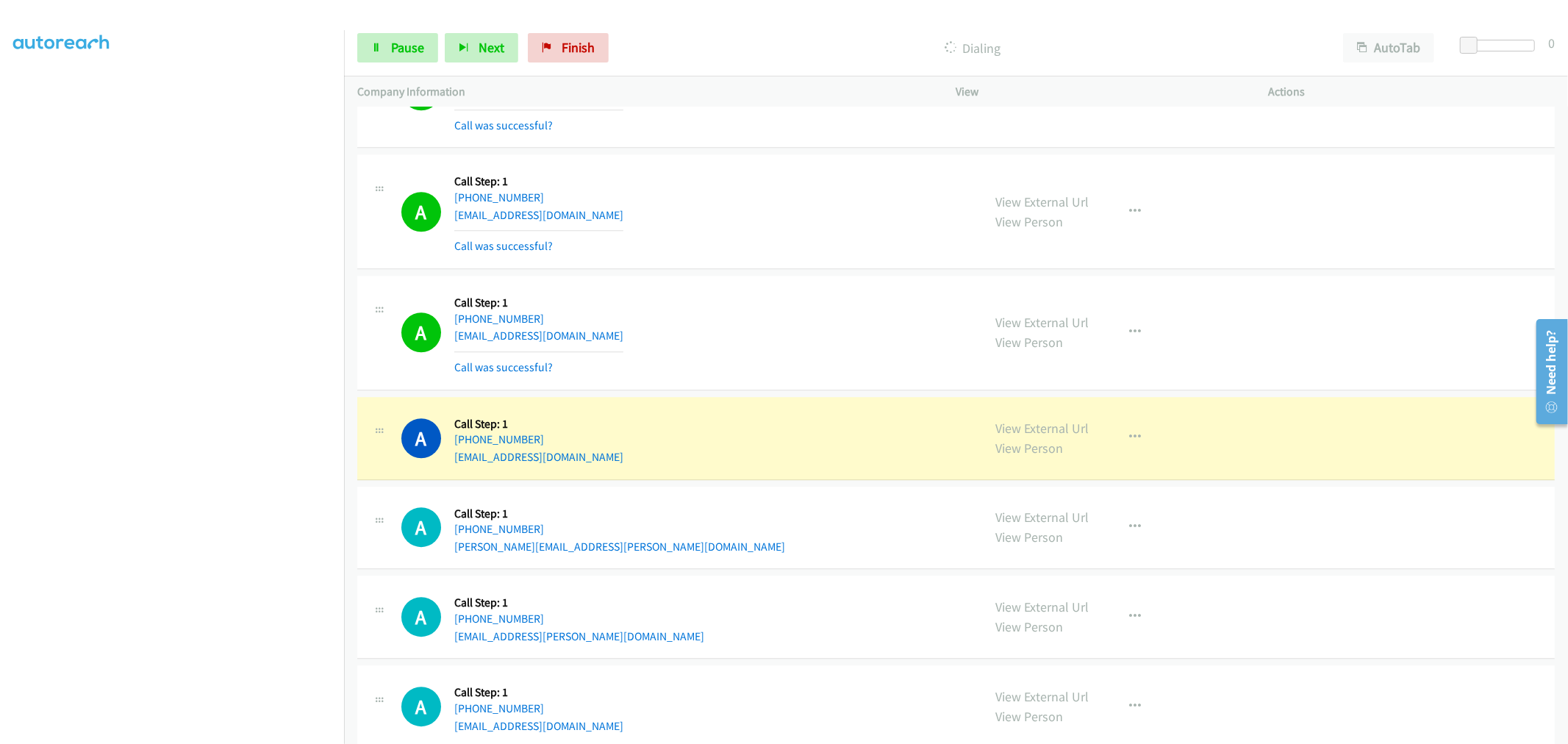
scroll to position [12860, 0]
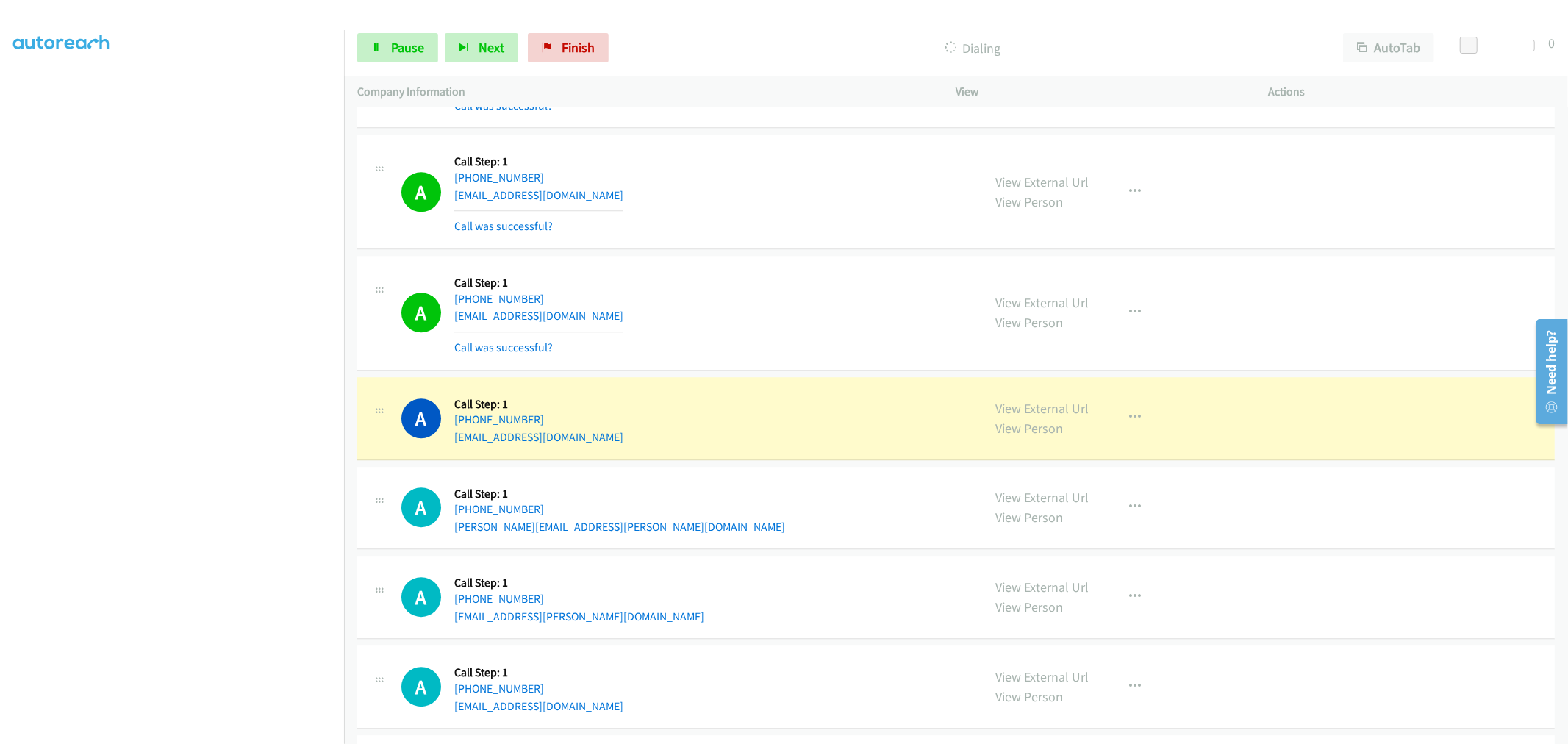
click at [775, 260] on td "A Callback Scheduled Call Step: 1 America/Los_Angeles +1 702-539-0201 amirahmat…" at bounding box center [956, 313] width 1224 height 122
click at [769, 260] on td "A Callback Scheduled Call Step: 1 America/Los_Angeles +1 702-539-0201 amirahmat…" at bounding box center [956, 313] width 1224 height 122
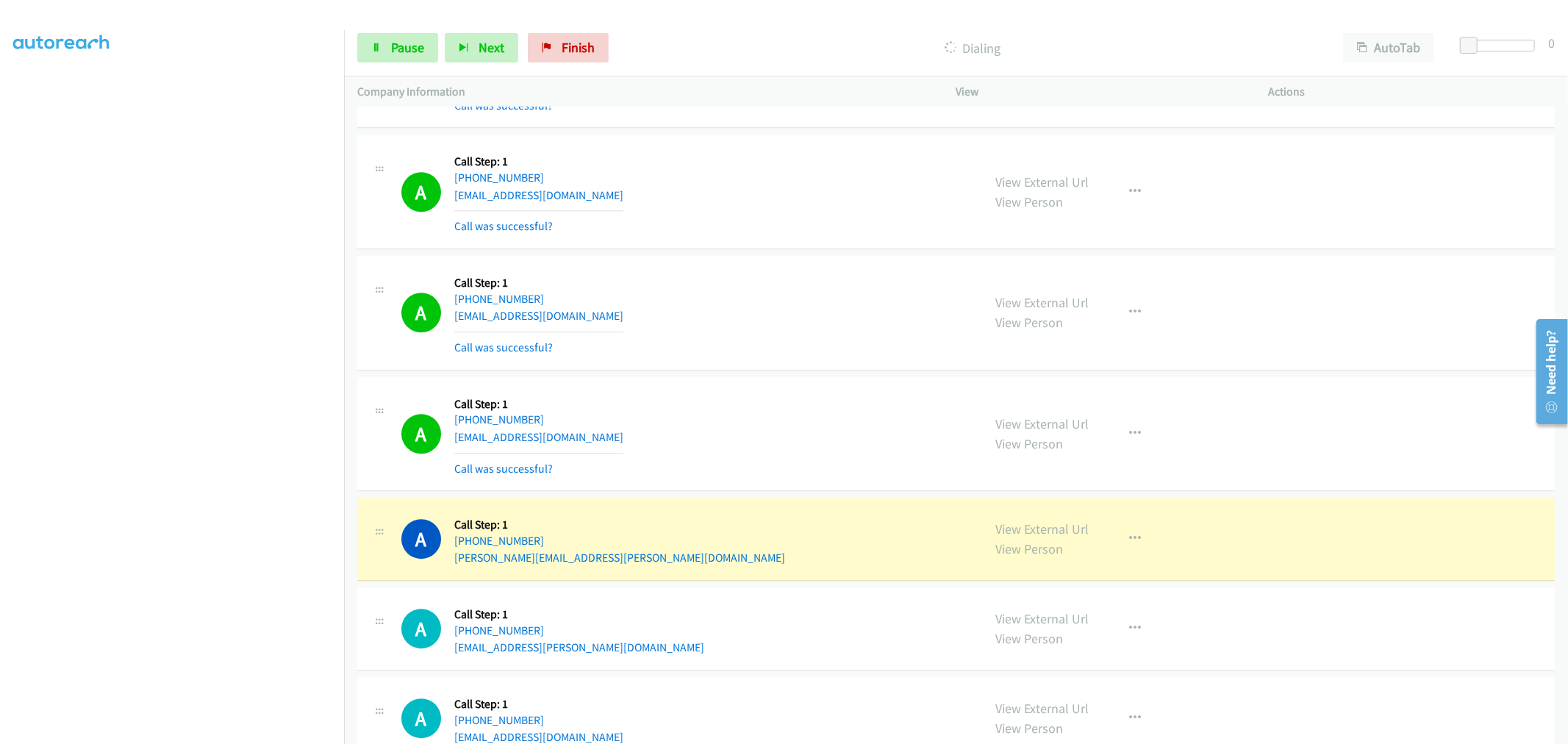
click at [776, 253] on td "A Callback Scheduled Call Step: 1 America/Los_Angeles +1 949-444-1747 gadamswon…" at bounding box center [956, 192] width 1224 height 122
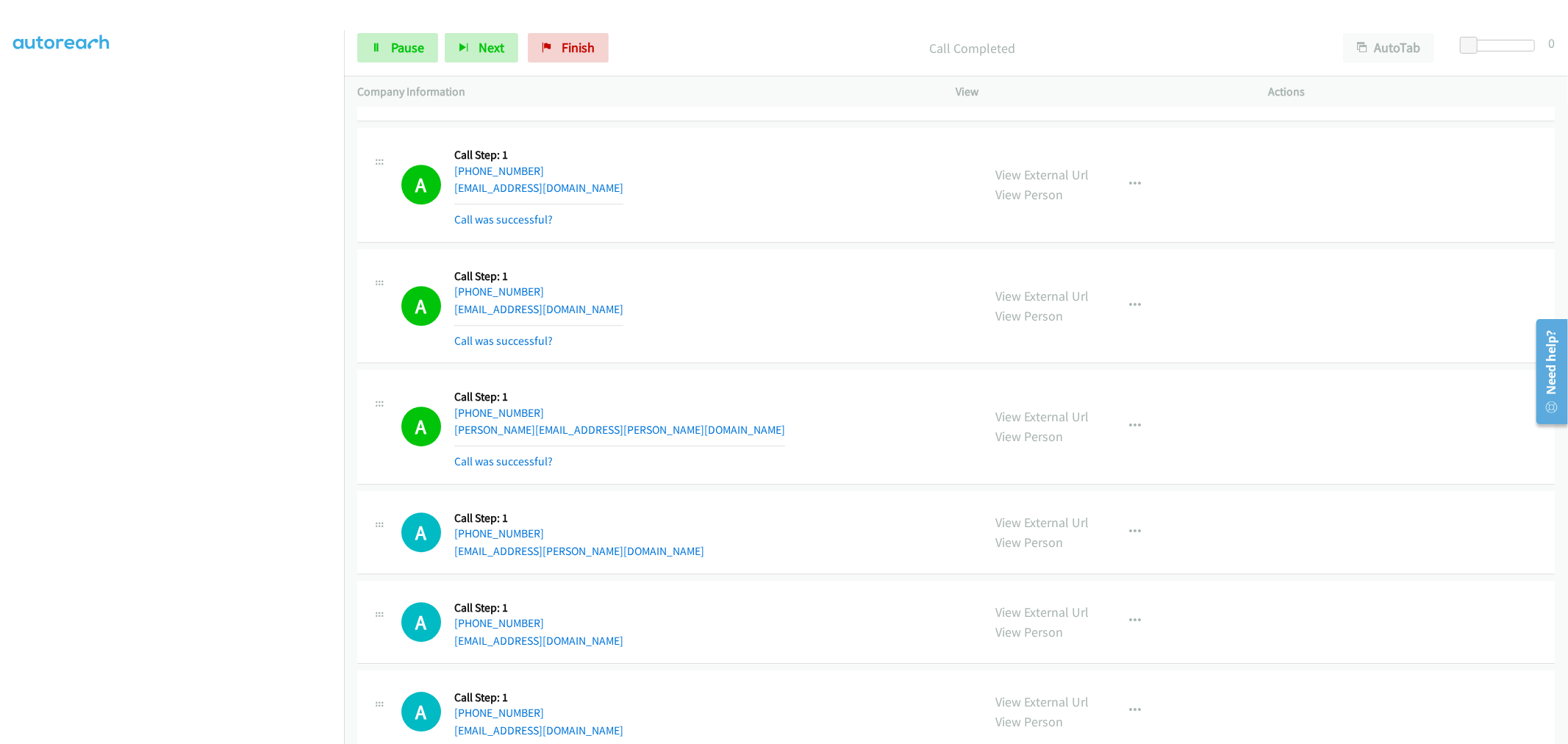
scroll to position [13186, 0]
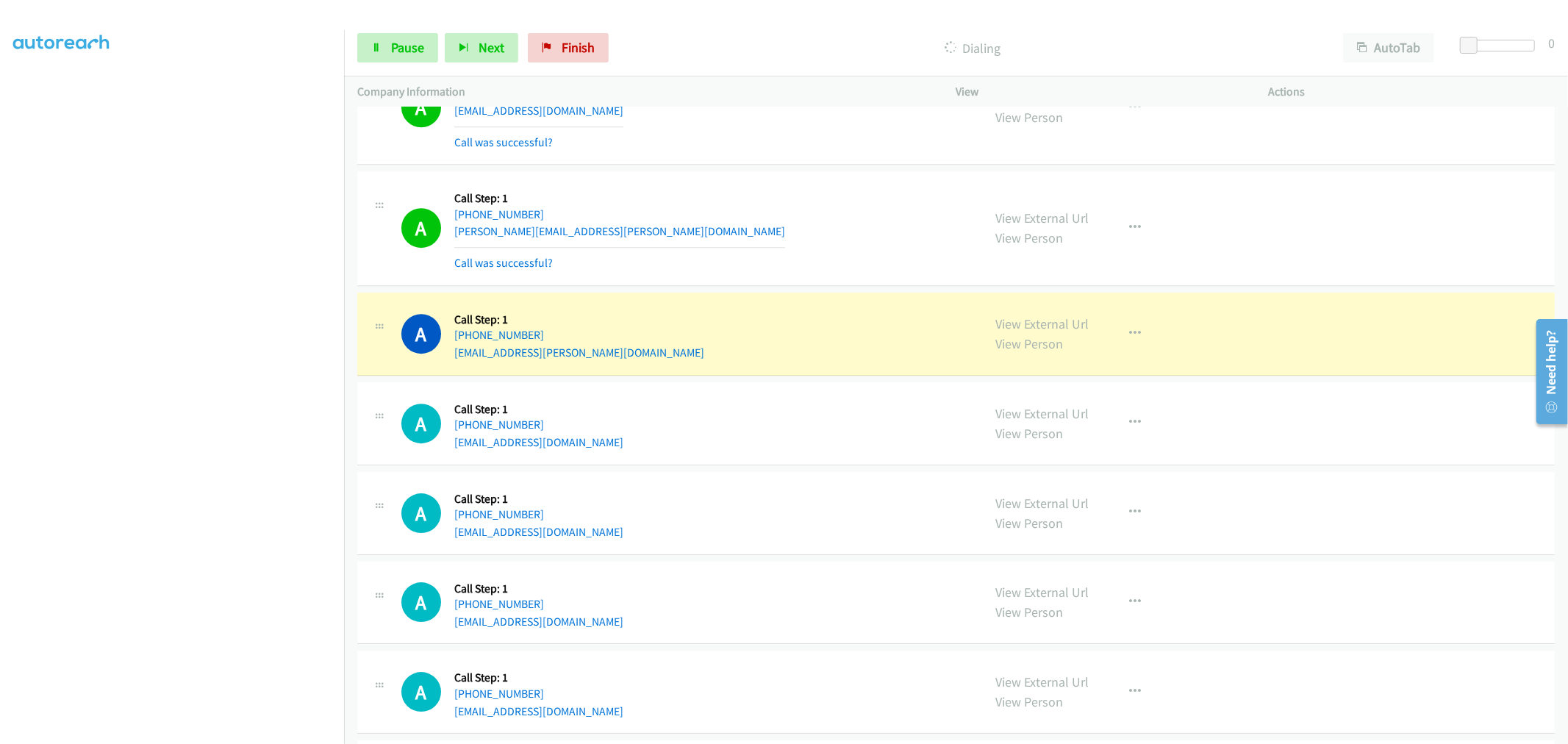
click at [780, 209] on div "A Callback Scheduled Call Step: 1 America/Chicago +1 504-615-0808 byron.guidry@…" at bounding box center [685, 228] width 568 height 87
click at [1130, 232] on icon "button" at bounding box center [1136, 228] width 12 height 12
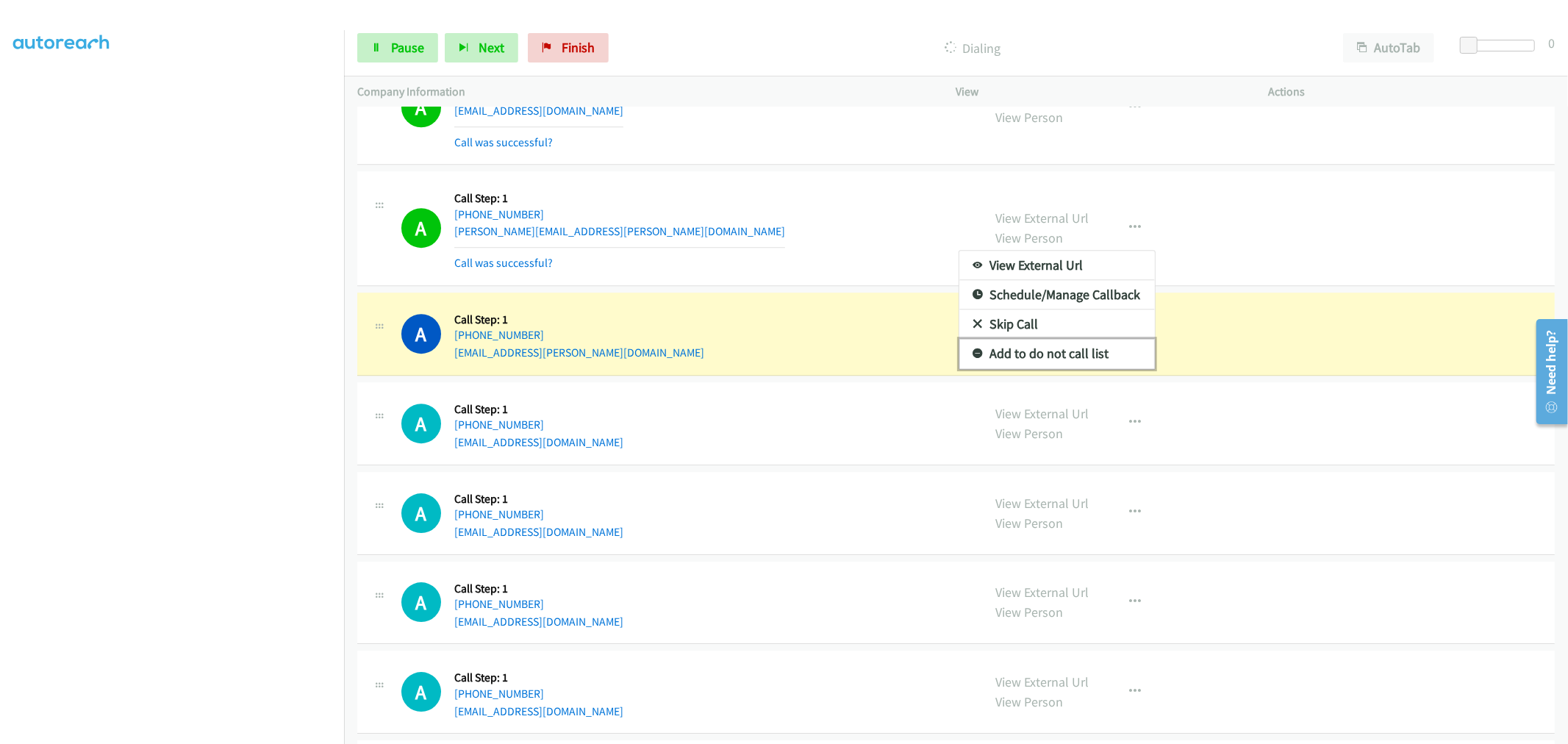
click at [1027, 368] on link "Add to do not call list" at bounding box center [1056, 353] width 195 height 30
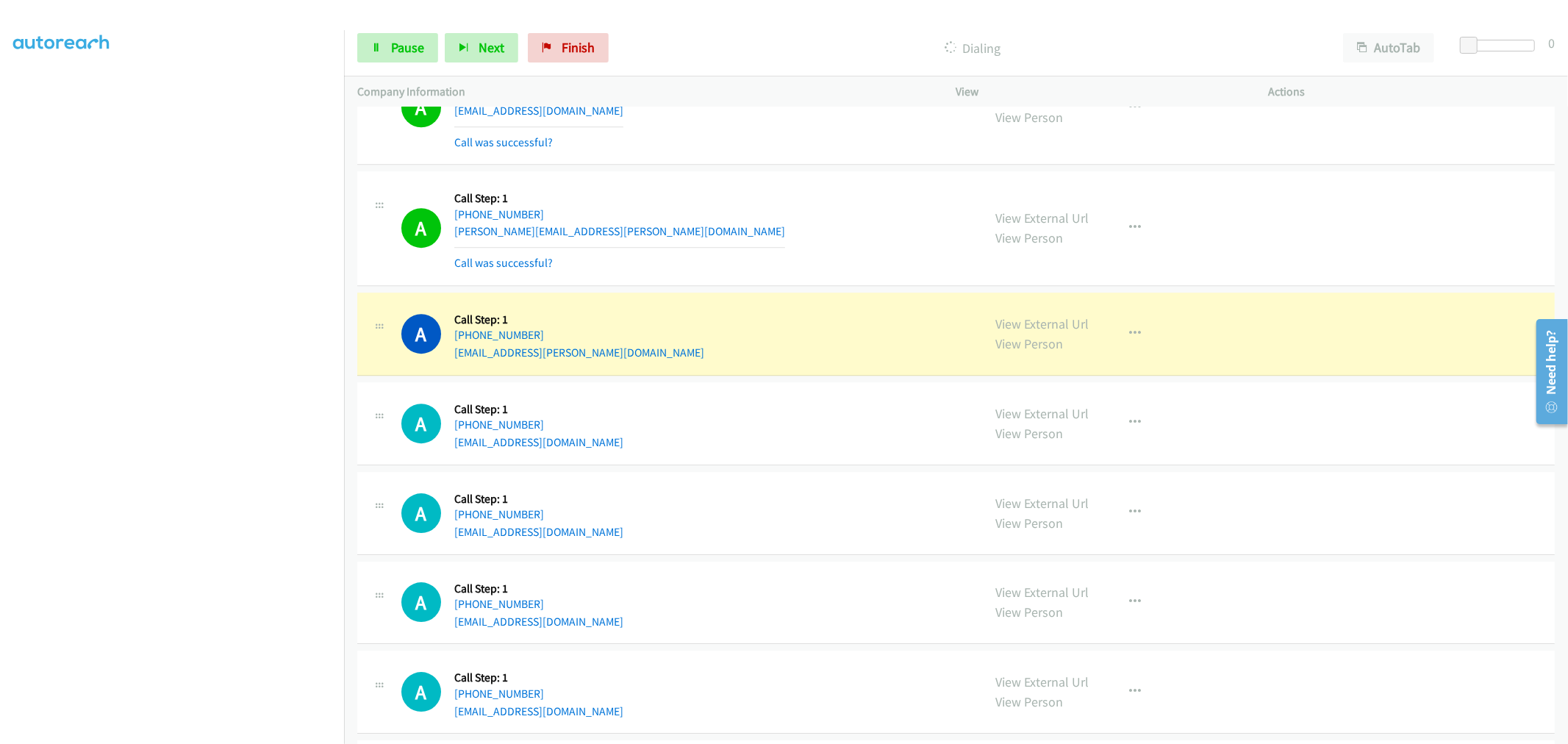
click at [763, 229] on div "A Callback Scheduled Call Step: 1 America/Chicago +1 504-615-0808 byron.guidry@…" at bounding box center [685, 228] width 568 height 87
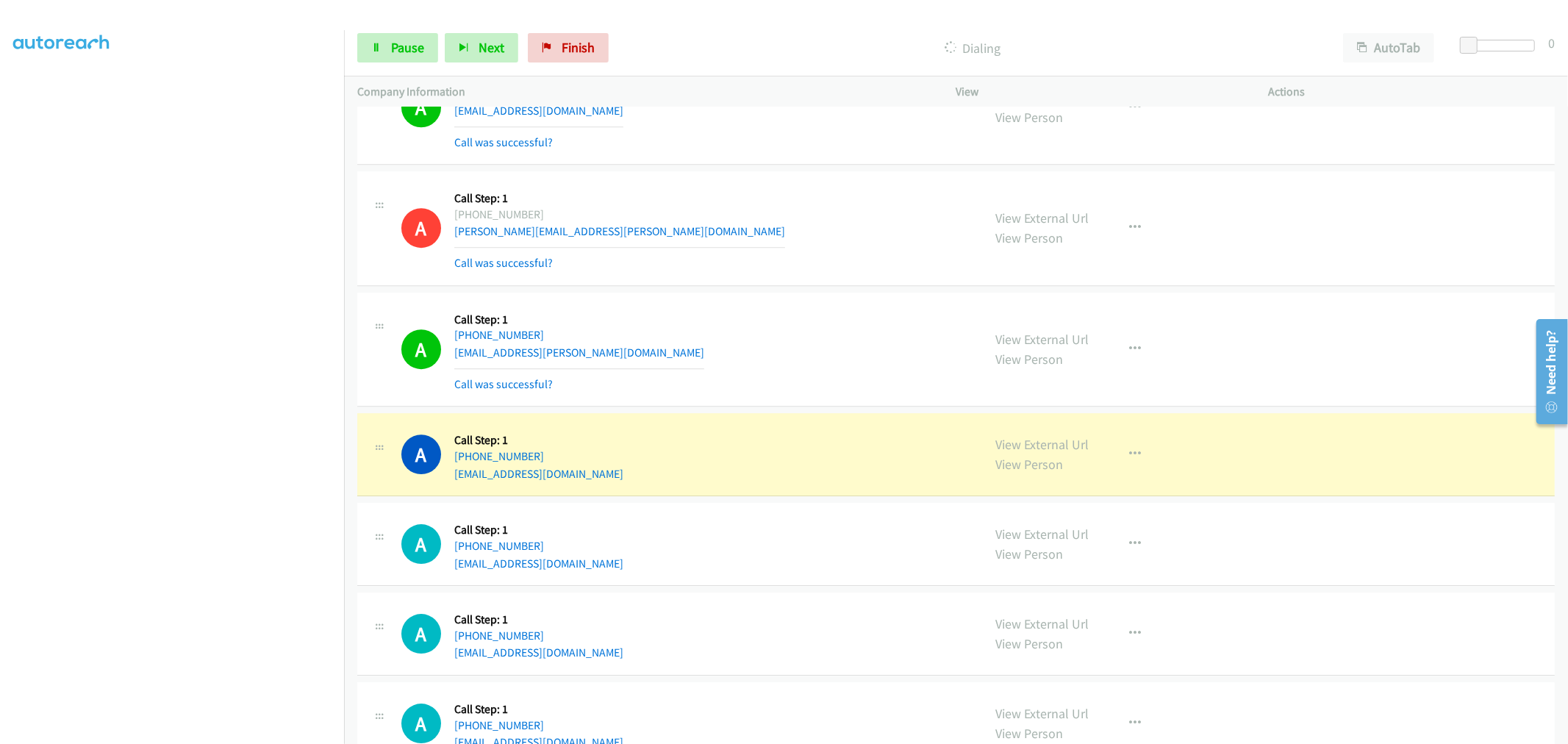
drag, startPoint x: 1033, startPoint y: 453, endPoint x: 1005, endPoint y: 426, distance: 38.9
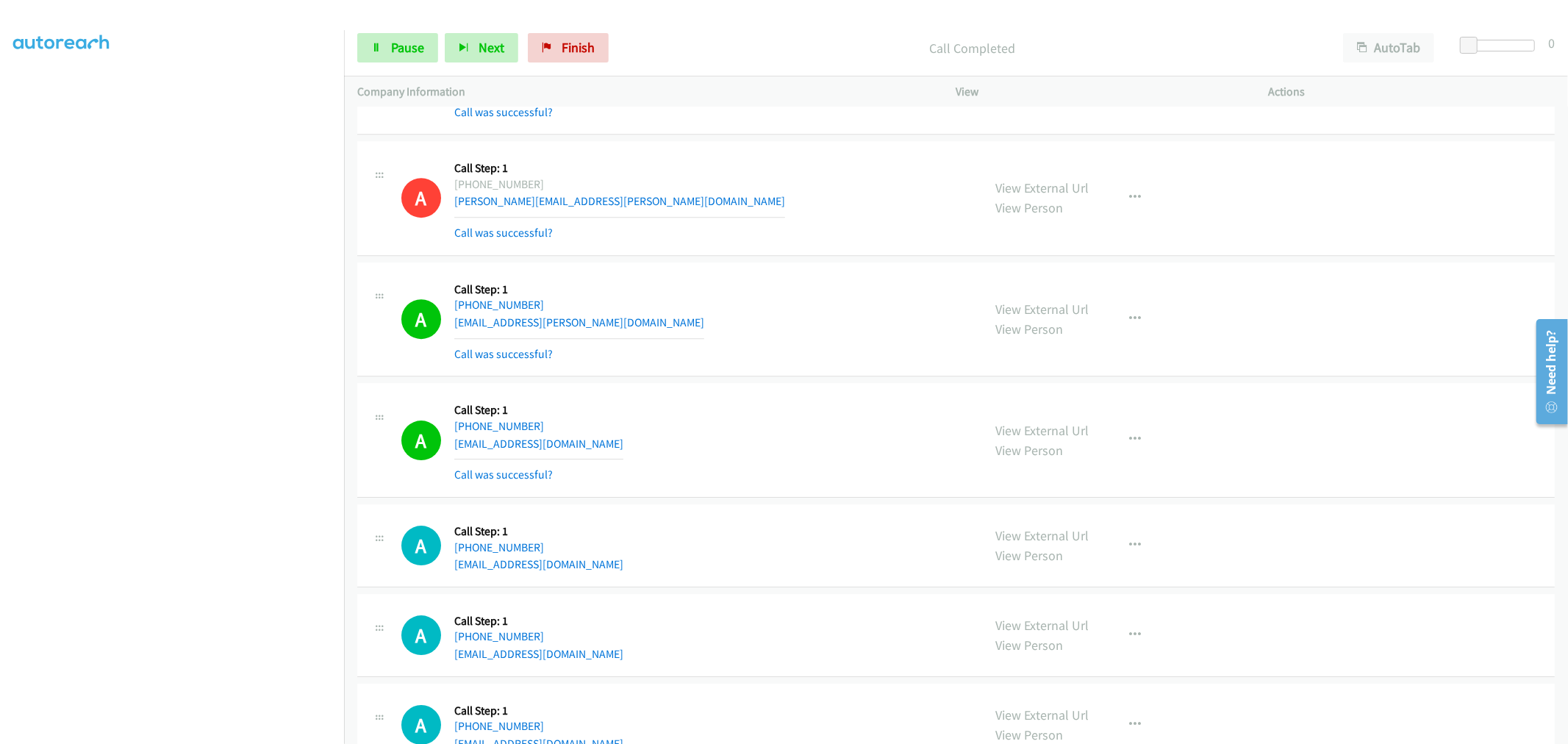
scroll to position [13268, 0]
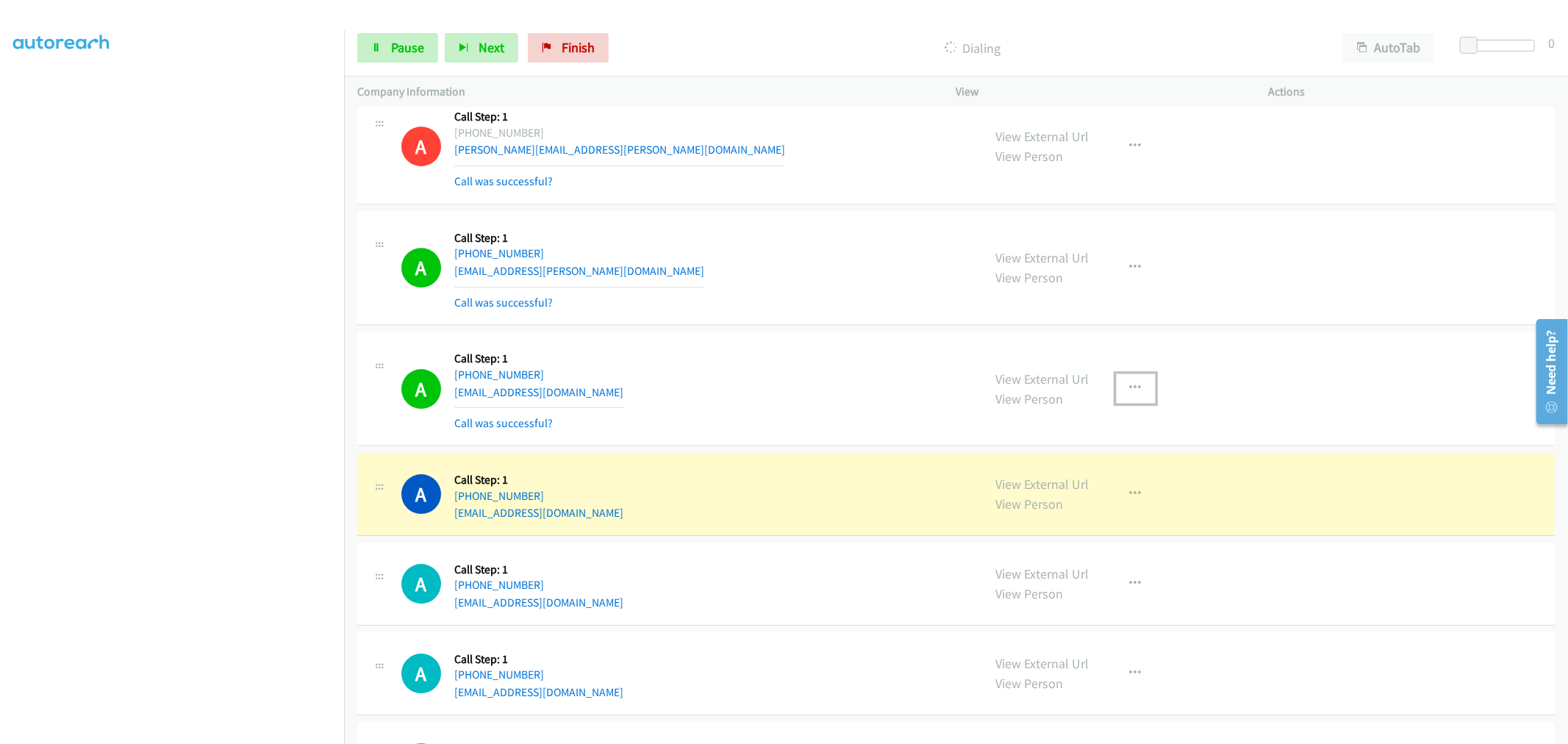
click at [1130, 386] on button "button" at bounding box center [1136, 388] width 40 height 30
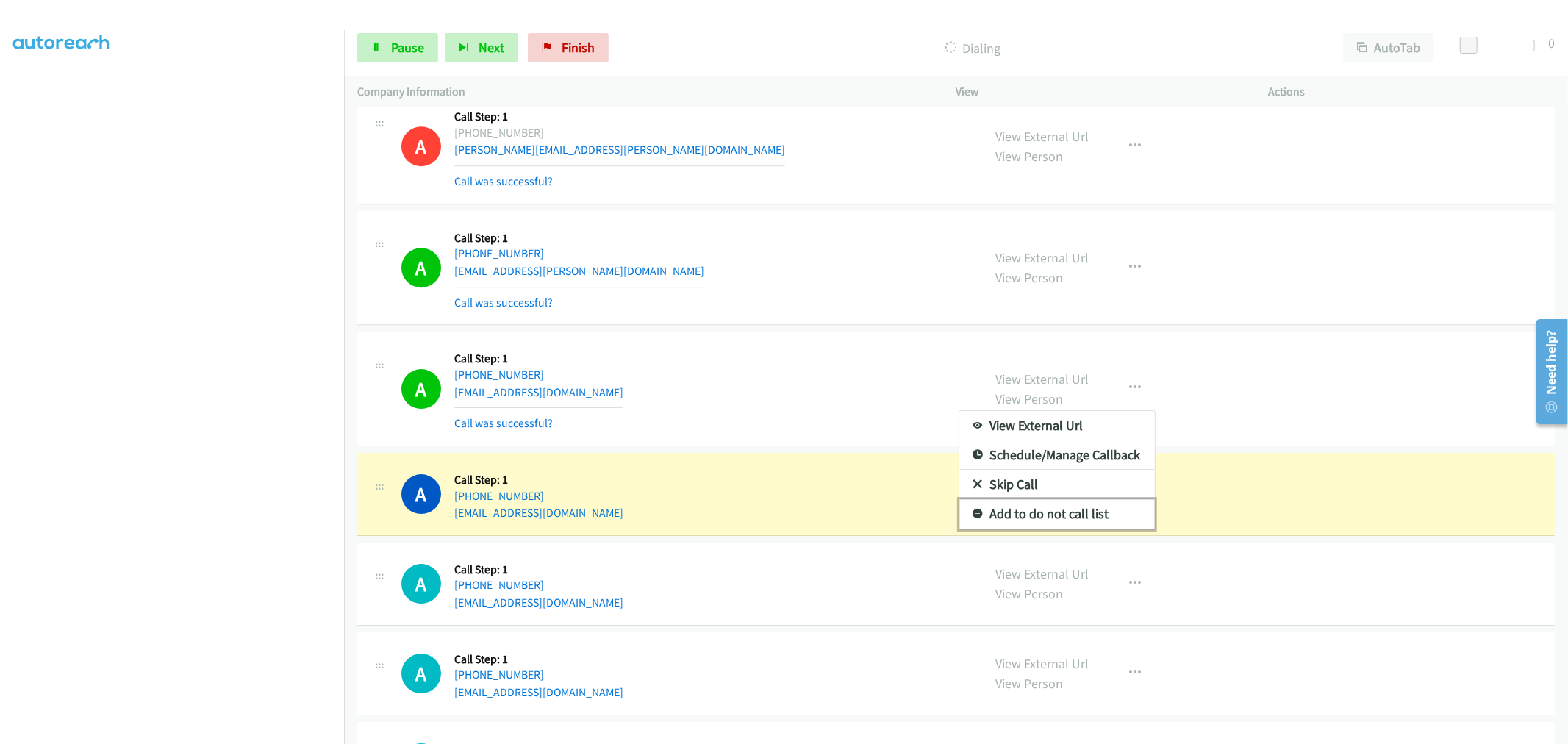
drag, startPoint x: 1038, startPoint y: 518, endPoint x: 740, endPoint y: 557, distance: 300.5
click at [1038, 518] on link "Add to do not call list" at bounding box center [1056, 513] width 195 height 30
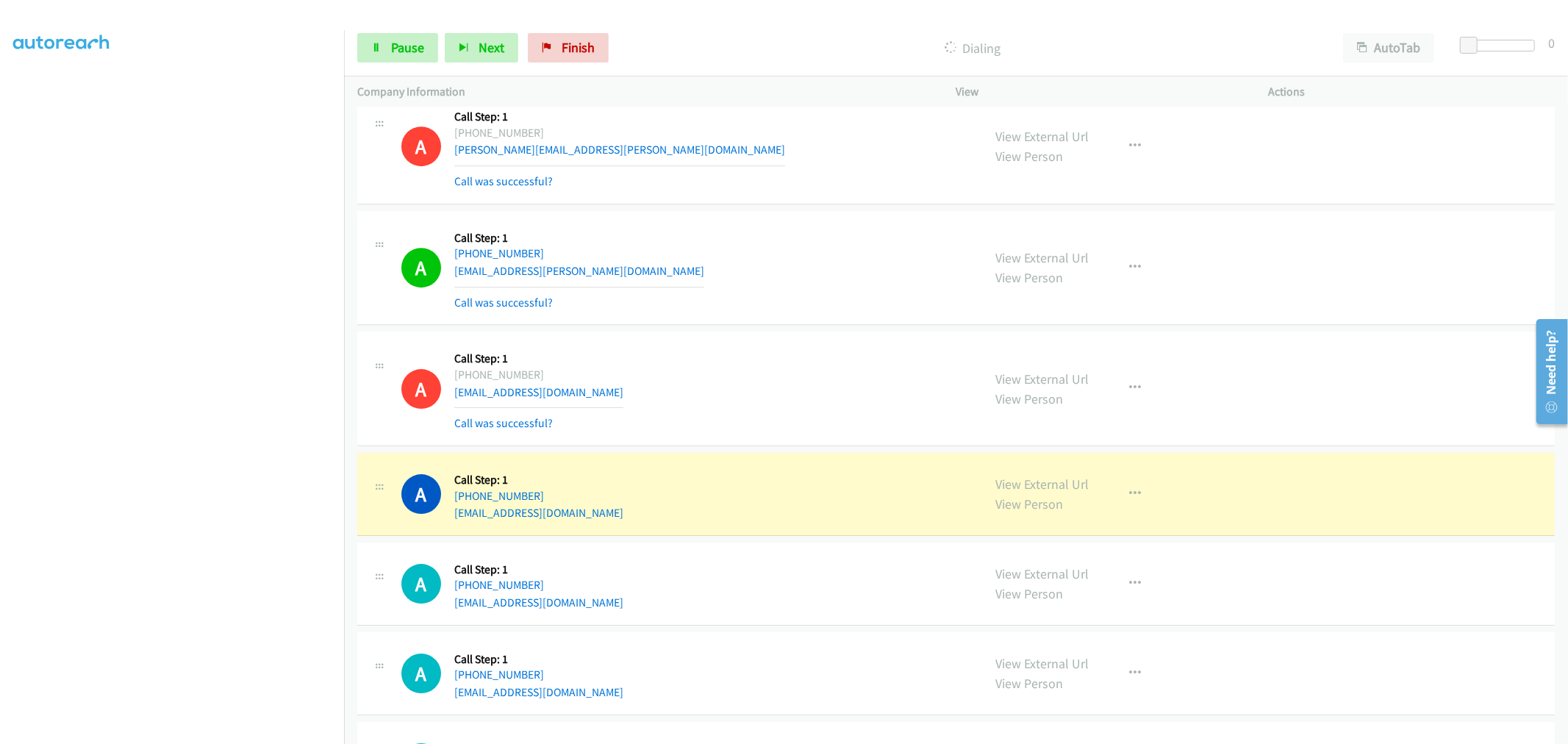
click at [757, 338] on td "A Callback Scheduled Call Step: 1 America/Chicago +1 712-369-0533 johnphurley12…" at bounding box center [956, 389] width 1224 height 122
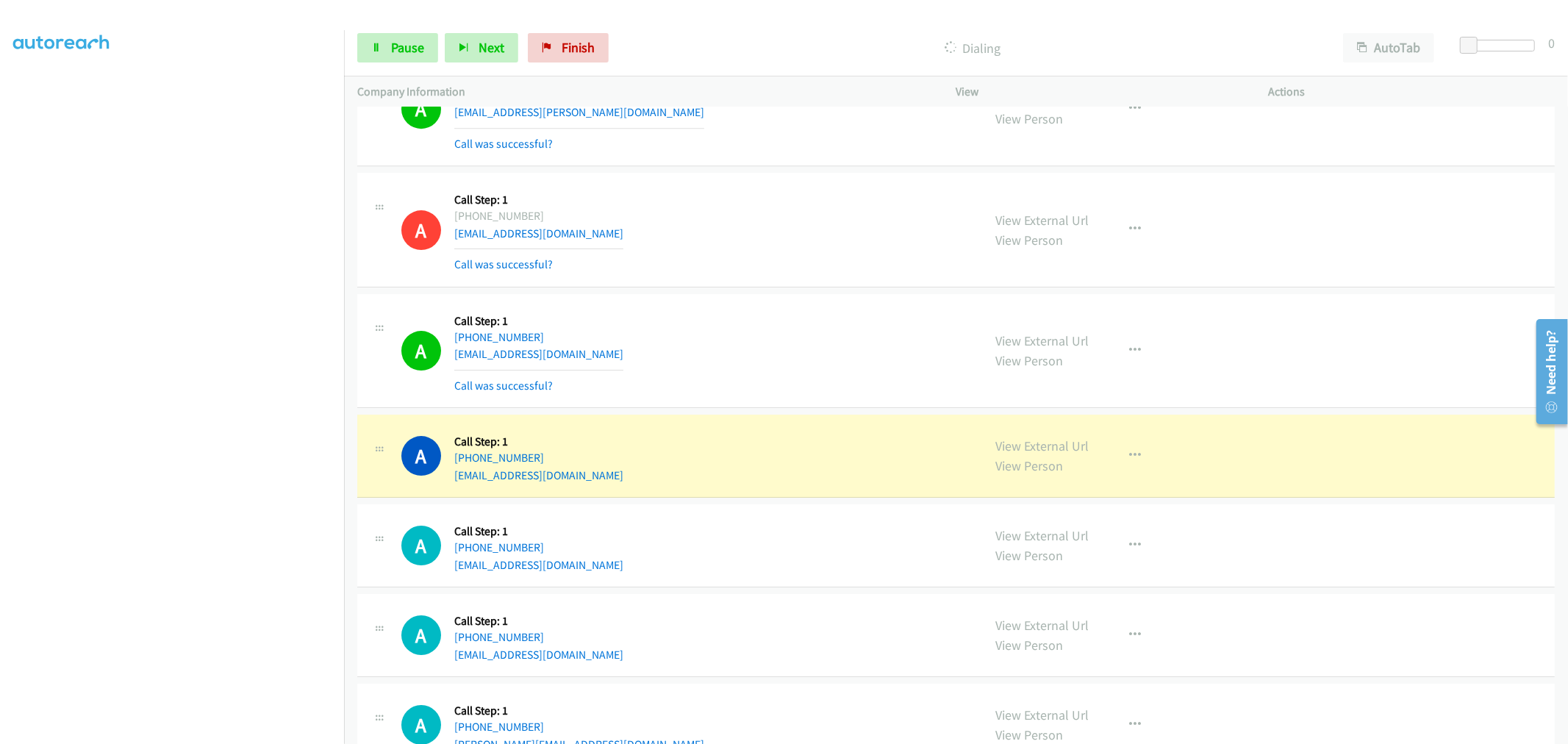
scroll to position [13595, 0]
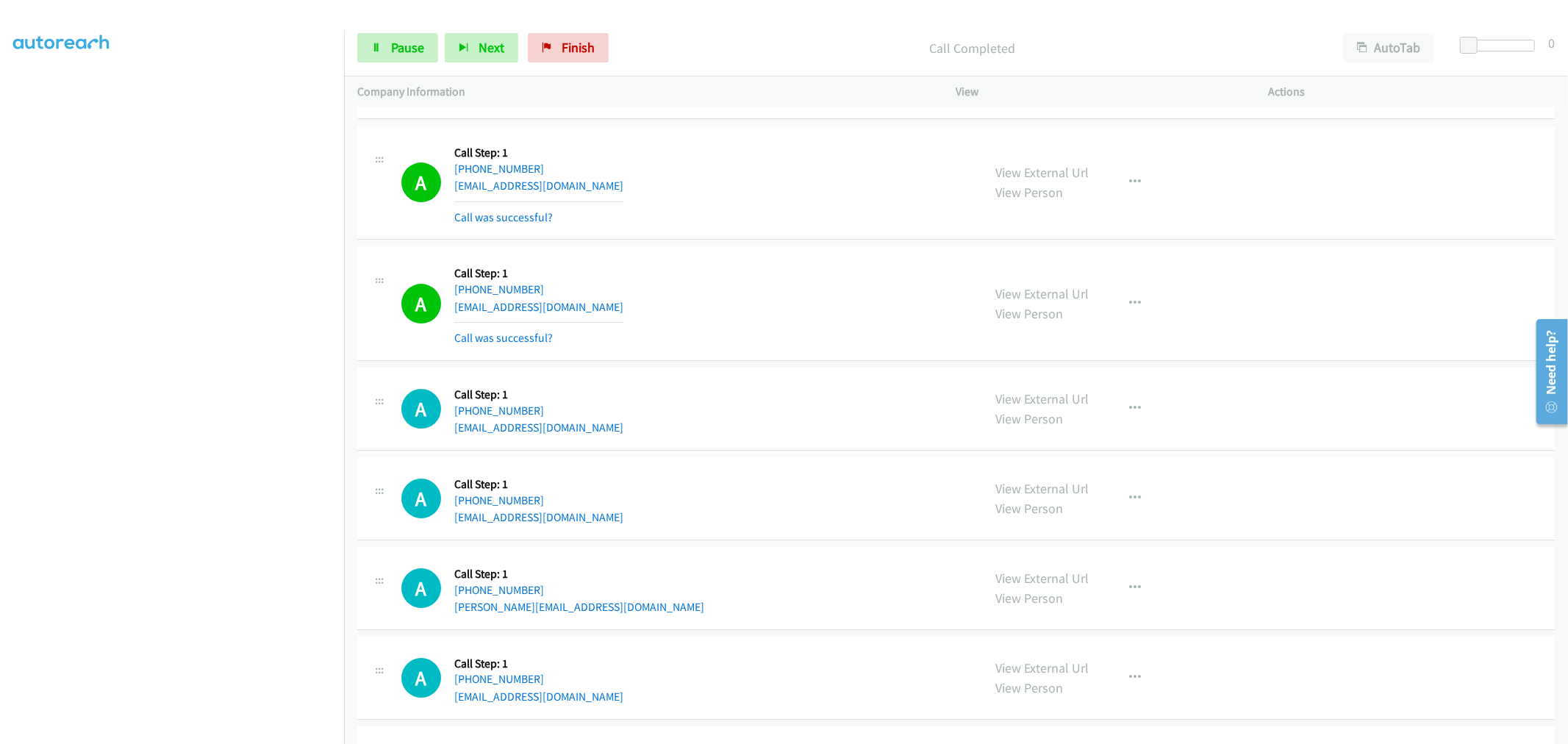
click at [795, 300] on div "A Callback Scheduled Call Step: 1 America/Chicago +1 512-324-6023 mark@boemker.…" at bounding box center [685, 303] width 568 height 87
click at [1133, 302] on button "button" at bounding box center [1136, 304] width 40 height 30
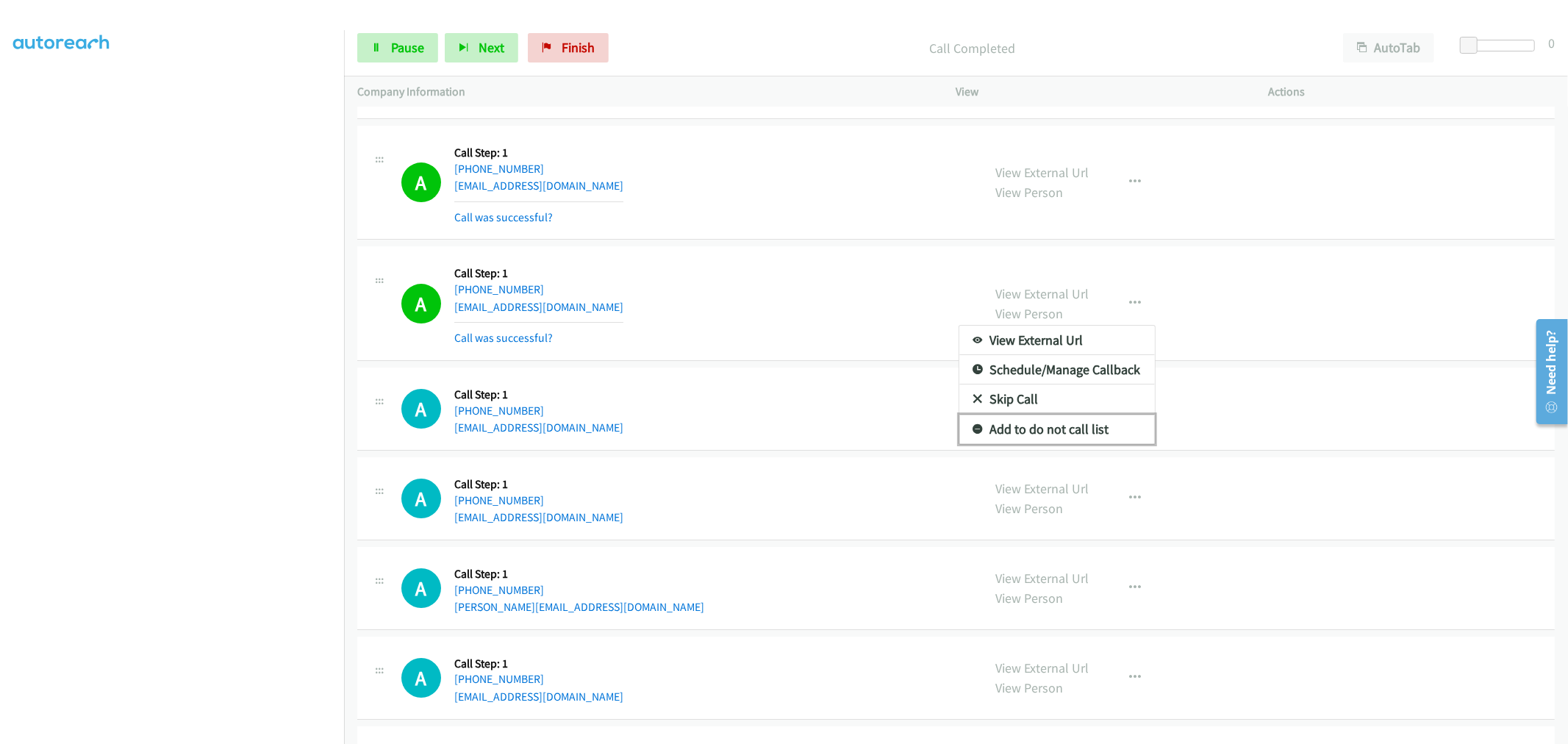
click at [1027, 439] on link "Add to do not call list" at bounding box center [1056, 429] width 195 height 30
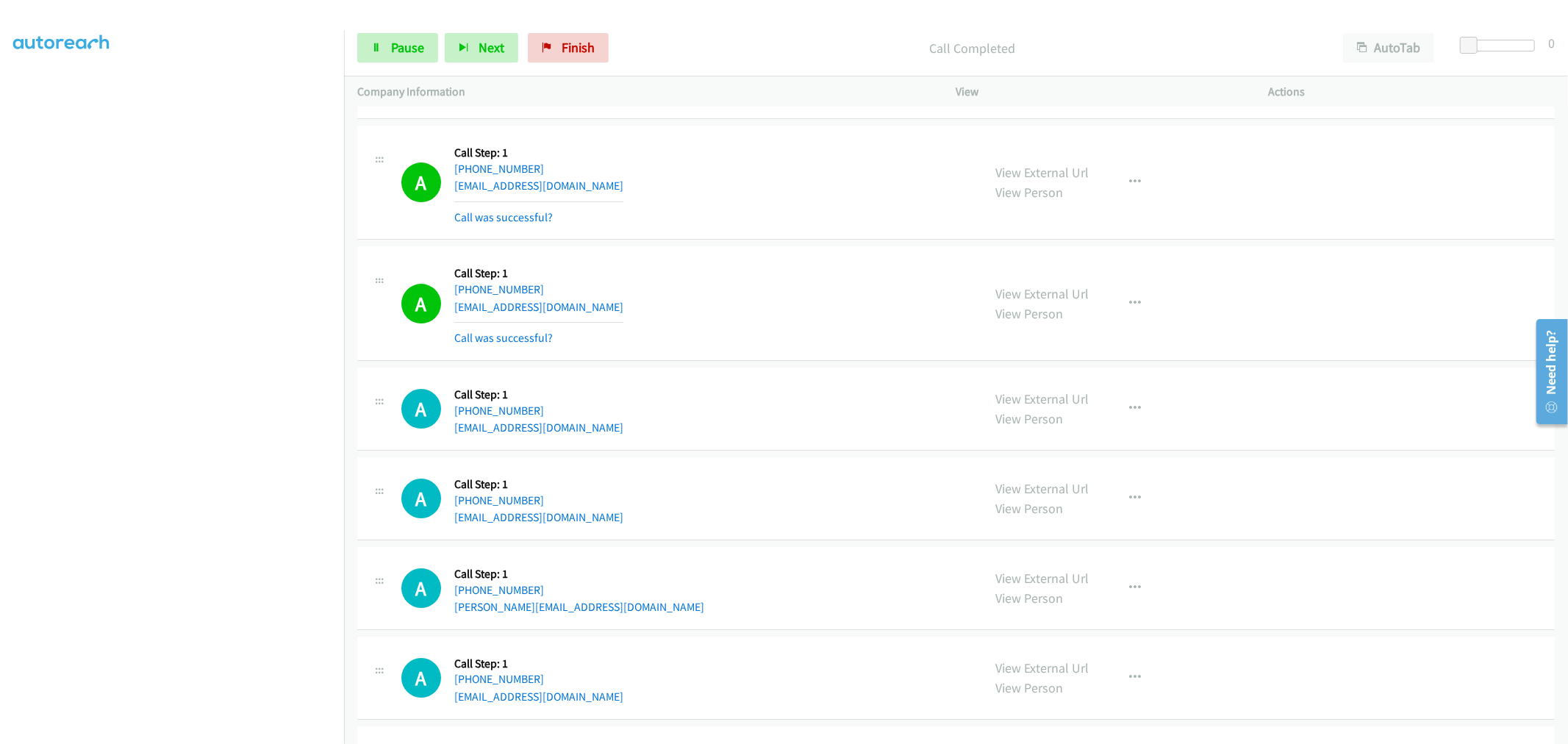
click at [701, 278] on div "A Callback Scheduled Call Step: 1 America/Chicago +1 512-324-6023 mark@boemker.…" at bounding box center [685, 303] width 568 height 87
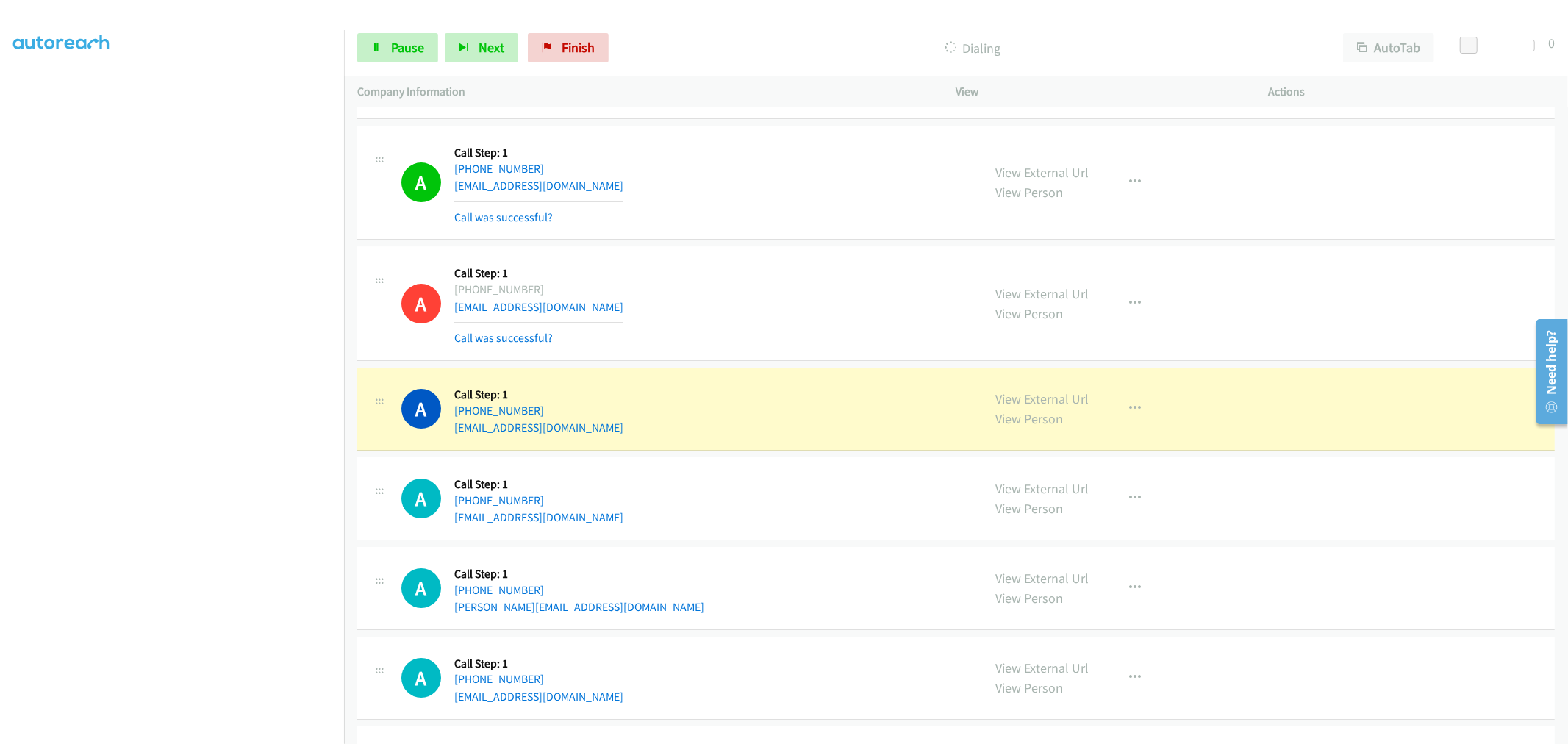
click at [757, 243] on td "A Callback Scheduled Call Step: 1 America/New_York +1 954-336-0569 hulbertknuti…" at bounding box center [956, 183] width 1224 height 122
click at [757, 251] on td "A Callback Scheduled Call Step: 1 America/Chicago +1 512-324-6023 mark@boemker.…" at bounding box center [956, 304] width 1224 height 122
click at [726, 347] on div "A Callback Scheduled Call Step: 1 America/Chicago +1 512-324-6023 mark@boemker.…" at bounding box center [685, 303] width 568 height 87
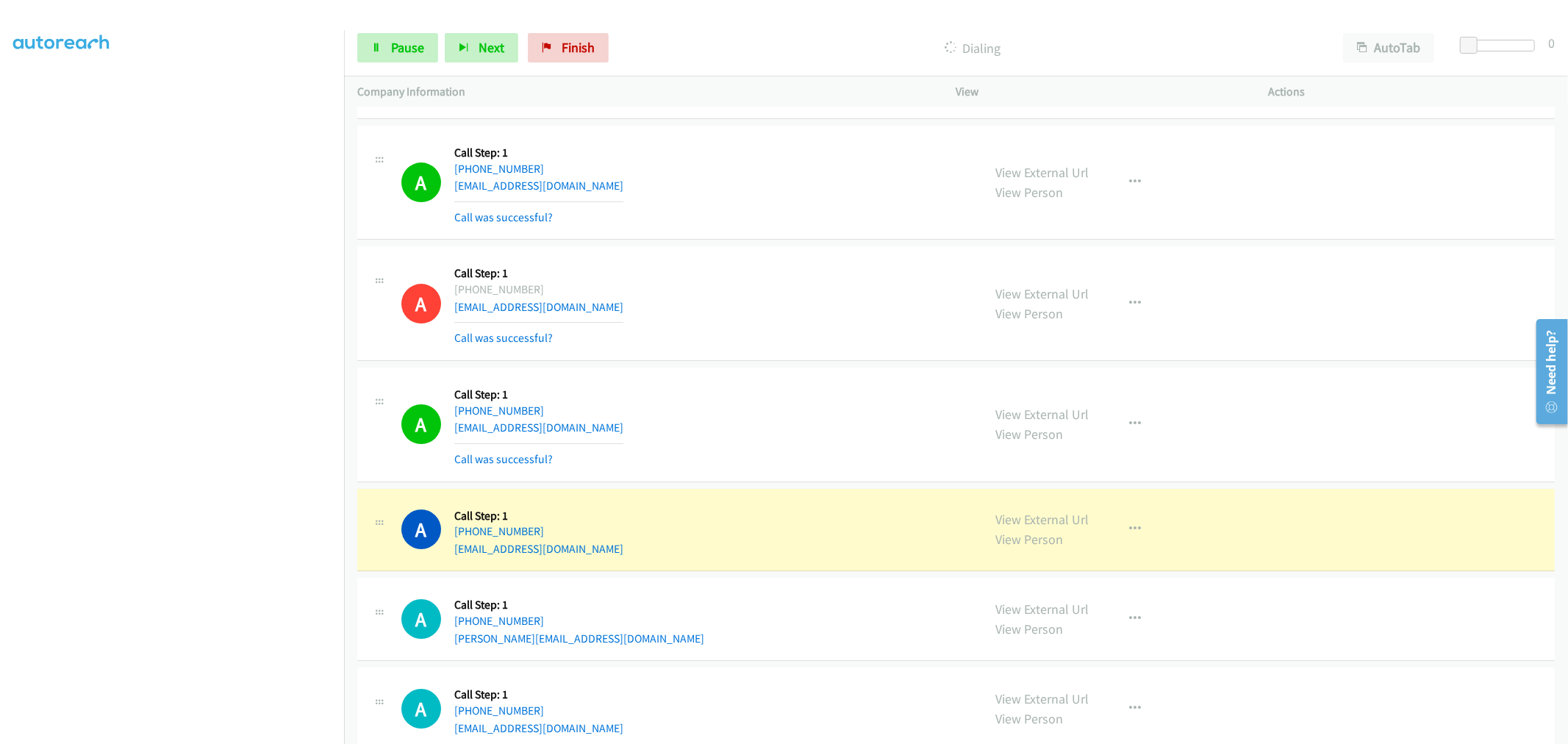
click at [777, 291] on div "A Callback Scheduled Call Step: 1 America/Chicago +1 512-324-6023 mark@boemker.…" at bounding box center [685, 303] width 568 height 87
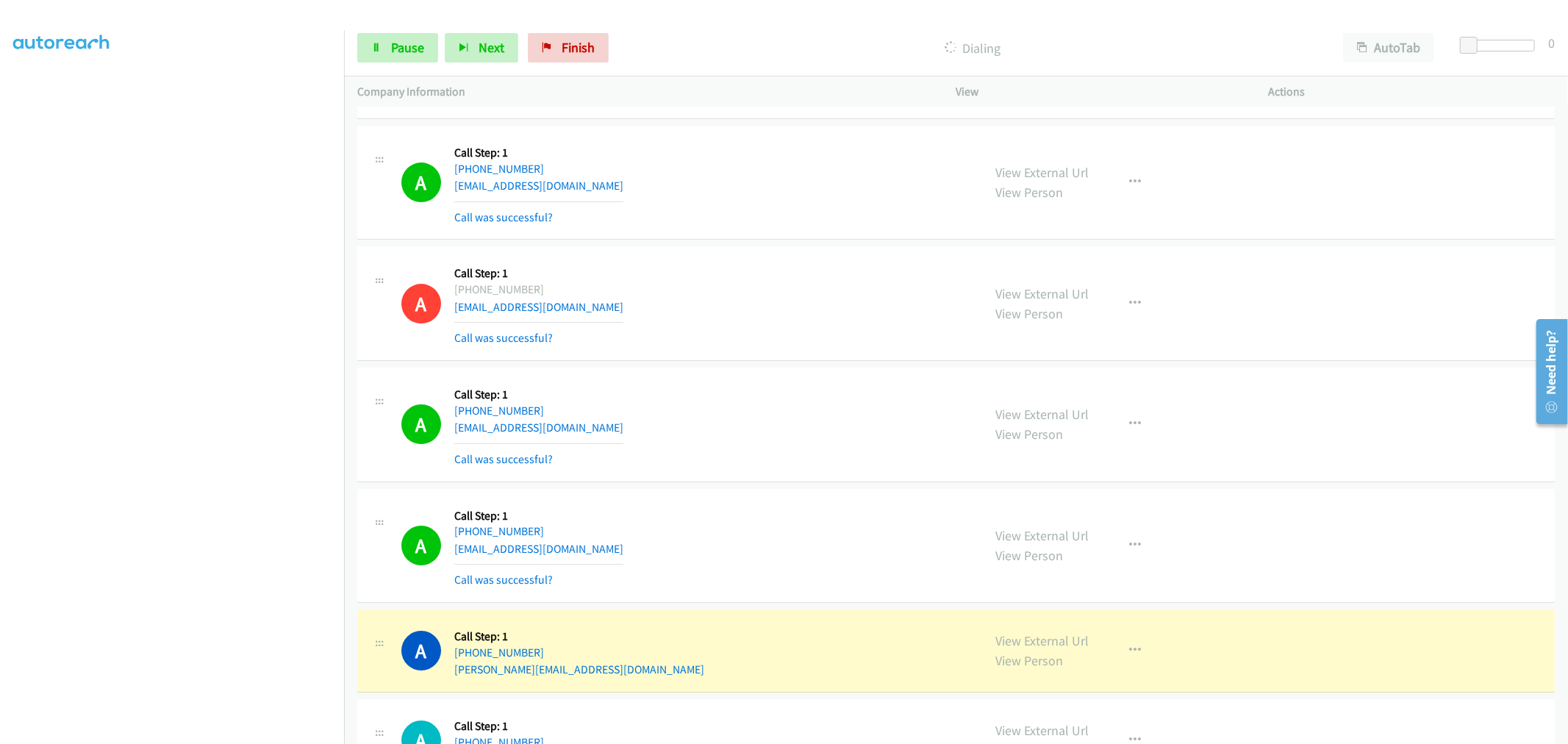
click at [761, 252] on td "A Callback Scheduled Call Step: 1 America/Chicago +1 512-324-6023 mark@boemker.…" at bounding box center [956, 304] width 1224 height 122
click at [758, 372] on td "A Callback Scheduled Call Step: 1 America/Chicago +1 817-692-4245 rashaadburton…" at bounding box center [956, 424] width 1224 height 122
click at [766, 243] on td "A Callback Scheduled Call Step: 1 America/New_York +1 954-336-0569 hulbertknuti…" at bounding box center [956, 183] width 1224 height 122
click at [394, 59] on link "Pause" at bounding box center [398, 48] width 81 height 30
click at [394, 53] on span "Start Calls" at bounding box center [420, 47] width 58 height 17
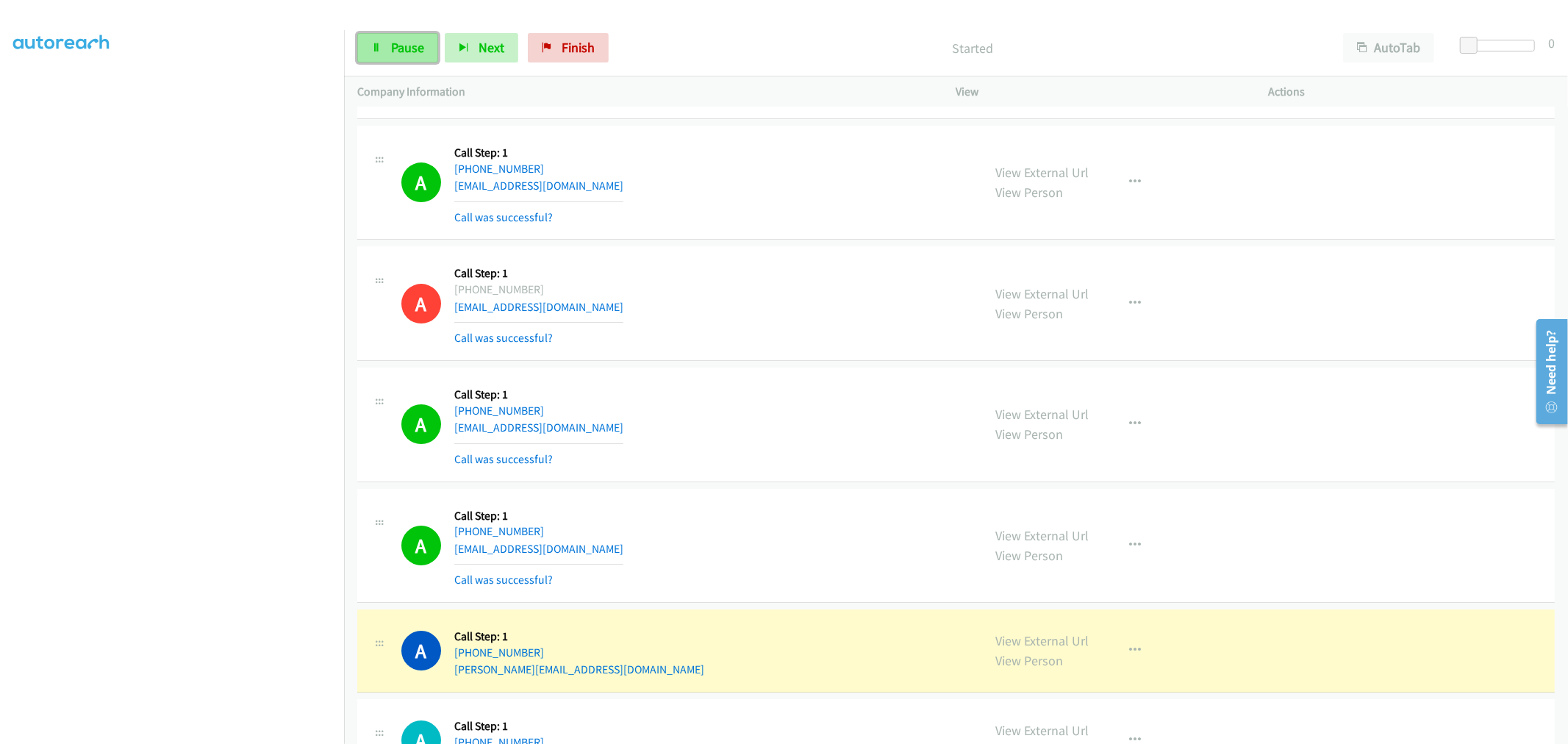
click at [380, 51] on icon at bounding box center [376, 48] width 10 height 10
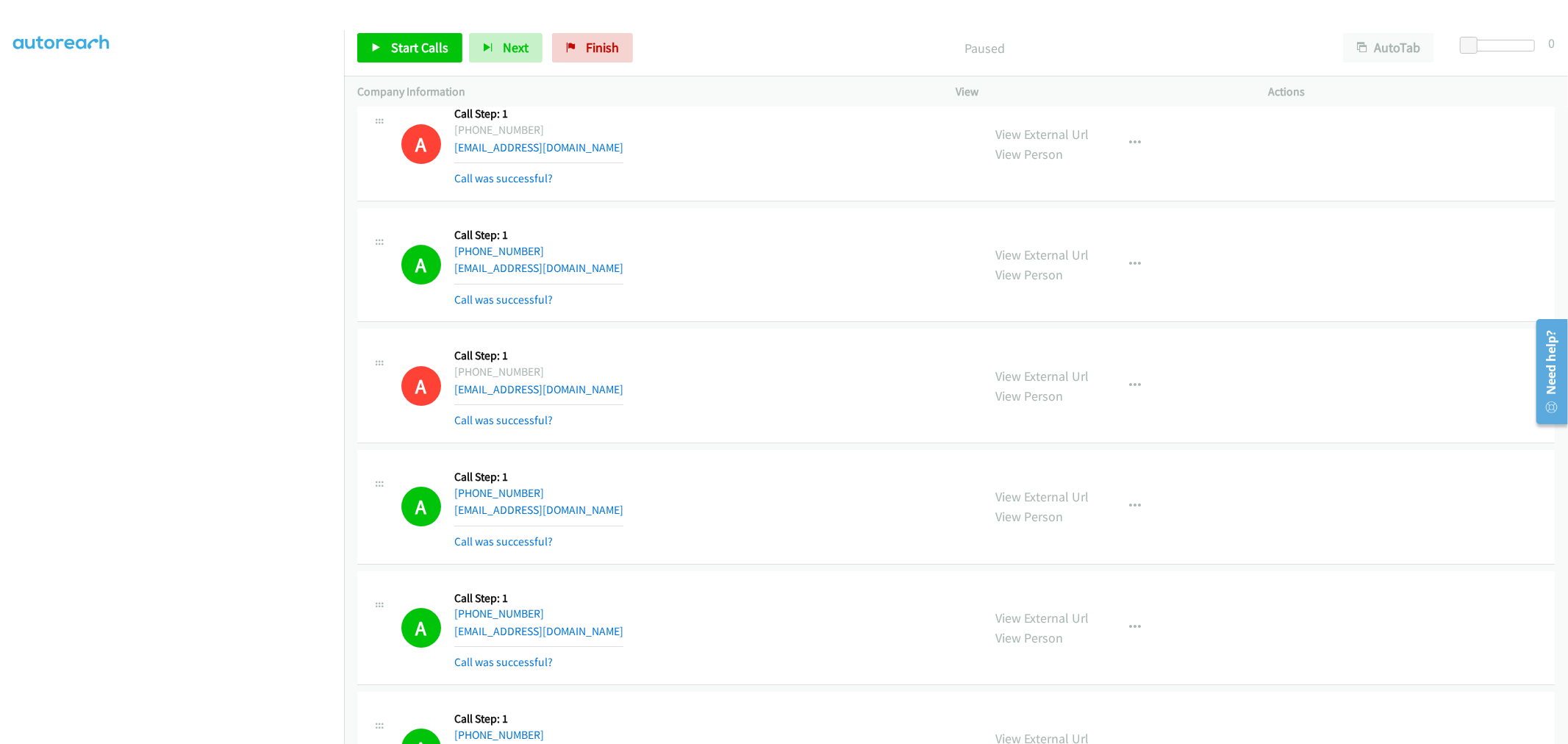
scroll to position [13921, 0]
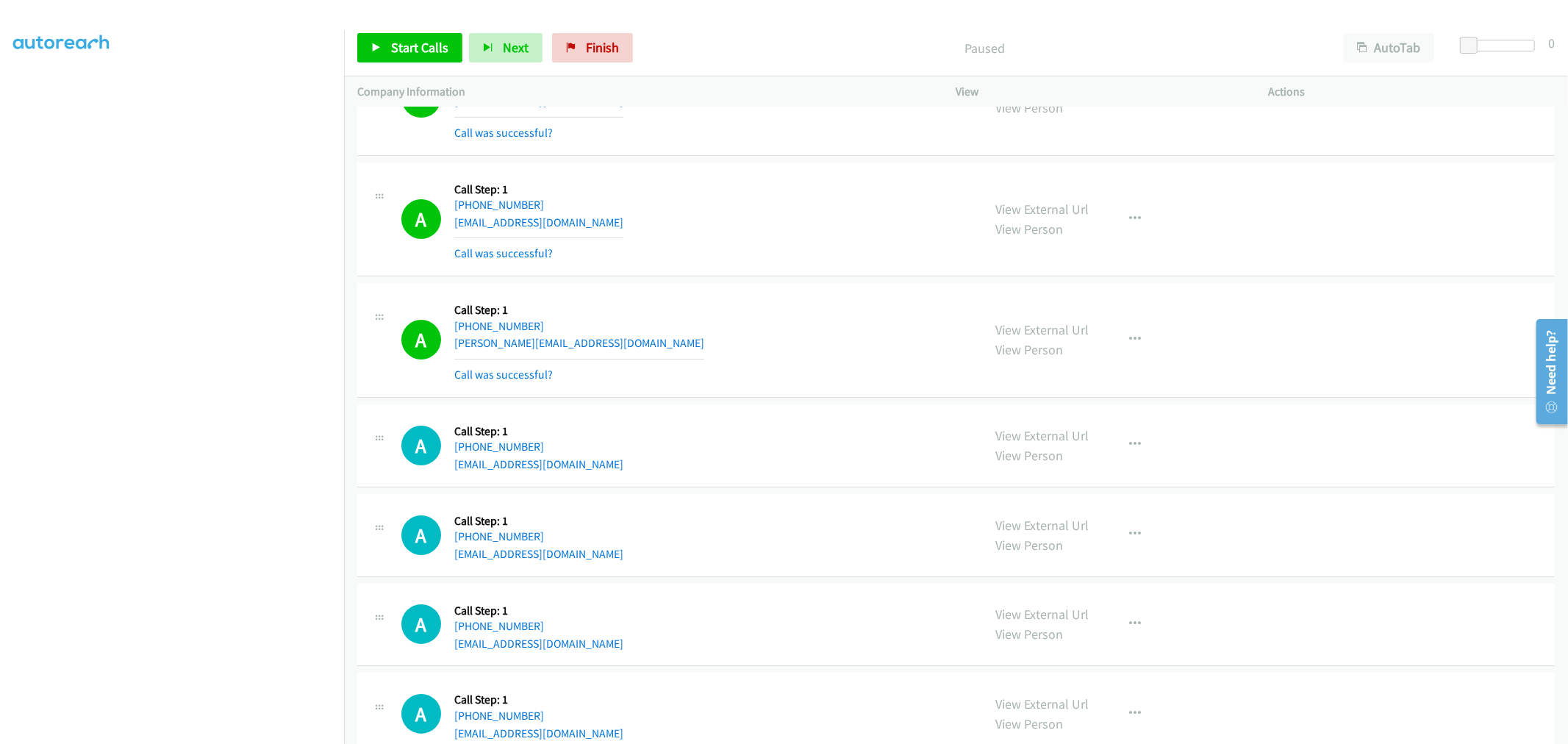
click at [758, 280] on td "A Callback Scheduled Call Step: 1 America/New_York +1 585-370-8402 yaffies@aol.…" at bounding box center [956, 219] width 1224 height 122
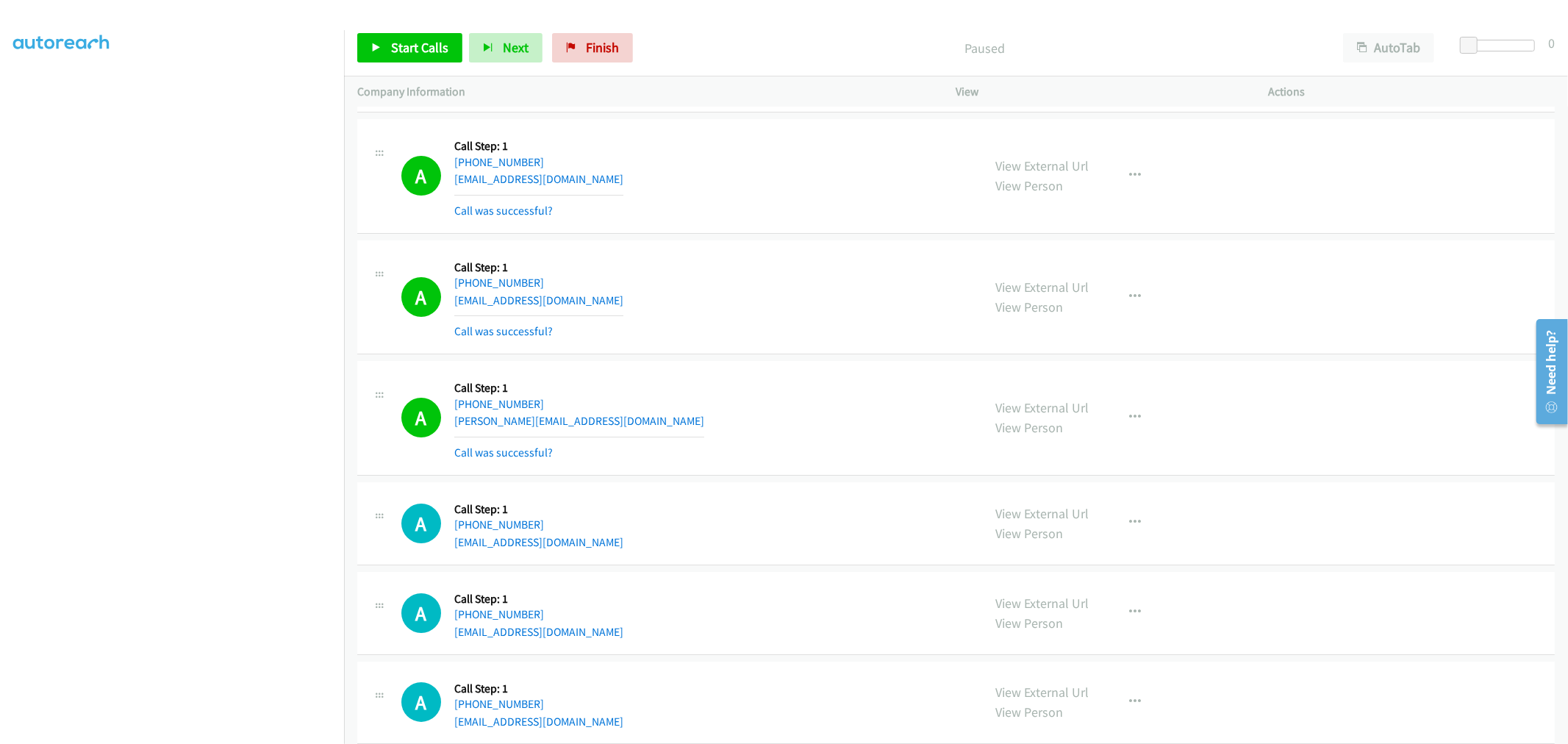
scroll to position [13758, 0]
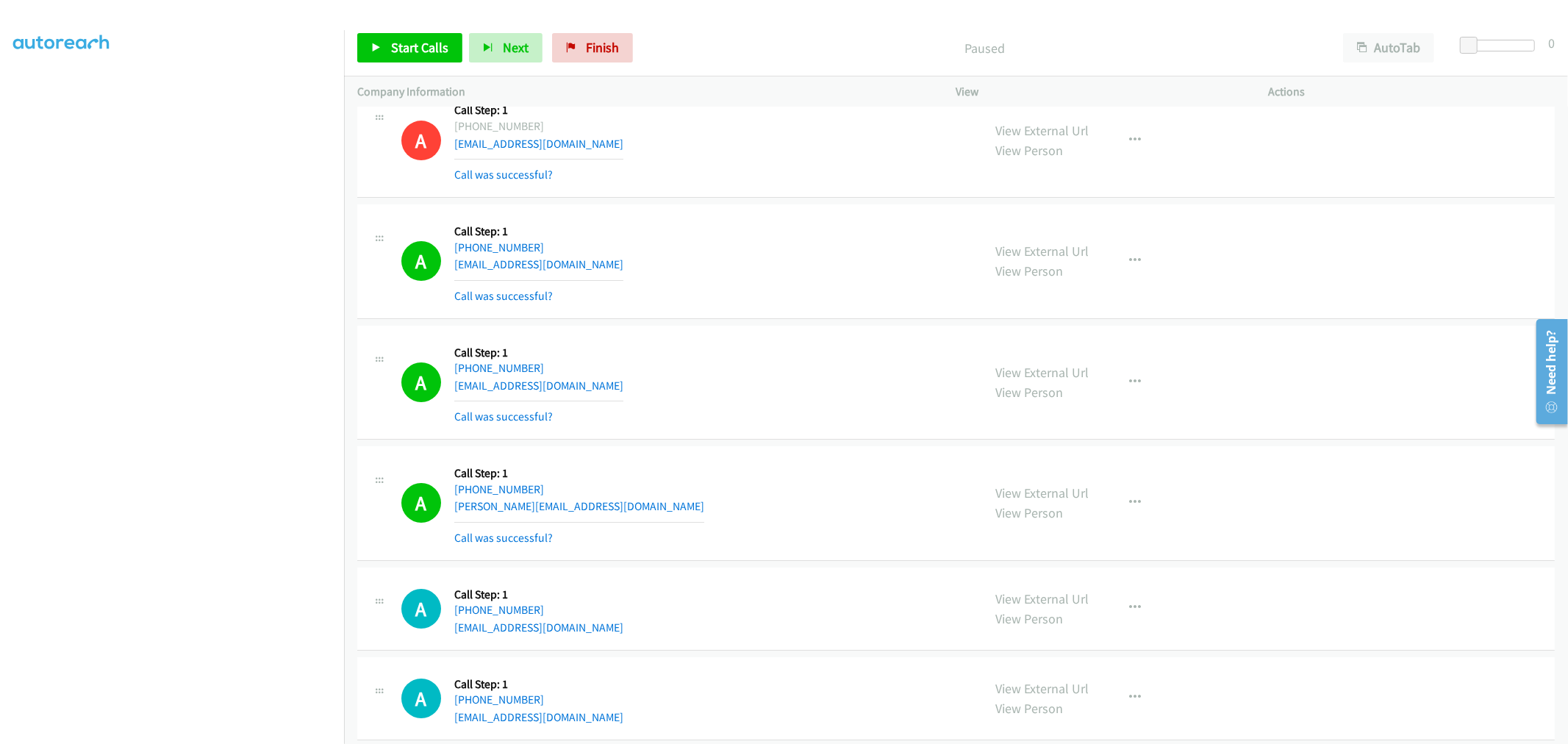
click at [751, 198] on div "A Callback Scheduled Call Step: 1 America/Chicago +1 512-324-6023 mark@boemker.…" at bounding box center [956, 140] width 1198 height 114
click at [751, 209] on td "A Callback Scheduled Call Step: 1 America/Chicago +1 817-692-4245 rashaadburton…" at bounding box center [956, 261] width 1224 height 122
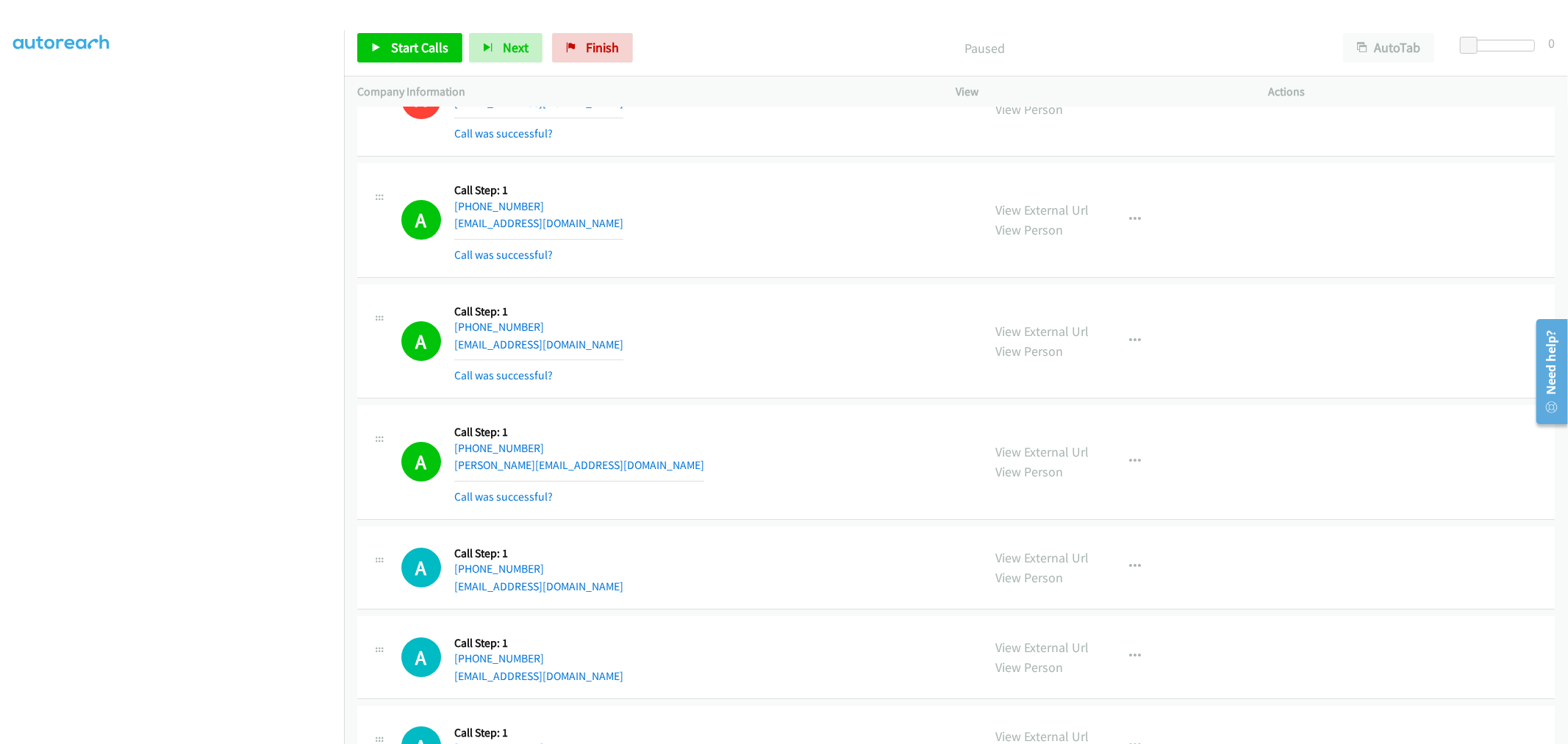
scroll to position [13840, 0]
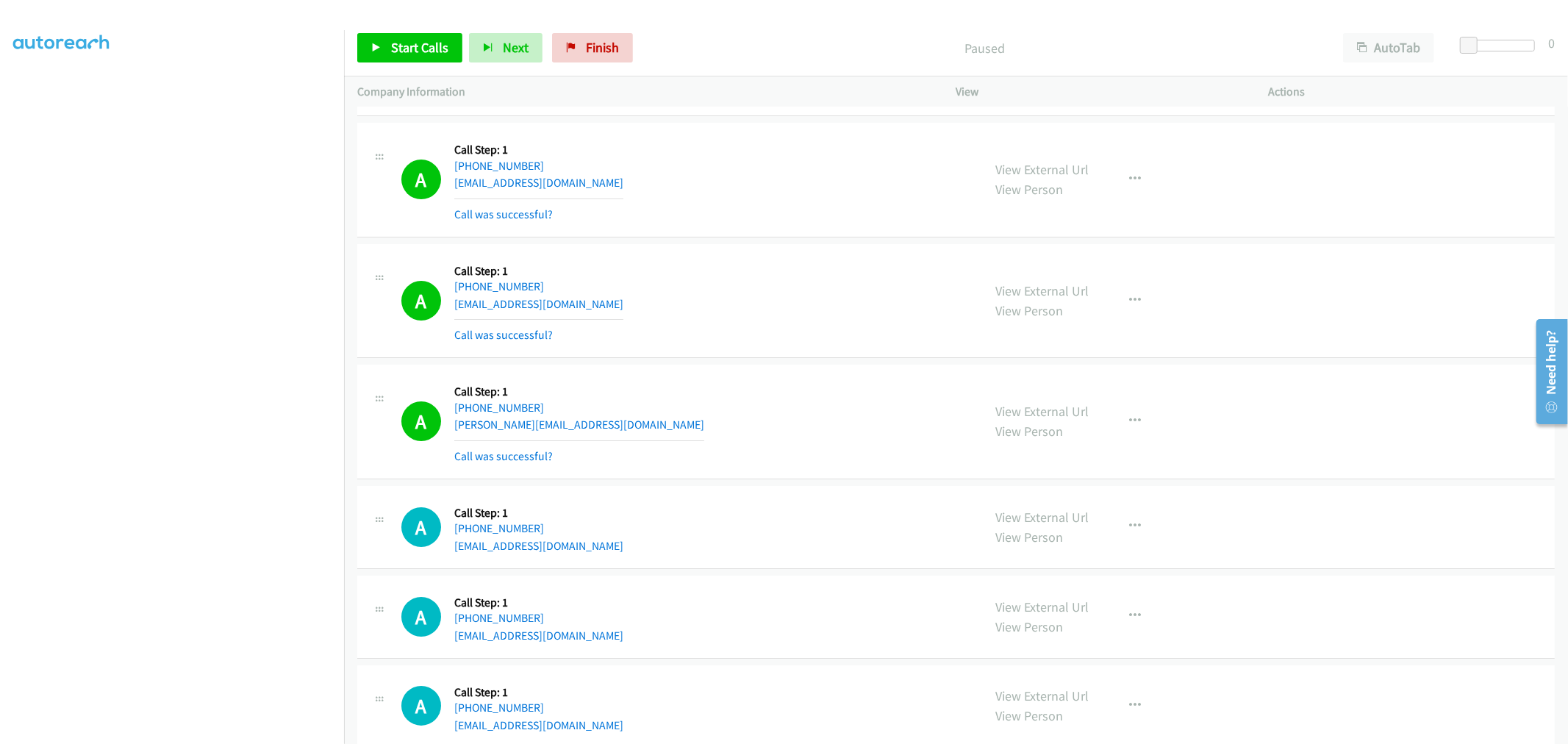
click at [726, 238] on div "A Callback Scheduled Call Step: 1 America/Chicago +1 817-692-4245 rashaadburton…" at bounding box center [956, 179] width 1198 height 114
click at [741, 238] on div "A Callback Scheduled Call Step: 1 America/Chicago +1 817-692-4245 rashaadburton…" at bounding box center [956, 179] width 1198 height 114
click at [739, 240] on td "A Callback Scheduled Call Step: 1 America/Chicago +1 817-692-4245 rashaadburton…" at bounding box center [956, 179] width 1224 height 122
click at [736, 259] on div "A Callback Scheduled Call Step: 1 America/New_York +1 585-370-8402 yaffies@aol.…" at bounding box center [956, 301] width 1198 height 114
click at [758, 249] on td "A Callback Scheduled Call Step: 1 America/New_York +1 585-370-8402 yaffies@aol.…" at bounding box center [956, 301] width 1224 height 122
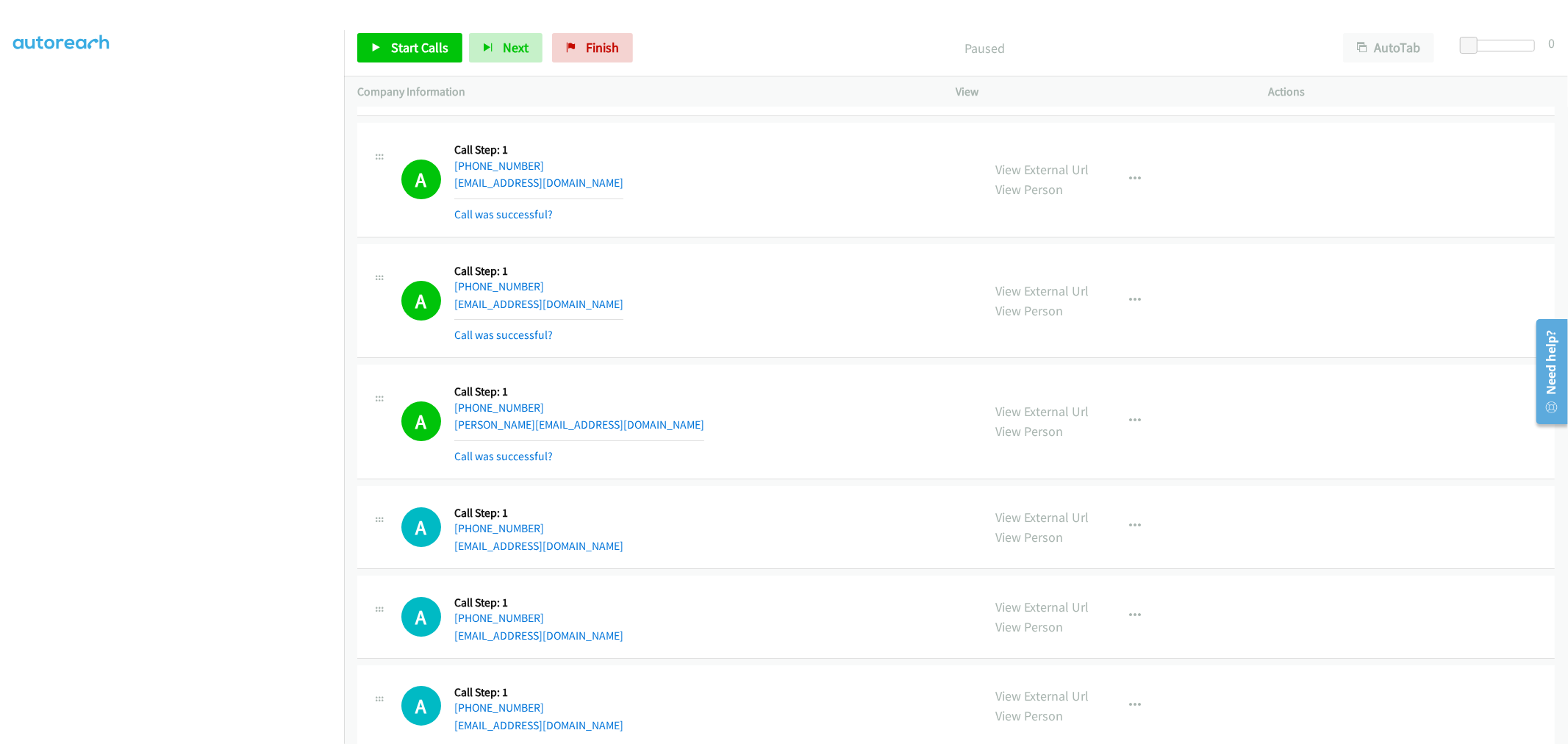
click at [739, 240] on td "A Callback Scheduled Call Step: 1 America/Chicago +1 817-692-4245 rashaadburton…" at bounding box center [956, 179] width 1224 height 122
click at [740, 249] on td "A Callback Scheduled Call Step: 1 America/New_York +1 585-370-8402 yaffies@aol.…" at bounding box center [956, 301] width 1224 height 122
click at [775, 240] on td "A Callback Scheduled Call Step: 1 America/Chicago +1 817-692-4245 rashaadburton…" at bounding box center [956, 179] width 1224 height 122
click at [728, 238] on div "A Callback Scheduled Call Step: 1 America/Chicago +1 817-692-4245 rashaadburton…" at bounding box center [956, 179] width 1198 height 114
click at [715, 345] on div "A Callback Scheduled Call Step: 1 America/New_York +1 585-370-8402 yaffies@aol.…" at bounding box center [685, 301] width 568 height 87
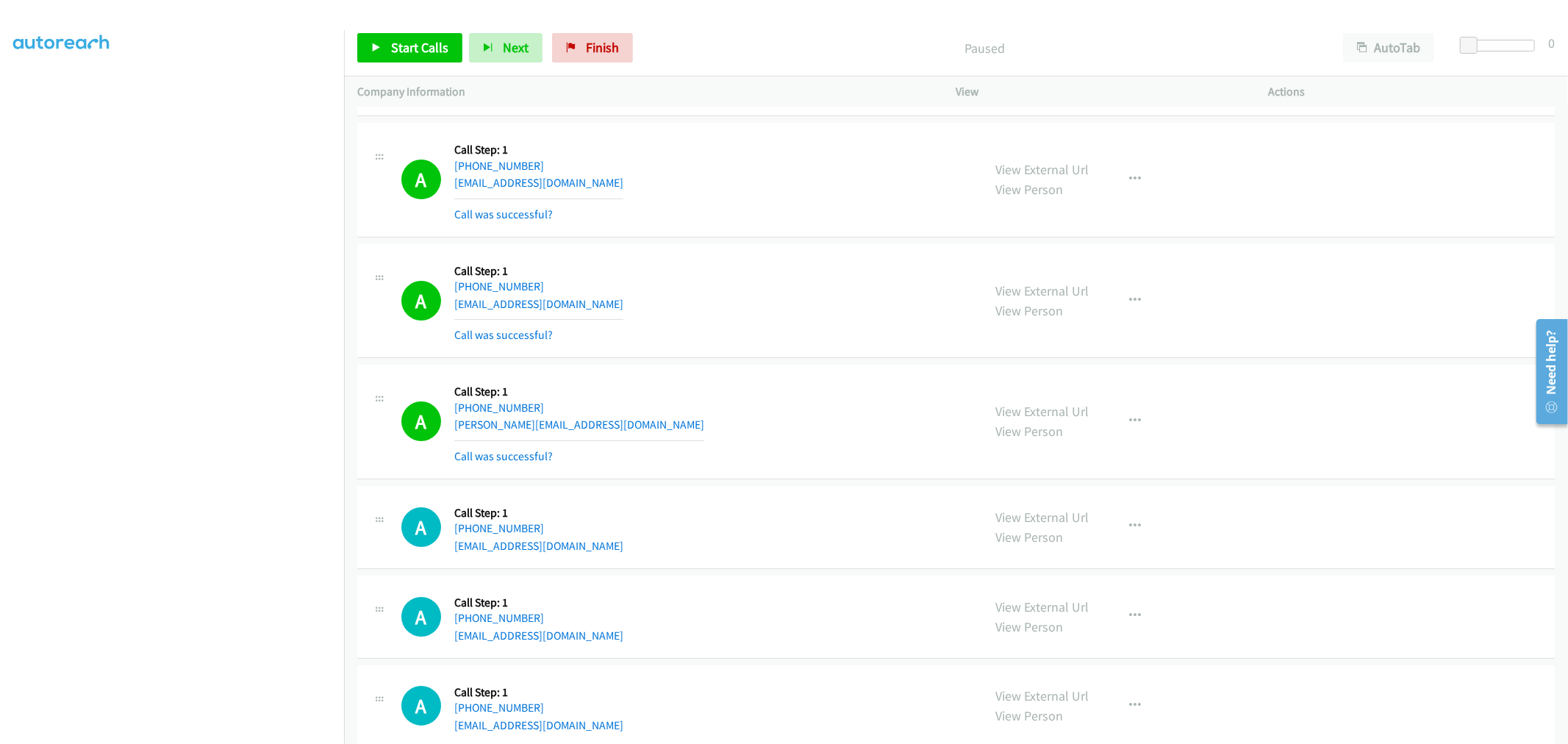
click at [768, 267] on div "A Callback Scheduled Call Step: 1 America/New_York +1 585-370-8402 yaffies@aol.…" at bounding box center [685, 301] width 568 height 87
drag, startPoint x: 1055, startPoint y: 178, endPoint x: 614, endPoint y: 5, distance: 473.7
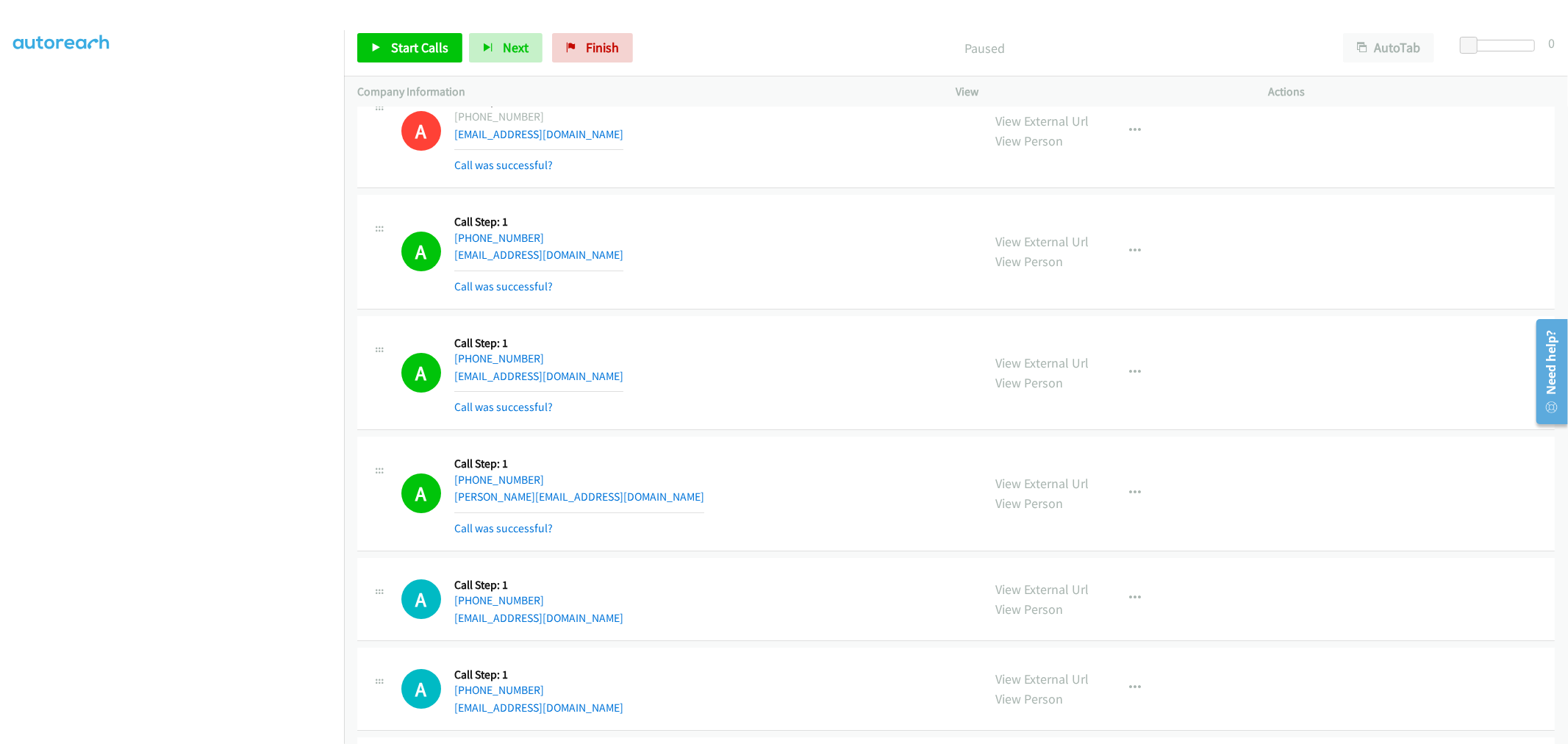
scroll to position [13758, 0]
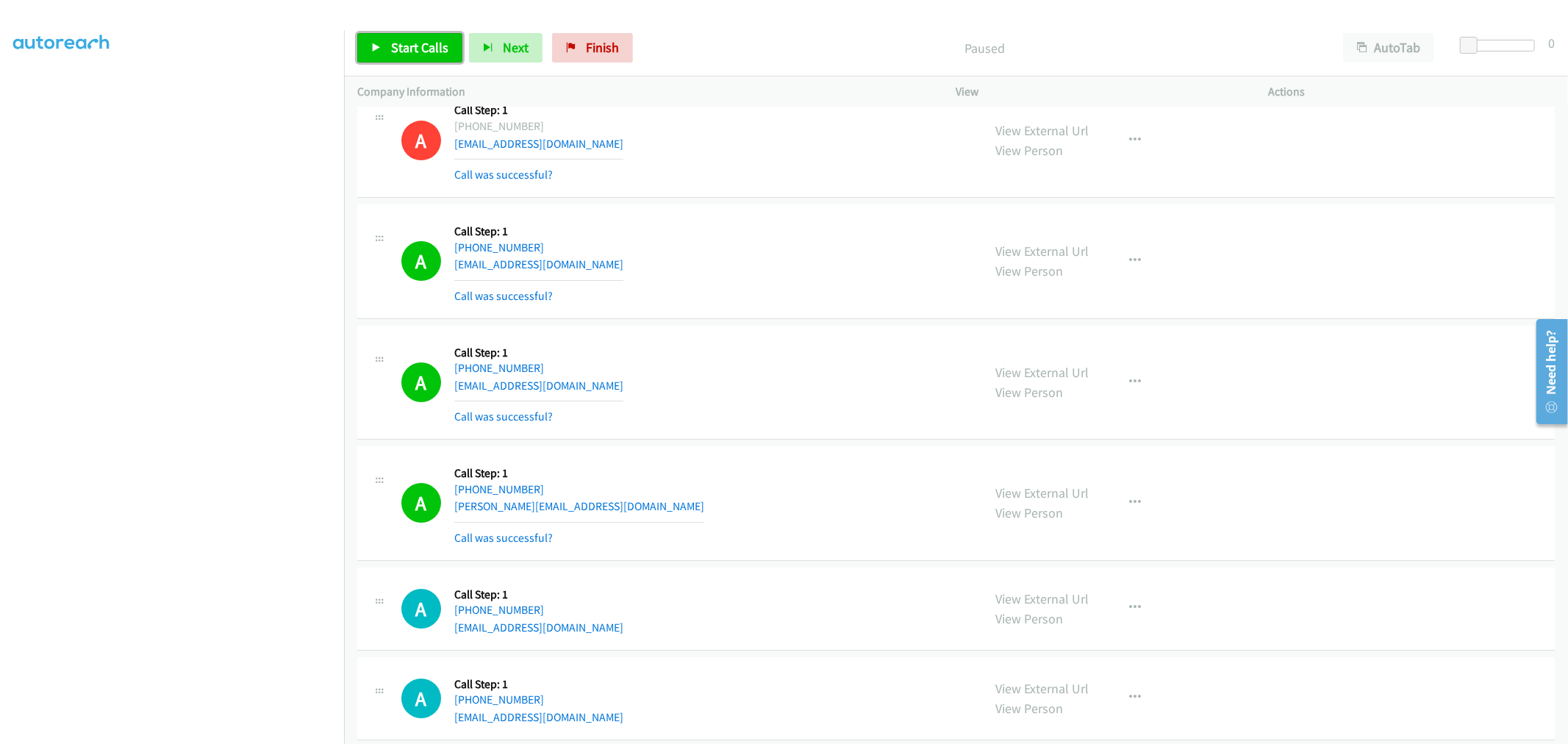
click at [419, 44] on span "Start Calls" at bounding box center [420, 47] width 58 height 17
click at [846, 335] on div "A Callback Scheduled Call Step: 1 America/New_York +1 585-370-8402 yaffies@aol.…" at bounding box center [956, 383] width 1198 height 114
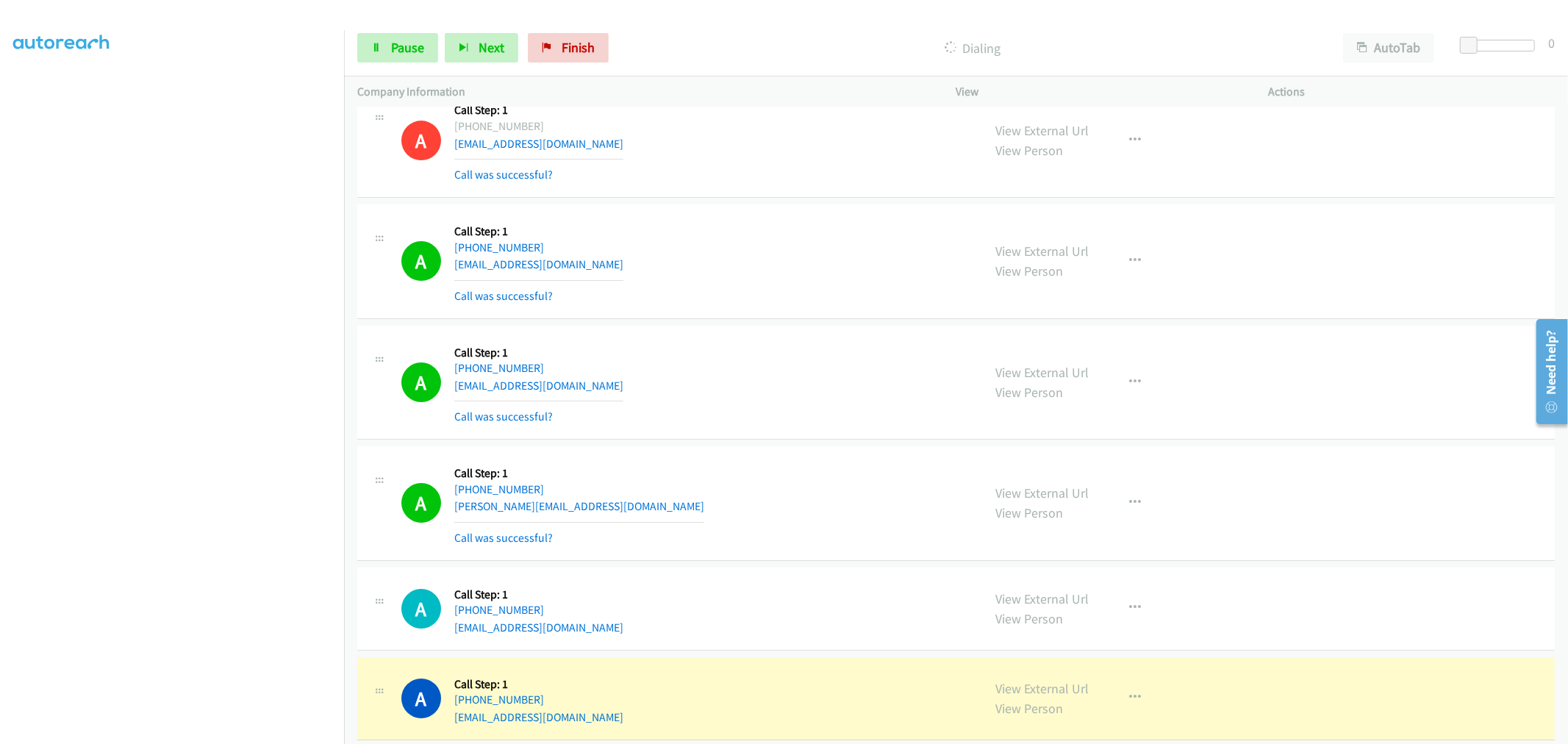
click at [763, 333] on td "A Callback Scheduled Call Step: 1 America/New_York +1 585-370-8402 yaffies@aol.…" at bounding box center [956, 383] width 1224 height 122
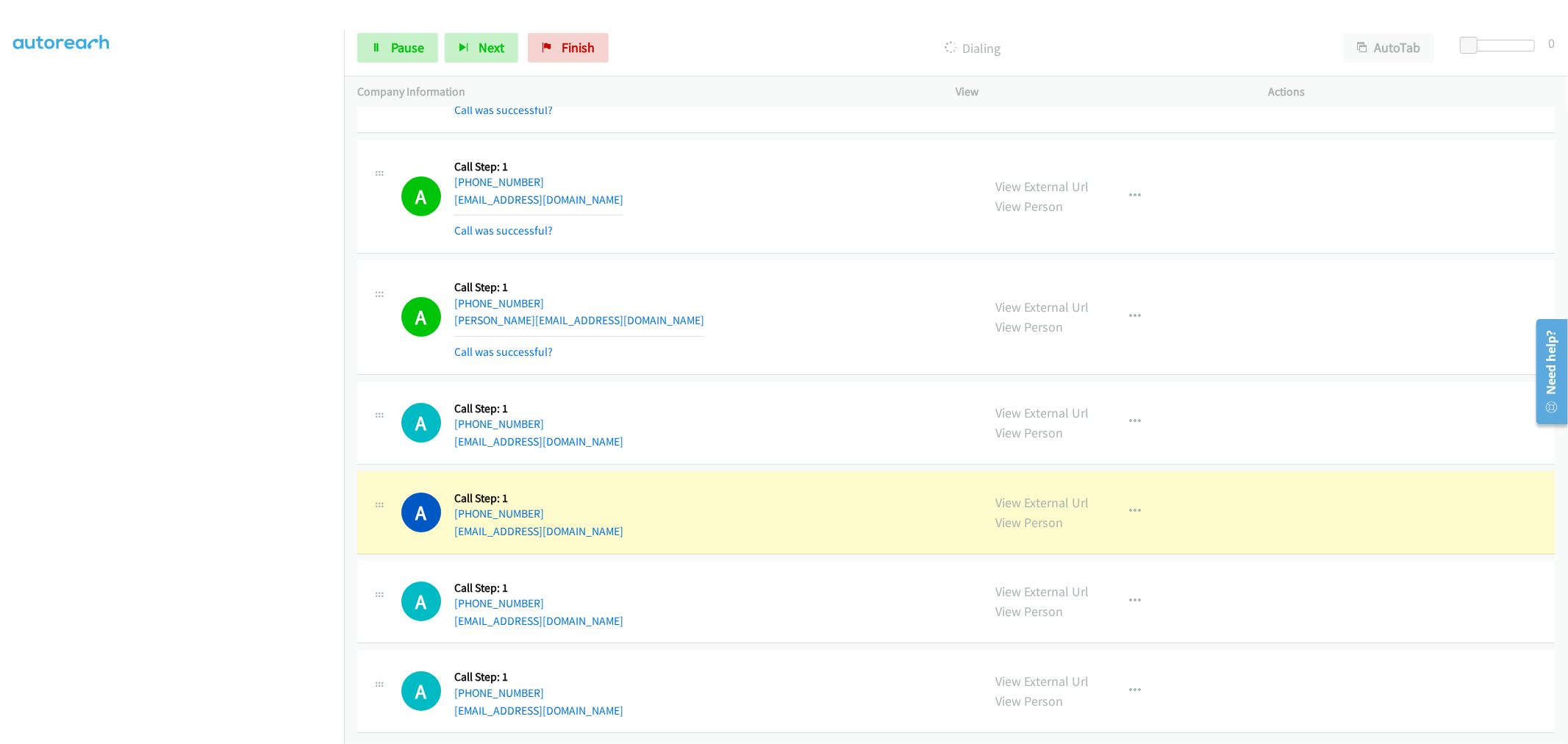
scroll to position [13964, 0]
click at [760, 378] on td "A Callback Scheduled Call Step: 1 America/Chicago +1 737-881-4587 dorpavl@gmail…" at bounding box center [956, 423] width 1224 height 90
click at [775, 243] on td "A Callback Scheduled Call Step: 1 America/New_York +1 585-370-8402 yaffies@aol.…" at bounding box center [956, 196] width 1224 height 122
click at [403, 46] on span "Pause" at bounding box center [407, 47] width 33 height 17
click at [777, 260] on div "A Callback Scheduled Call Step: 1 Pacific/Honolulu +1 808-757-6749 derek.mirand…" at bounding box center [956, 317] width 1198 height 114
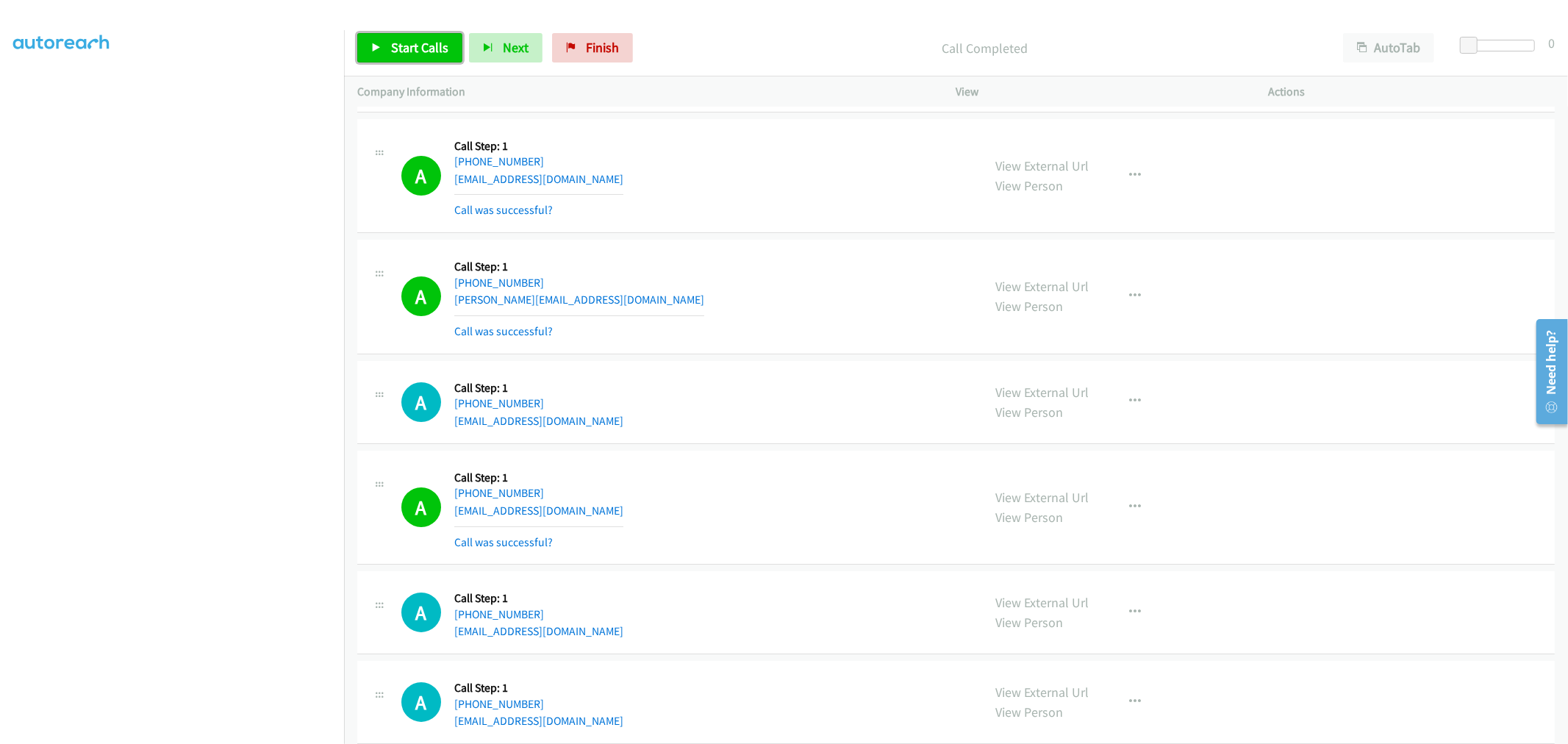
click at [418, 34] on link "Start Calls" at bounding box center [410, 48] width 105 height 30
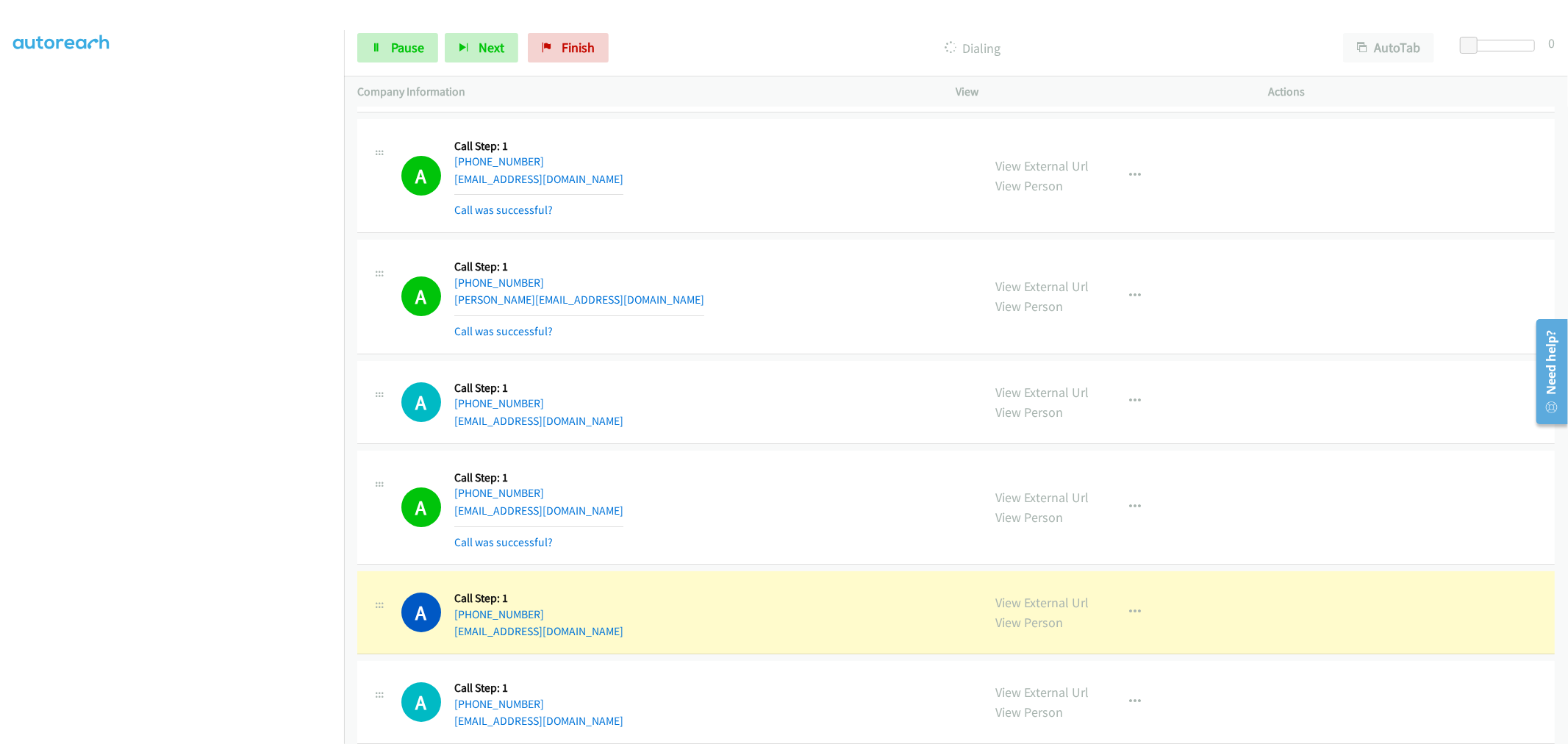
click at [725, 306] on div "A Callback Scheduled Call Step: 1 Pacific/Honolulu +1 808-757-6749 derek.mirand…" at bounding box center [685, 296] width 568 height 87
click at [730, 278] on div "A Callback Scheduled Call Step: 1 Pacific/Honolulu +1 808-757-6749 derek.mirand…" at bounding box center [685, 296] width 568 height 87
click at [767, 313] on div "A Callback Scheduled Call Step: 1 Pacific/Honolulu +1 808-757-6749 derek.mirand…" at bounding box center [685, 296] width 568 height 87
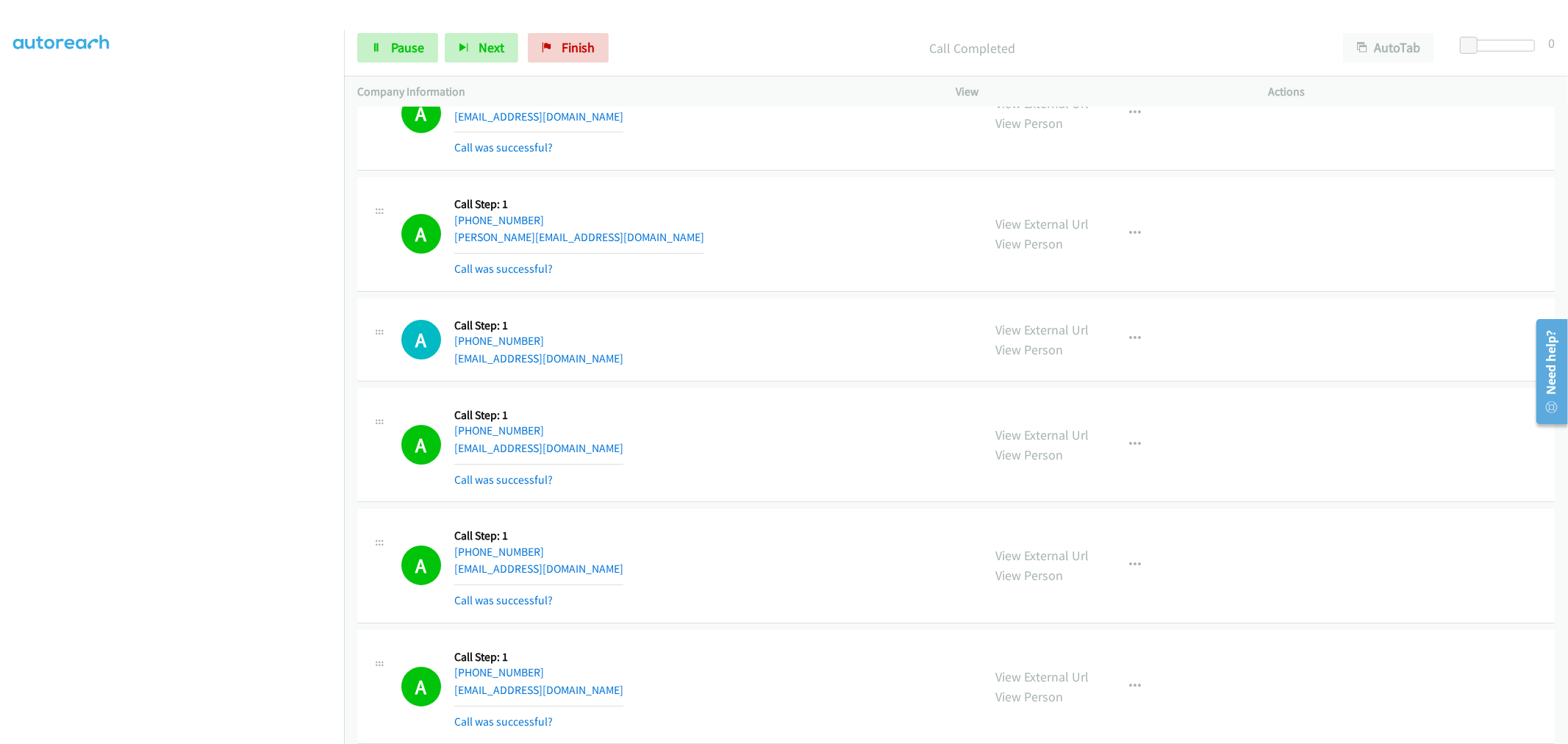
scroll to position [14059, 0]
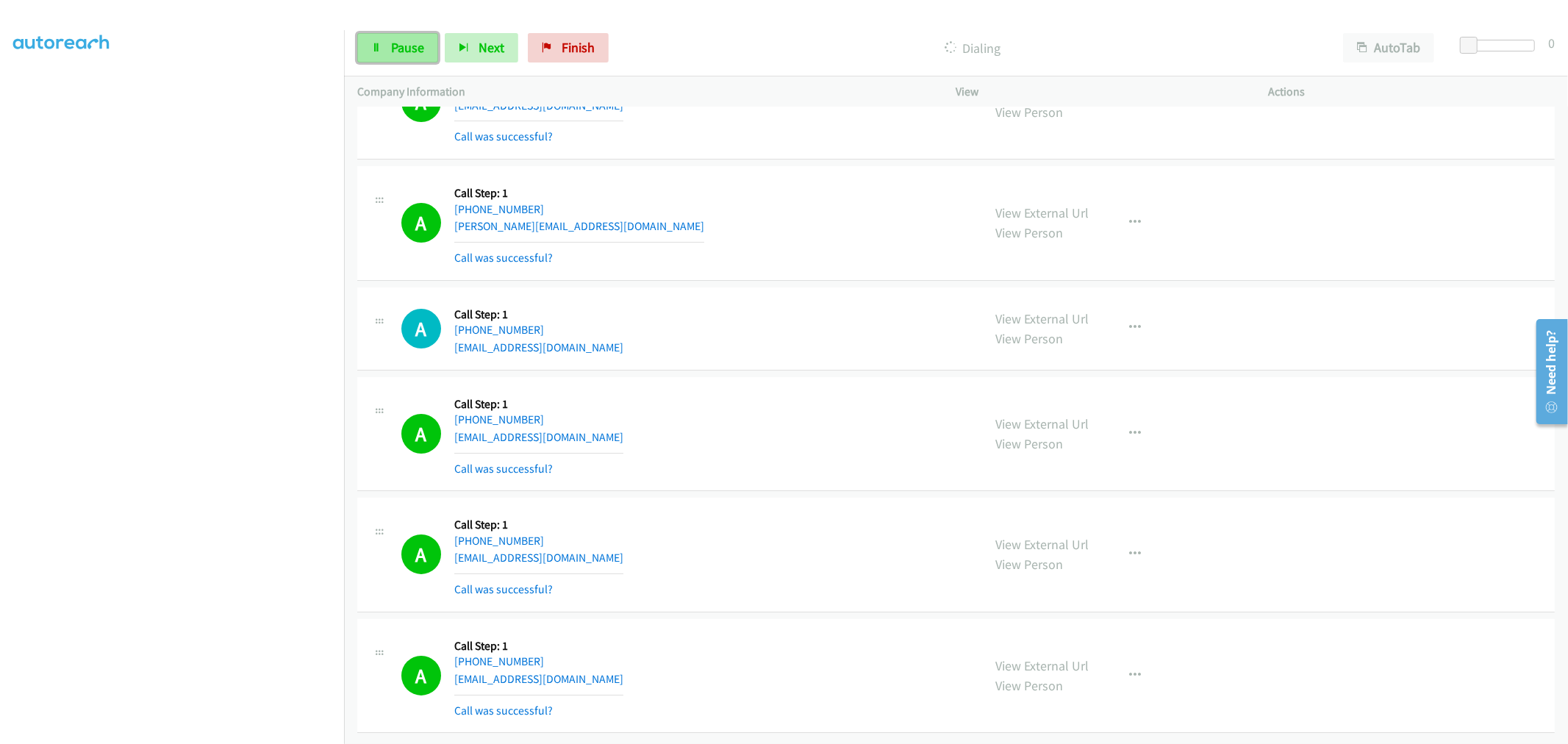
click at [404, 44] on span "Pause" at bounding box center [407, 47] width 33 height 17
drag, startPoint x: 742, startPoint y: 372, endPoint x: 777, endPoint y: 343, distance: 45.5
click at [747, 377] on div "A Callback Scheduled Call Step: 1 America/New_York +1 315-576-8076 indirectbill…" at bounding box center [956, 434] width 1198 height 114
click at [735, 307] on div "A Callback Scheduled Call Step: 1 America/Chicago +1 737-881-4587 dorpavl@gmail…" at bounding box center [685, 329] width 568 height 56
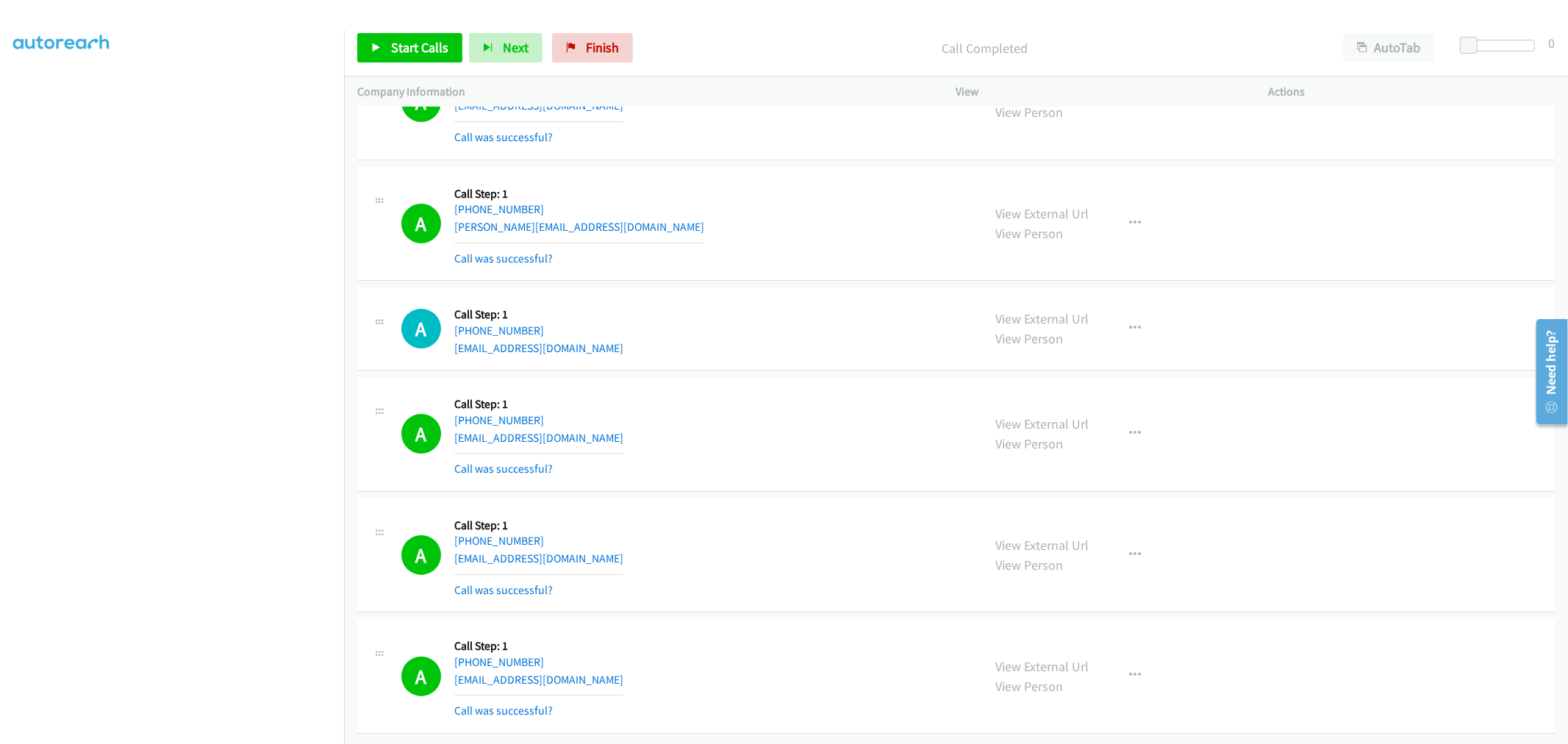
click at [758, 287] on div "A Callback Scheduled Call Step: 1 America/Chicago +1 737-881-4587 dorpavl@gmail…" at bounding box center [956, 329] width 1198 height 83
click at [777, 285] on td "A Callback Scheduled Call Step: 1 America/Chicago +1 737-881-4587 dorpavl@gmail…" at bounding box center [956, 330] width 1224 height 90
click at [432, 54] on span "Start Calls" at bounding box center [420, 47] width 58 height 17
click at [810, 232] on div "A Callback Scheduled Call Step: 1 Pacific/Honolulu +1 808-757-6749 derek.mirand…" at bounding box center [685, 222] width 568 height 87
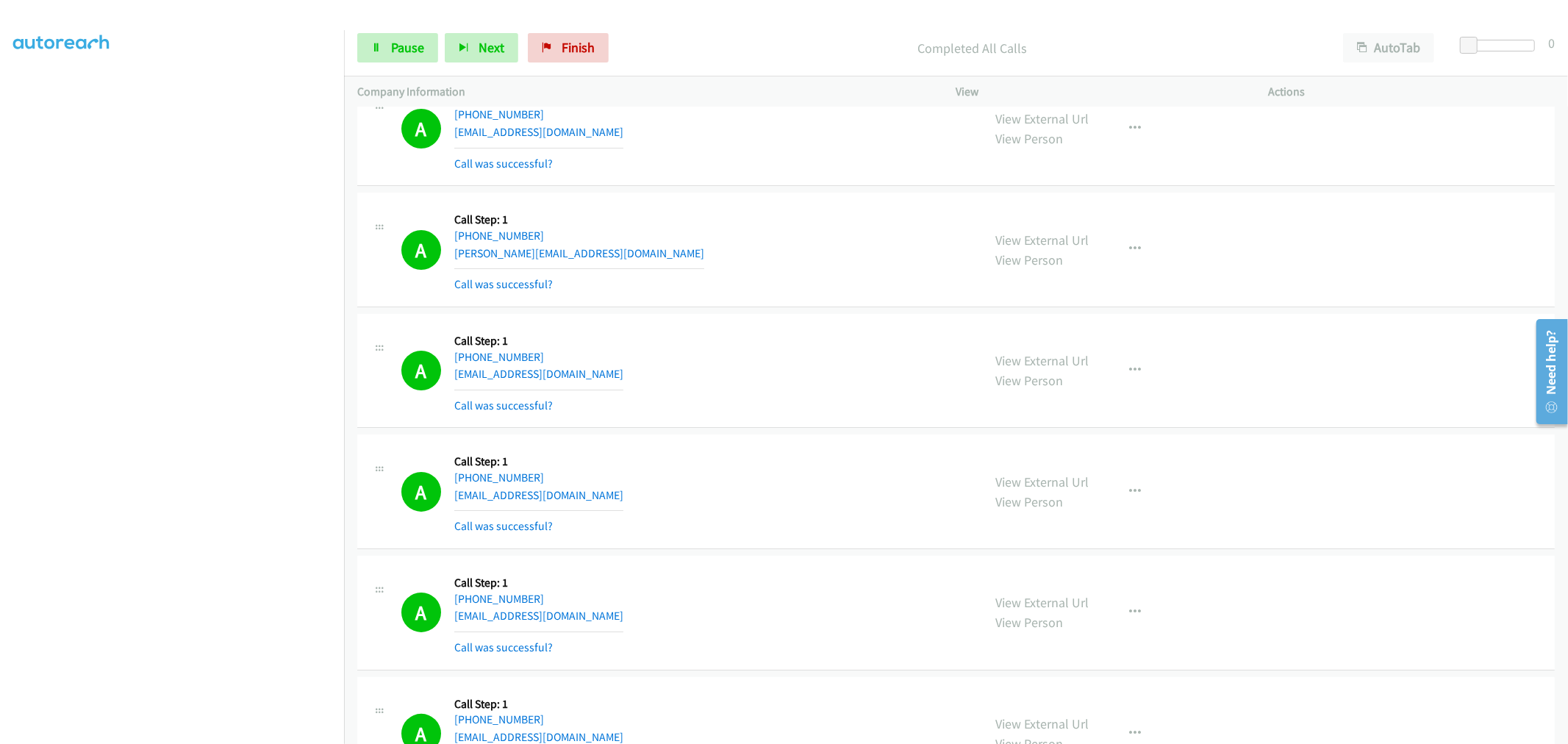
click at [850, 203] on div "A Callback Scheduled Call Step: 1 Pacific/Honolulu +1 808-757-6749 derek.mirand…" at bounding box center [956, 250] width 1198 height 114
drag, startPoint x: 1022, startPoint y: 250, endPoint x: 985, endPoint y: 218, distance: 48.9
click at [423, 55] on link "Pause" at bounding box center [398, 48] width 81 height 30
click at [406, 48] on div "Start Calls Pause Next Finish" at bounding box center [486, 48] width 258 height 30
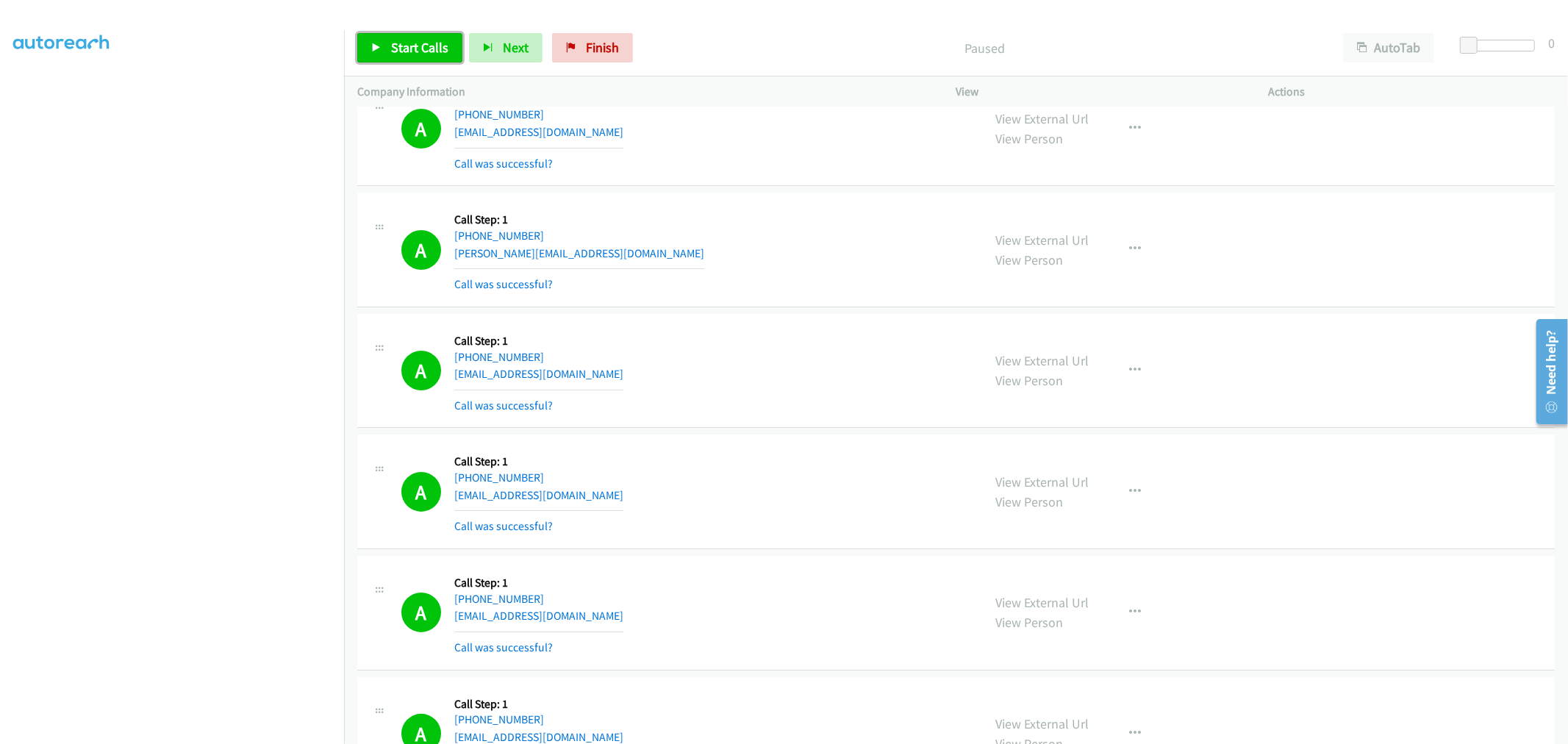
click at [406, 50] on span "Start Calls" at bounding box center [420, 47] width 58 height 17
click at [834, 307] on div "A Callback Scheduled Call Step: 1 Pacific/Honolulu +1 808-757-6749 derek.mirand…" at bounding box center [956, 250] width 1198 height 114
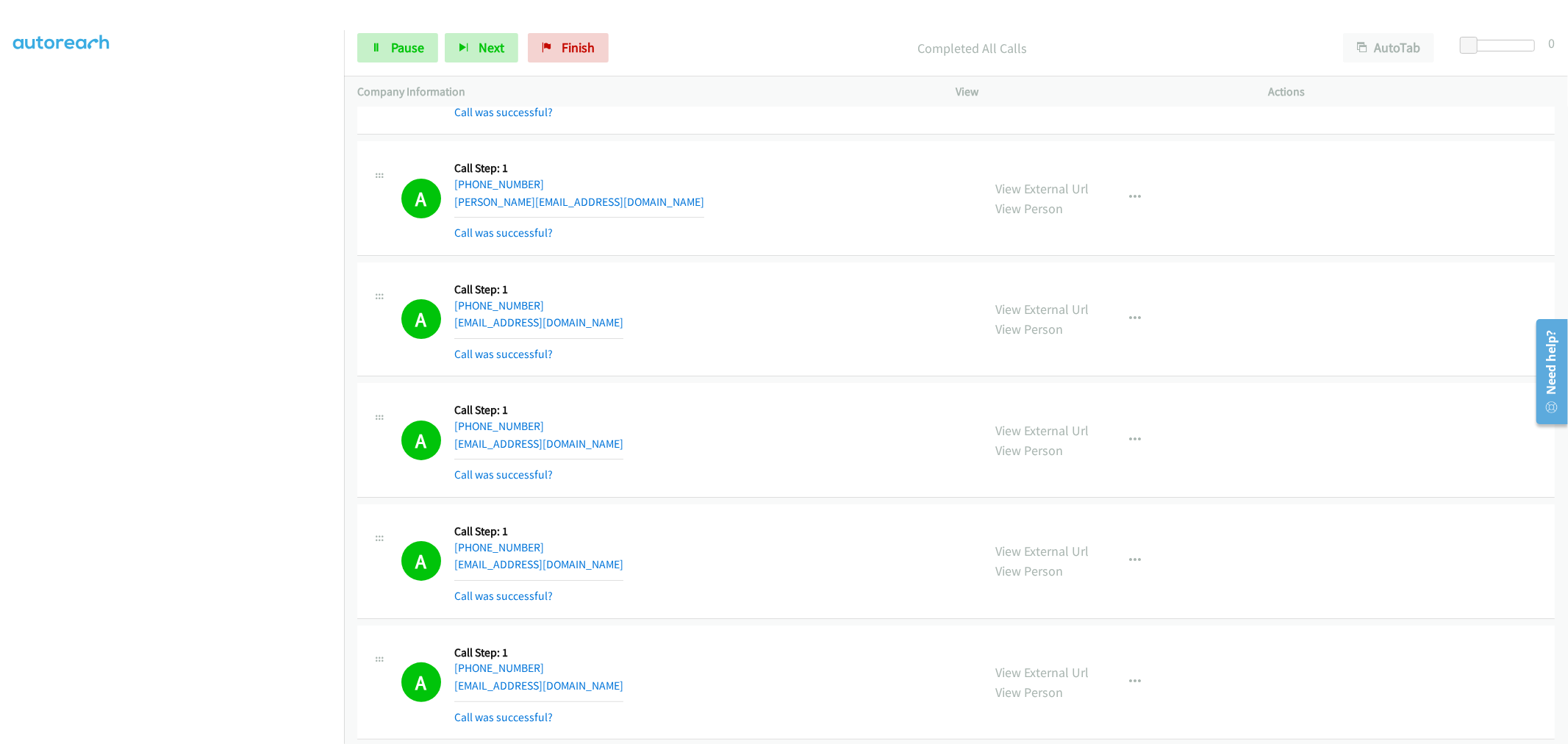
scroll to position [14200, 0]
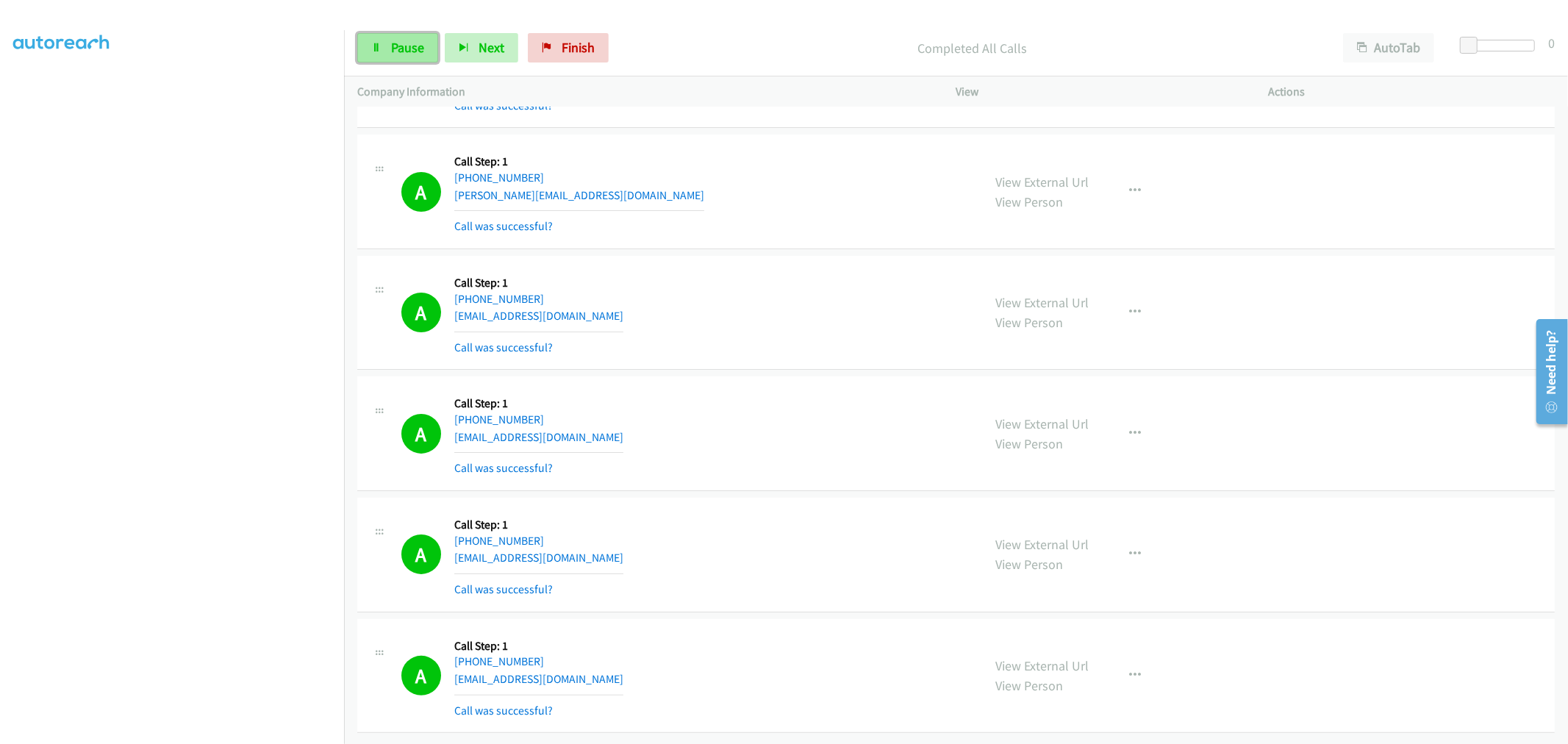
click at [398, 54] on span "Pause" at bounding box center [407, 47] width 33 height 17
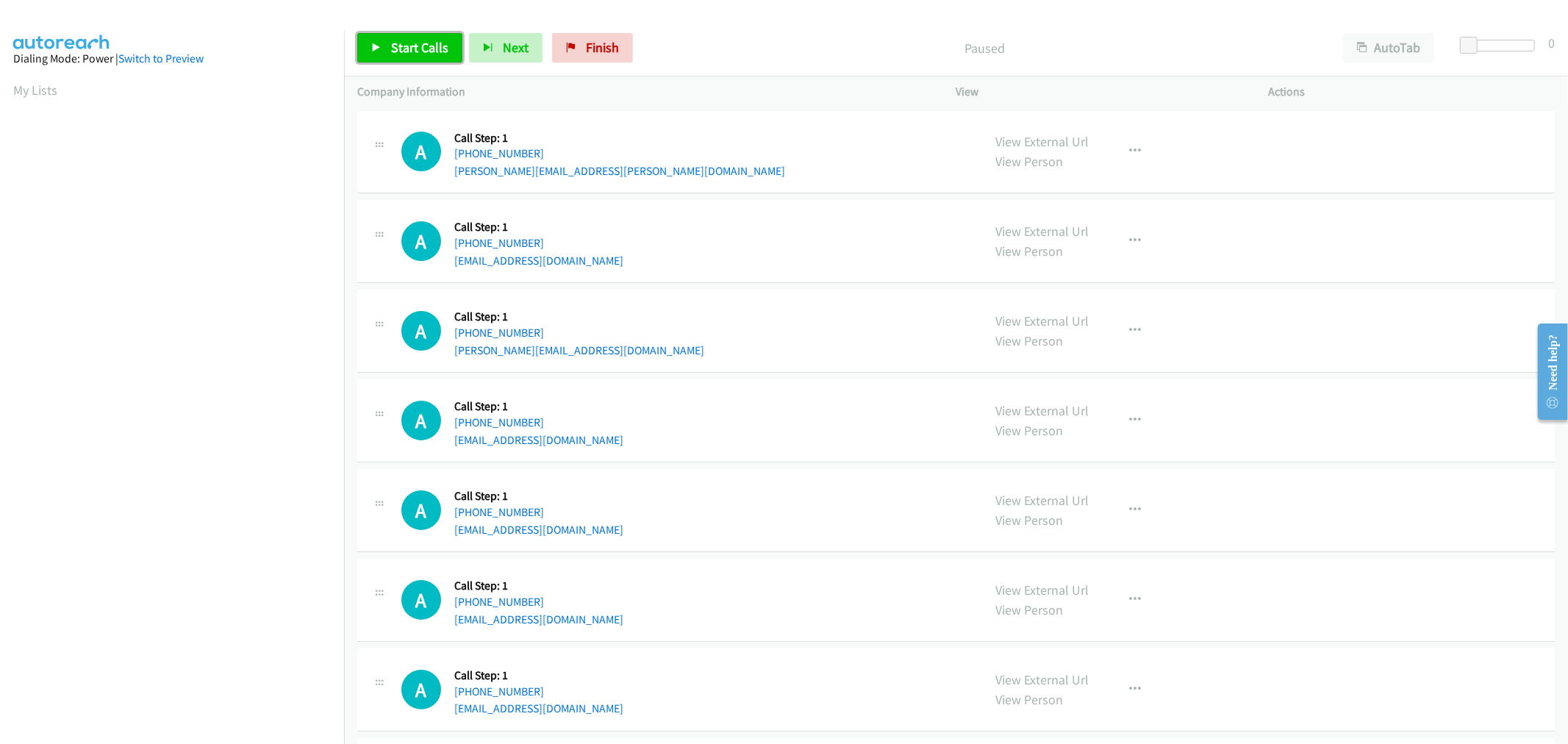
click at [438, 55] on span "Start Calls" at bounding box center [420, 47] width 58 height 17
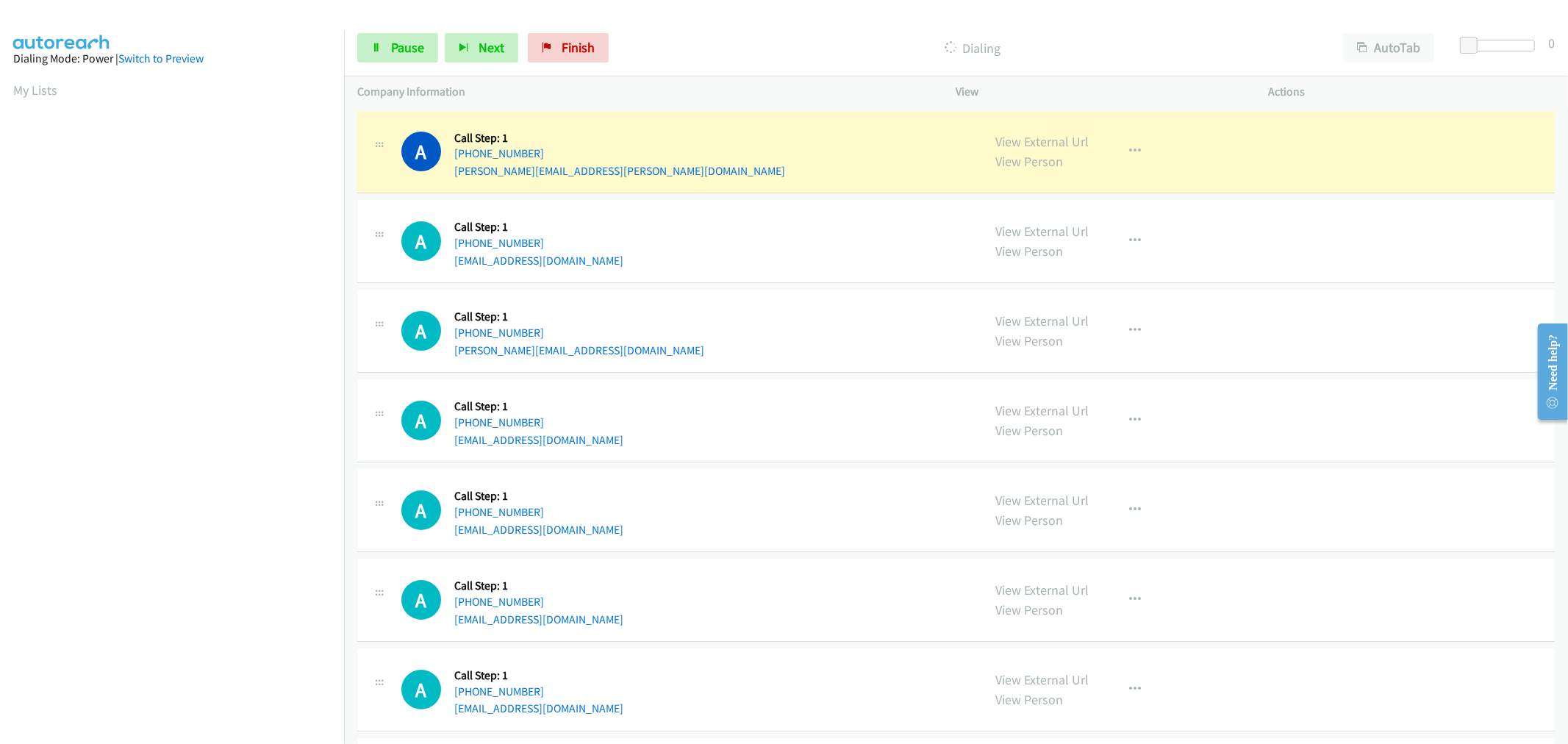
scroll to position [82, 0]
click at [739, 340] on div "A Callback Scheduled Call Step: 1 America/Phoenix +1 520-678-2275 zachary.long1…" at bounding box center [685, 331] width 568 height 56
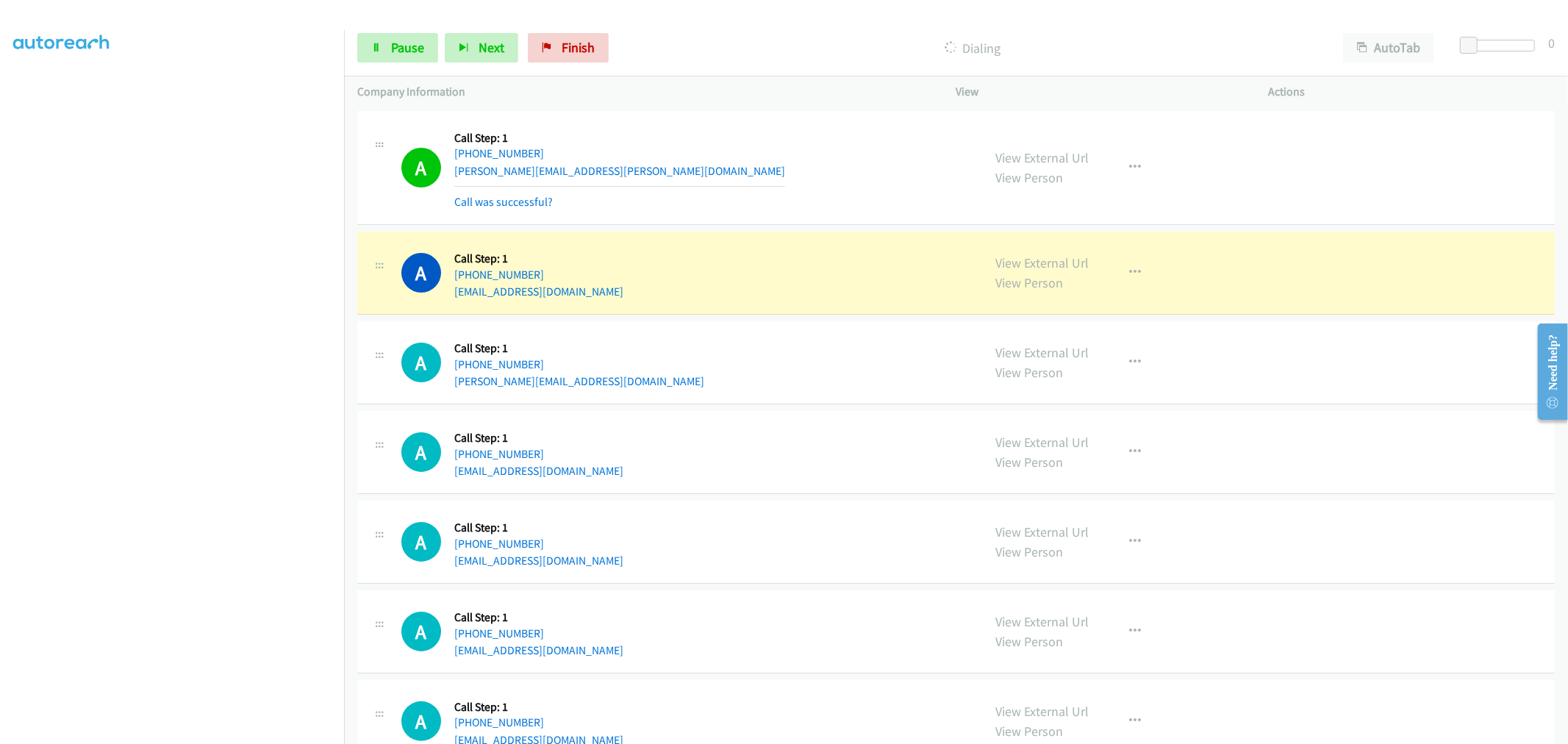
click at [760, 226] on td "A Callback Scheduled Call Step: 1 America/New_York +1 678-900-4162 latisha.coth…" at bounding box center [956, 168] width 1224 height 122
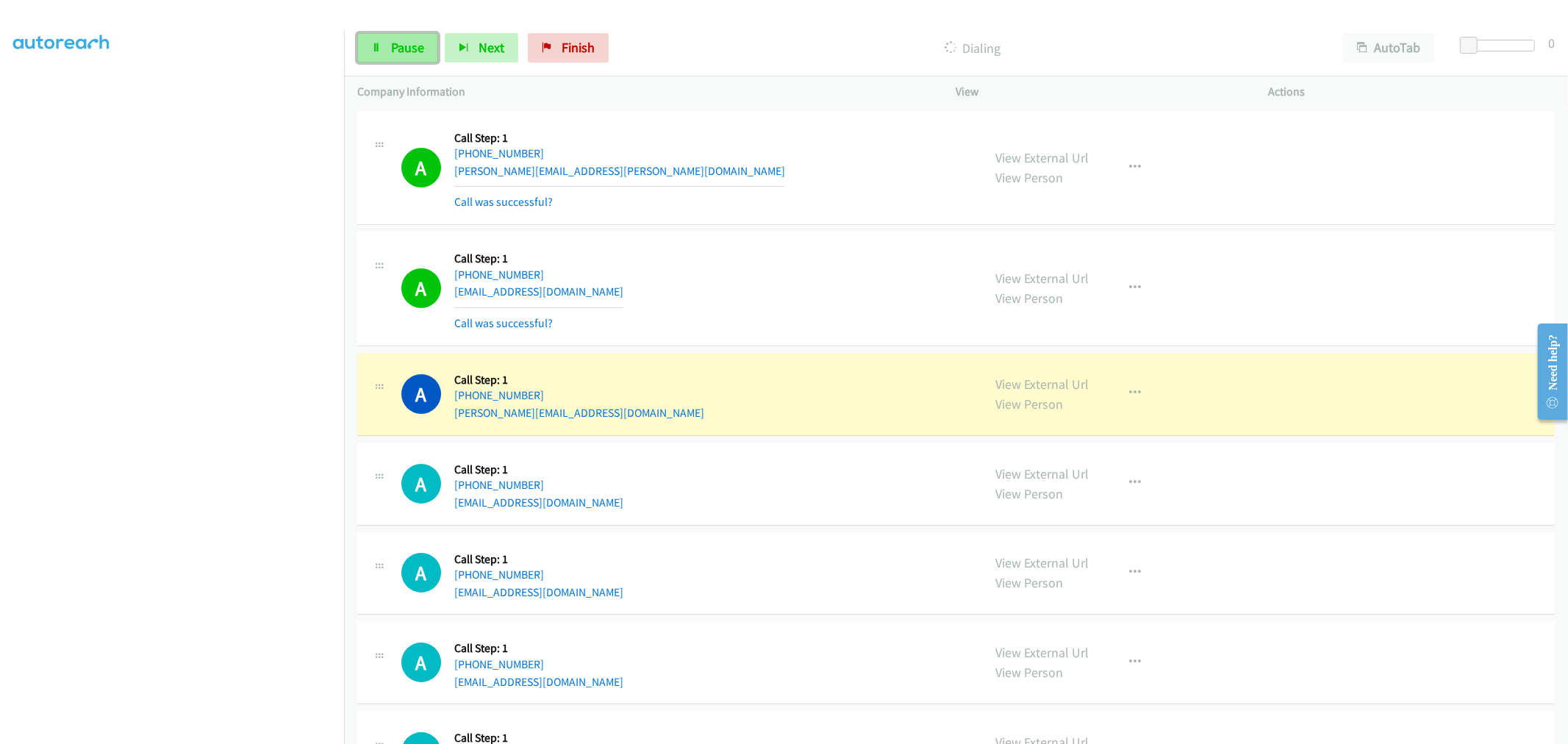
click at [394, 42] on span "Pause" at bounding box center [407, 47] width 33 height 17
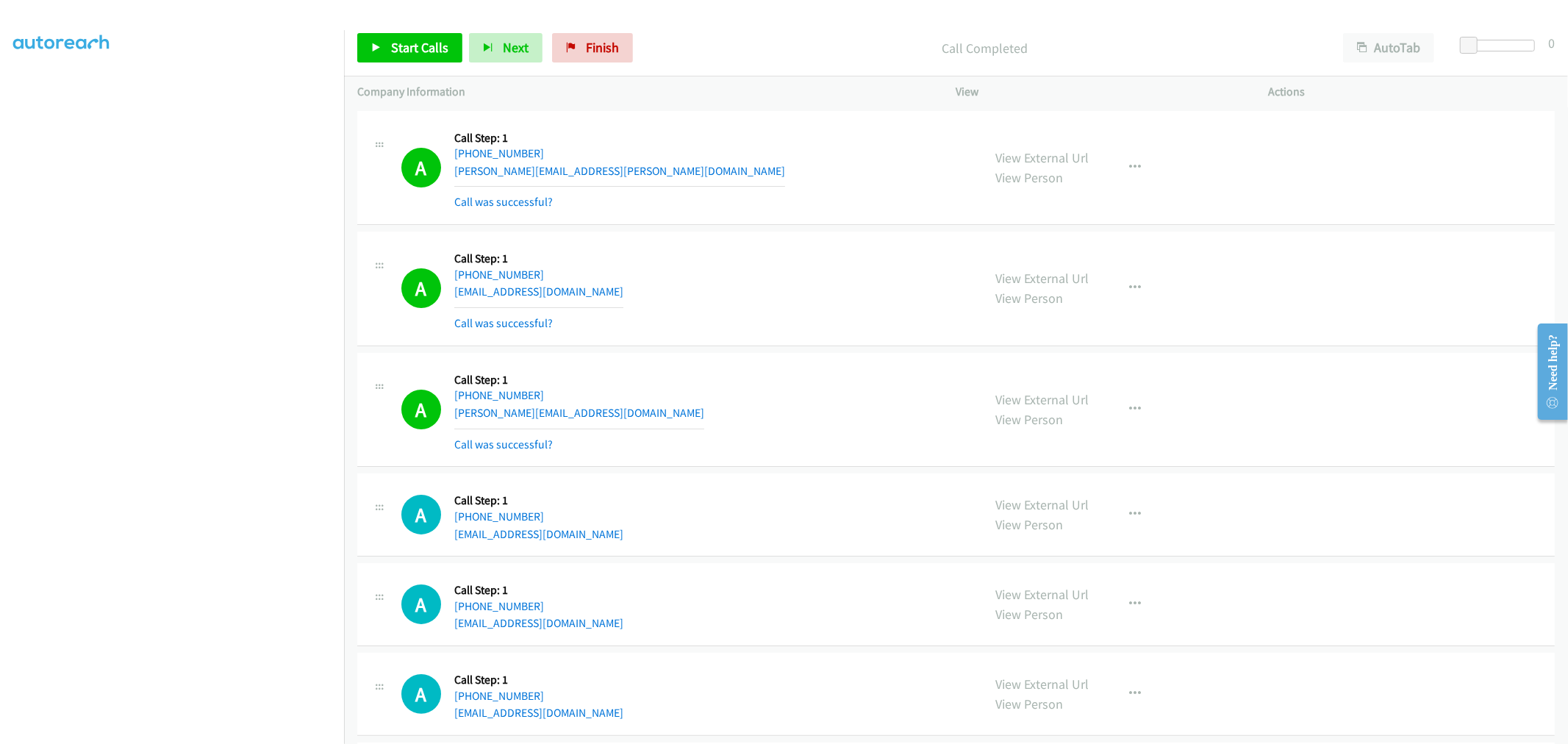
click at [906, 248] on div "A Callback Scheduled Call Step: 1 America/New_York +1 207-783-6258 debcovend@ao…" at bounding box center [685, 288] width 568 height 87
click at [614, 177] on div "A Callback Scheduled Call Step: 1 America/New_York +1 678-900-4162 latisha.coth…" at bounding box center [685, 168] width 568 height 87
click at [692, 263] on div "A Callback Scheduled Call Step: 1 America/New_York +1 207-783-6258 debcovend@ao…" at bounding box center [685, 288] width 568 height 87
drag, startPoint x: 684, startPoint y: 277, endPoint x: 702, endPoint y: 269, distance: 19.7
click at [686, 274] on div "A Callback Scheduled Call Step: 1 America/New_York +1 207-783-6258 debcovend@ao…" at bounding box center [685, 288] width 568 height 87
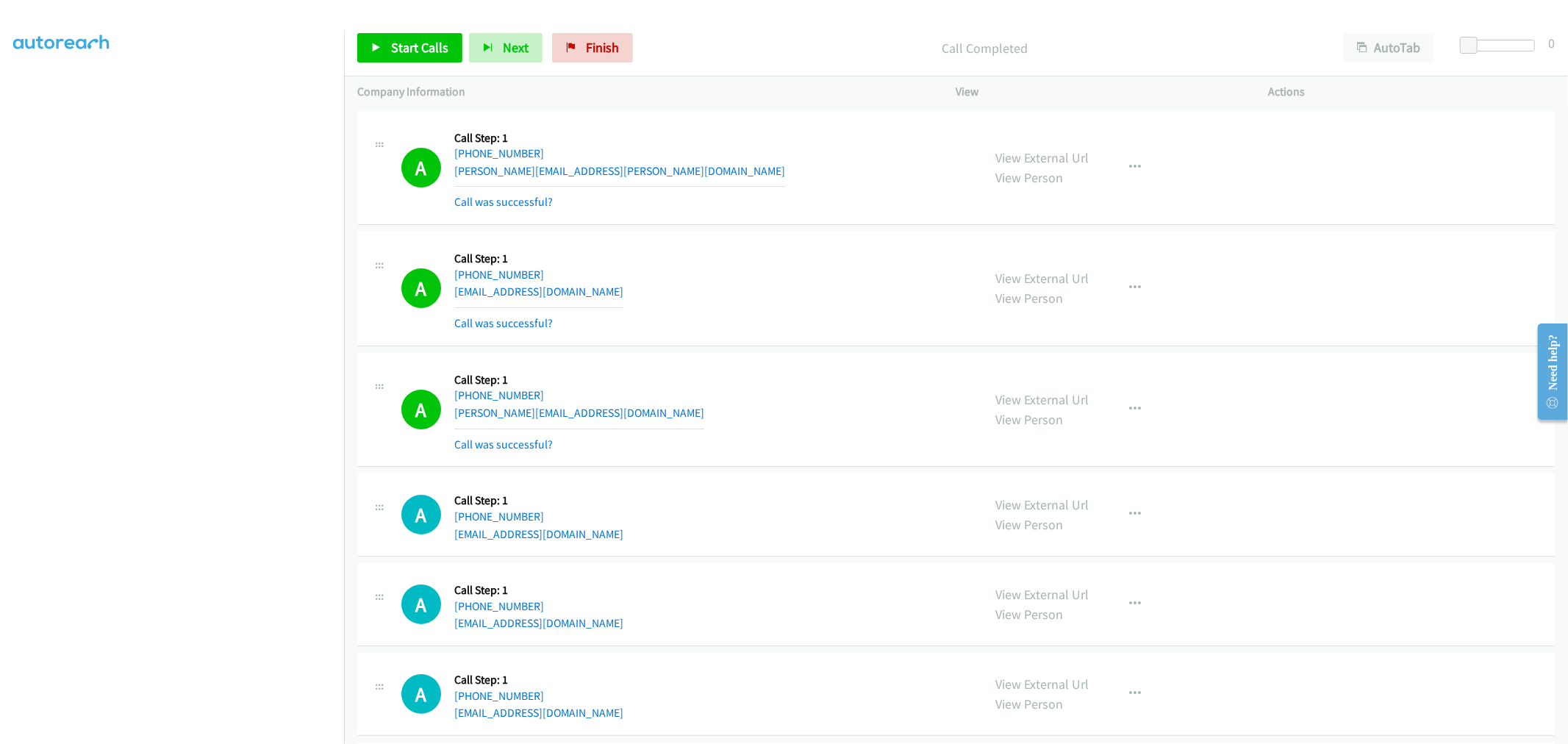
click at [785, 225] on td "A Callback Scheduled Call Step: 1 America/New_York +1 678-900-4162 latisha.coth…" at bounding box center [956, 168] width 1224 height 122
click at [732, 222] on div "A Callback Scheduled Call Step: 1 America/New_York +1 678-900-4162 latisha.coth…" at bounding box center [956, 168] width 1198 height 114
click at [788, 354] on div "A Callback Scheduled Call Step: 1 America/Phoenix +1 520-678-2275 zachary.long1…" at bounding box center [956, 410] width 1198 height 114
click at [371, 34] on link "Start Calls" at bounding box center [410, 48] width 105 height 30
click at [748, 362] on div "A Callback Scheduled Call Step: 1 America/Phoenix +1 520-678-2275 zachary.long1…" at bounding box center [956, 410] width 1198 height 114
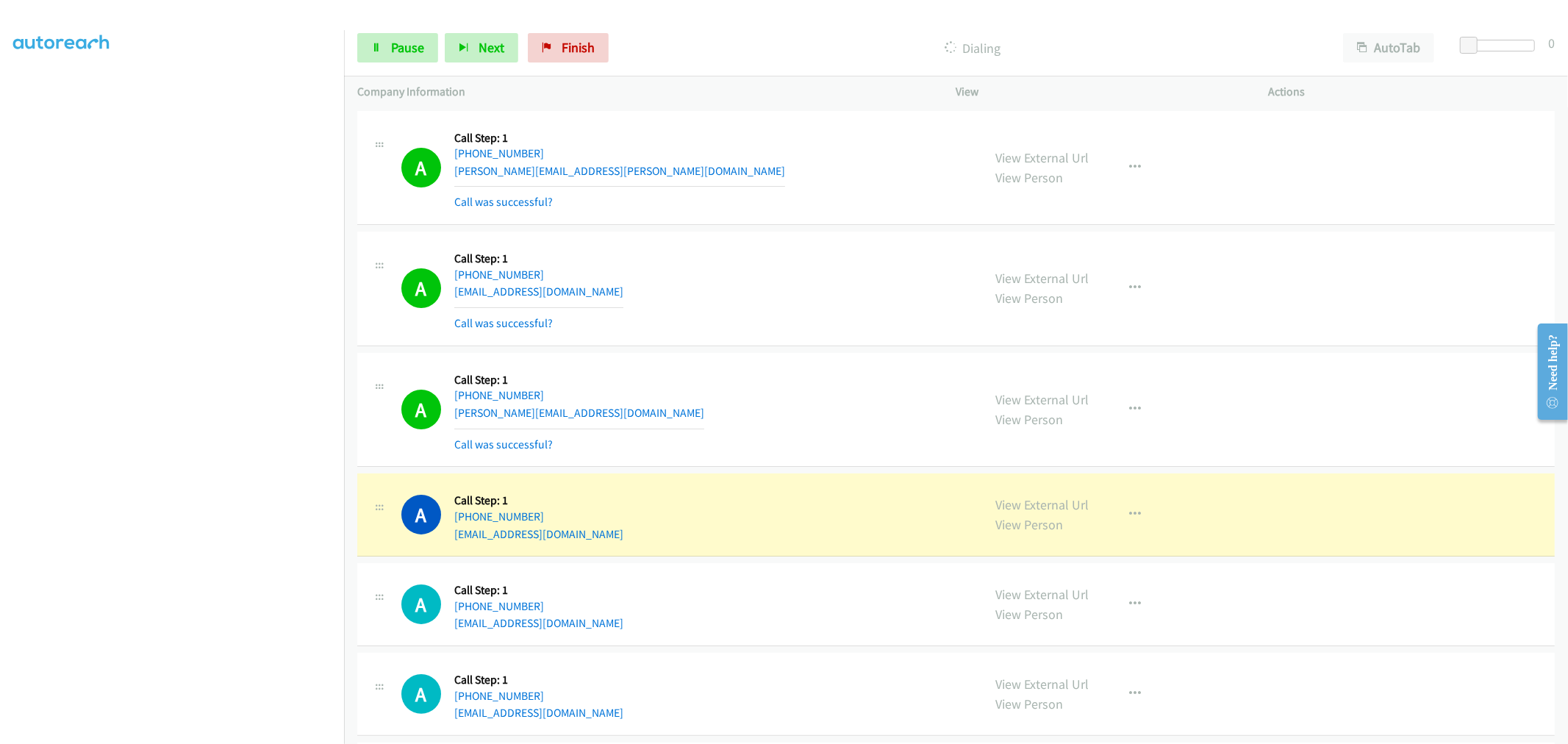
click at [768, 231] on div "A Callback Scheduled Call Step: 1 America/New_York +1 207-783-6258 debcovend@ao…" at bounding box center [956, 288] width 1198 height 114
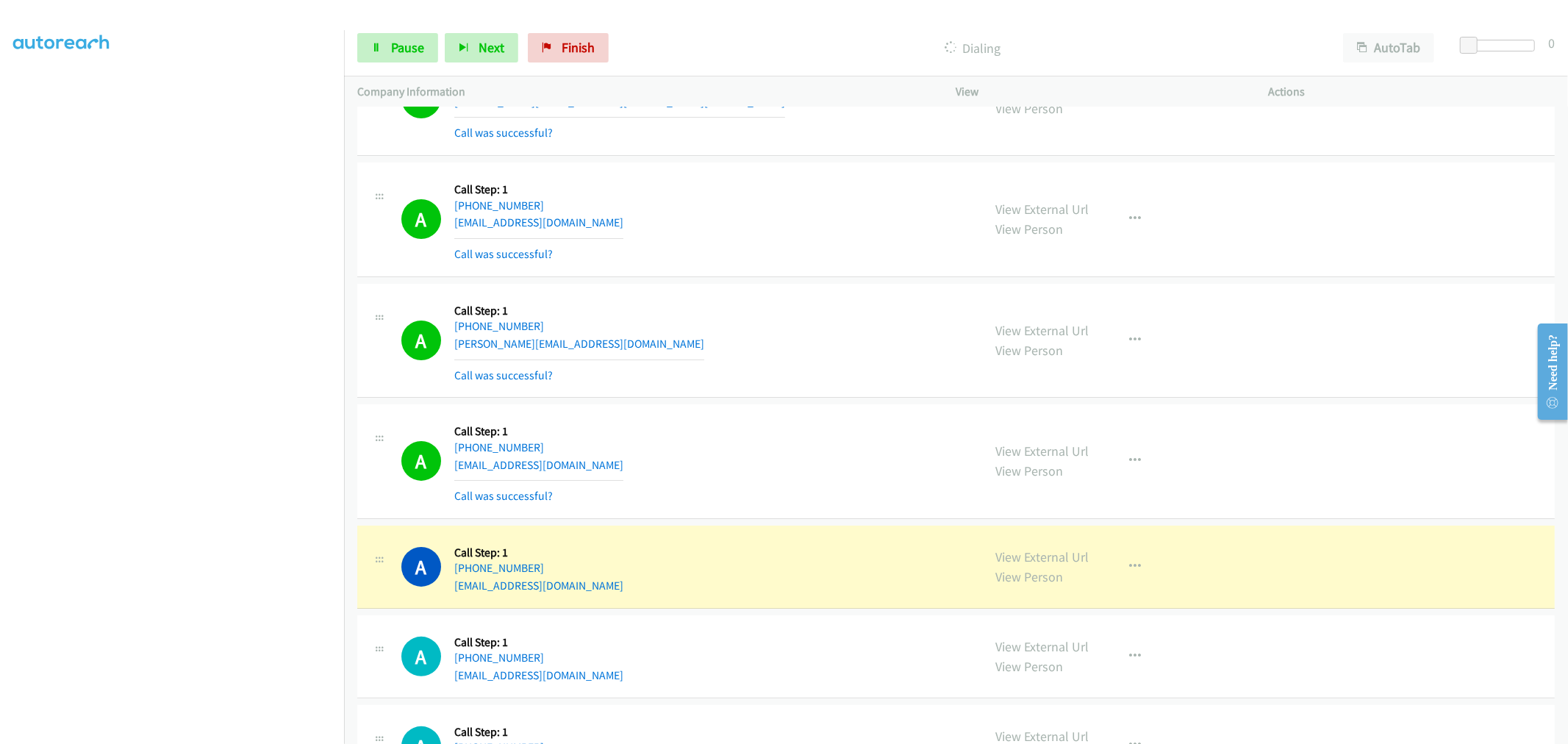
scroll to position [326, 0]
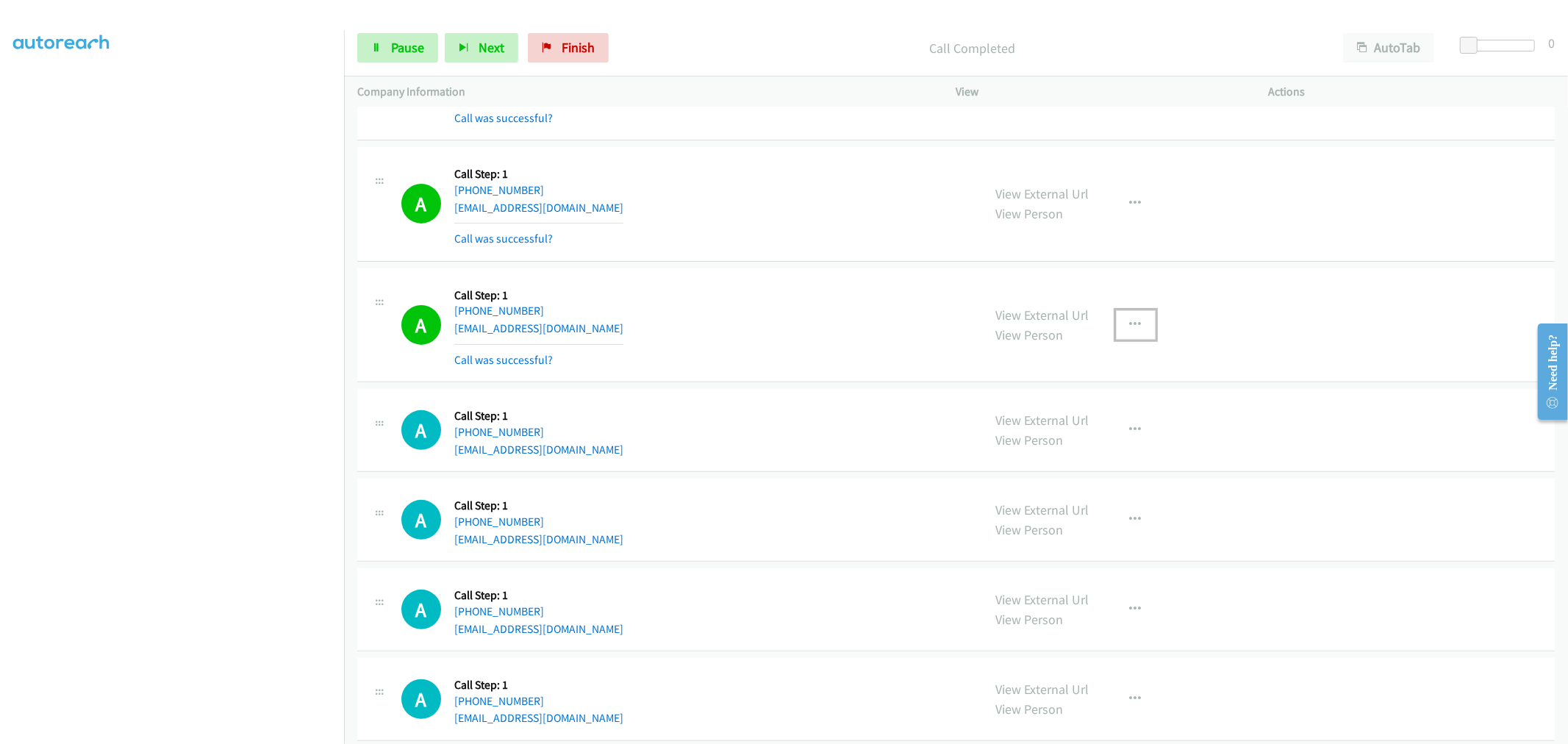
click at [1141, 318] on button "button" at bounding box center [1136, 324] width 40 height 30
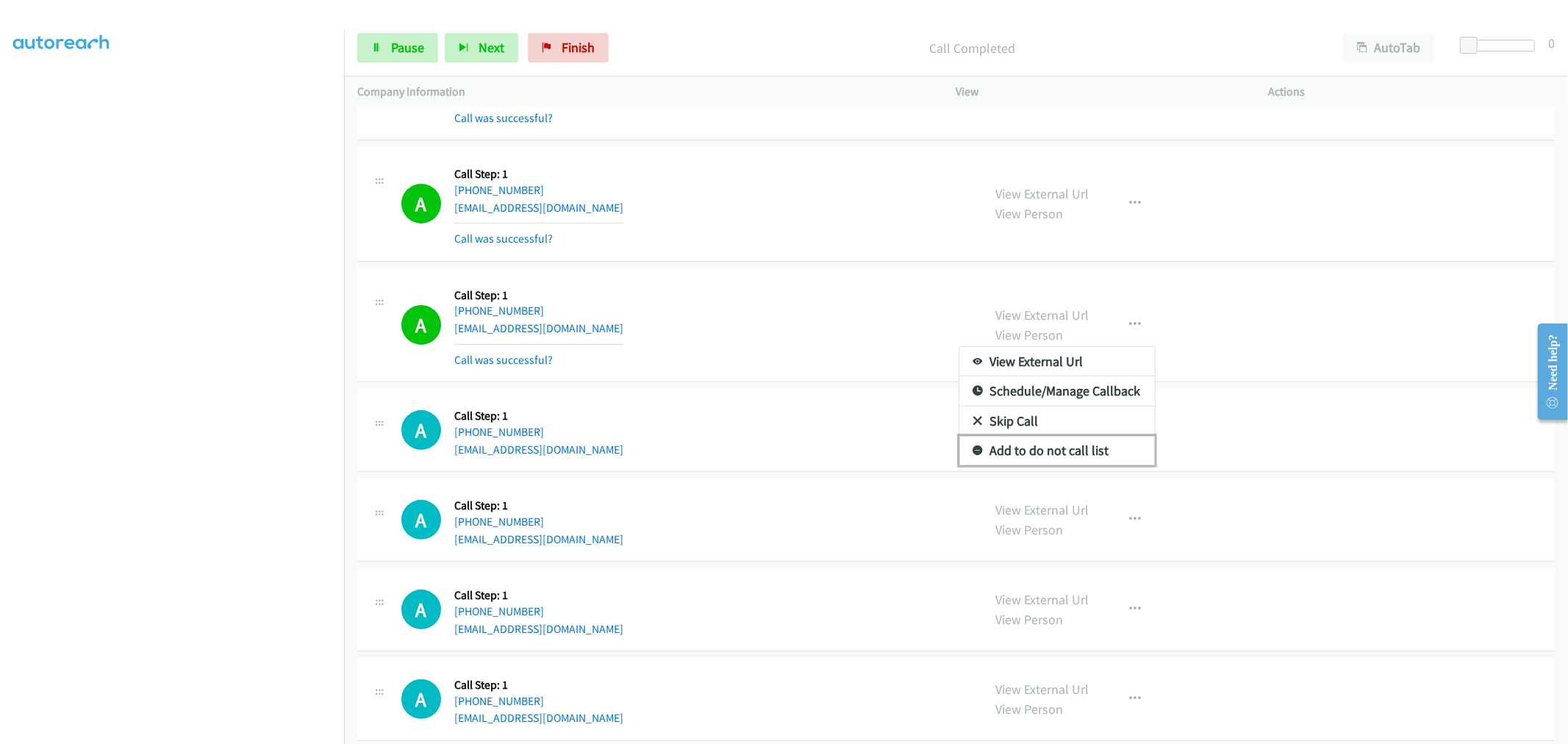
click at [1044, 449] on link "Add to do not call list" at bounding box center [1056, 450] width 195 height 30
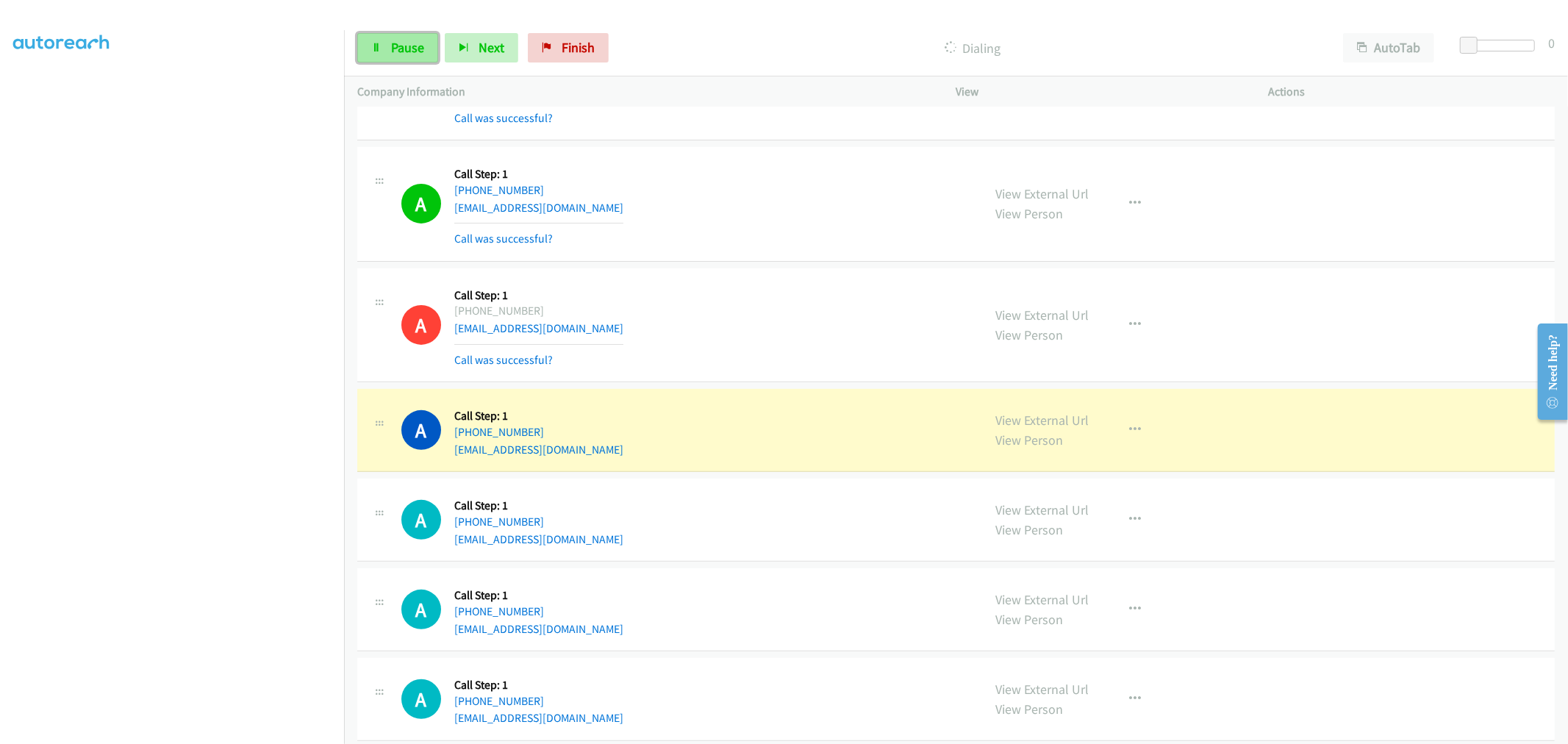
click at [410, 38] on link "Pause" at bounding box center [398, 48] width 81 height 30
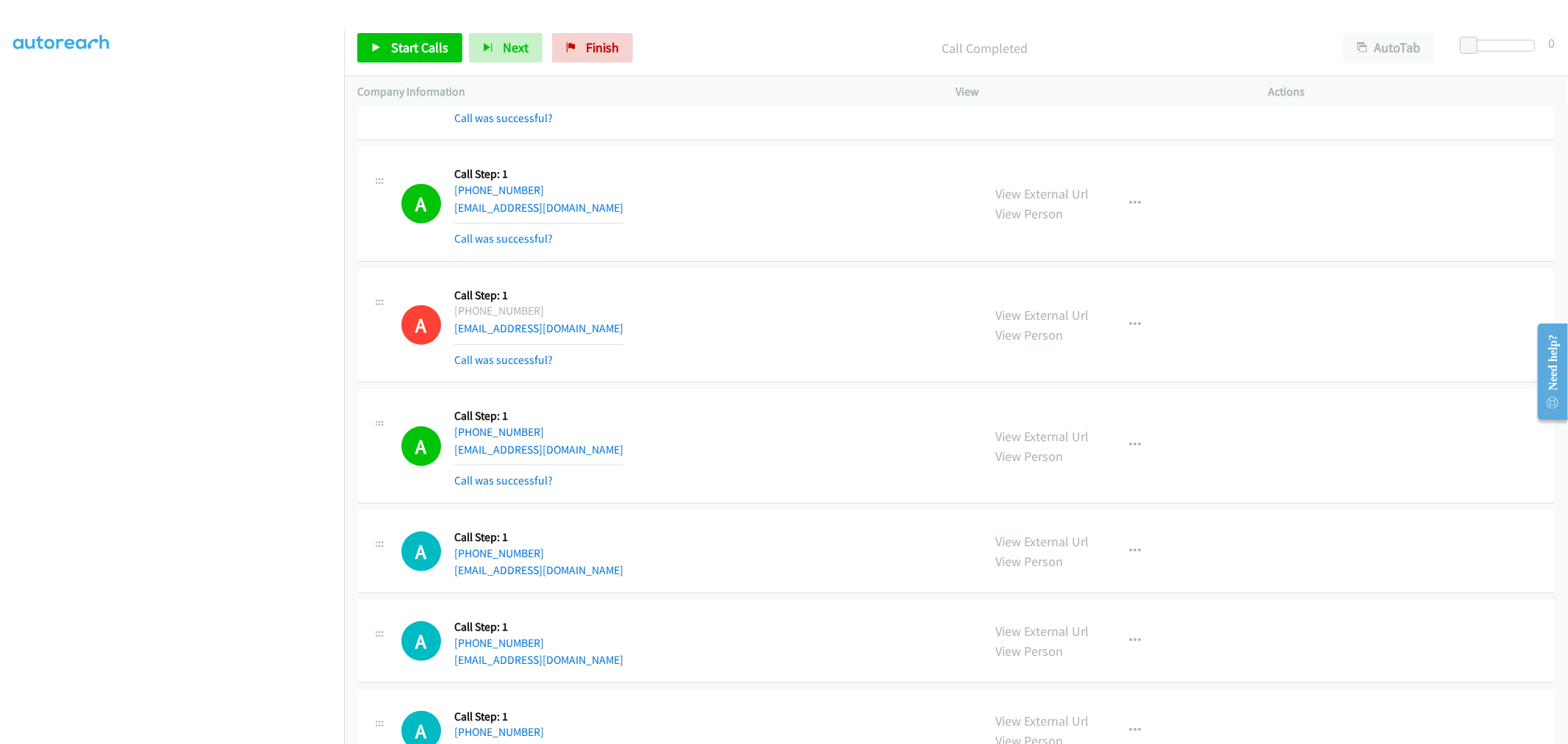
click at [755, 386] on td "A Callback Scheduled Call Step: 1 America/New_York +1 305-333-7405 gary303@bell…" at bounding box center [956, 447] width 1224 height 122
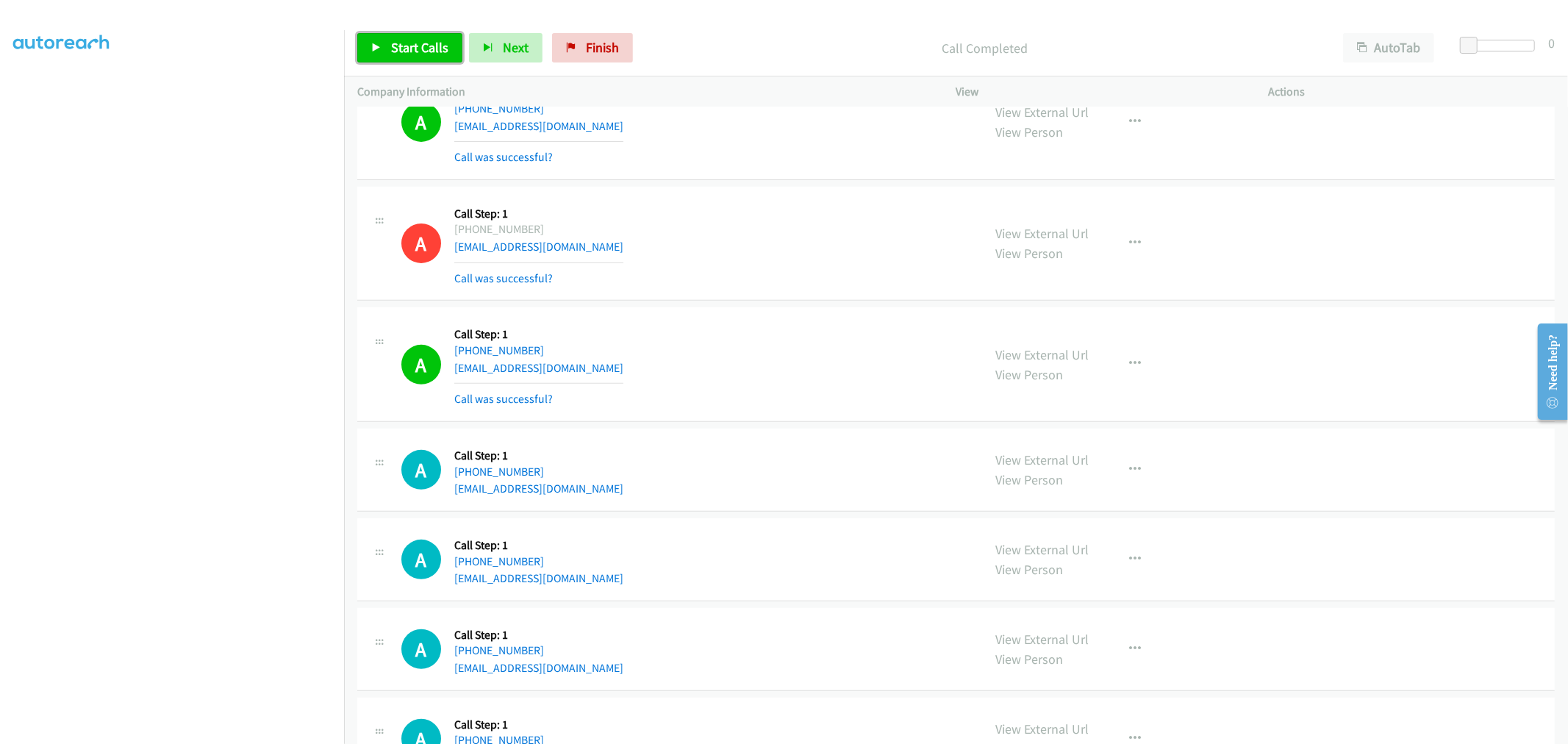
click at [398, 46] on span "Start Calls" at bounding box center [420, 47] width 58 height 17
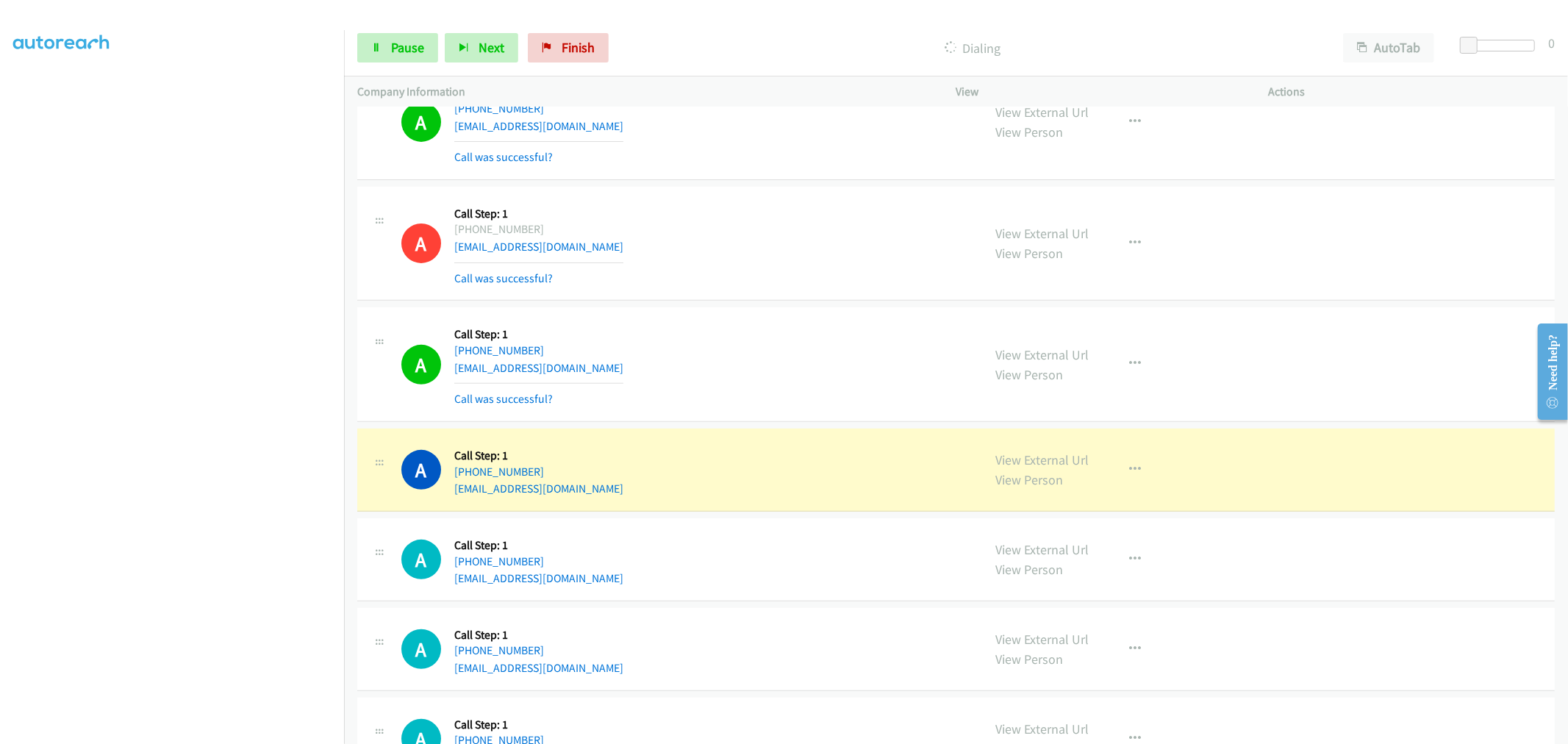
click at [762, 304] on td "A Callback Scheduled Call Step: 1 America/New_York +1 305-333-7405 gary303@bell…" at bounding box center [956, 365] width 1224 height 122
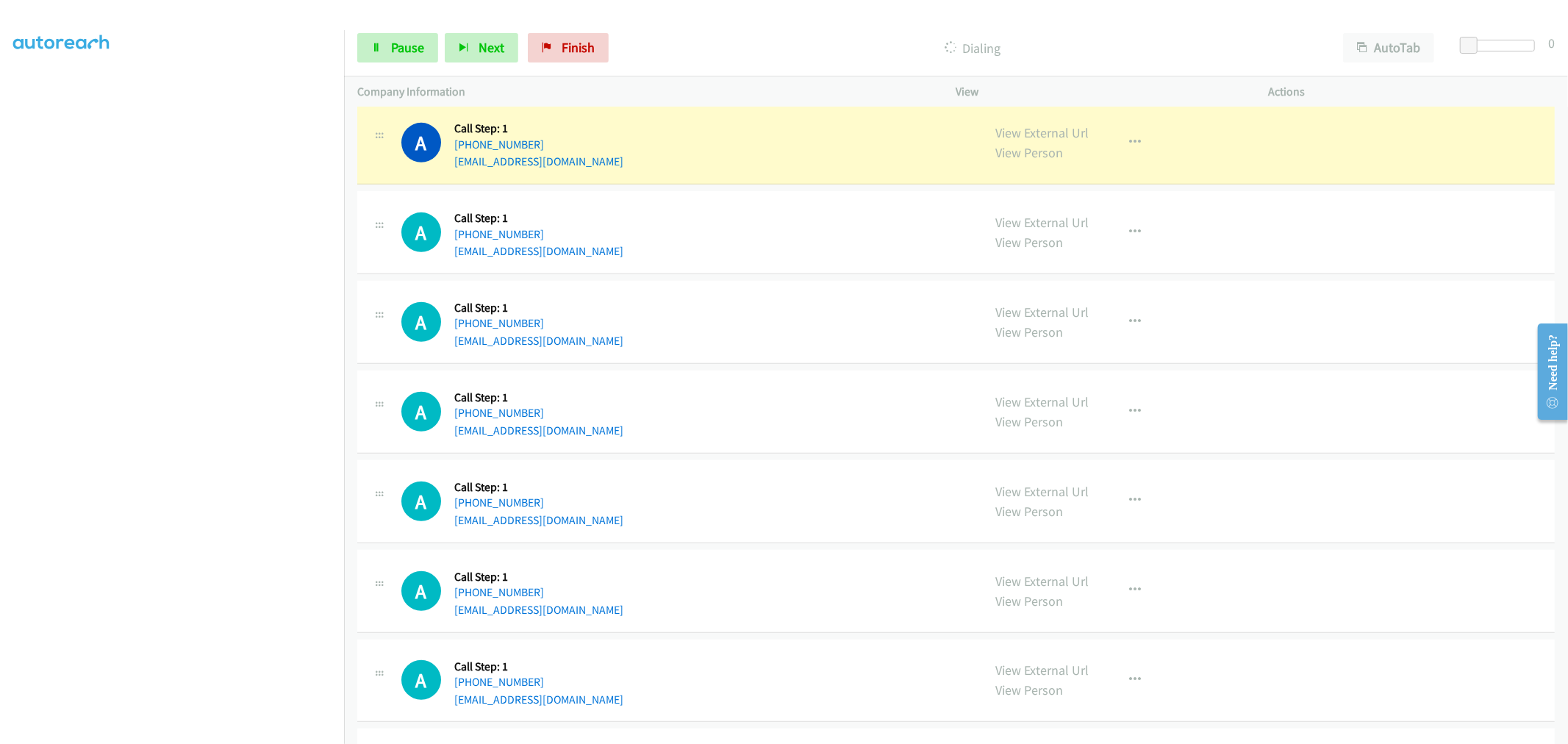
scroll to position [490, 0]
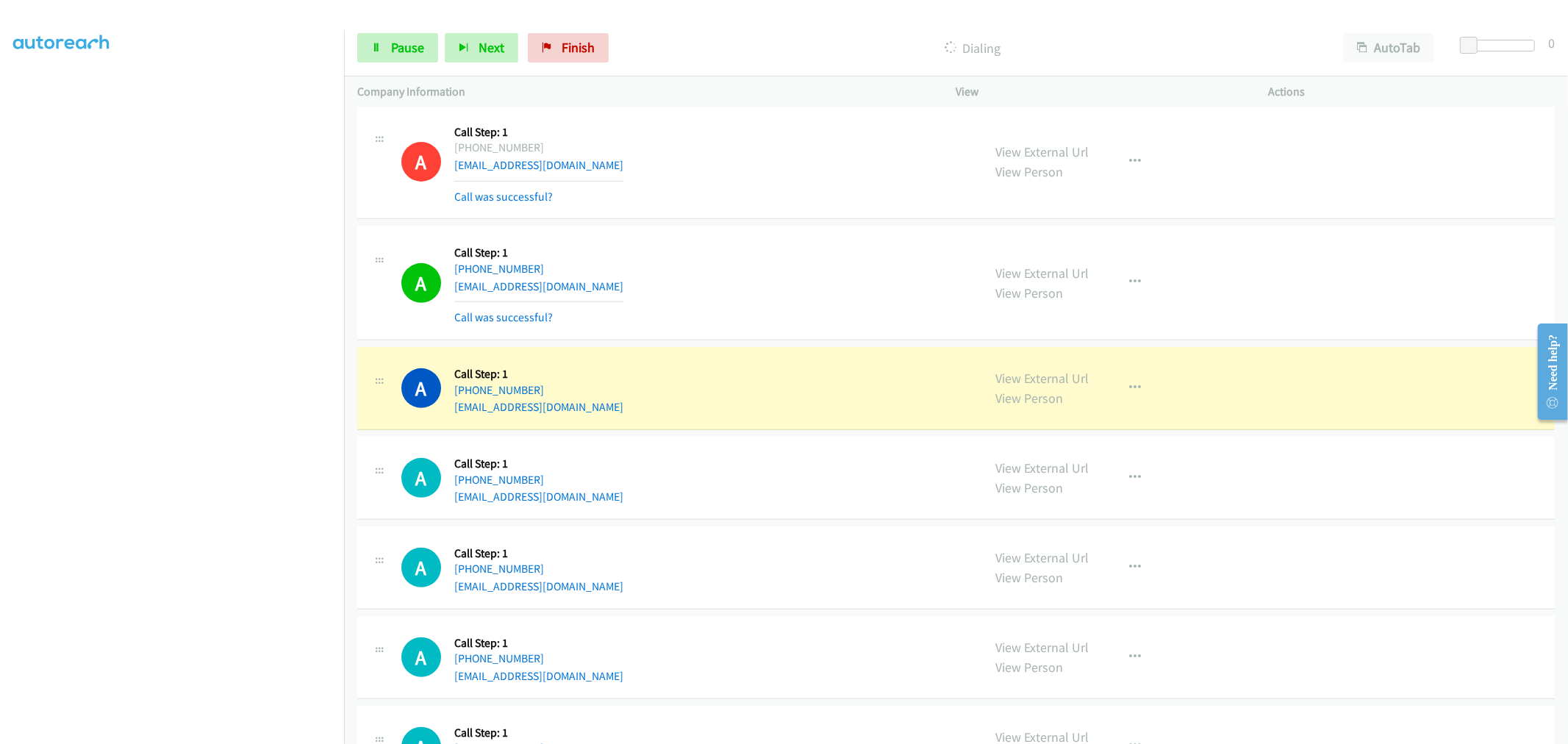
click at [803, 290] on div "A Callback Scheduled Call Step: 1 America/New_York +1 305-333-7405 gary303@bell…" at bounding box center [685, 282] width 568 height 87
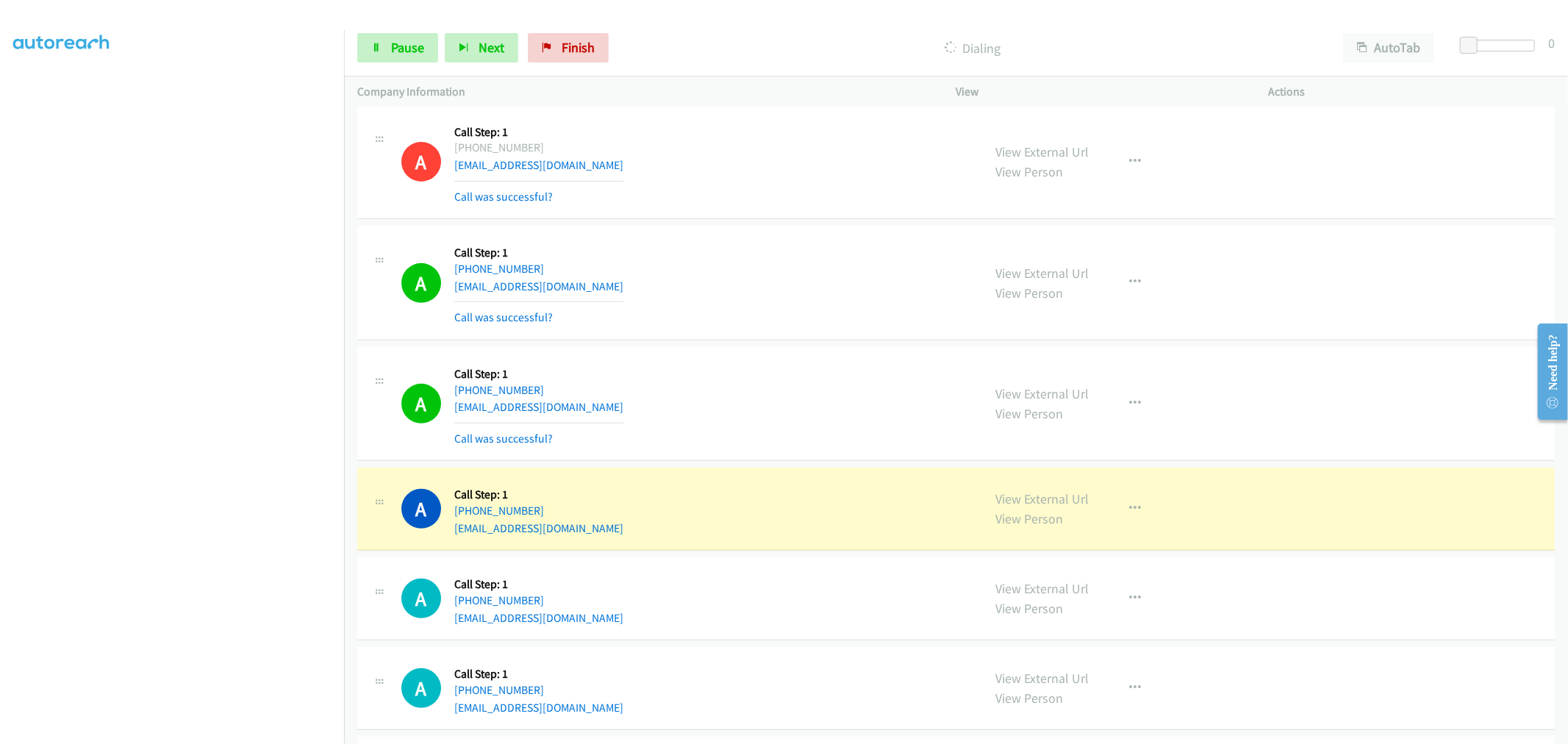
click at [820, 233] on div "A Callback Scheduled Call Step: 1 America/New_York +1 305-333-7405 gary303@bell…" at bounding box center [956, 283] width 1198 height 114
click at [767, 222] on td "A Callback Scheduled Call Step: 1 America/New_York +1 305-333-7405 gary303@bell…" at bounding box center [956, 283] width 1224 height 122
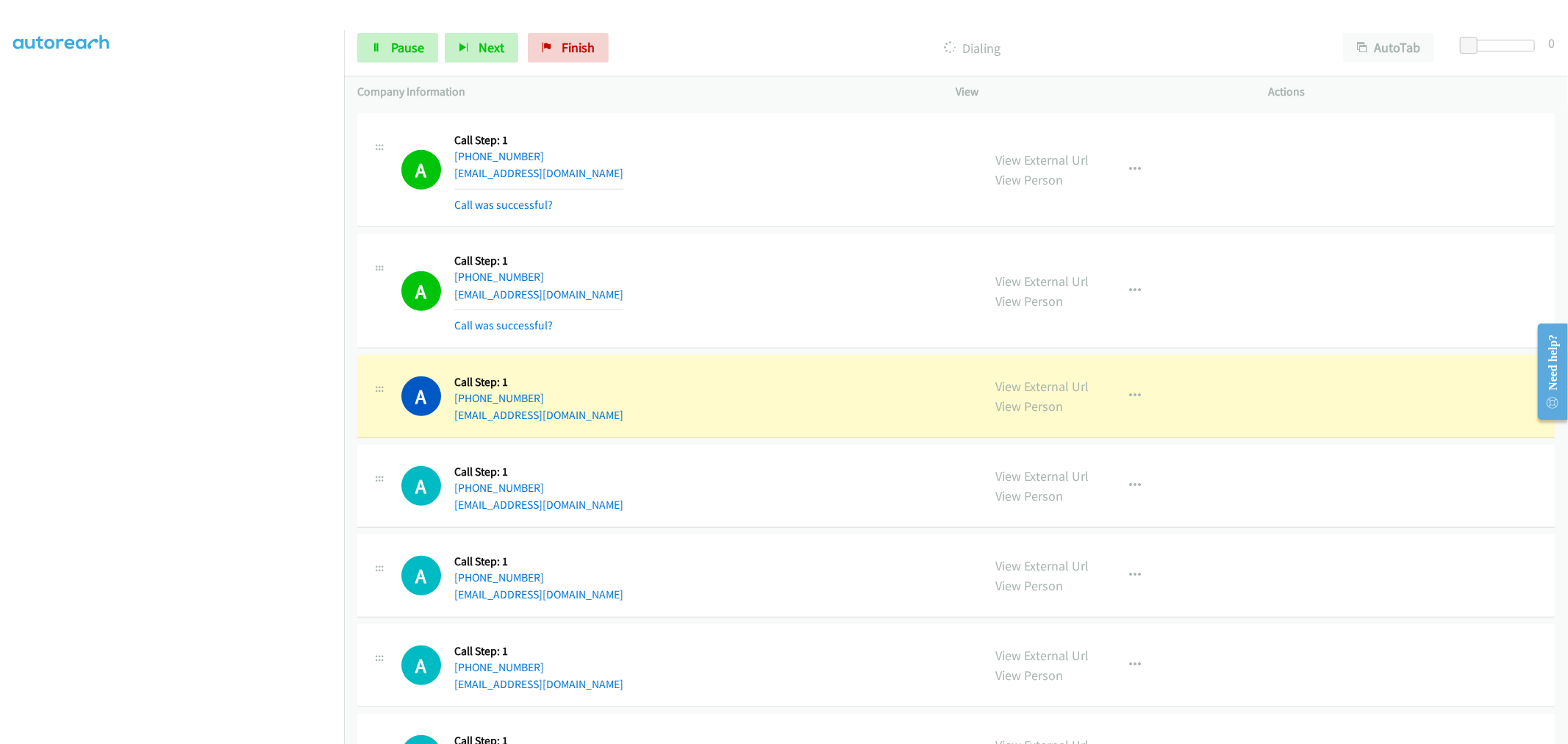
scroll to position [817, 0]
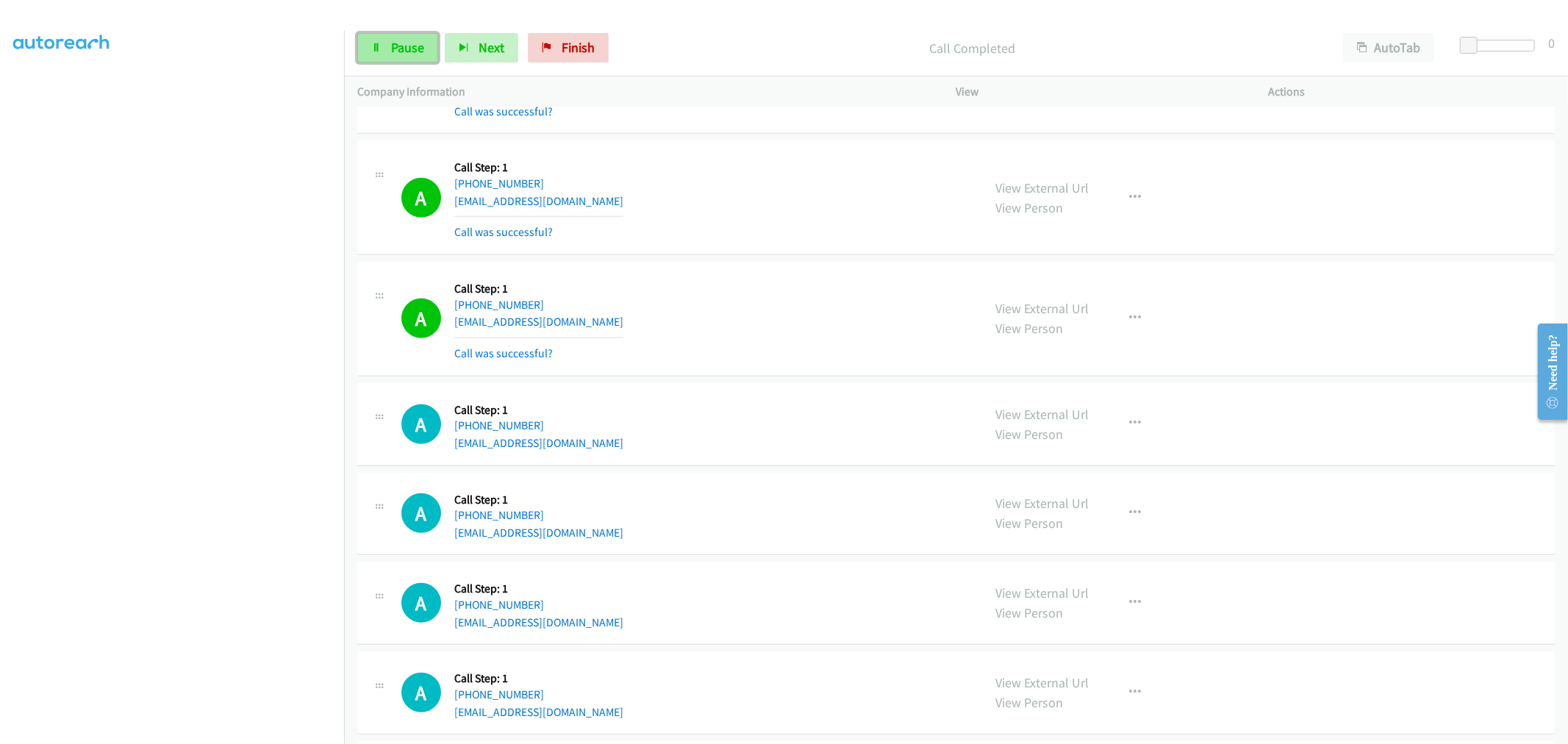
click at [404, 54] on span "Pause" at bounding box center [407, 47] width 33 height 17
click at [410, 50] on span "Start Calls" at bounding box center [420, 47] width 58 height 17
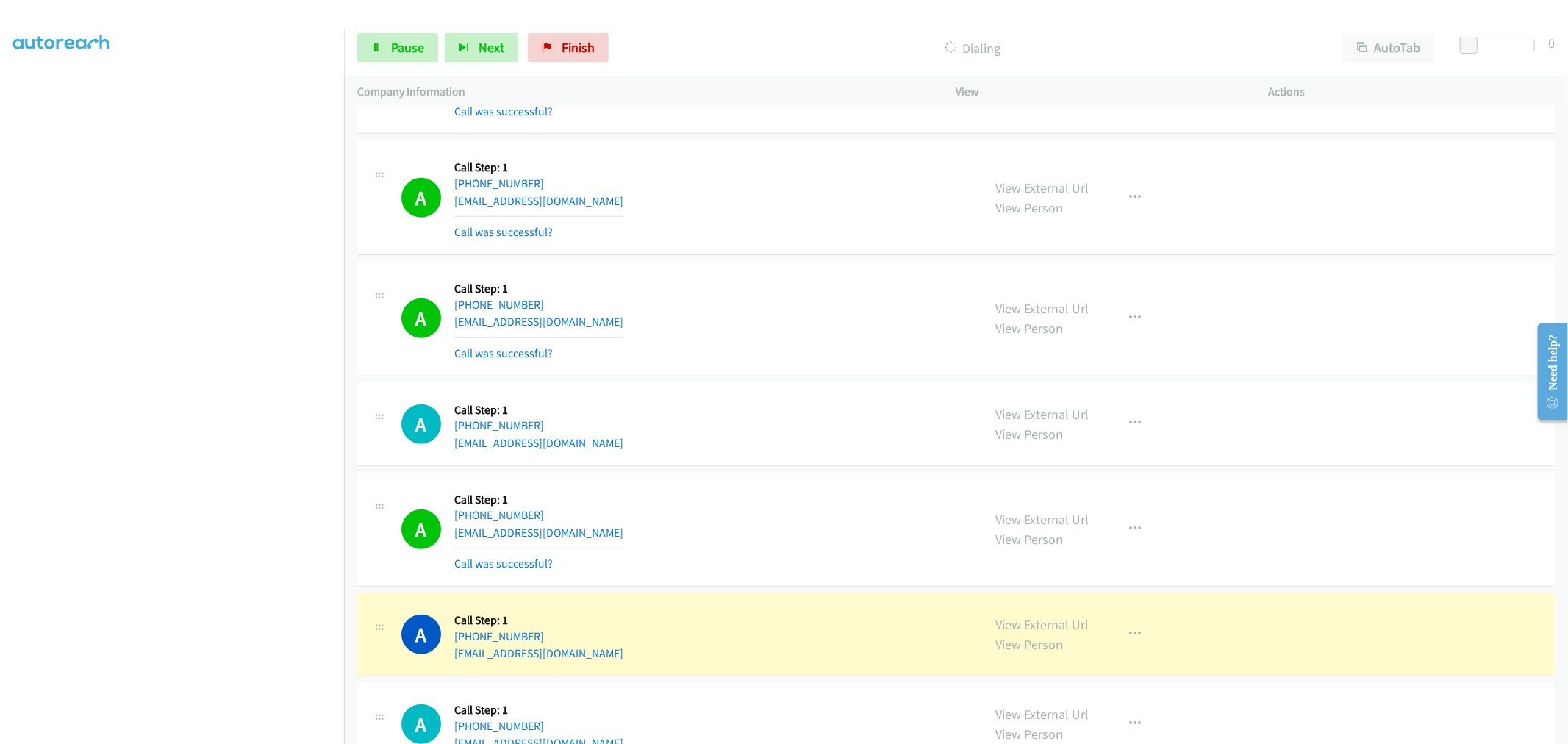
click at [762, 246] on div "A Callback Scheduled Call Step: 1 America/Los_Angeles +1 818-492-8861 gabby_080…" at bounding box center [956, 197] width 1198 height 114
click at [767, 251] on div "A Callback Scheduled Call Step: 1 America/Los_Angeles +1 818-492-8861 gabby_080…" at bounding box center [956, 197] width 1198 height 114
click at [770, 259] on td "A Callback Scheduled Call Step: 1 America/Los_Angeles +1 707-272-1109 guil@kwin…" at bounding box center [956, 319] width 1224 height 122
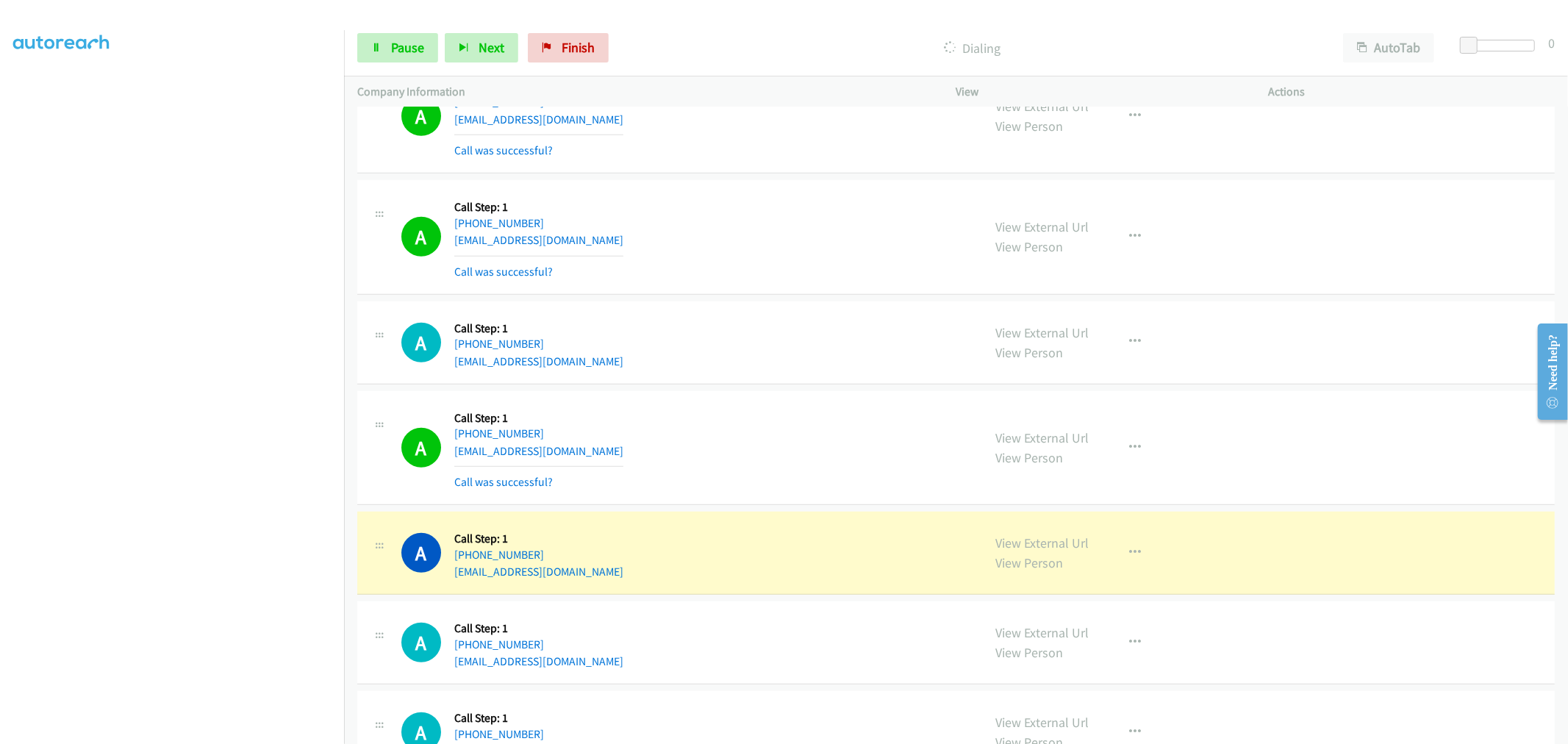
scroll to position [980, 0]
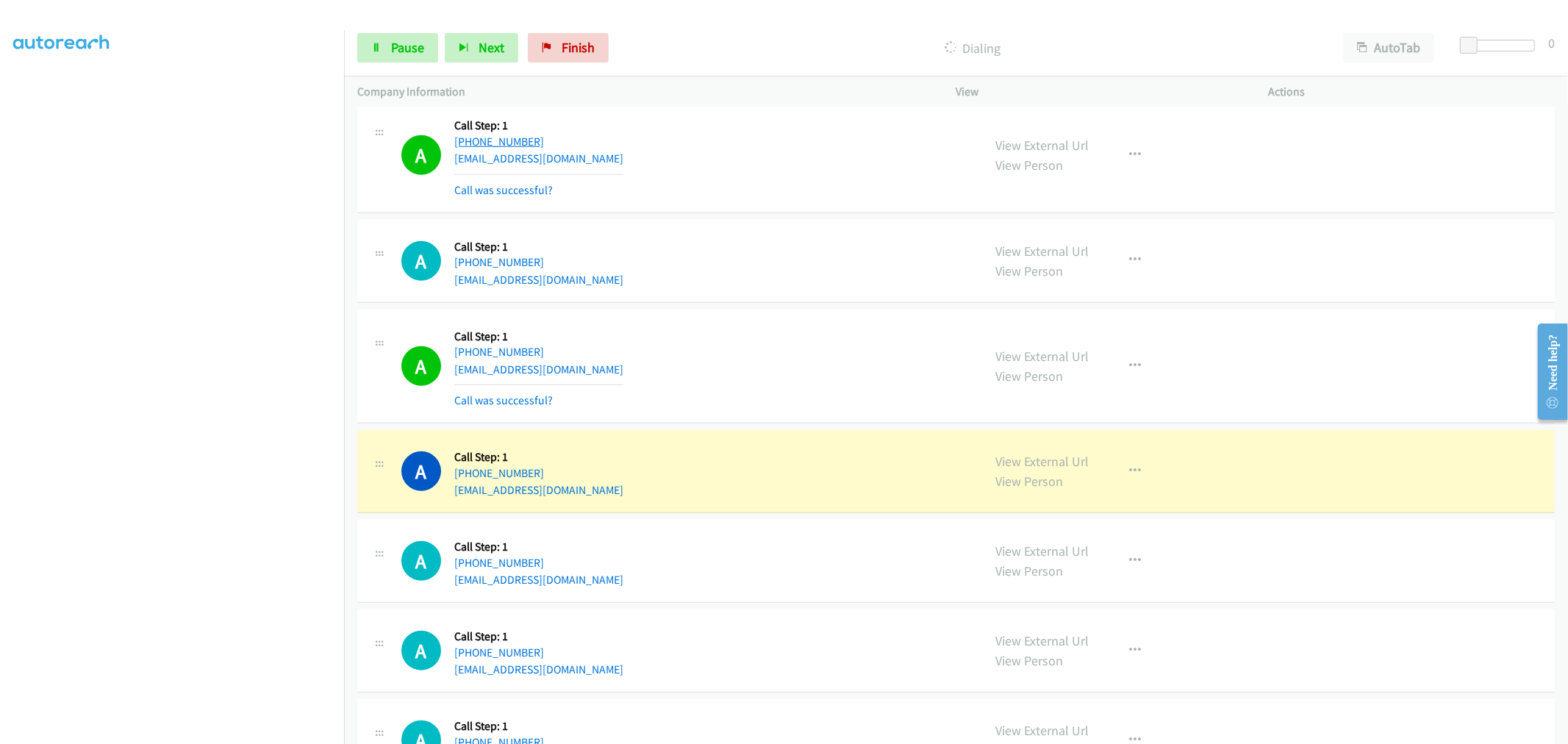
drag, startPoint x: 331, startPoint y: 86, endPoint x: 517, endPoint y: 143, distance: 194.5
click at [714, 170] on div "A Callback Scheduled Call Step: 1 America/Los_Angeles +1 707-272-1109 guil@kwin…" at bounding box center [685, 155] width 568 height 87
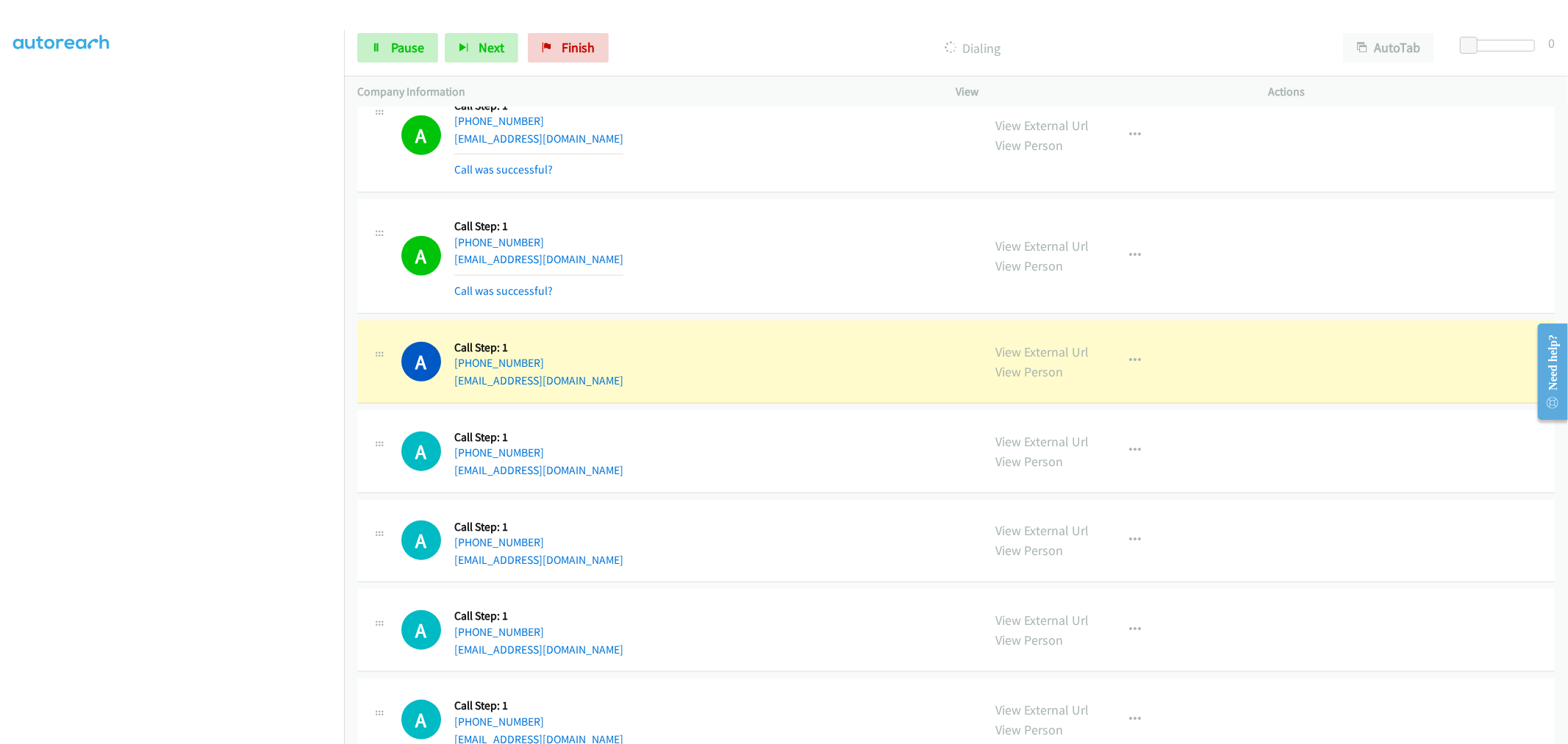
scroll to position [1225, 0]
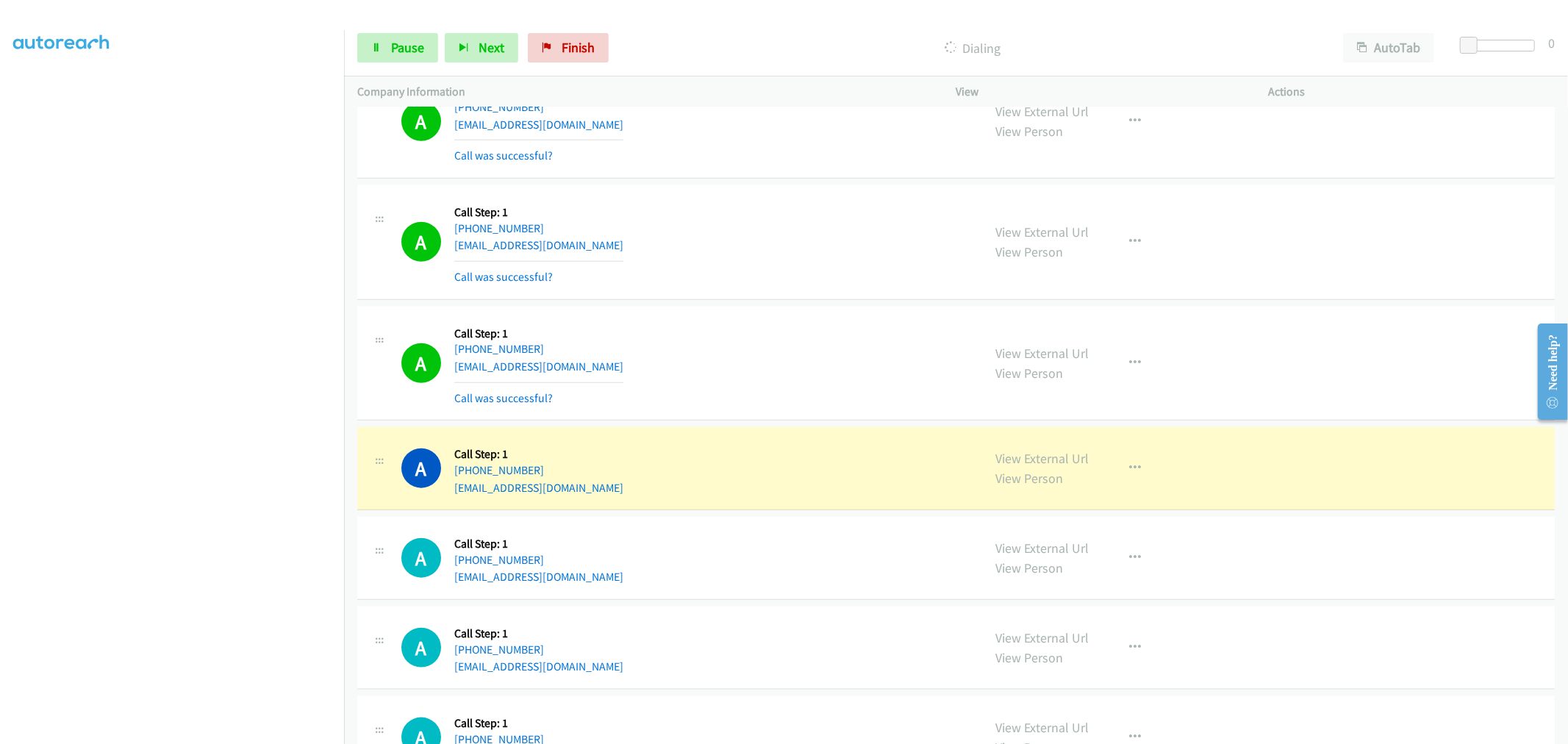
click at [702, 313] on div "A Callback Scheduled Call Step: 1 America/New_York +1 929-532-8800 mohmsy49@gma…" at bounding box center [956, 363] width 1198 height 114
click at [747, 269] on div "A Callback Scheduled Call Step: 1 America/Los_Angeles +1 702-701-6579 francinea…" at bounding box center [685, 241] width 568 height 87
drag, startPoint x: 621, startPoint y: 424, endPoint x: 662, endPoint y: 422, distance: 41.0
click at [655, 422] on tbody "A Callback Scheduled Call Step: 1 America/New_York +1 678-900-4162 latisha.coth…" at bounding box center [956, 101] width 1224 height 2438
click at [702, 416] on div "A Callback Scheduled Call Step: 1 America/New_York +1 929-532-8800 mohmsy49@gma…" at bounding box center [956, 363] width 1198 height 114
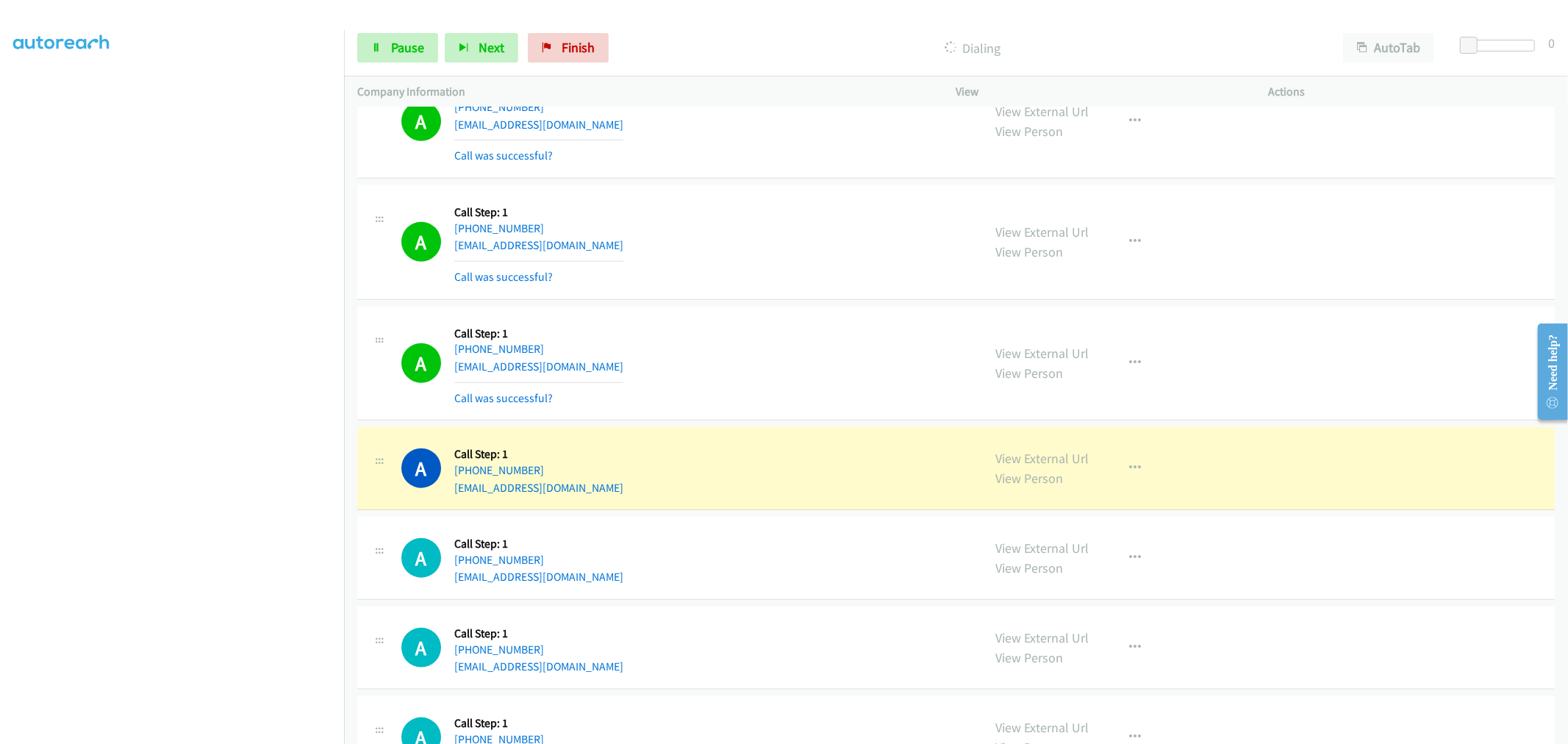
click at [757, 422] on td "A Callback Scheduled Call Step: 1 America/New_York +1 929-532-8800 mohmsy49@gma…" at bounding box center [956, 363] width 1224 height 122
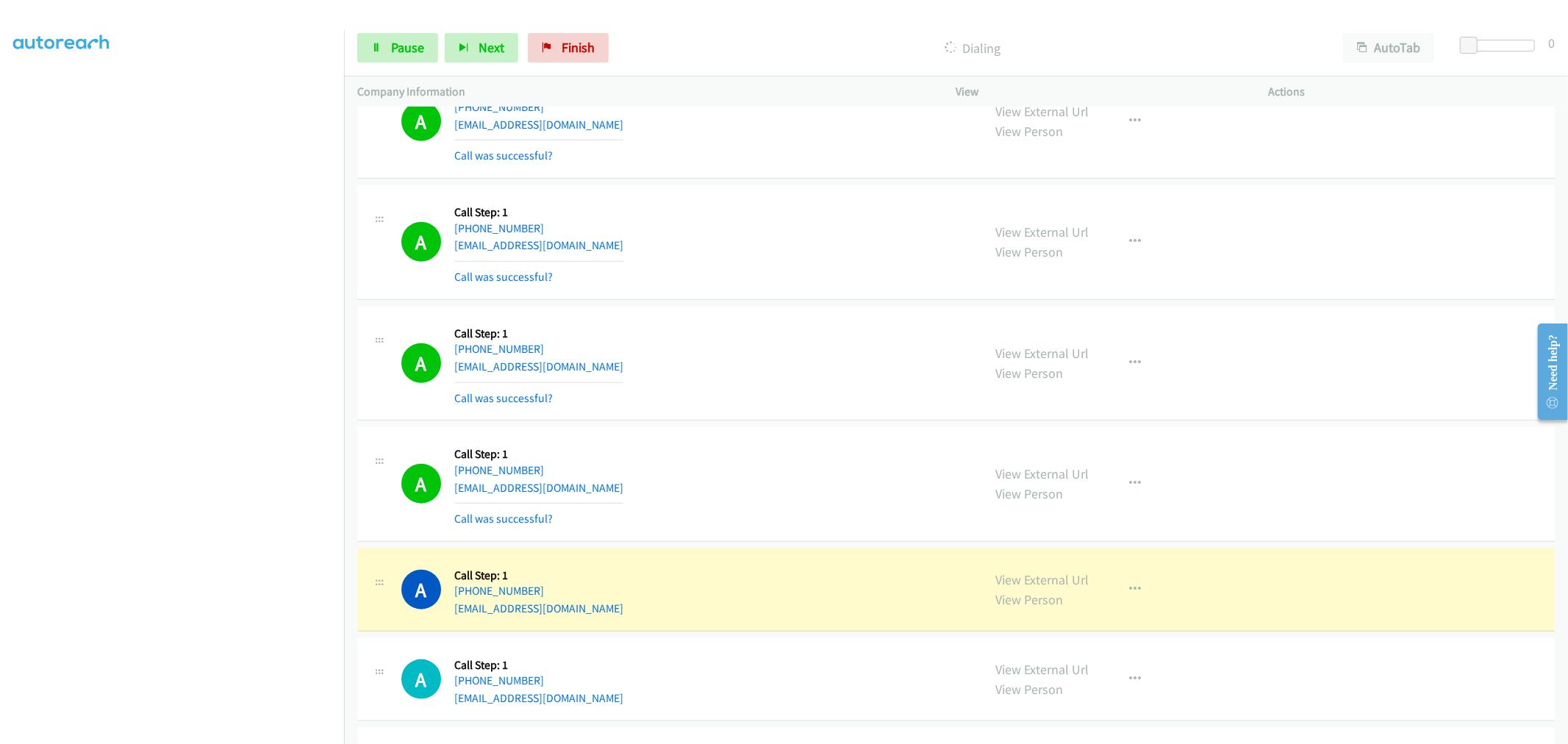
click at [730, 304] on td "A Callback Scheduled Call Step: 1 America/New_York +1 929-532-8800 mohmsy49@gma…" at bounding box center [956, 363] width 1224 height 122
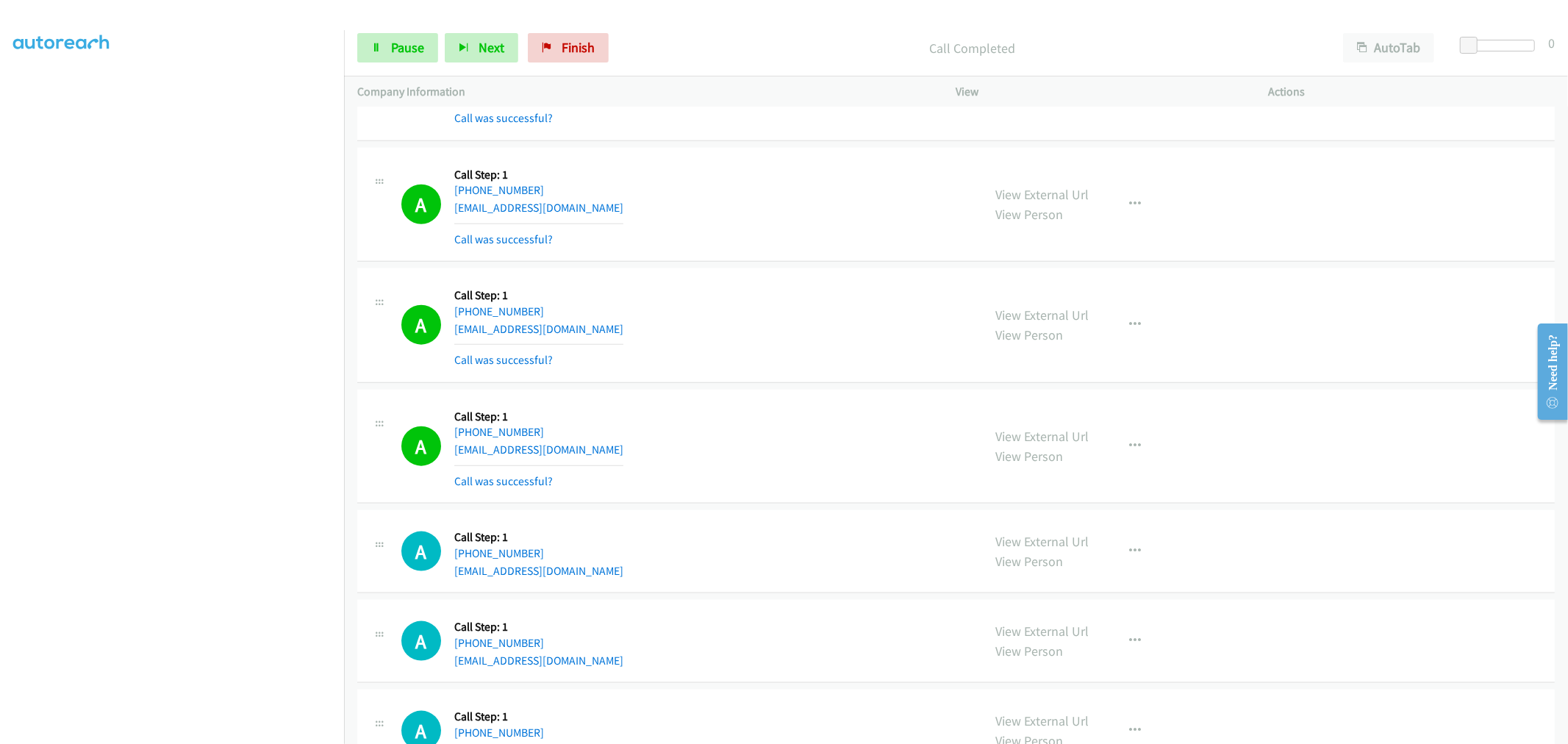
scroll to position [1388, 0]
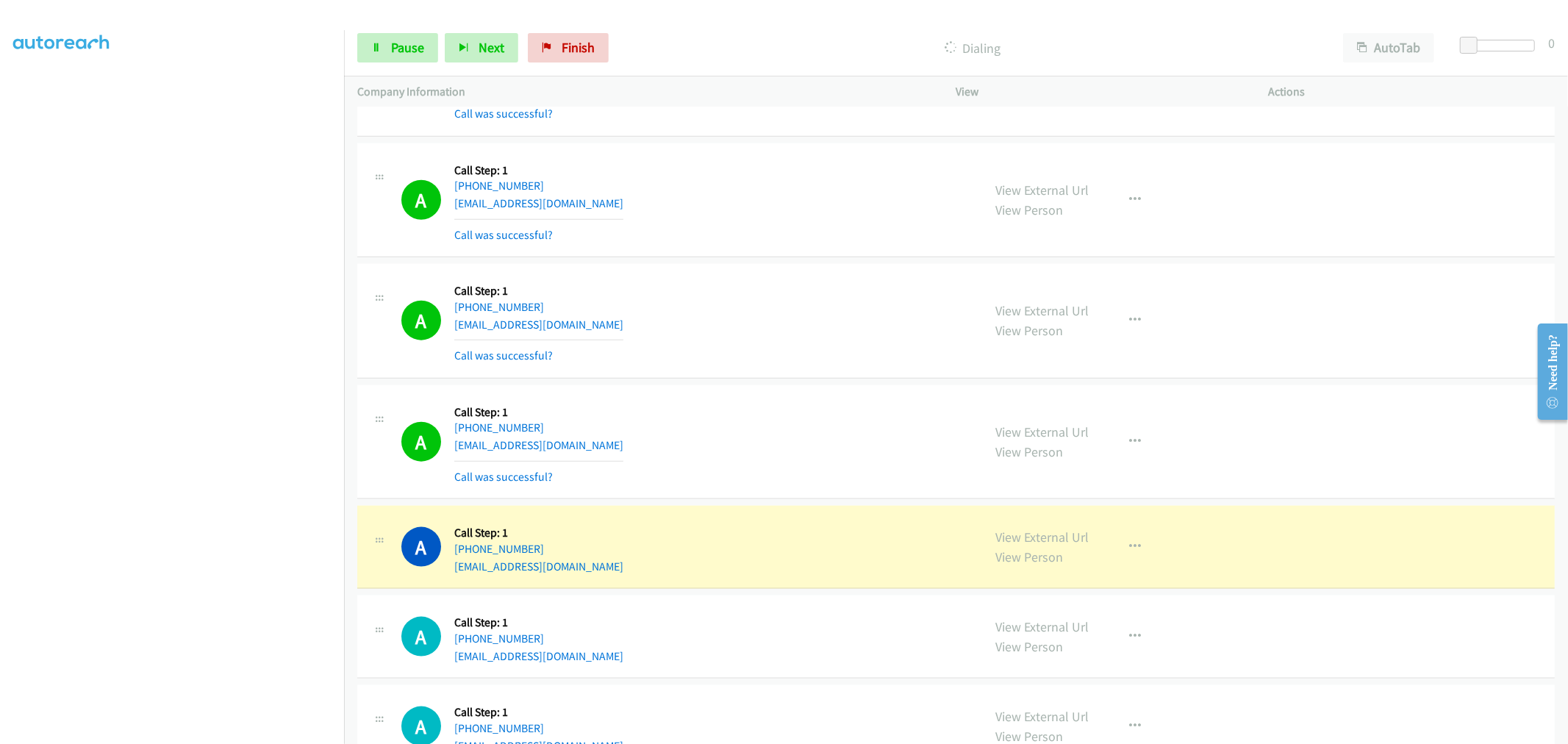
click at [729, 275] on div "A Callback Scheduled Call Step: 1 America/Chicago +1 936-218-6122 jonah.g44@icl…" at bounding box center [956, 321] width 1198 height 114
click at [754, 262] on td "A Callback Scheduled Call Step: 1 America/Chicago +1 936-218-6122 jonah.g44@icl…" at bounding box center [956, 322] width 1224 height 122
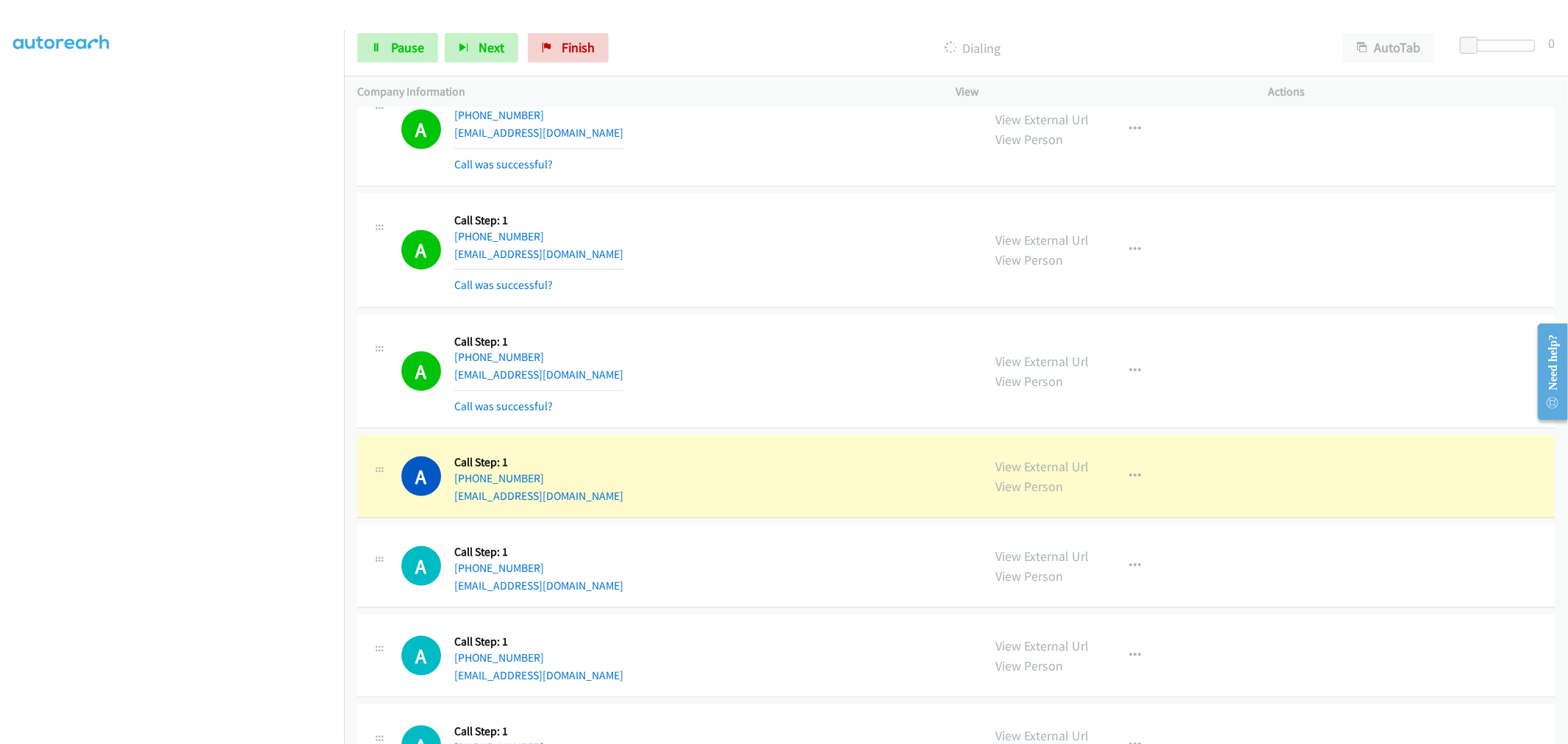
scroll to position [1552, 0]
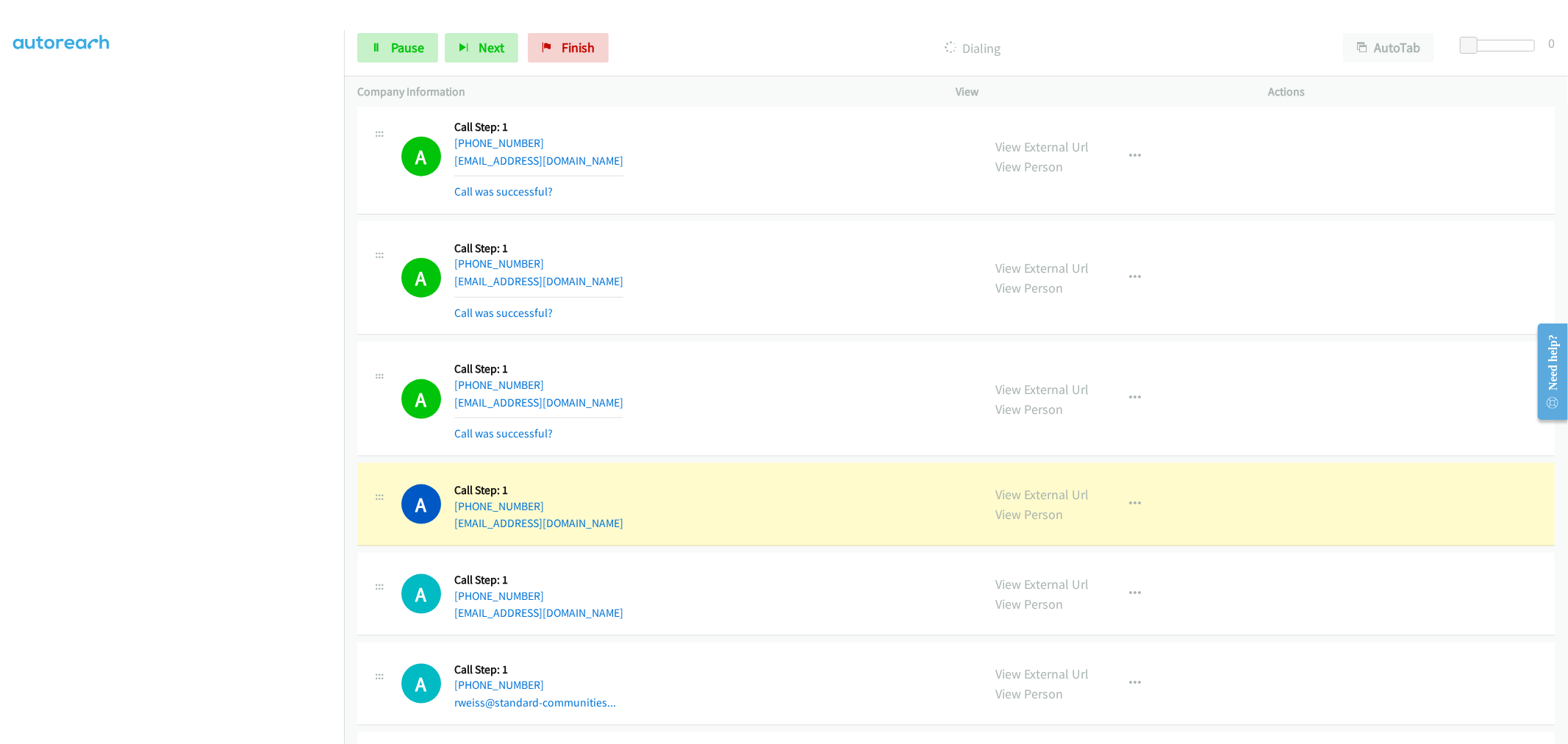
click at [741, 231] on div "A Callback Scheduled Call Step: 1 America/New_York +1 202-906-9200 johnfordc@ho…" at bounding box center [956, 278] width 1198 height 114
click at [735, 215] on td "A Callback Scheduled Call Step: 1 America/Chicago +1 936-218-6122 jonah.g44@icl…" at bounding box center [956, 158] width 1224 height 122
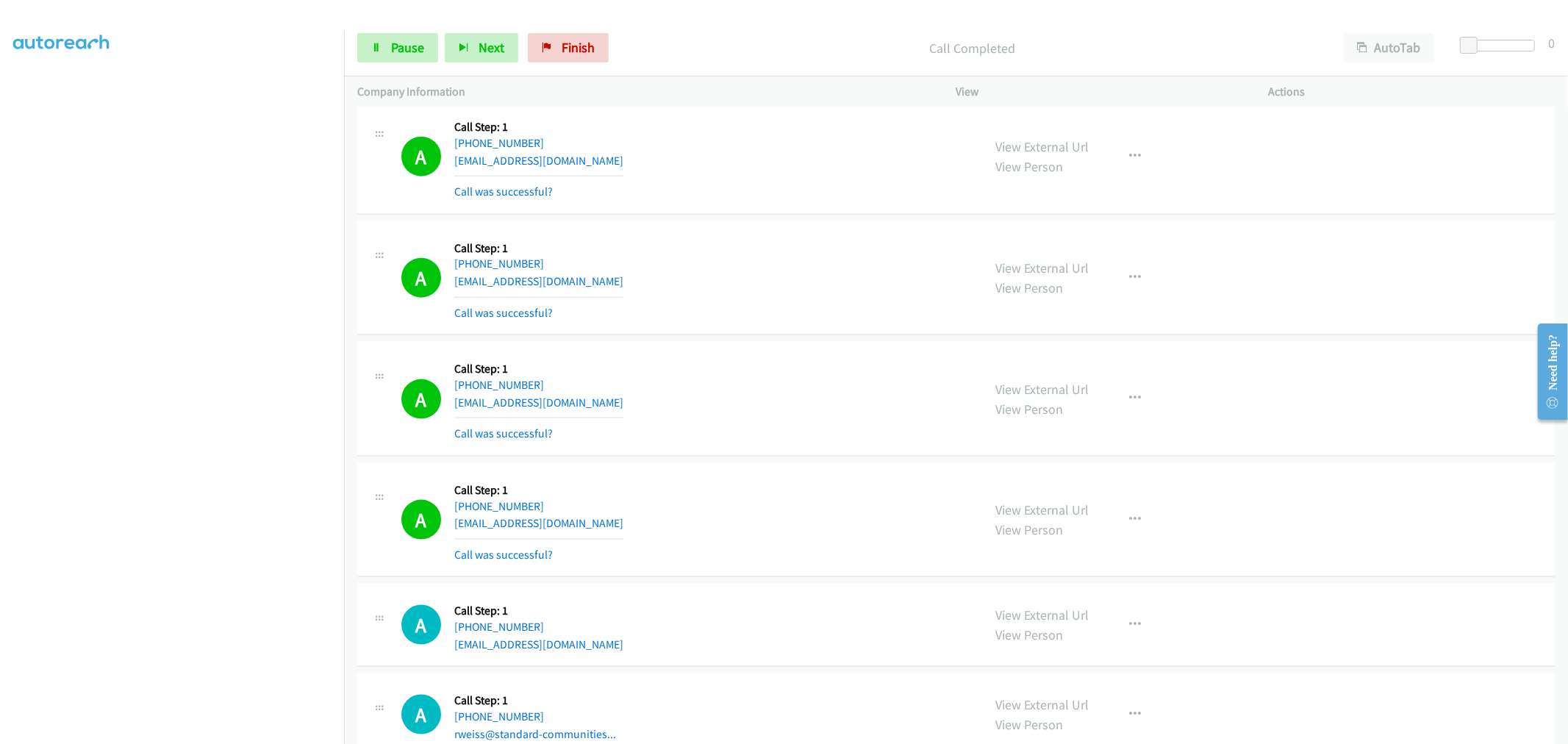
drag, startPoint x: 780, startPoint y: 276, endPoint x: 772, endPoint y: 274, distance: 8.2
click at [780, 276] on div "A Callback Scheduled Call Step: 1 America/New_York +1 202-906-9200 johnfordc@ho…" at bounding box center [685, 277] width 568 height 87
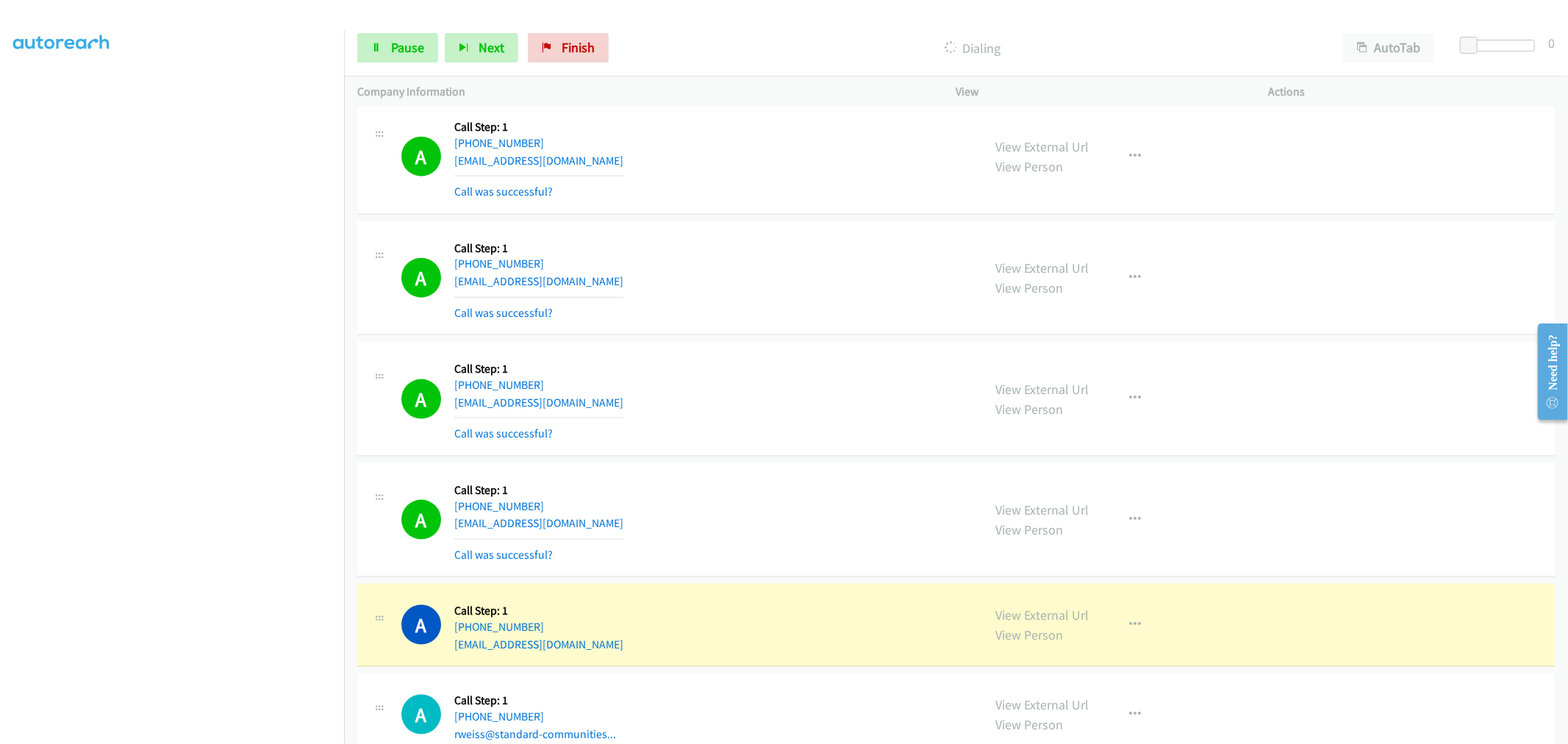
click at [757, 272] on div "A Callback Scheduled Call Step: 1 America/New_York +1 202-906-9200 johnfordc@ho…" at bounding box center [685, 277] width 568 height 87
click at [766, 219] on td "A Callback Scheduled Call Step: 1 America/New_York +1 202-906-9200 johnfordc@ho…" at bounding box center [956, 278] width 1224 height 122
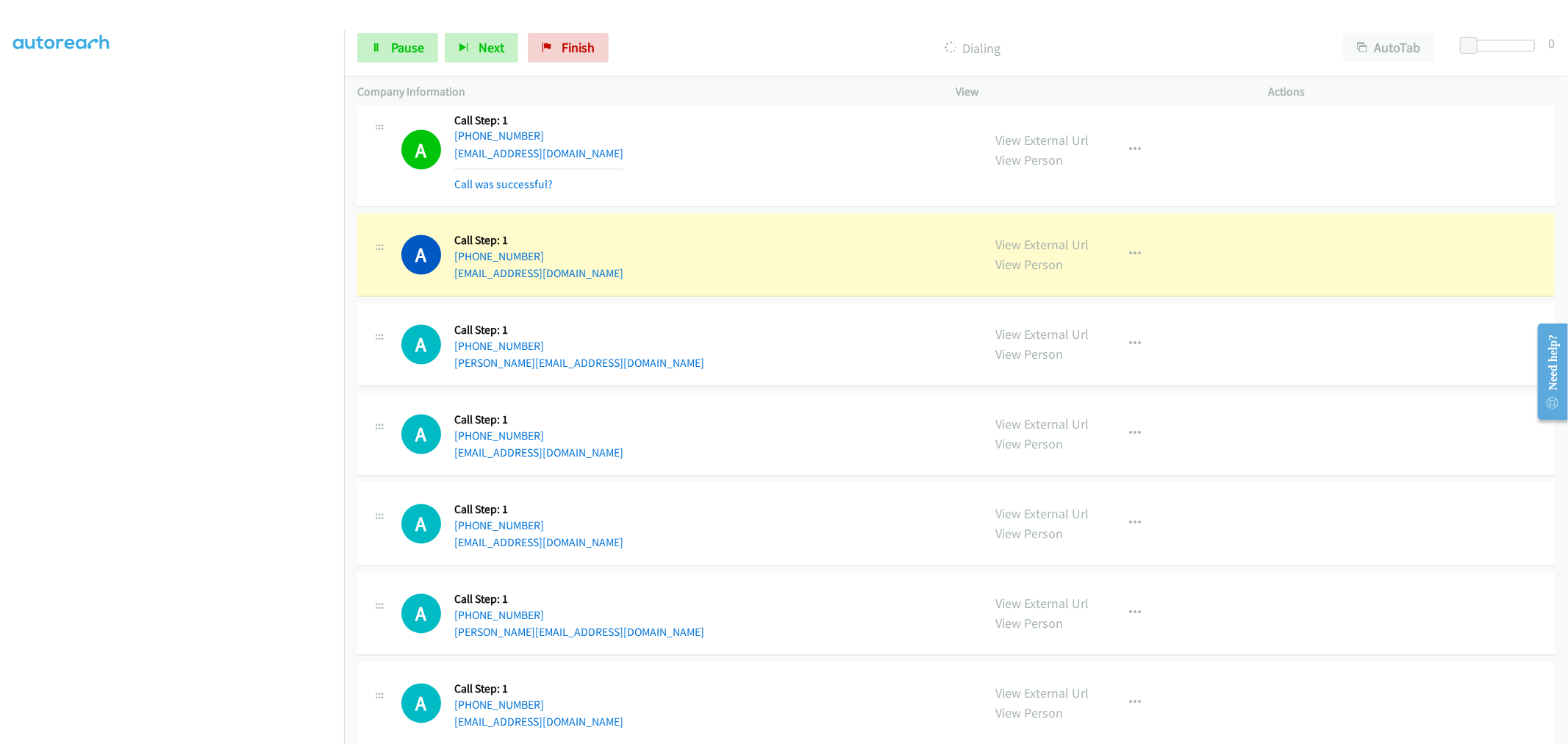
scroll to position [2287, 0]
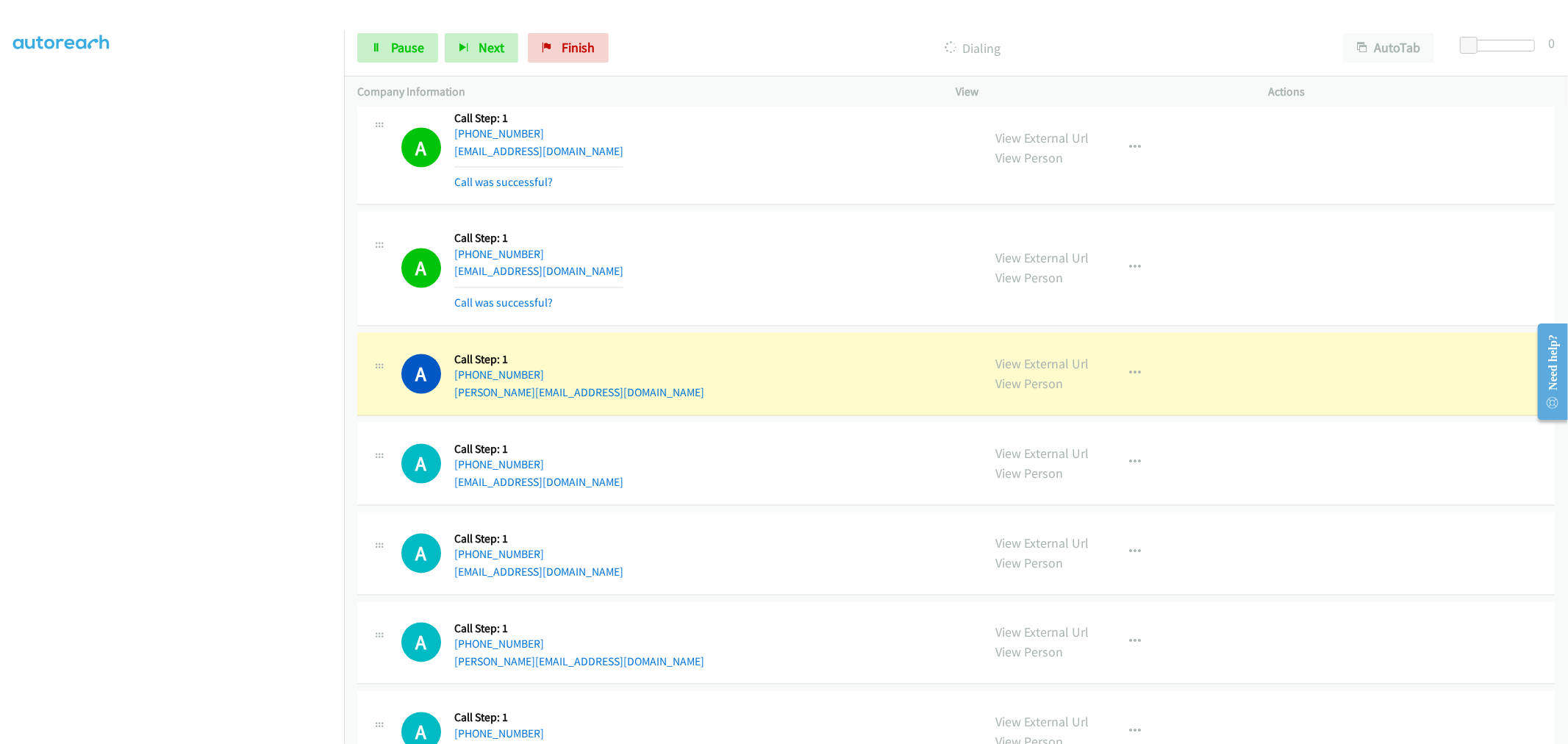
click at [750, 254] on div "A Callback Scheduled Call Step: 1 America/New_York +1 716-572-1501 pkpg@aol.com…" at bounding box center [685, 268] width 568 height 87
click at [798, 340] on div "A Callback Scheduled Call Step: 1 America/New_York +1 419-615-2290 schimmoeller…" at bounding box center [956, 375] width 1198 height 83
click at [790, 291] on div "A Callback Scheduled Call Step: 1 America/New_York +1 716-572-1501 pkpg@aol.com…" at bounding box center [685, 268] width 568 height 87
click at [735, 290] on div "A Callback Scheduled Call Step: 1 America/New_York +1 716-572-1501 pkpg@aol.com…" at bounding box center [685, 268] width 568 height 87
click at [756, 262] on div "A Callback Scheduled Call Step: 1 America/New_York +1 716-572-1501 pkpg@aol.com…" at bounding box center [685, 268] width 568 height 87
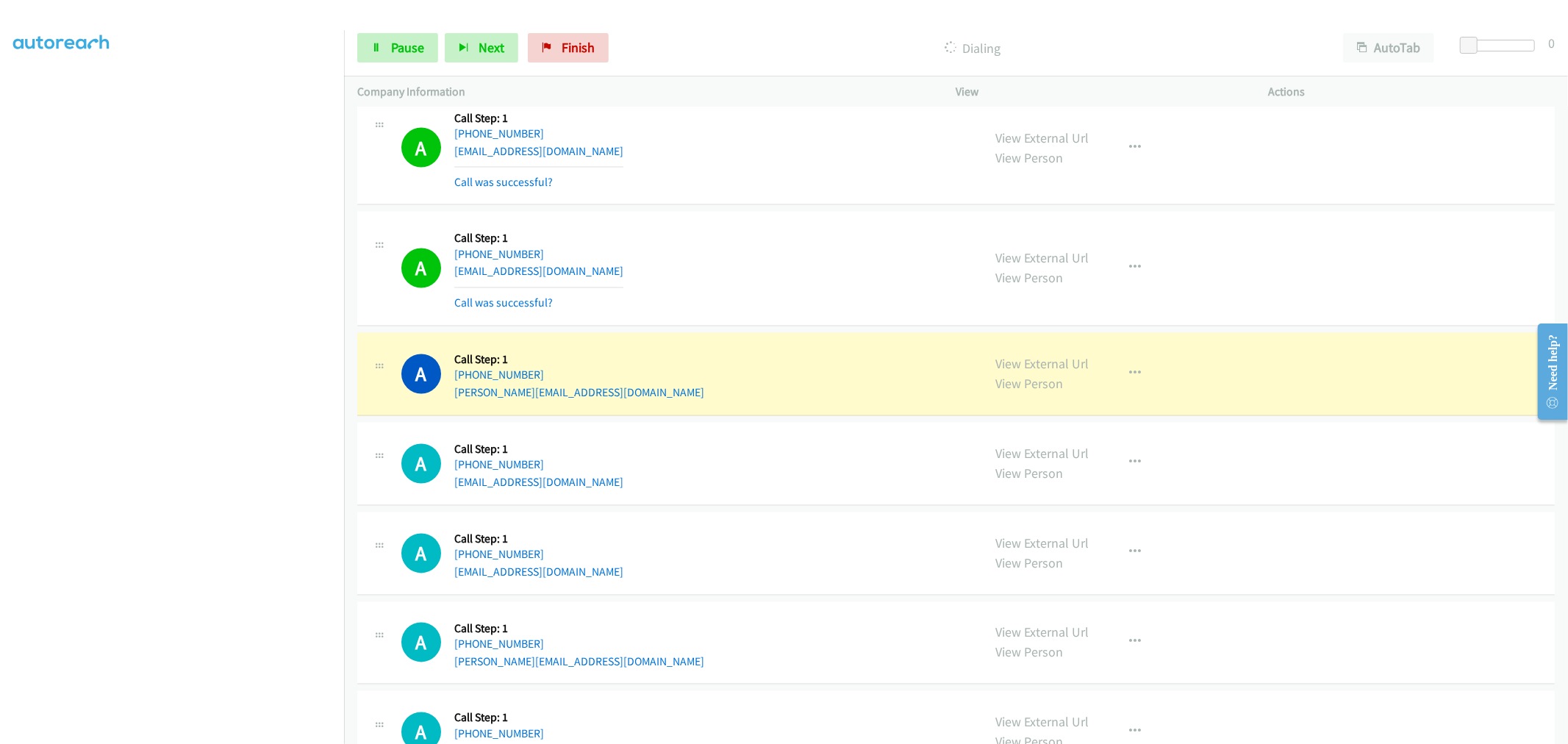
click at [820, 204] on div "A Callback Scheduled Call Step: 1 America/Chicago +1 318-393-8399 nevillynndufo…" at bounding box center [956, 148] width 1198 height 114
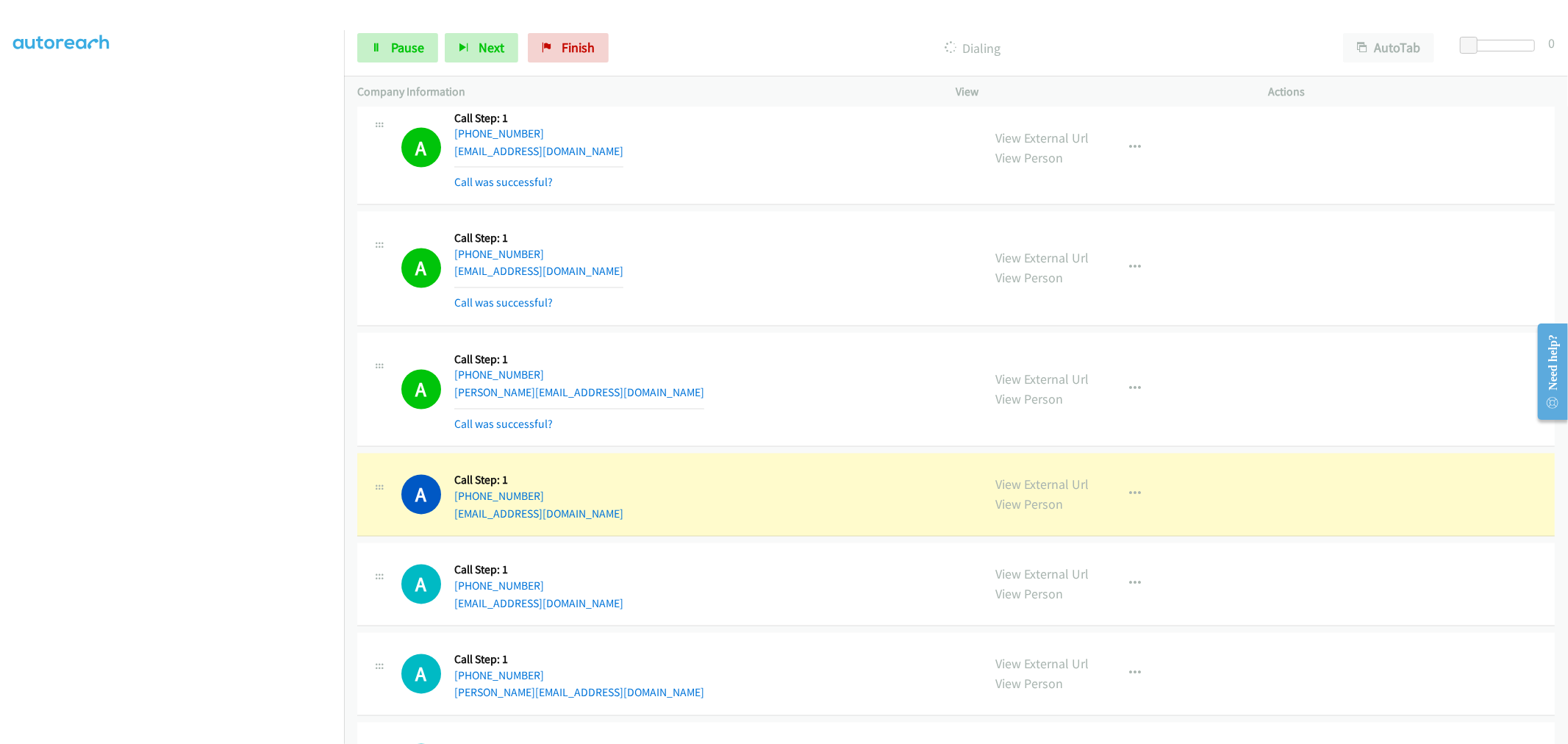
click at [775, 234] on div "A Callback Scheduled Call Step: 1 America/New_York +1 716-572-1501 pkpg@aol.com…" at bounding box center [685, 268] width 568 height 87
click at [398, 40] on span "Pause" at bounding box center [407, 47] width 33 height 17
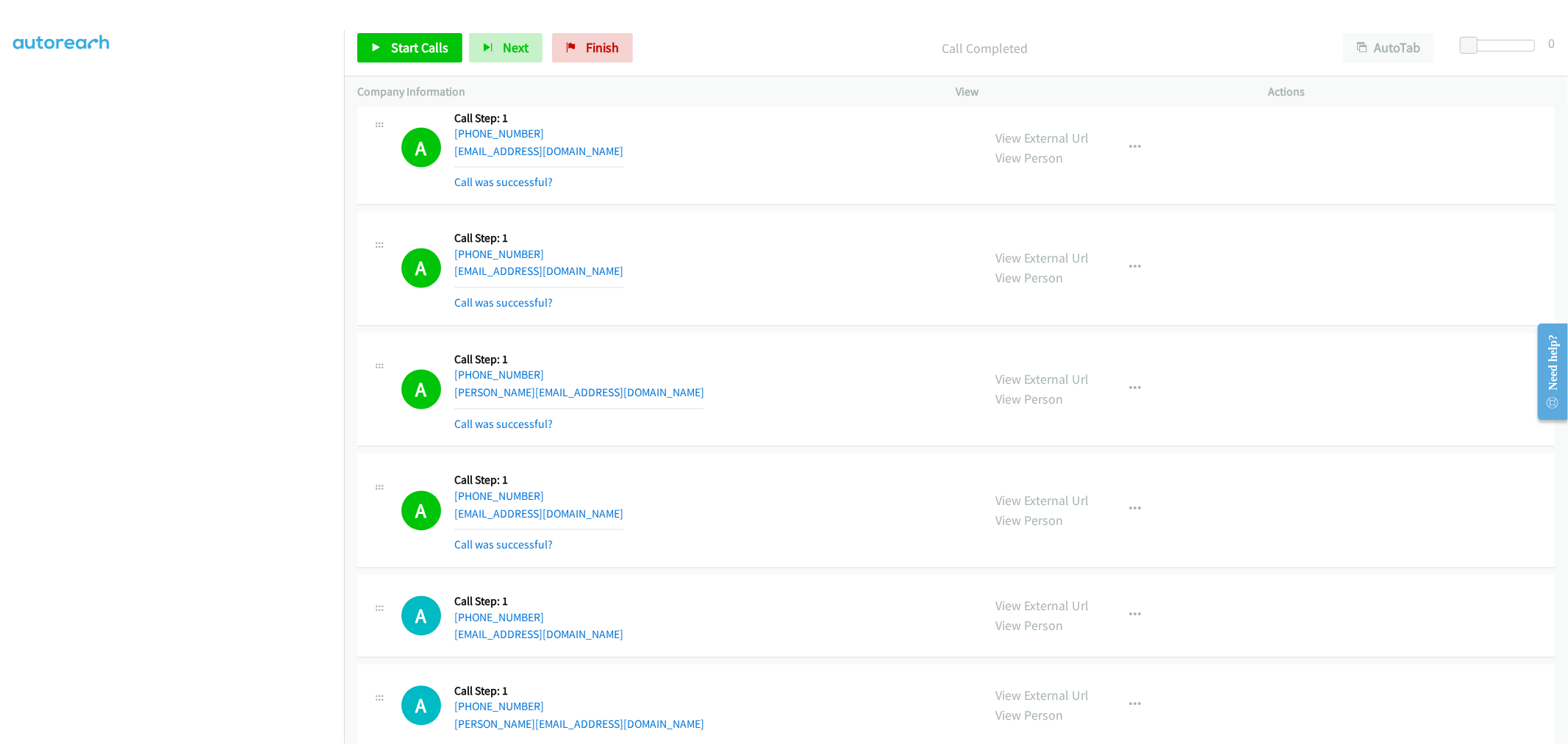
click at [766, 333] on td "A Callback Scheduled Call Step: 1 America/New_York +1 419-615-2290 schimmoeller…" at bounding box center [956, 390] width 1224 height 122
click at [757, 210] on td "A Callback Scheduled Call Step: 1 America/New_York +1 716-572-1501 pkpg@aol.com…" at bounding box center [956, 269] width 1224 height 122
click at [788, 208] on td "A Callback Scheduled Call Step: 1 America/Chicago +1 318-393-8399 nevillynndufo…" at bounding box center [956, 148] width 1224 height 122
click at [782, 330] on td "A Callback Scheduled Call Step: 1 America/New_York +1 716-572-1501 pkpg@aol.com…" at bounding box center [956, 269] width 1224 height 122
click at [709, 252] on div "A Callback Scheduled Call Step: 1 America/New_York +1 716-572-1501 pkpg@aol.com…" at bounding box center [685, 268] width 568 height 87
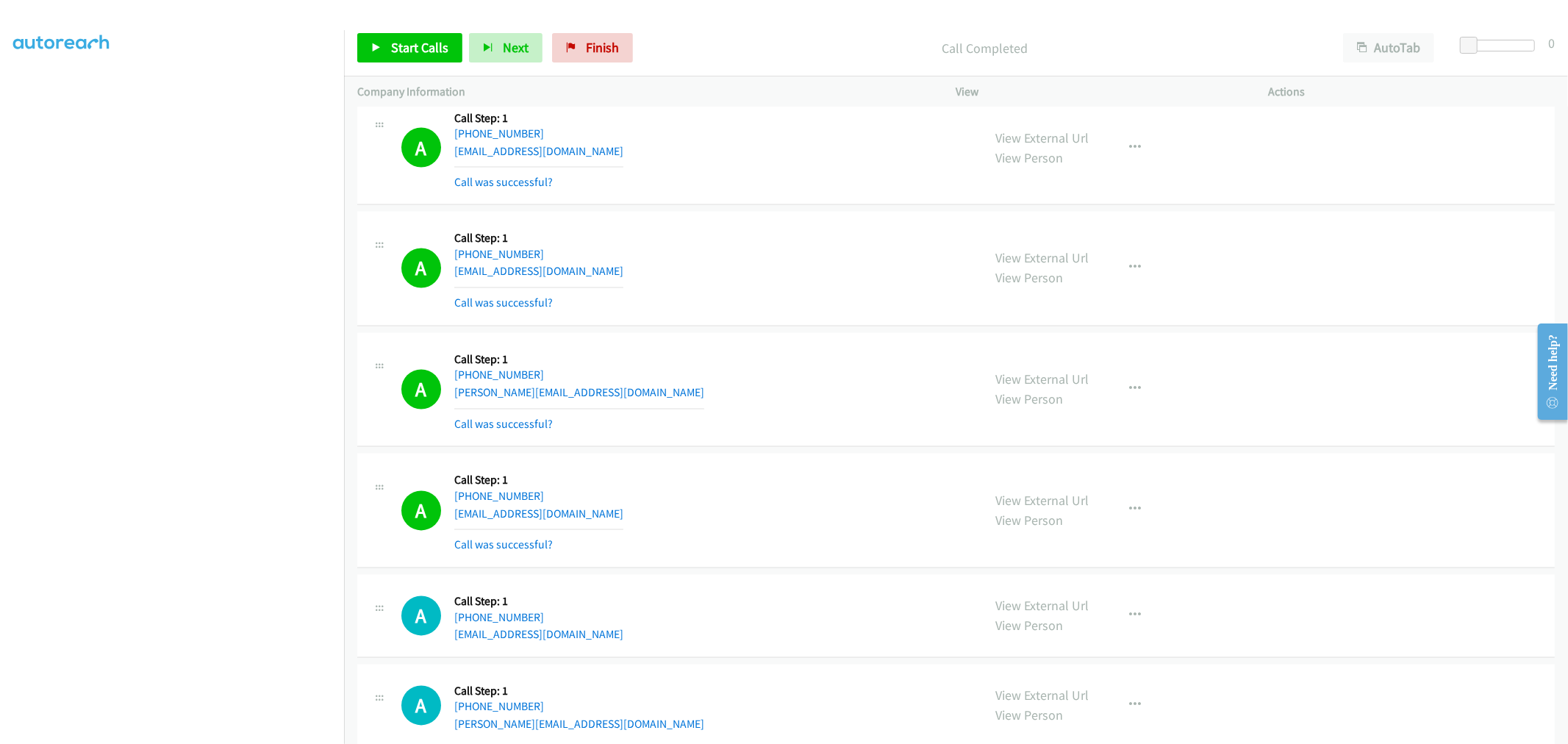
click at [833, 320] on div "A Callback Scheduled Call Step: 1 America/New_York +1 716-572-1501 pkpg@aol.com…" at bounding box center [956, 268] width 1198 height 114
click at [721, 394] on div "A Callback Scheduled Call Step: 1 America/New_York +1 419-615-2290 schimmoeller…" at bounding box center [685, 389] width 568 height 87
click at [638, 349] on div "A Callback Scheduled Call Step: 1 America/New_York +1 419-615-2290 schimmoeller…" at bounding box center [685, 389] width 568 height 87
click at [776, 281] on div "A Callback Scheduled Call Step: 1 America/New_York +1 716-572-1501 pkpg@aol.com…" at bounding box center [685, 268] width 568 height 87
click at [766, 266] on div "A Callback Scheduled Call Step: 1 America/New_York +1 716-572-1501 pkpg@aol.com…" at bounding box center [685, 268] width 568 height 87
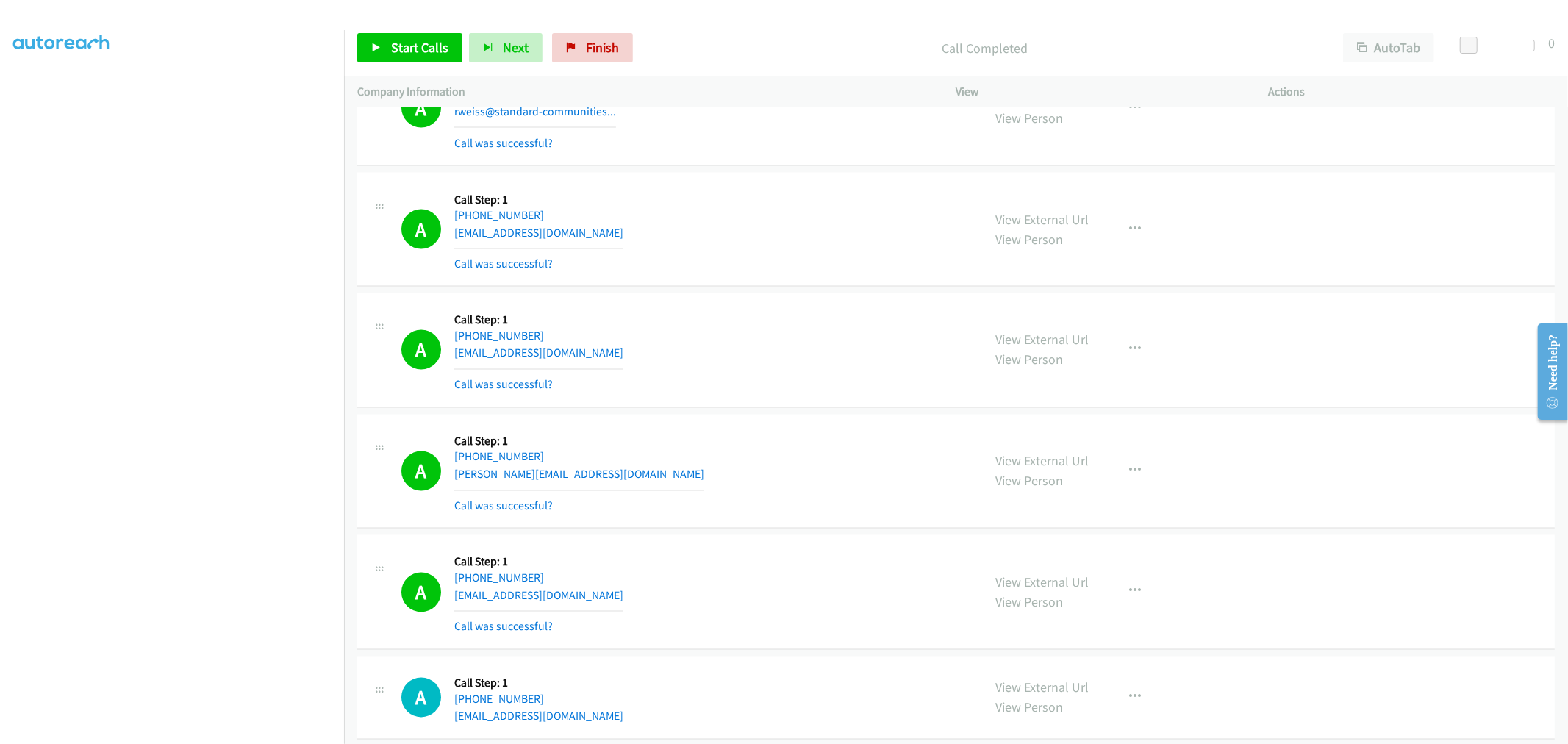
scroll to position [2369, 0]
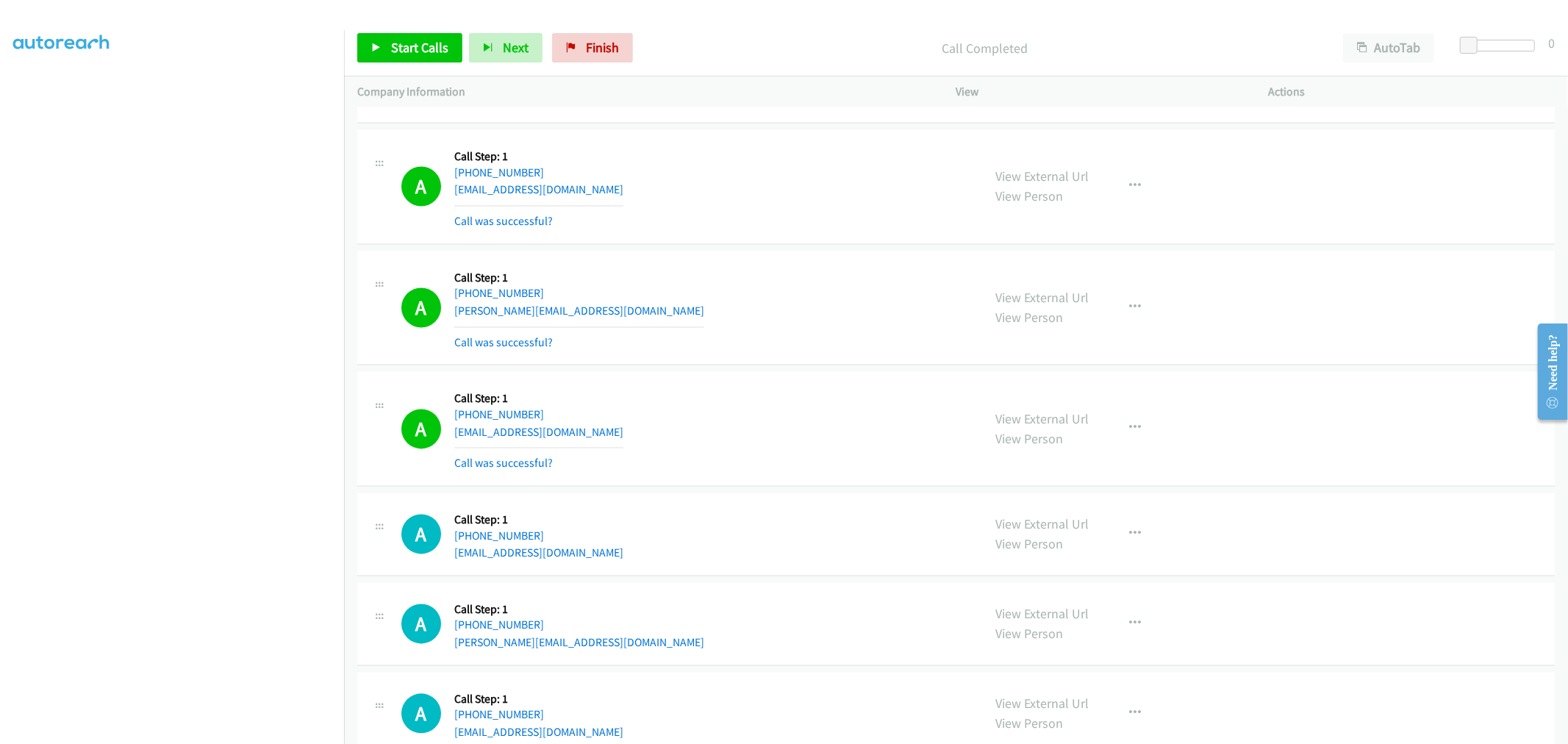
click at [775, 239] on div "A Callback Scheduled Call Step: 1 America/New_York +1 716-572-1501 pkpg@aol.com…" at bounding box center [956, 186] width 1198 height 114
click at [767, 250] on td "A Callback Scheduled Call Step: 1 America/New_York +1 419-615-2290 schimmoeller…" at bounding box center [956, 308] width 1224 height 122
click at [781, 321] on div "A Callback Scheduled Call Step: 1 America/New_York +1 419-615-2290 schimmoeller…" at bounding box center [685, 308] width 568 height 87
click at [740, 284] on div "A Callback Scheduled Call Step: 1 America/New_York +1 419-615-2290 schimmoeller…" at bounding box center [685, 308] width 568 height 87
click at [694, 233] on div "A Callback Scheduled Call Step: 1 America/New_York +1 716-572-1501 pkpg@aol.com…" at bounding box center [956, 186] width 1198 height 114
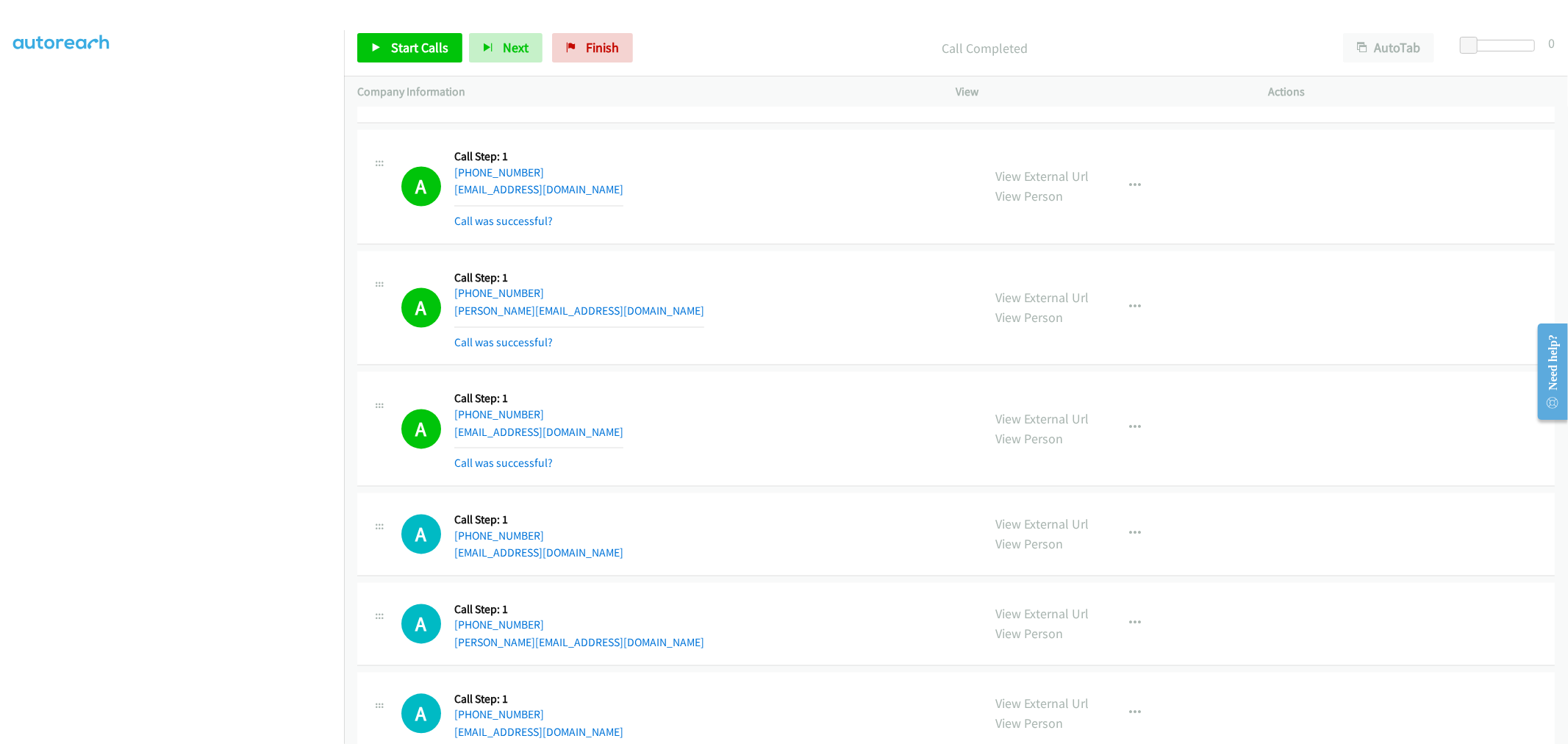
click at [761, 240] on div "A Callback Scheduled Call Step: 1 America/New_York +1 716-572-1501 pkpg@aol.com…" at bounding box center [956, 186] width 1198 height 114
click at [721, 349] on div "A Callback Scheduled Call Step: 1 America/New_York +1 419-615-2290 schimmoeller…" at bounding box center [685, 308] width 568 height 87
drag, startPoint x: 766, startPoint y: 346, endPoint x: 978, endPoint y: 293, distance: 218.5
click at [766, 338] on div "A Callback Scheduled Call Step: 1 America/New_York +1 419-615-2290 schimmoeller…" at bounding box center [685, 308] width 568 height 87
click at [792, 293] on div "A Callback Scheduled Call Step: 1 America/New_York +1 419-615-2290 schimmoeller…" at bounding box center [685, 308] width 568 height 87
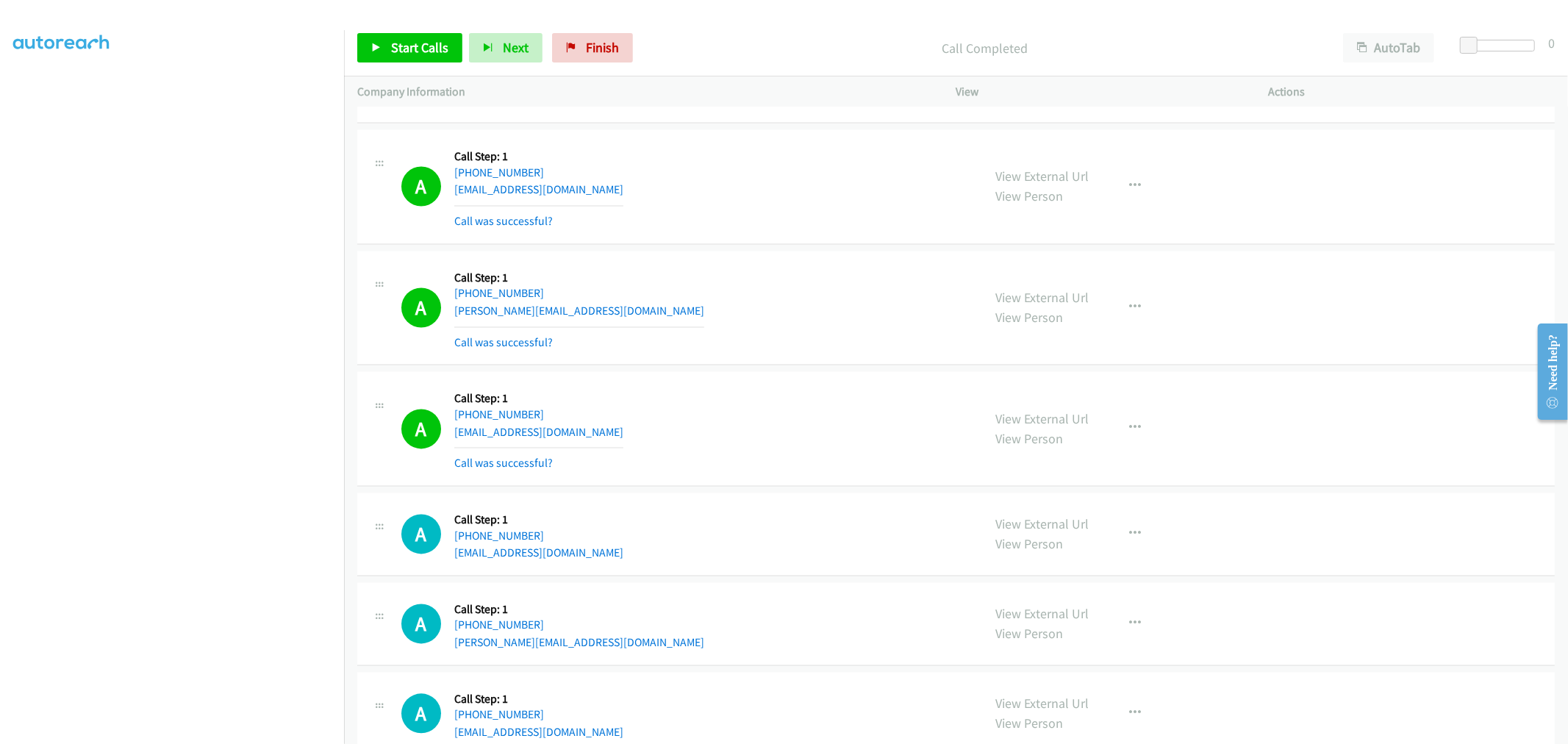
click at [774, 296] on div "A Callback Scheduled Call Step: 1 America/New_York +1 419-615-2290 schimmoeller…" at bounding box center [685, 308] width 568 height 87
click at [747, 429] on div "A Callback Scheduled Call Step: 1 America/Los_Angeles +1 510-248-9135 daniellel…" at bounding box center [685, 429] width 568 height 87
click at [642, 344] on div "A Callback Scheduled Call Step: 1 America/New_York +1 419-615-2290 schimmoeller…" at bounding box center [685, 308] width 568 height 87
drag, startPoint x: 1047, startPoint y: 297, endPoint x: 590, endPoint y: 2, distance: 543.9
